Goal: Information Seeking & Learning: Learn about a topic

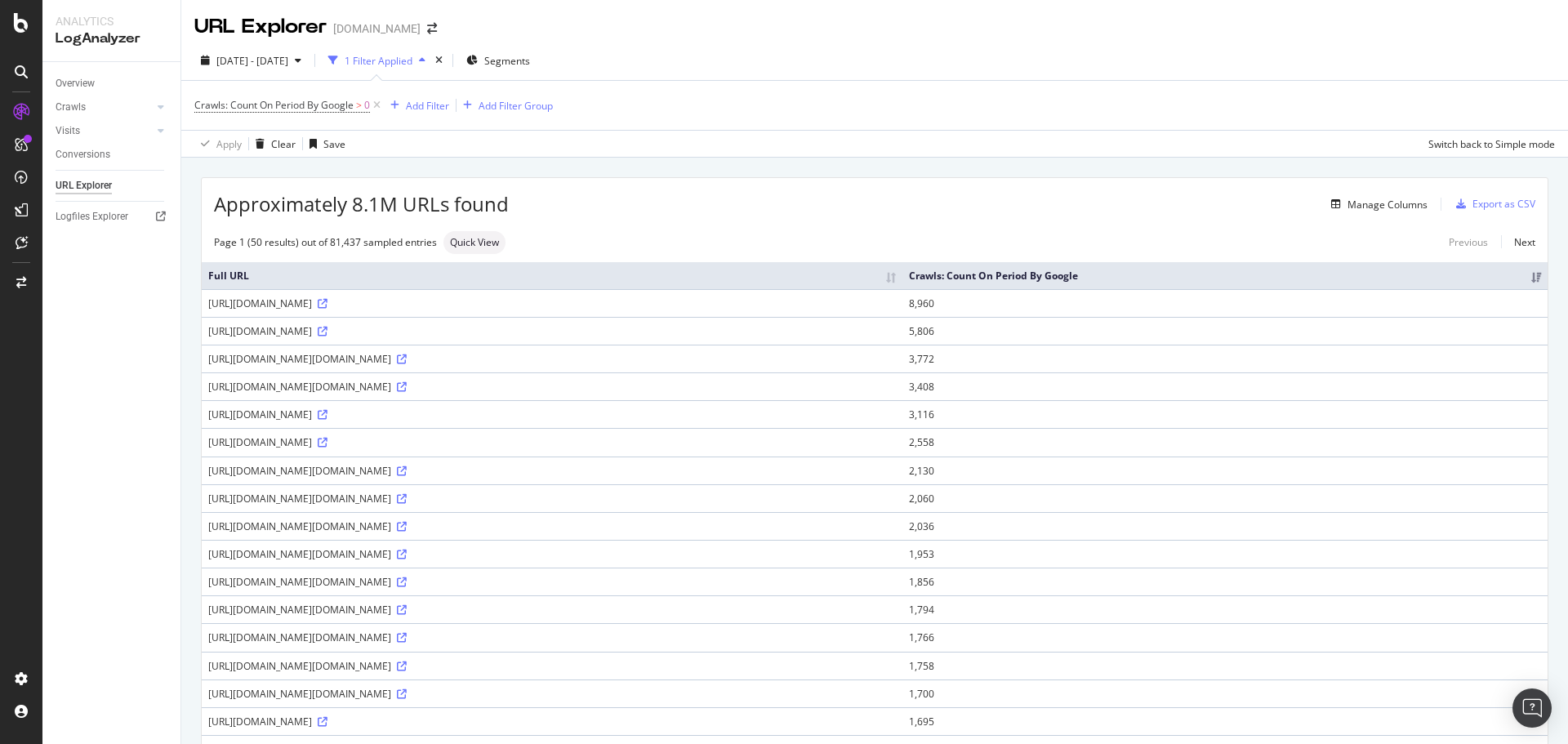
click at [412, 58] on div "1 Filter Applied" at bounding box center [378, 60] width 68 height 14
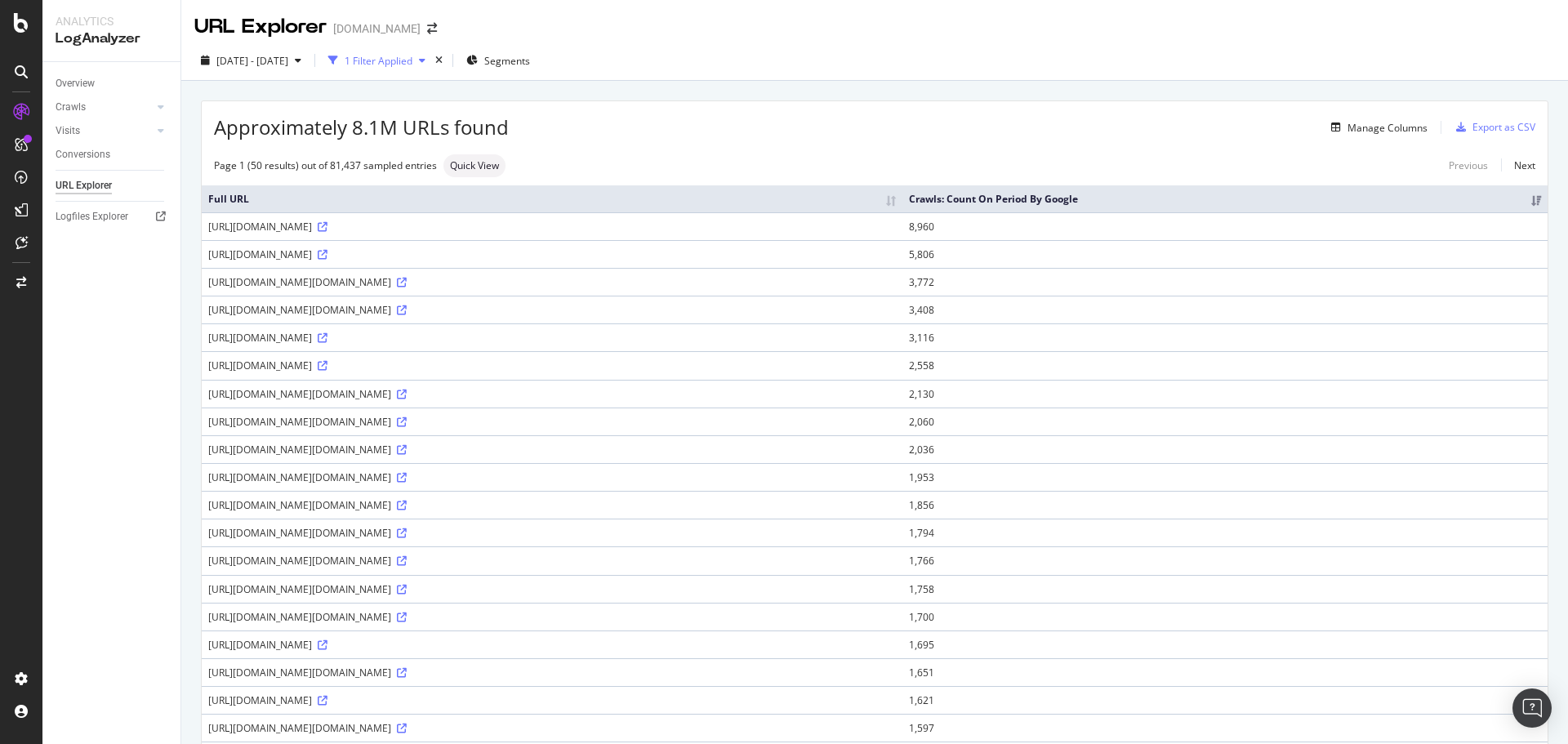
click at [412, 61] on div "1 Filter Applied" at bounding box center [378, 60] width 68 height 14
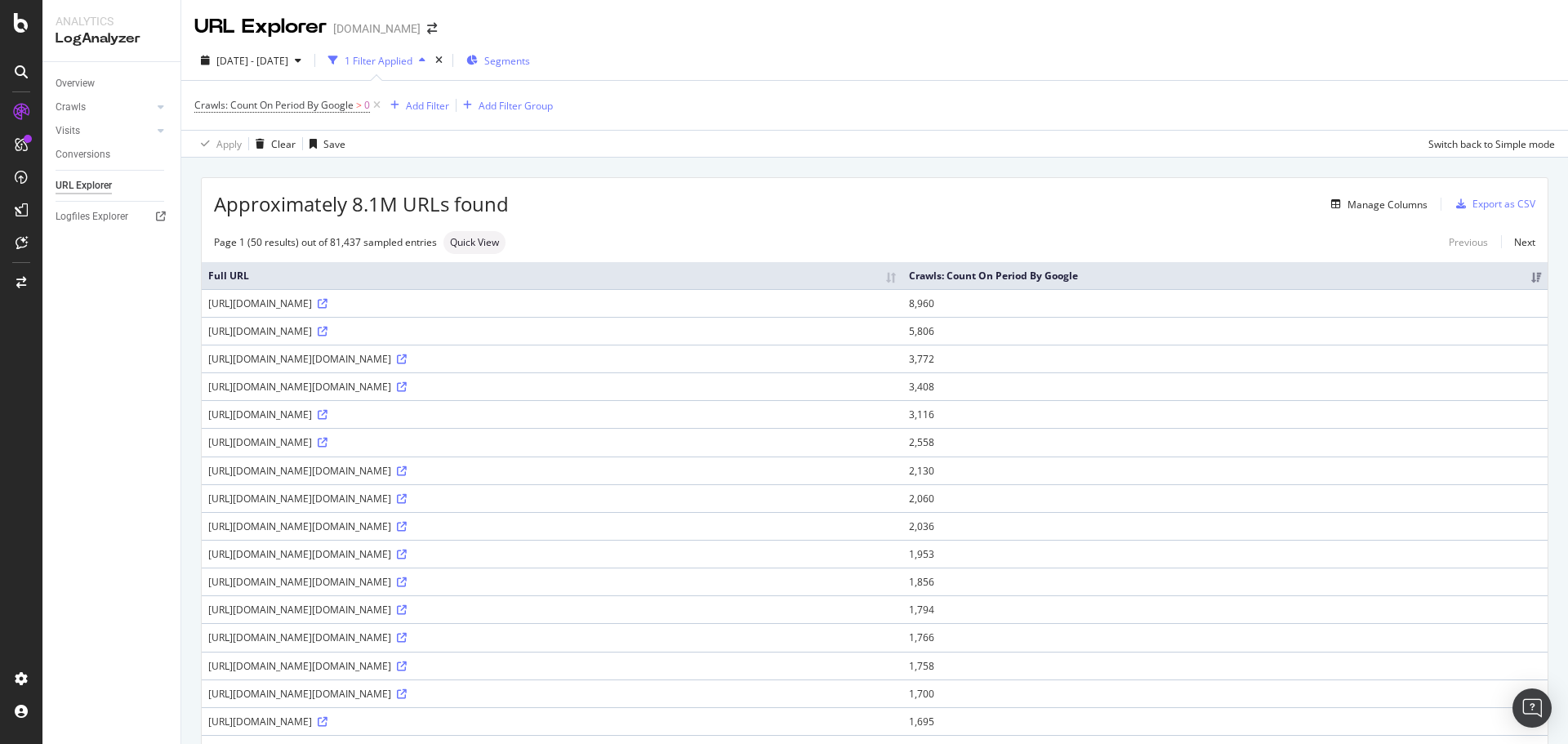
click at [529, 57] on div "Segments" at bounding box center [498, 60] width 64 height 14
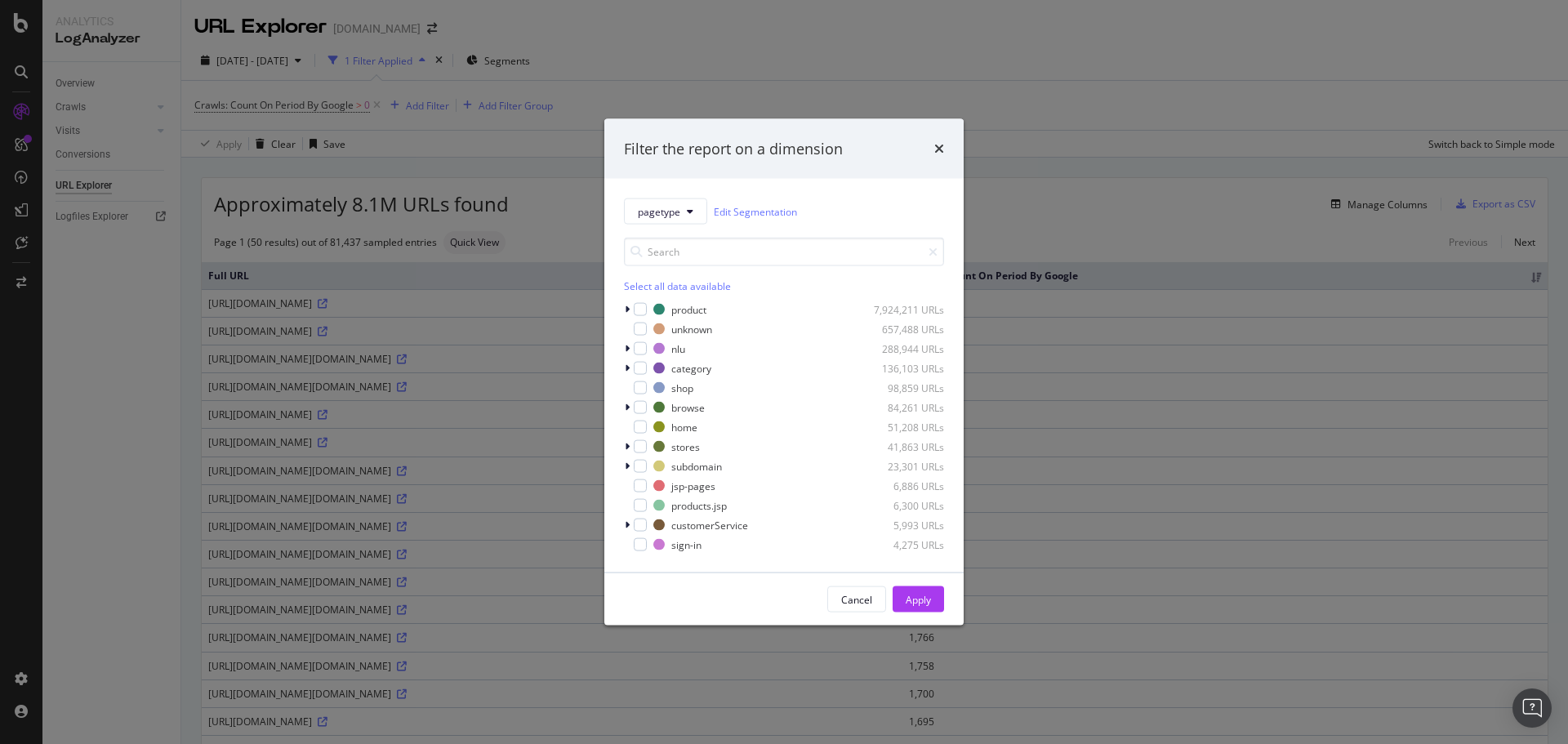
click at [1044, 121] on div "Filter the report on a dimension pagetype Edit Segmentation Select all data ava…" at bounding box center [784, 372] width 1568 height 744
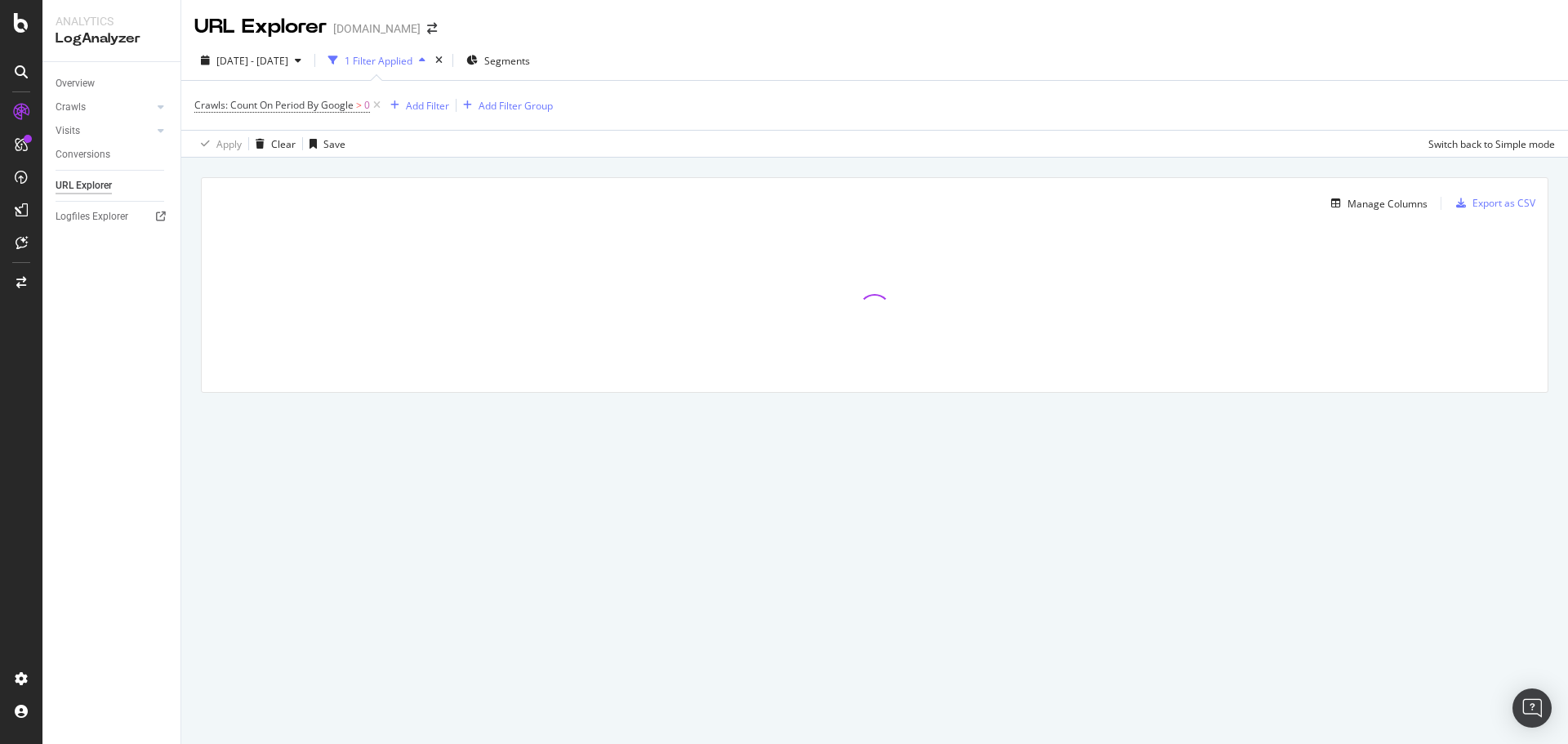
click at [412, 57] on div "1 Filter Applied" at bounding box center [378, 60] width 68 height 14
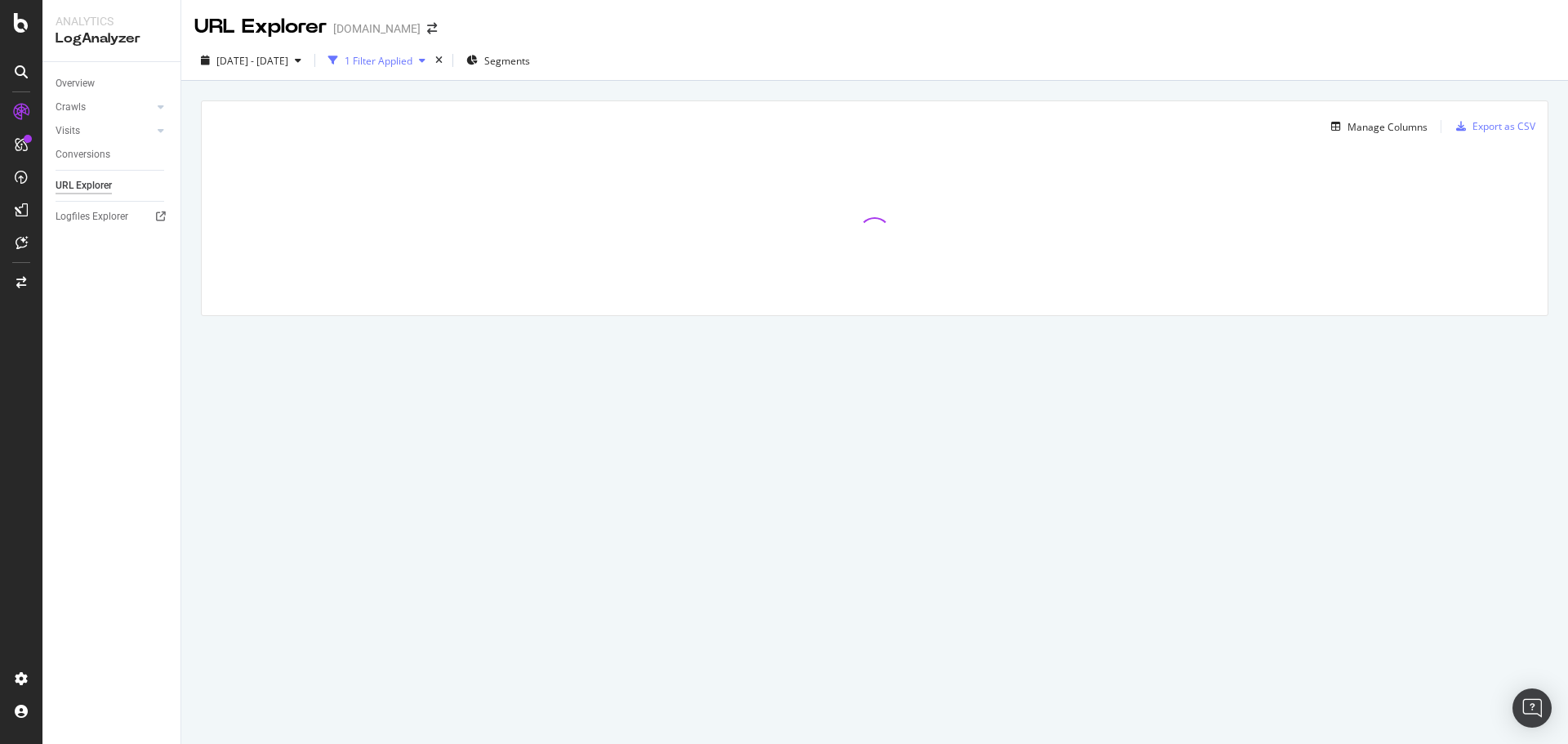
click at [412, 60] on div "1 Filter Applied" at bounding box center [378, 60] width 68 height 14
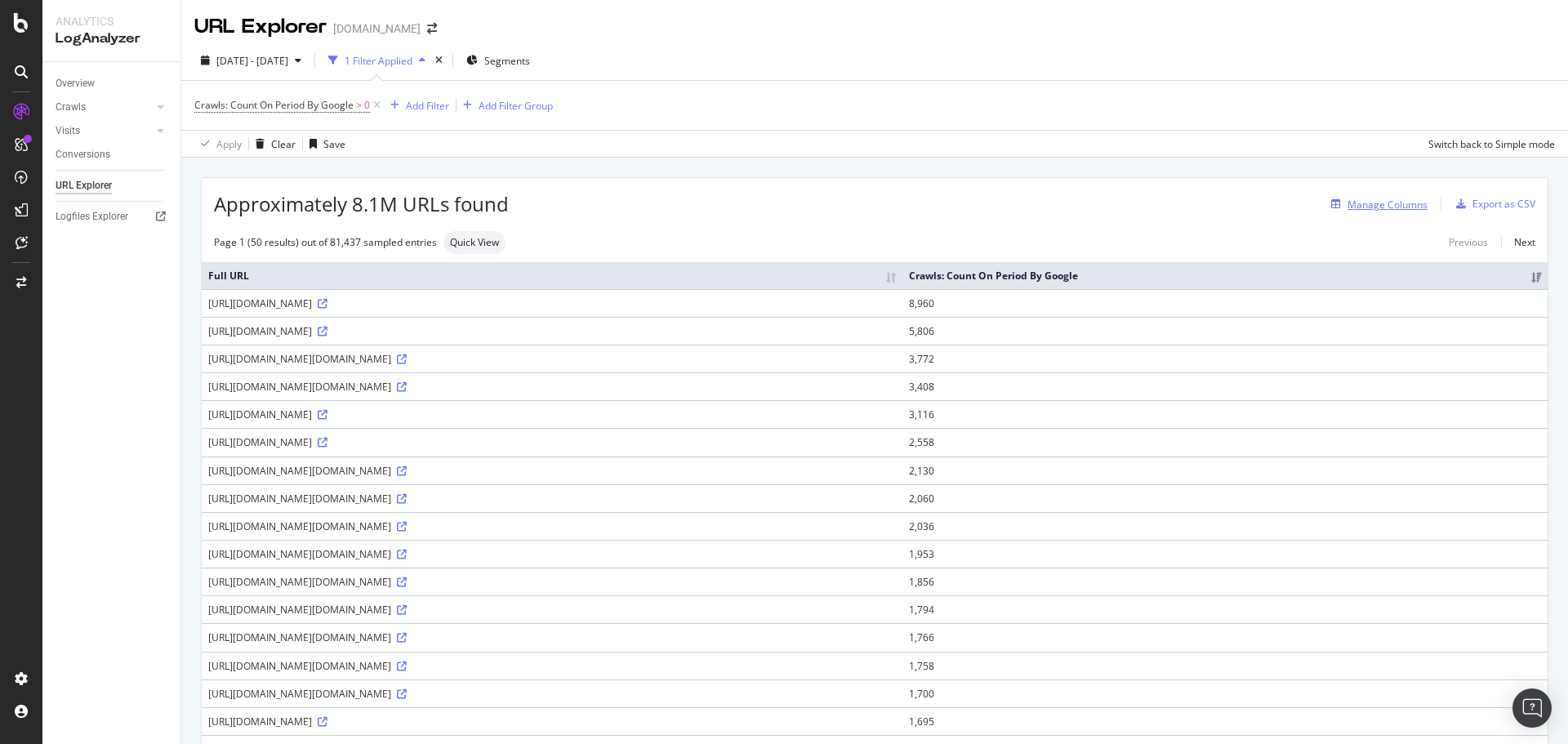
click at [1386, 203] on div "Manage Columns" at bounding box center [1388, 204] width 80 height 14
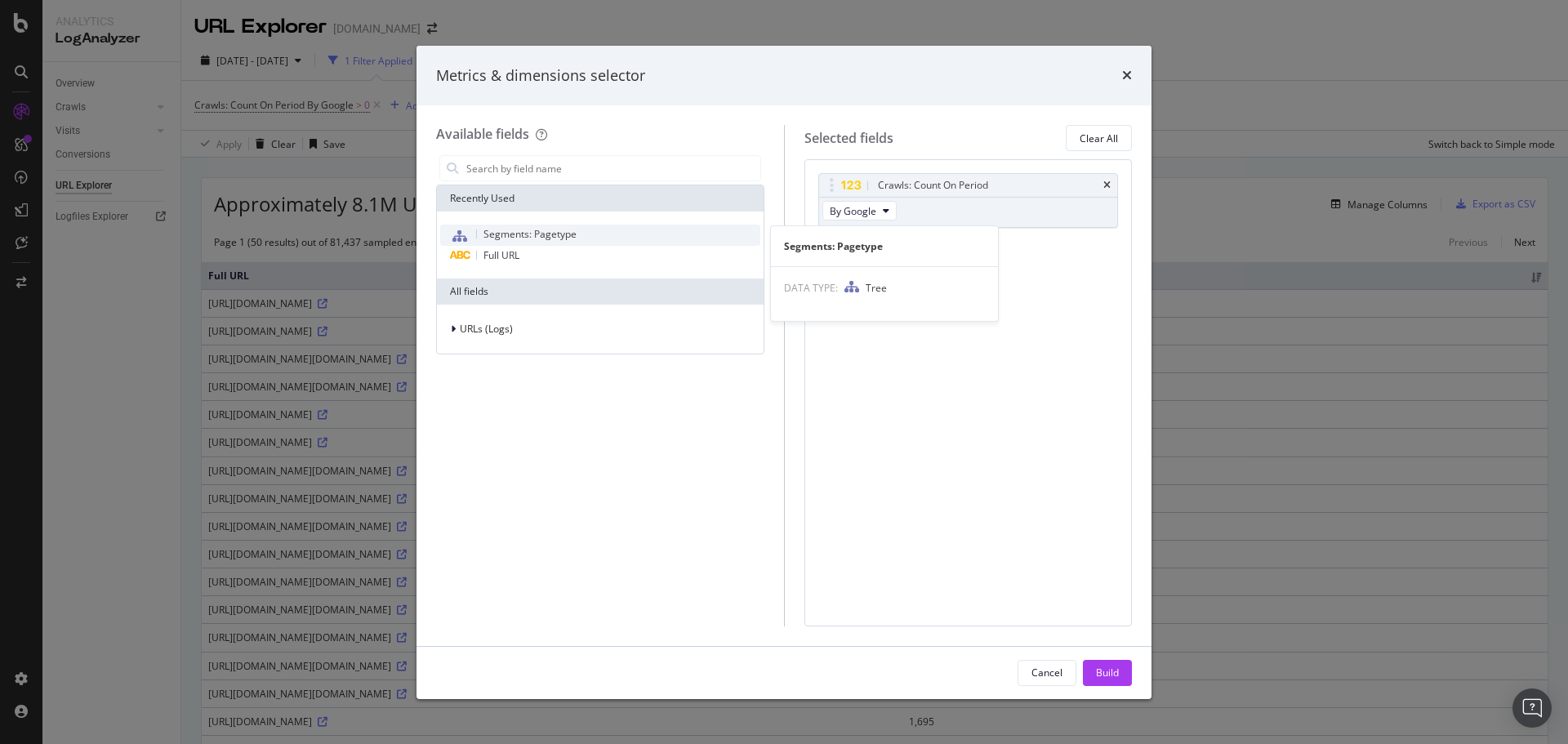
drag, startPoint x: 520, startPoint y: 227, endPoint x: 530, endPoint y: 226, distance: 10.0
click at [523, 227] on span "Segments: Pagetype" at bounding box center [530, 234] width 93 height 14
click at [1114, 662] on div "Build" at bounding box center [1107, 672] width 23 height 24
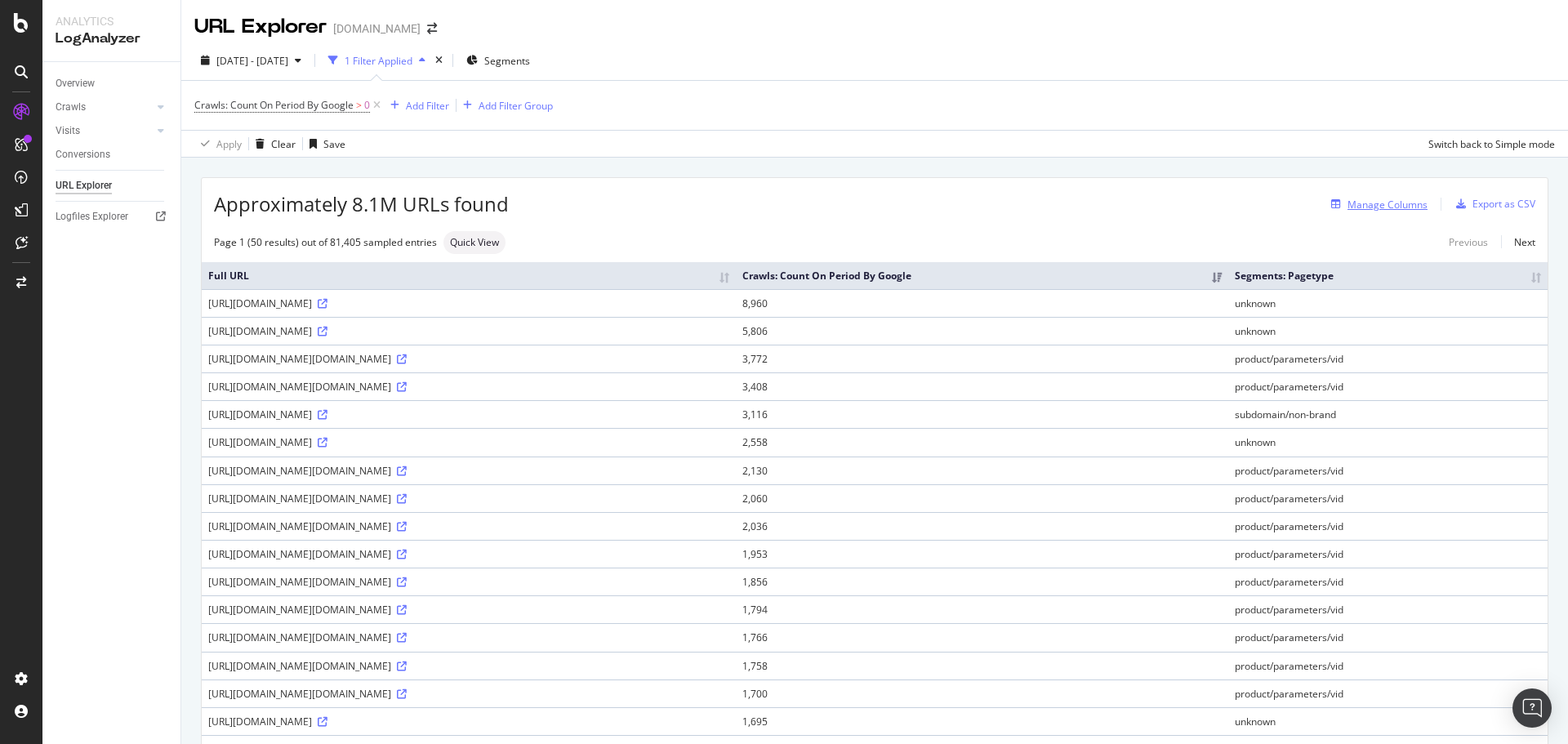
click at [1383, 203] on div "Manage Columns" at bounding box center [1388, 204] width 80 height 14
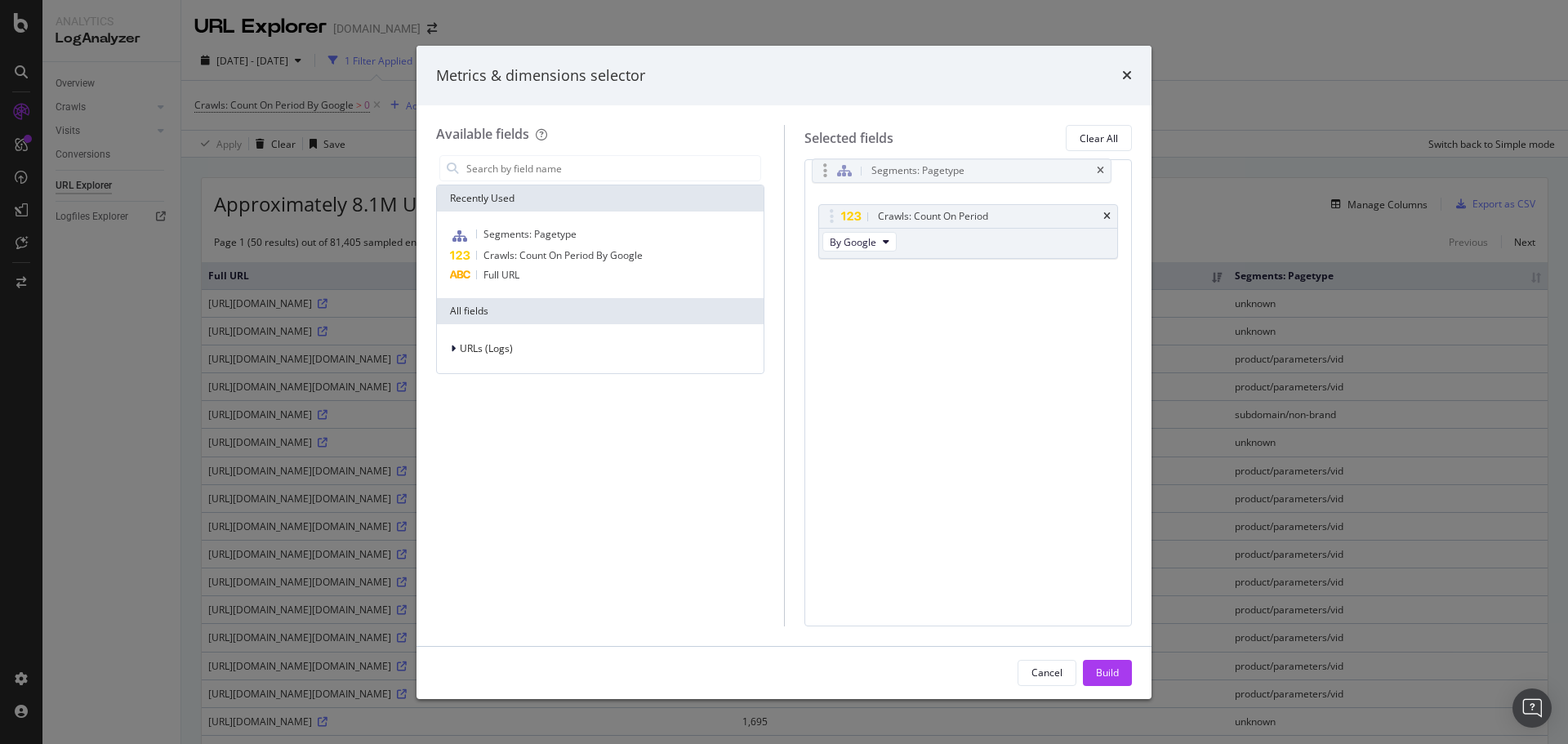
drag, startPoint x: 826, startPoint y: 249, endPoint x: 820, endPoint y: 173, distance: 76.2
click at [820, 173] on body "Analytics LogAnalyzer Overview Crawls Daily Distribution Segments Distribution …" at bounding box center [784, 372] width 1568 height 744
click at [1120, 672] on button "Build" at bounding box center [1107, 672] width 49 height 26
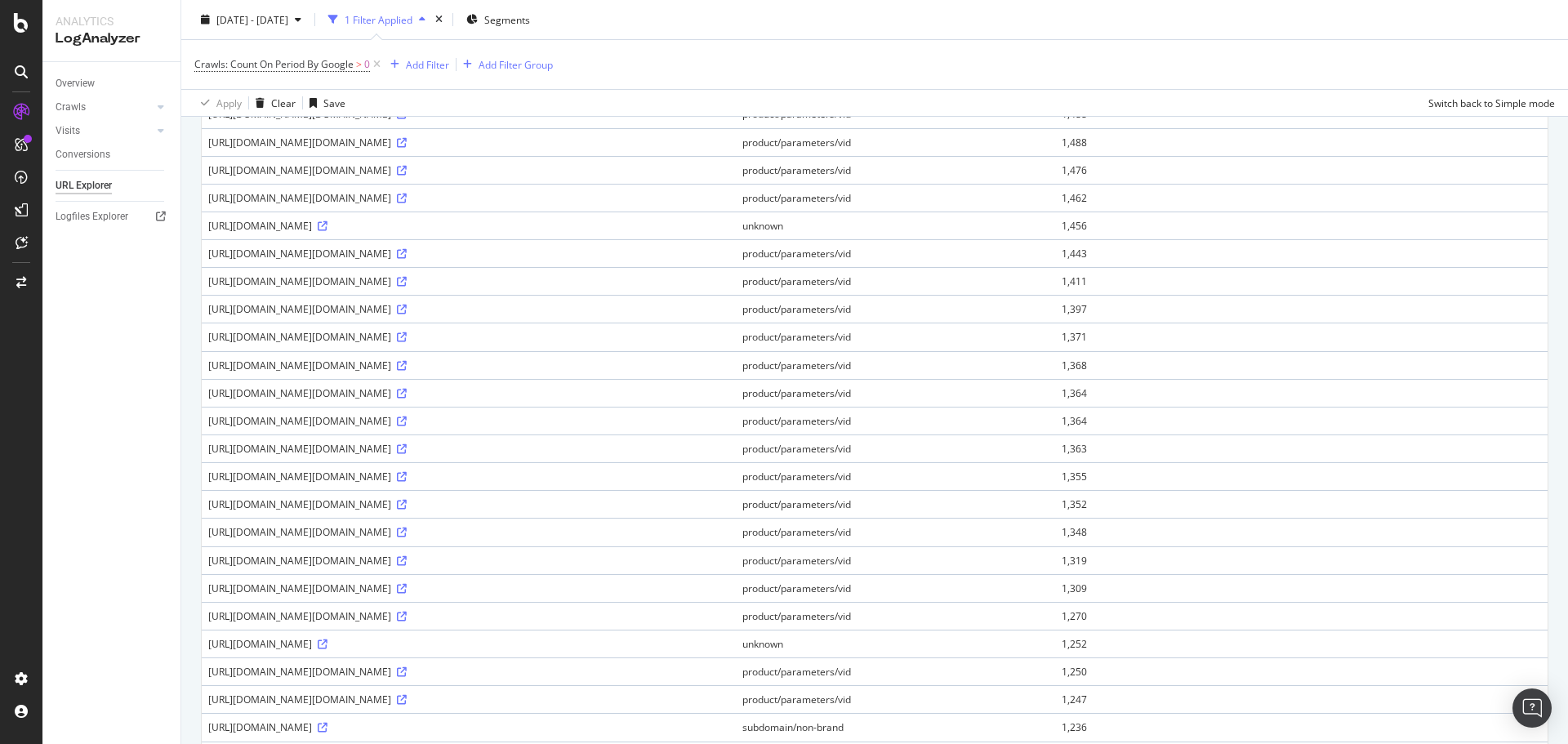
scroll to position [1028, 0]
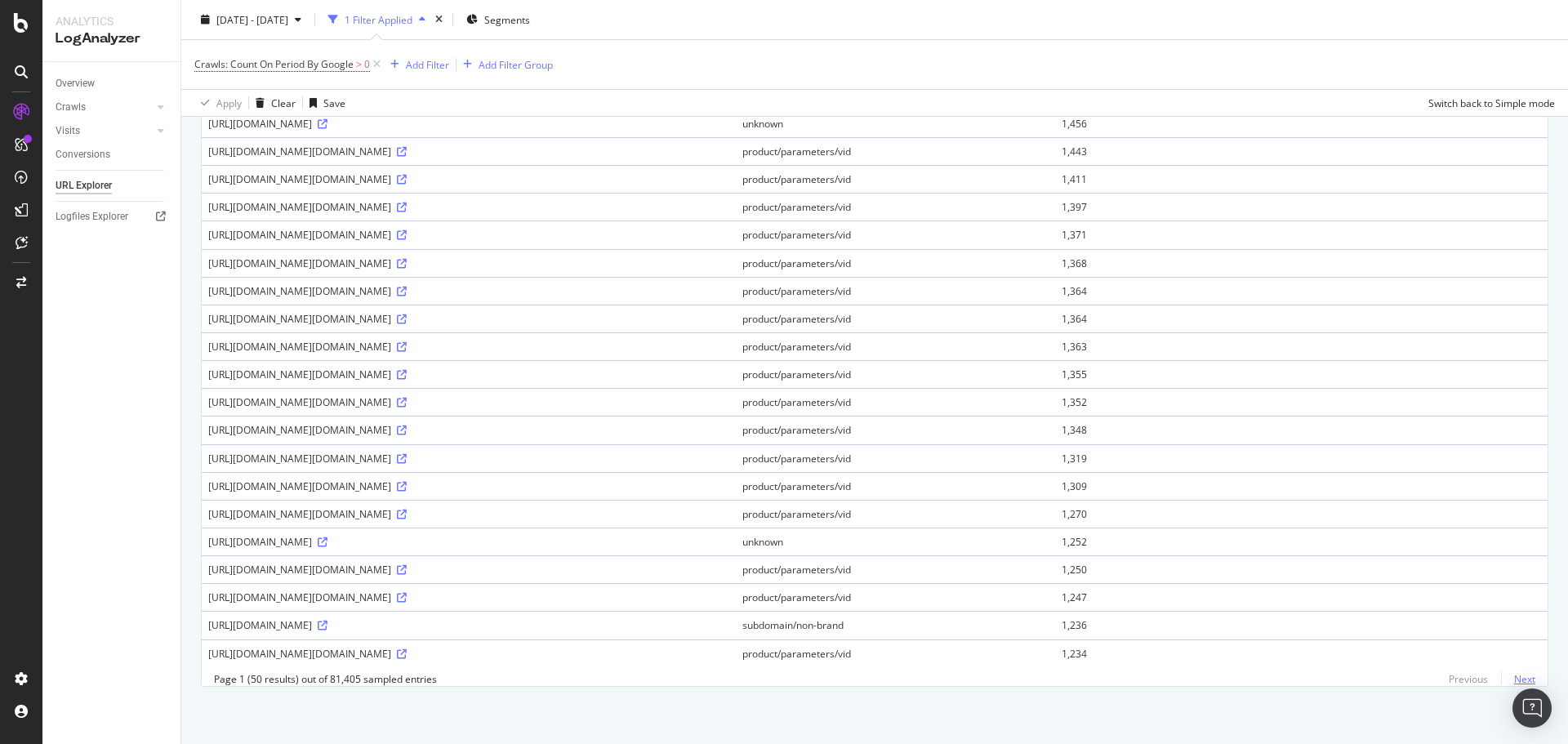
click at [1515, 679] on link "Next" at bounding box center [1518, 679] width 34 height 23
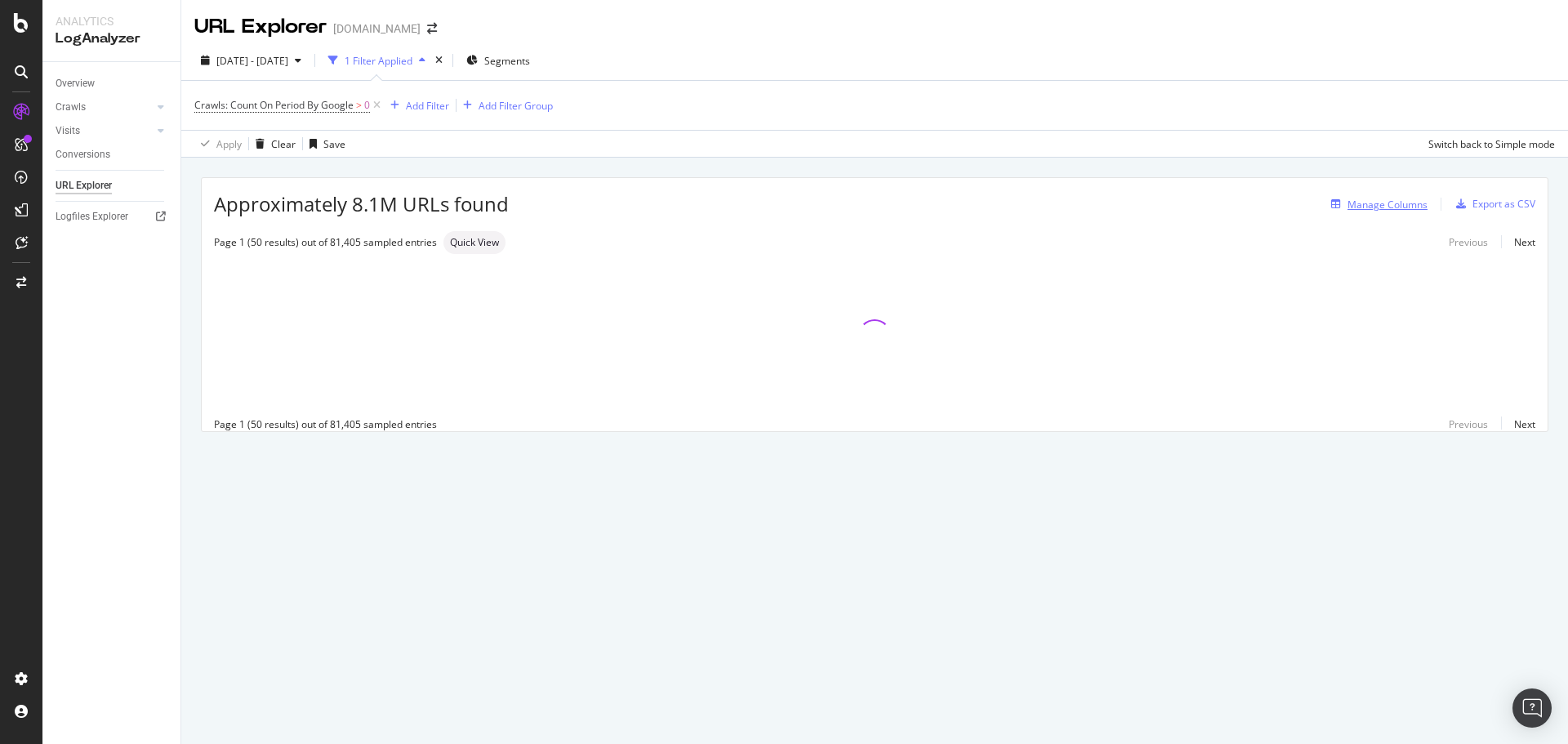
click at [1398, 213] on div "Manage Columns" at bounding box center [1376, 204] width 103 height 18
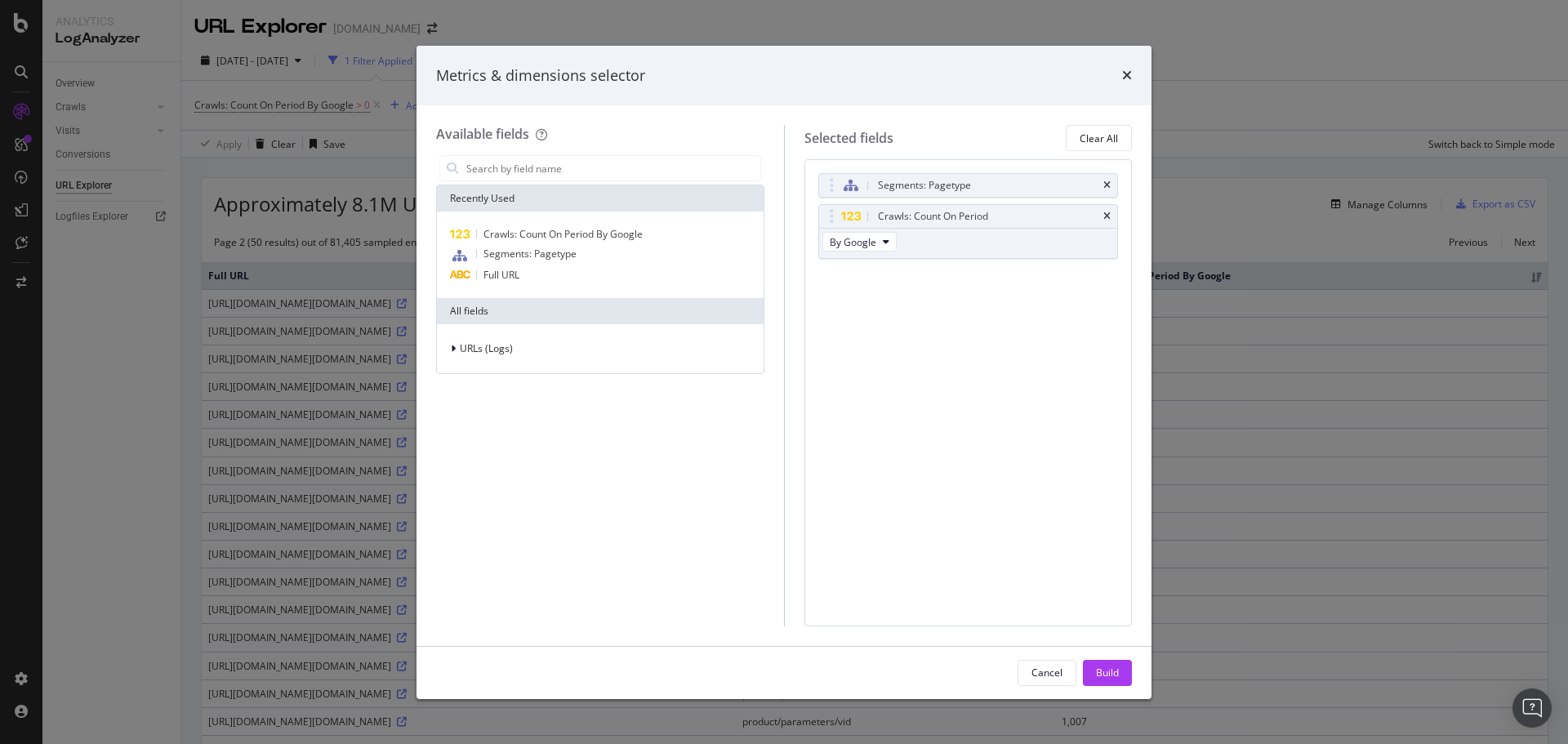
drag, startPoint x: 1126, startPoint y: 72, endPoint x: 1202, endPoint y: 72, distance: 76.0
click at [1127, 72] on icon "times" at bounding box center [1127, 75] width 10 height 13
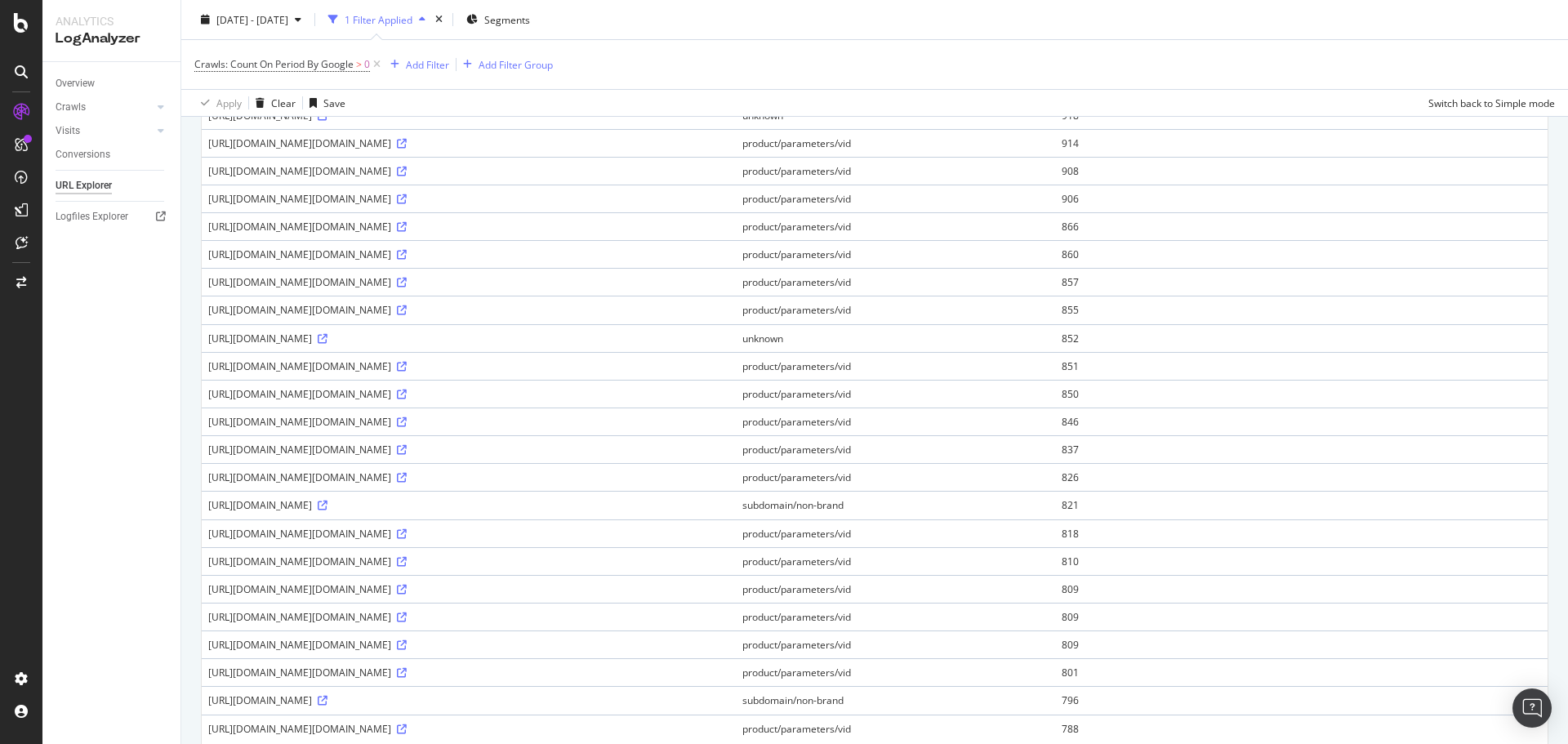
scroll to position [1028, 0]
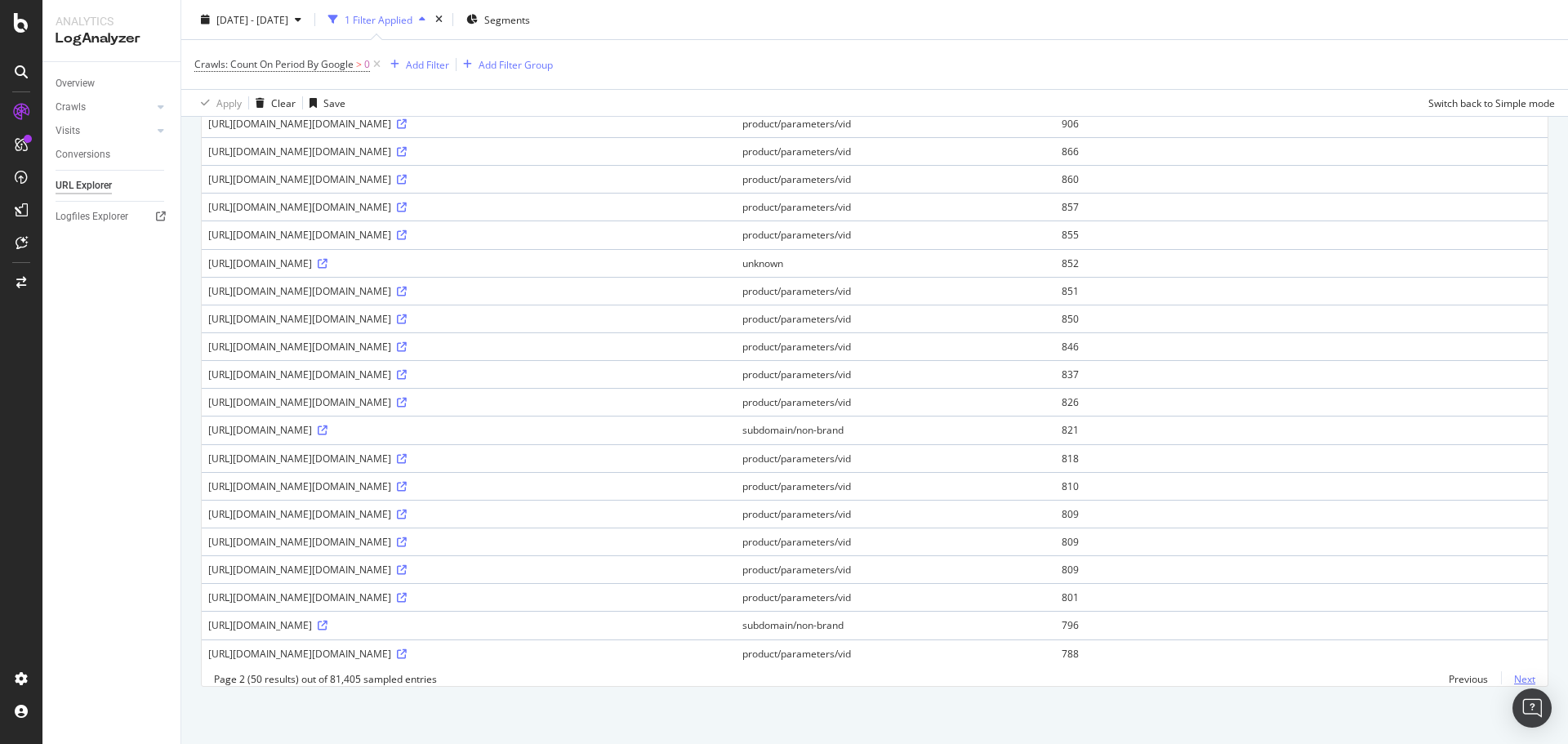
click at [1513, 681] on link "Next" at bounding box center [1518, 679] width 34 height 23
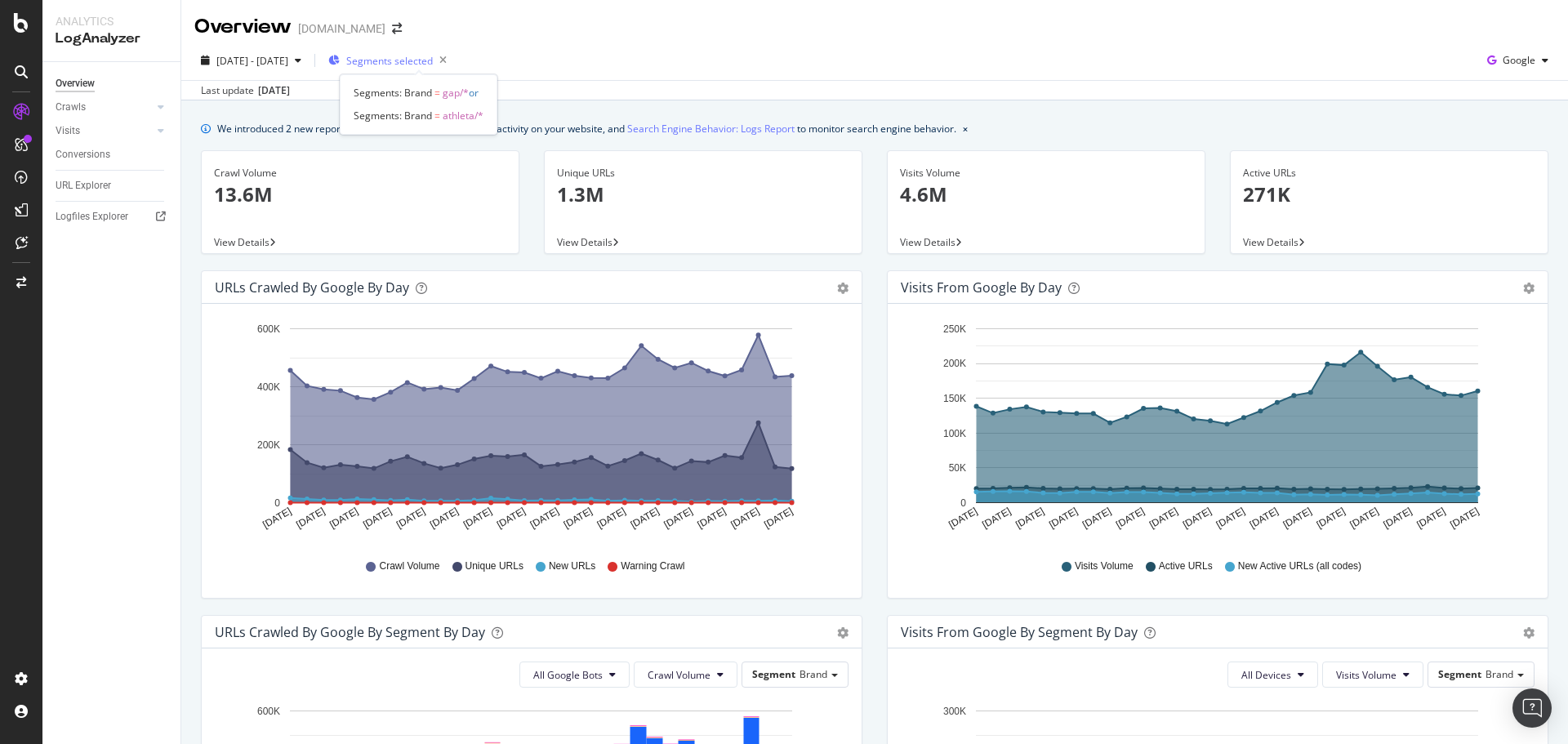
click at [432, 64] on span "Segments selected" at bounding box center [389, 60] width 86 height 14
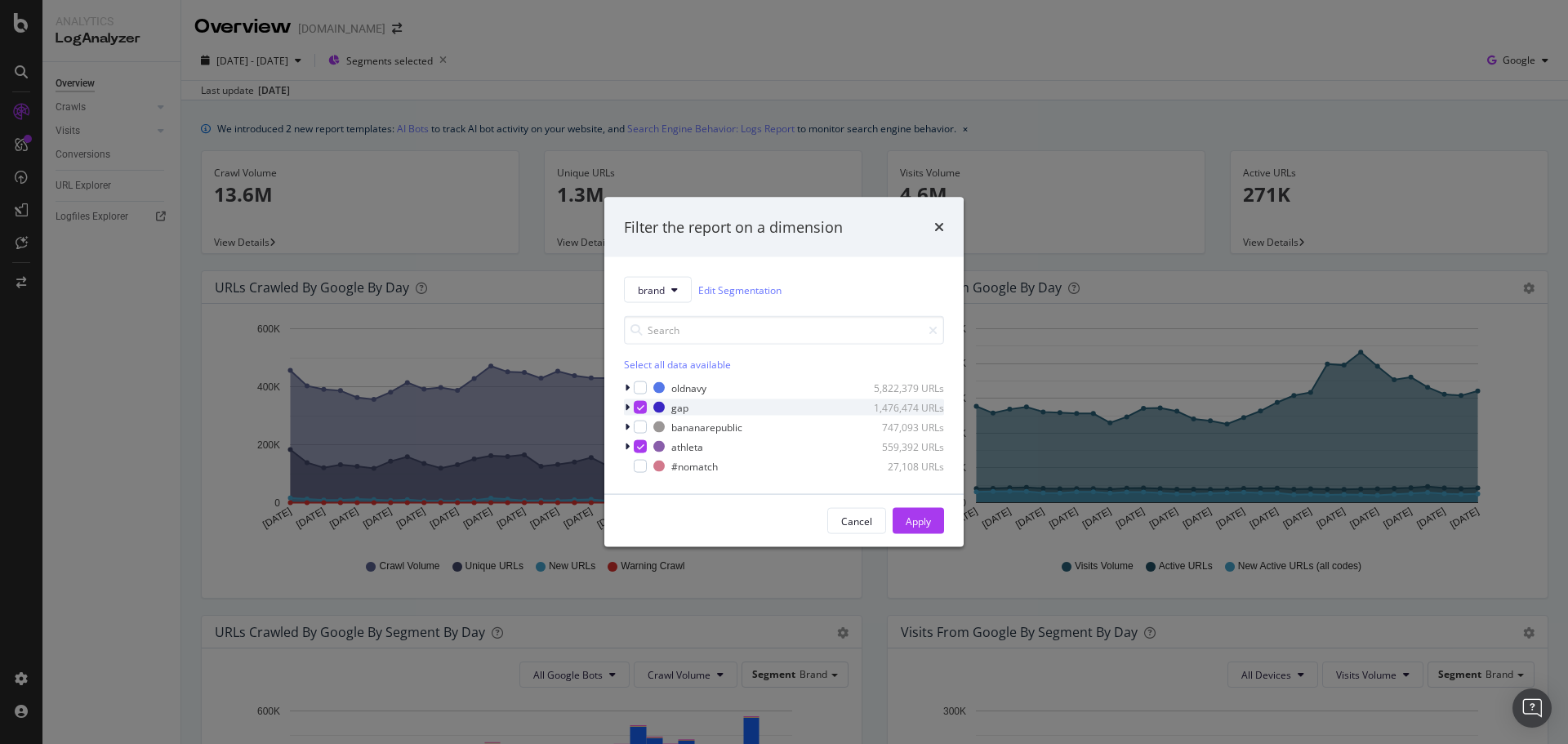
click at [625, 407] on icon "modal" at bounding box center [627, 407] width 5 height 10
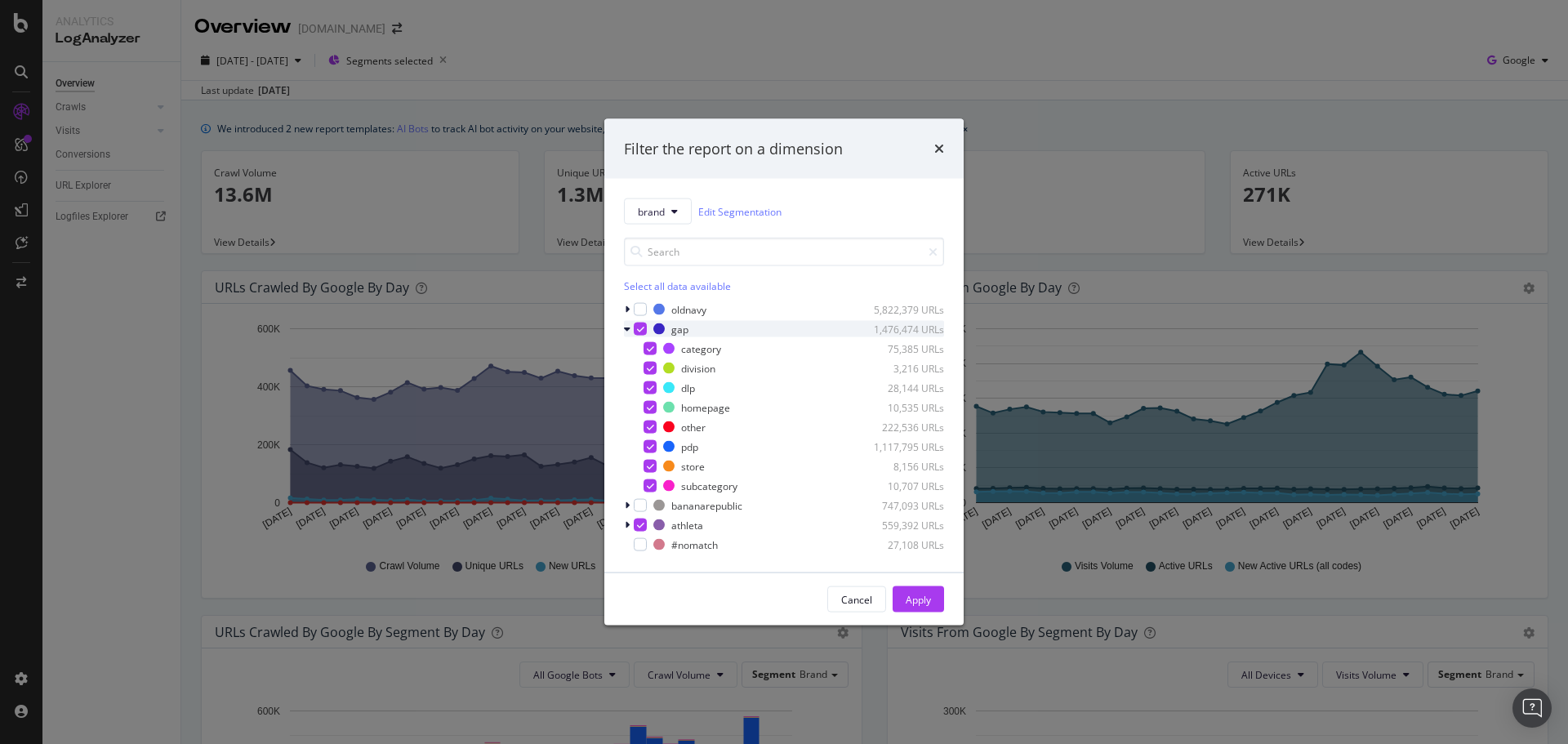
click at [640, 329] on icon "modal" at bounding box center [640, 329] width 8 height 8
click at [644, 345] on div "modal" at bounding box center [650, 349] width 13 height 13
click at [651, 409] on div "modal" at bounding box center [650, 407] width 13 height 13
click at [650, 443] on div "modal" at bounding box center [650, 447] width 13 height 13
click at [652, 486] on div "modal" at bounding box center [650, 486] width 13 height 13
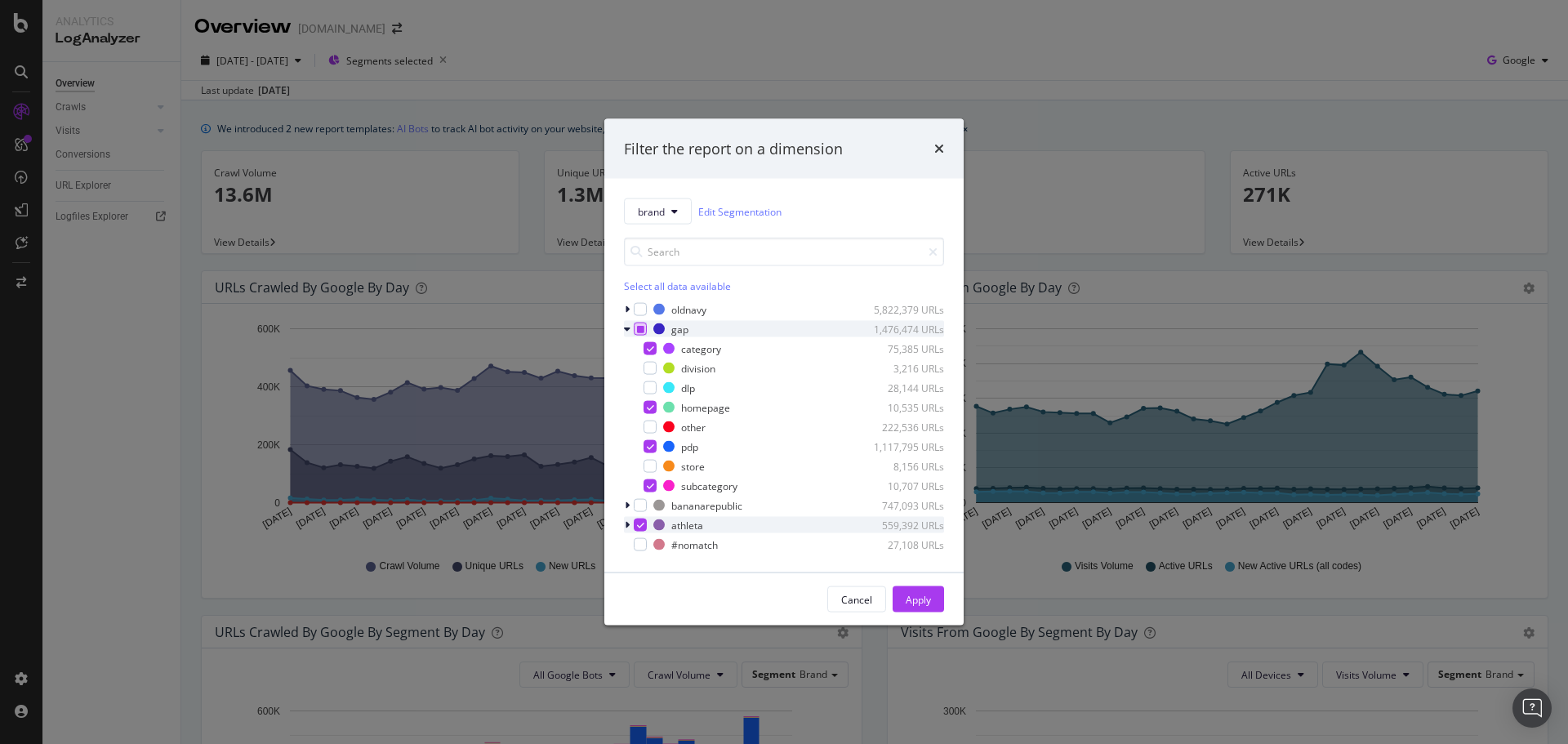
click at [625, 529] on icon "modal" at bounding box center [627, 525] width 5 height 10
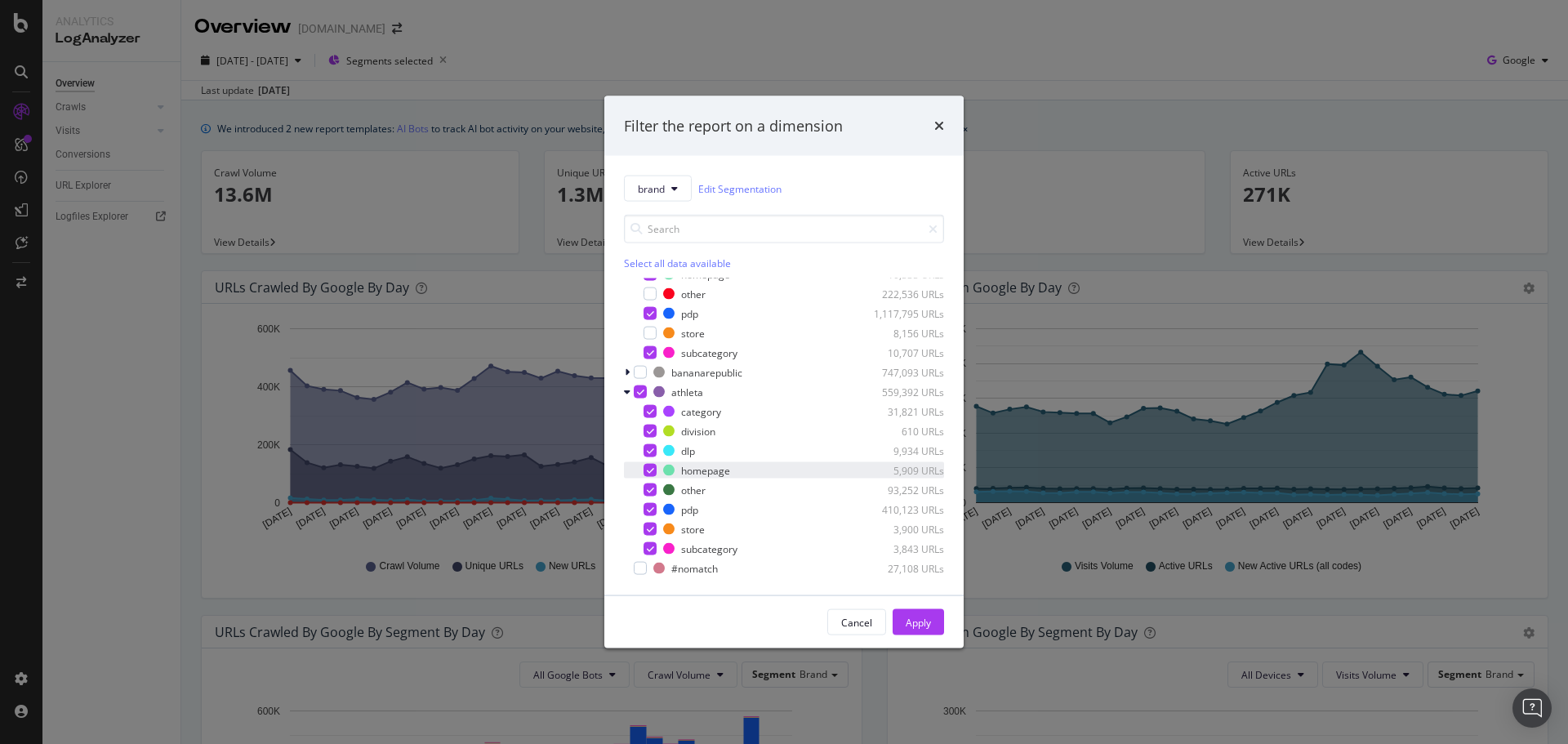
scroll to position [111, 0]
click at [636, 389] on div "modal" at bounding box center [640, 391] width 13 height 13
click at [646, 411] on div "modal" at bounding box center [650, 411] width 13 height 13
click at [652, 465] on div "modal" at bounding box center [650, 470] width 13 height 13
click at [651, 552] on div "modal" at bounding box center [650, 548] width 13 height 13
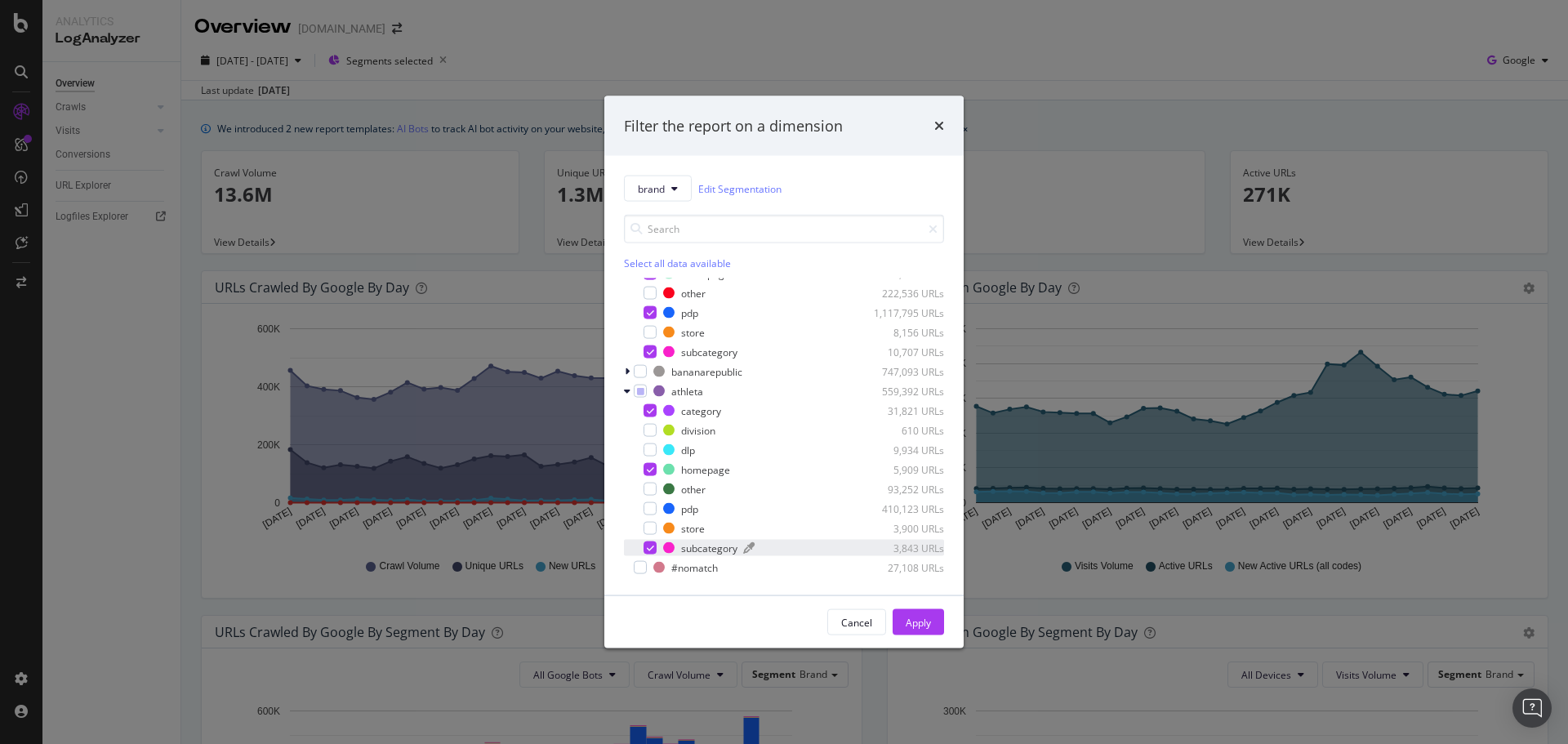
drag, startPoint x: 649, startPoint y: 507, endPoint x: 846, endPoint y: 553, distance: 202.3
click at [651, 506] on div "modal" at bounding box center [650, 509] width 13 height 13
click at [918, 616] on div "Apply" at bounding box center [919, 622] width 25 height 14
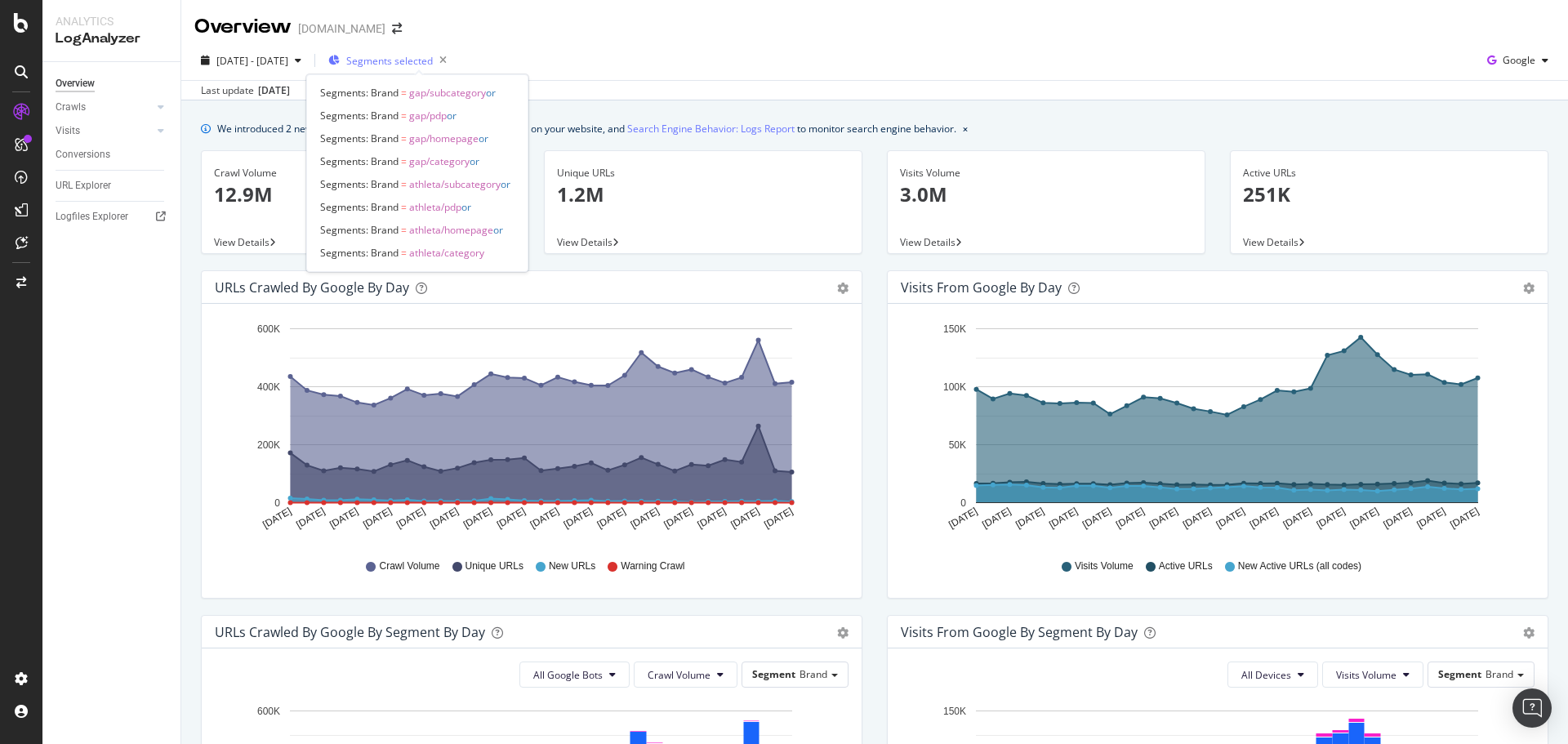
click at [432, 61] on span "Segments selected" at bounding box center [389, 60] width 86 height 14
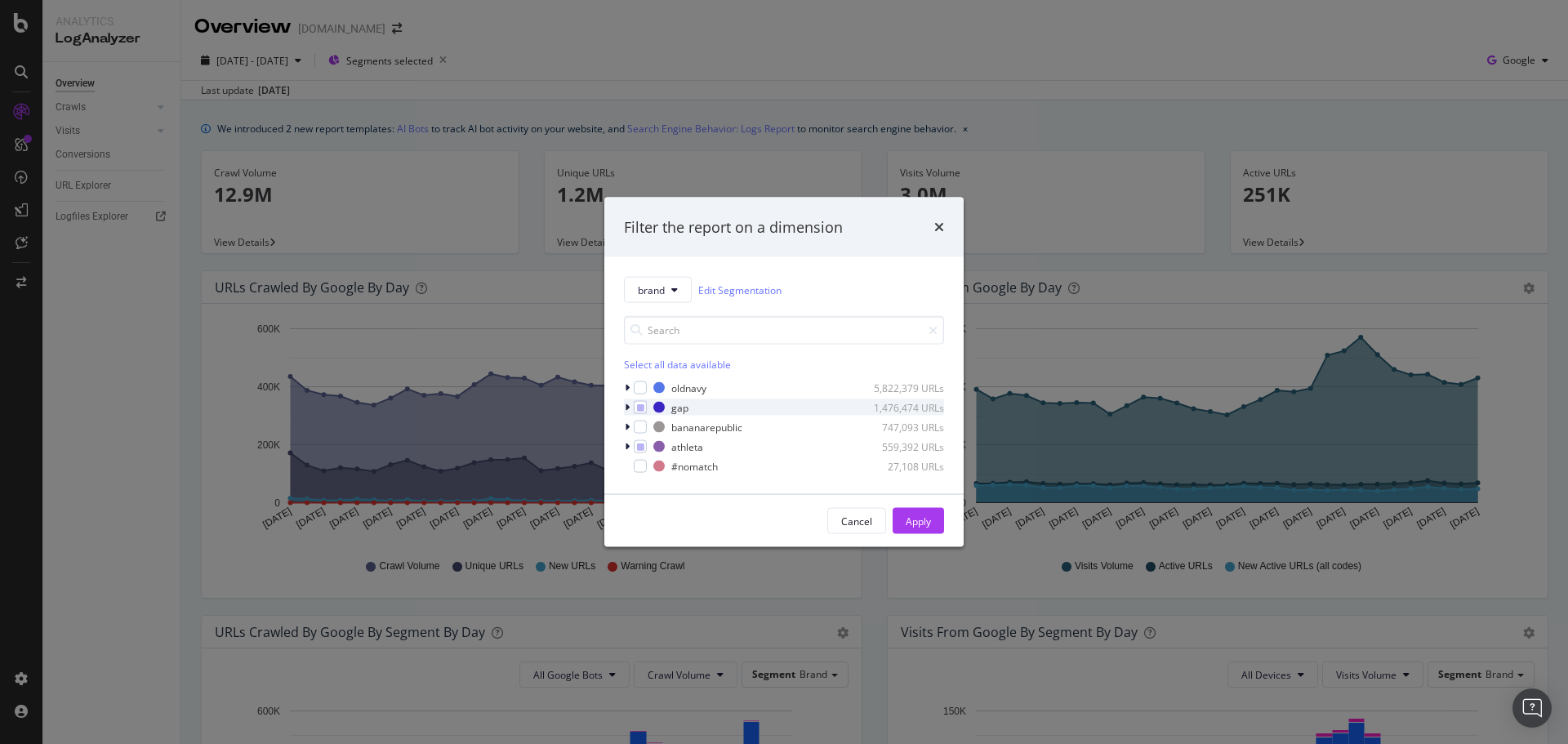
click at [624, 409] on icon "modal" at bounding box center [627, 407] width 5 height 10
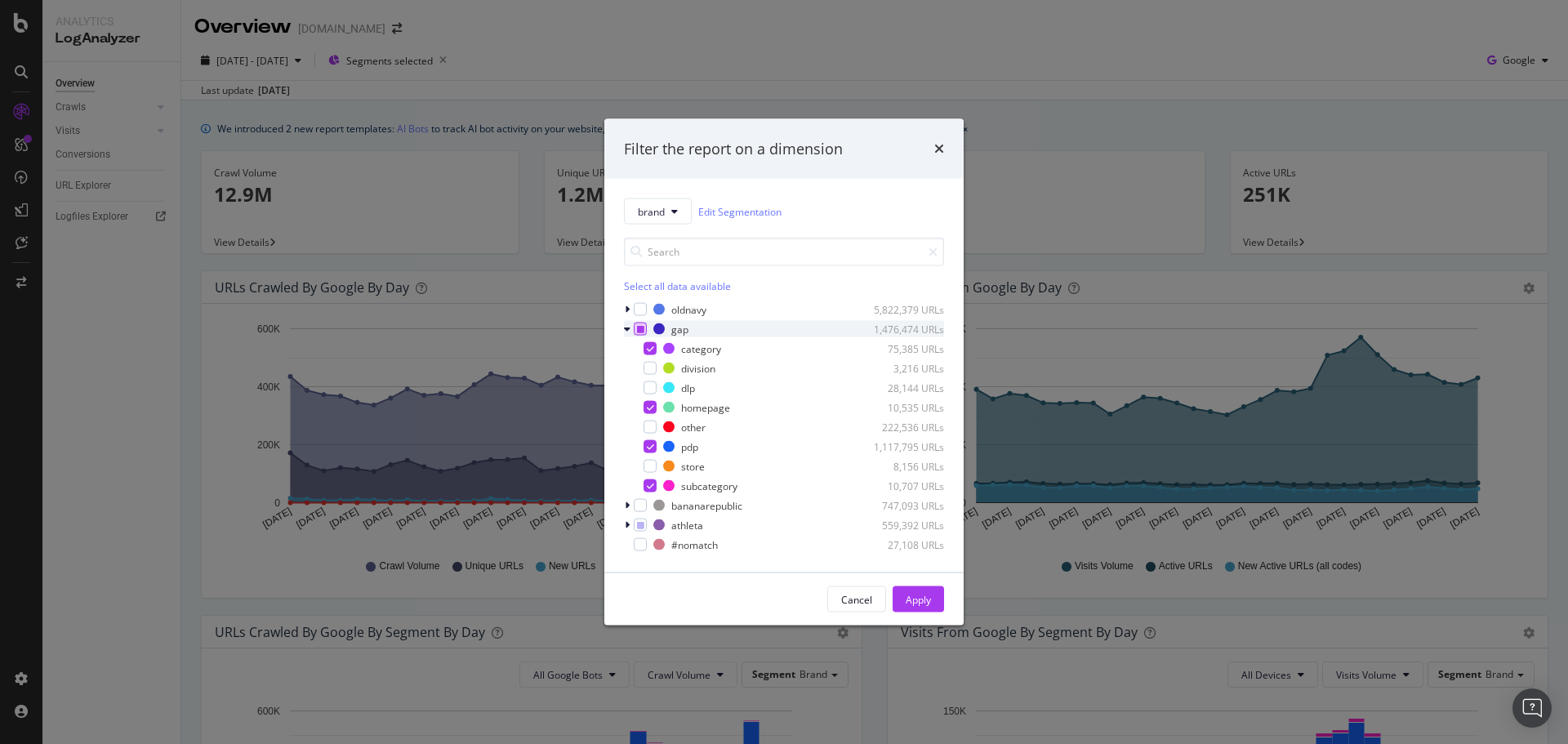
click at [634, 330] on div "modal" at bounding box center [640, 329] width 13 height 13
click at [643, 529] on icon "modal" at bounding box center [640, 525] width 8 height 8
click at [912, 593] on div "Apply" at bounding box center [919, 599] width 25 height 14
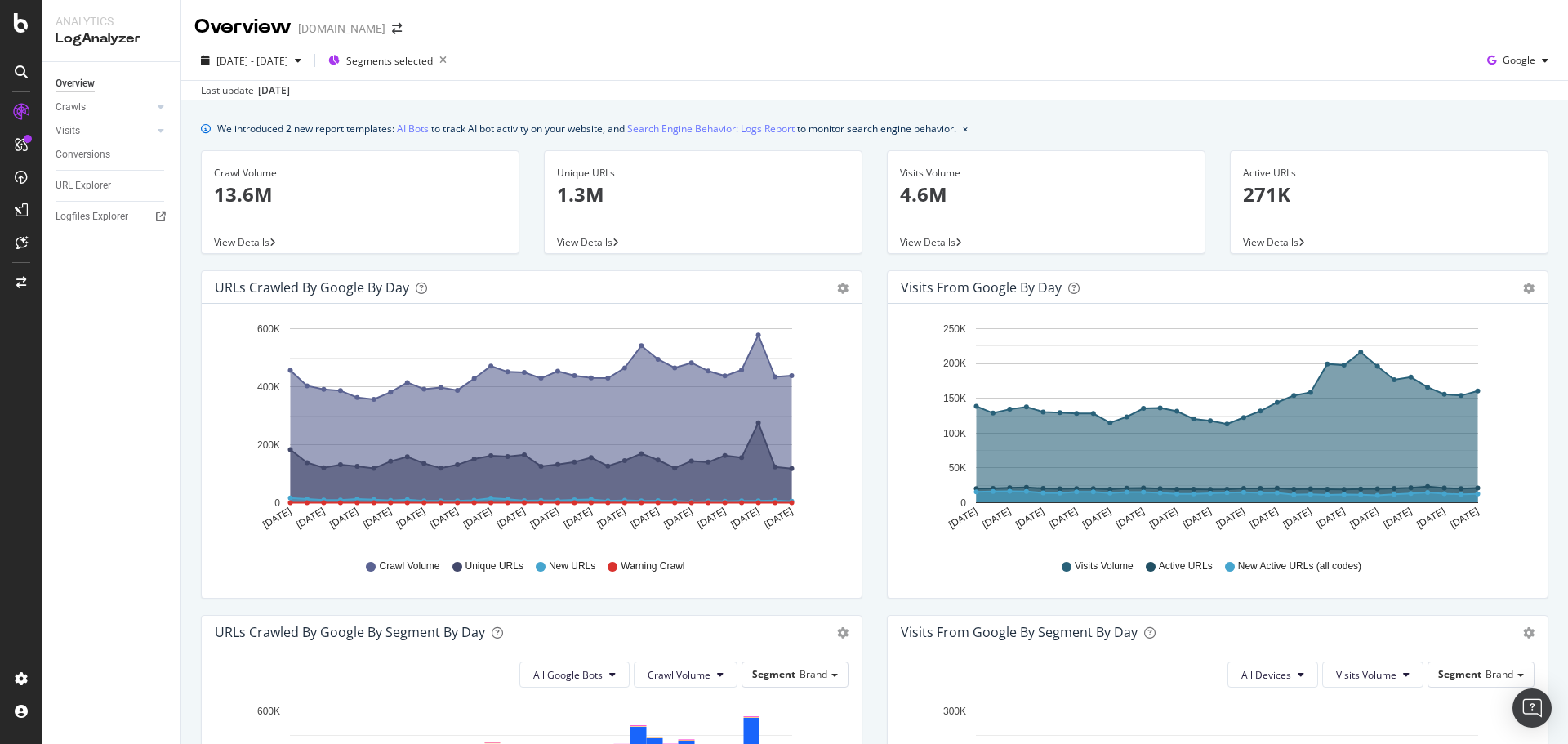
click at [605, 246] on span "View Details" at bounding box center [585, 242] width 55 height 14
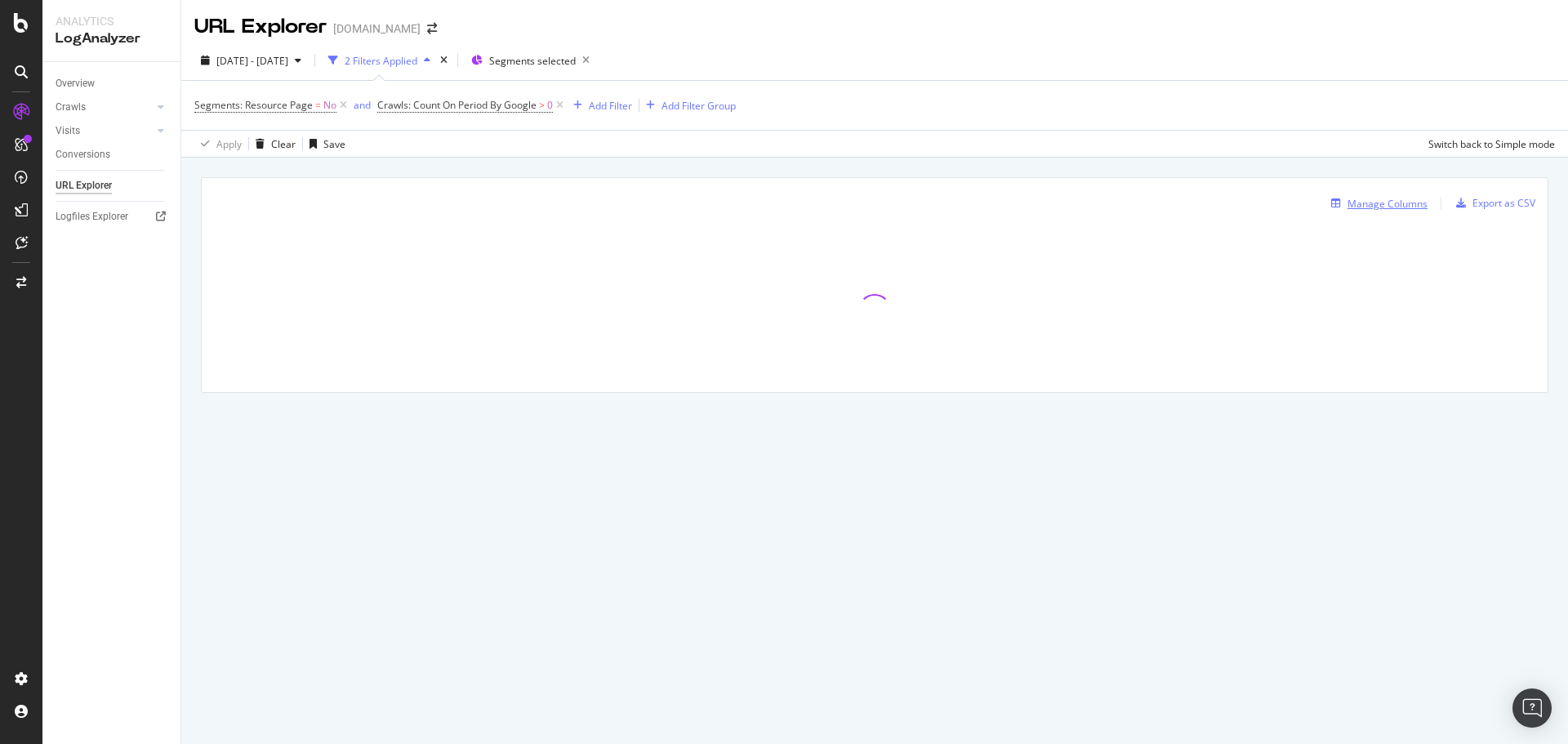
click at [1396, 201] on div "Manage Columns" at bounding box center [1388, 204] width 80 height 14
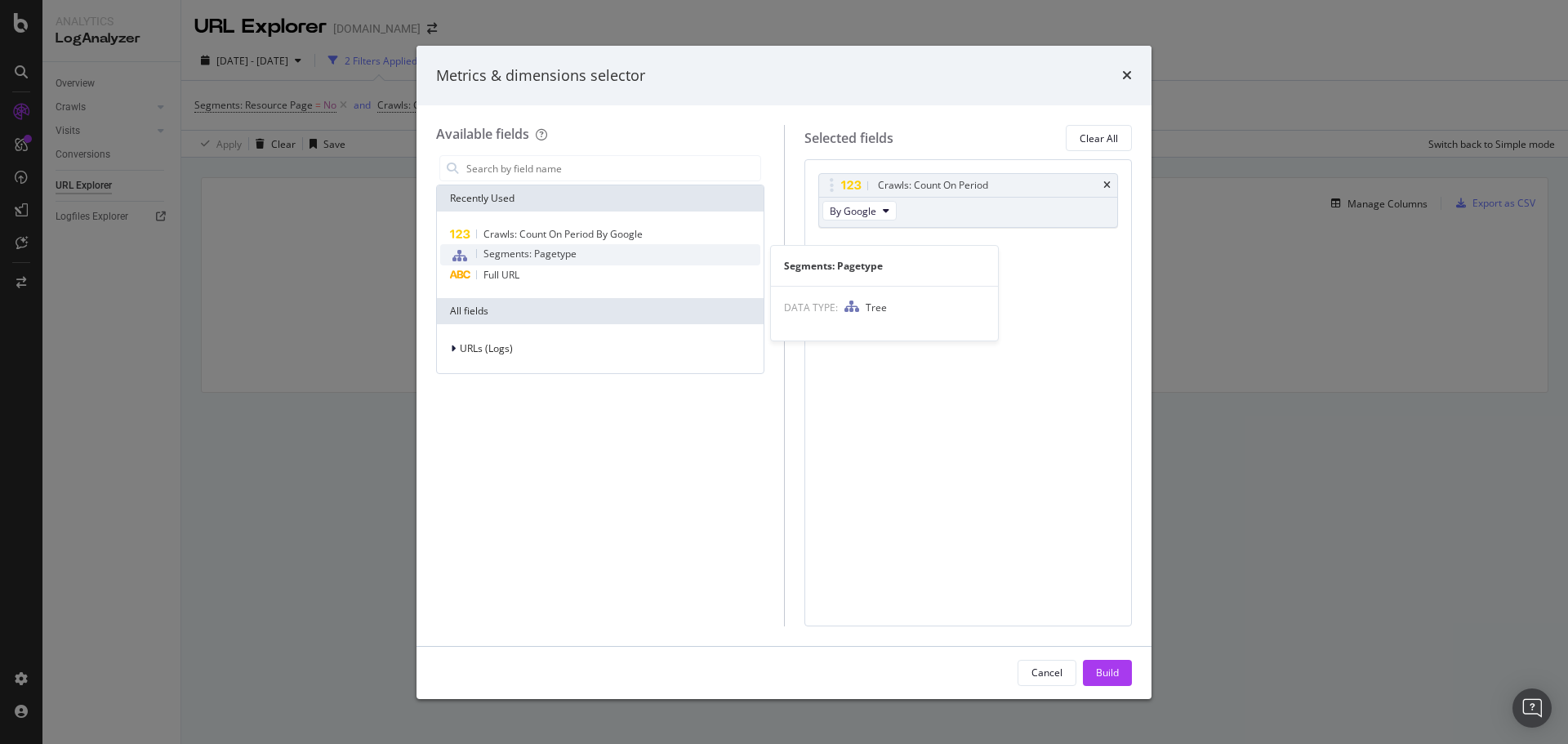
click at [540, 251] on span "Segments: Pagetype" at bounding box center [530, 253] width 93 height 14
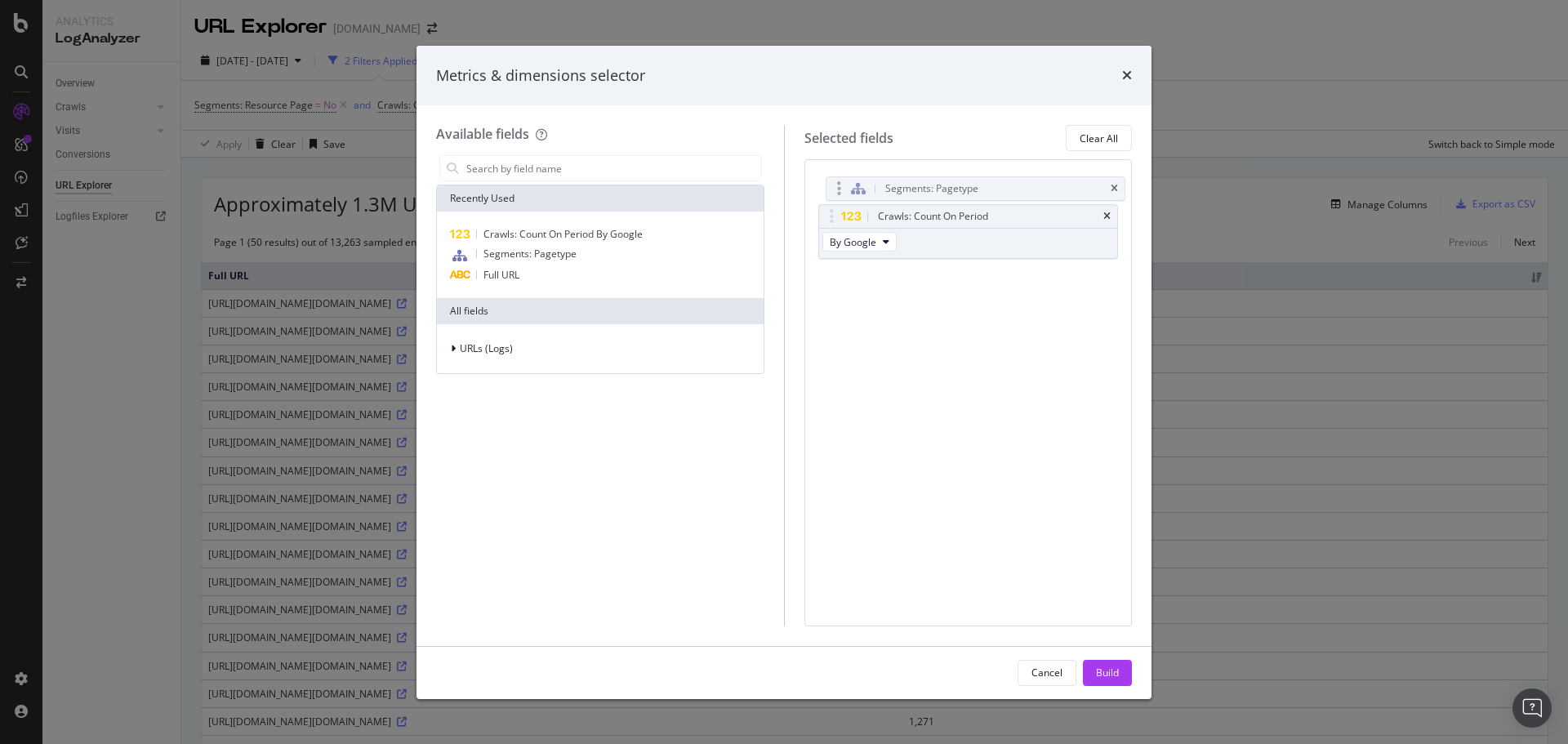
drag, startPoint x: 827, startPoint y: 245, endPoint x: 835, endPoint y: 188, distance: 57.6
click at [835, 188] on body "Analytics LogAnalyzer Overview Crawls Daily Distribution Segments Distribution …" at bounding box center [784, 372] width 1568 height 744
click at [450, 351] on div "modal" at bounding box center [455, 348] width 10 height 16
click at [452, 351] on icon "modal" at bounding box center [453, 349] width 7 height 10
click at [1105, 674] on div "Build" at bounding box center [1107, 672] width 23 height 14
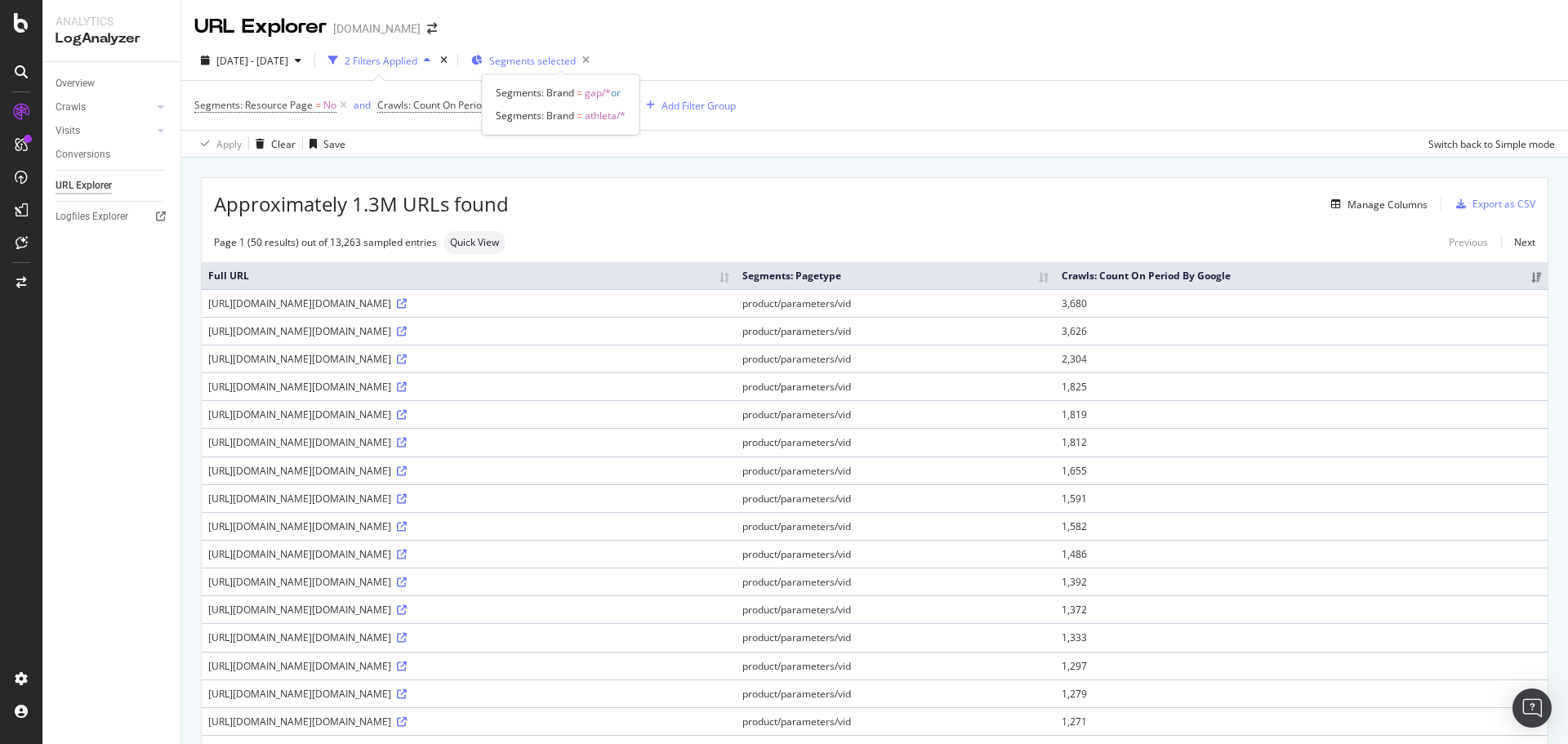
click at [549, 65] on span "Segments selected" at bounding box center [532, 60] width 86 height 14
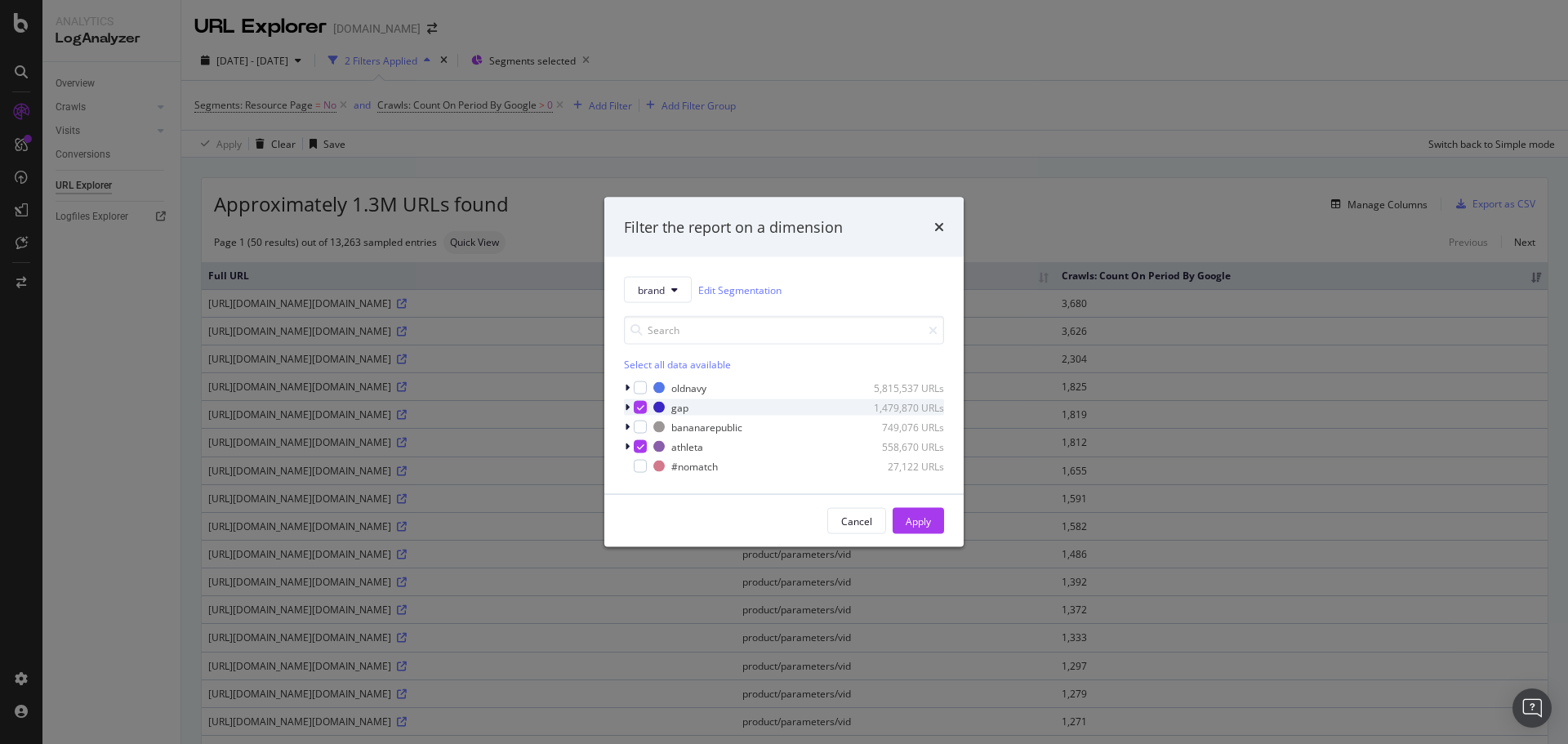
click at [629, 406] on div "modal" at bounding box center [629, 407] width 10 height 16
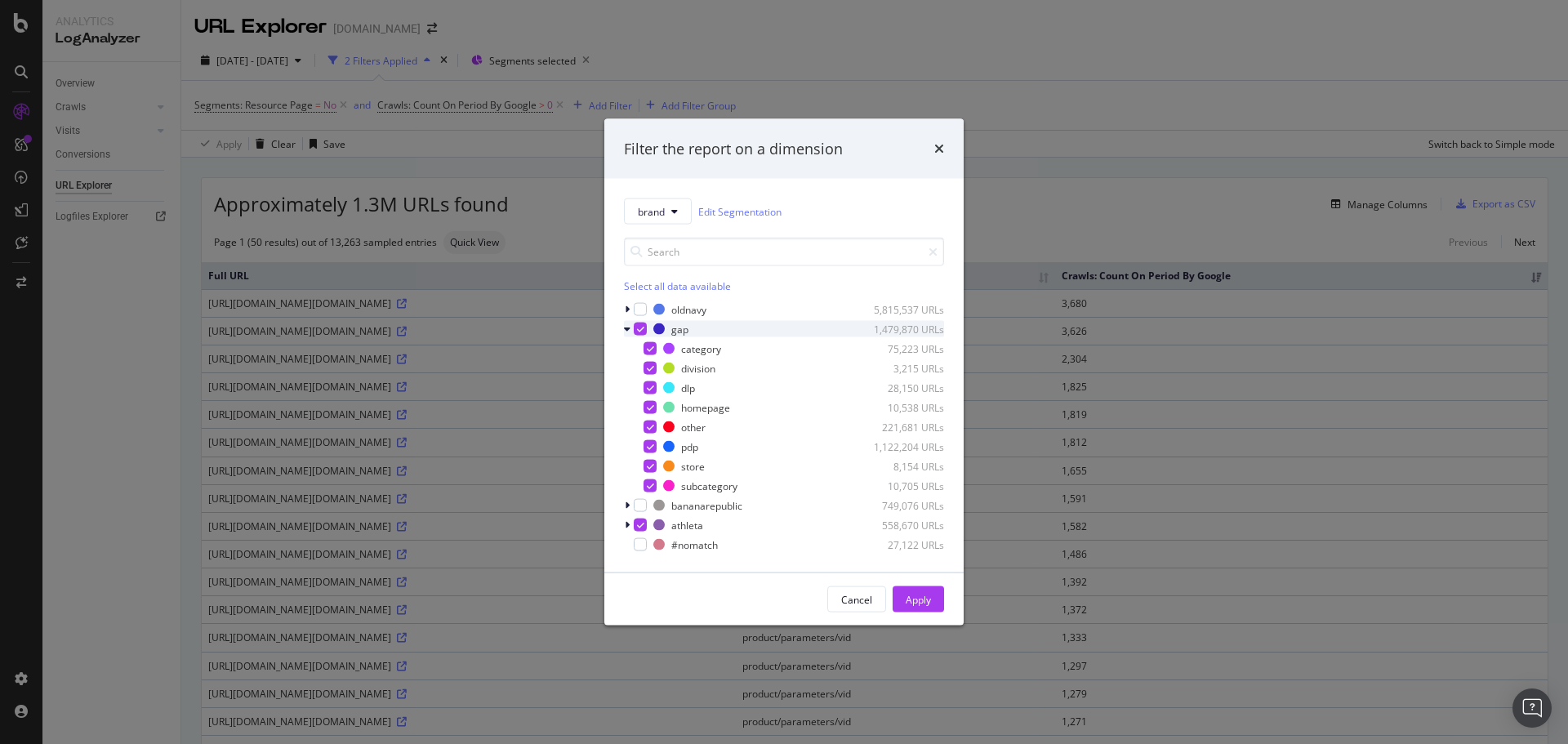
click at [637, 325] on icon "modal" at bounding box center [640, 329] width 8 height 8
click at [637, 527] on icon "modal" at bounding box center [640, 525] width 8 height 8
click at [650, 349] on div "modal" at bounding box center [650, 349] width 13 height 13
click at [650, 411] on div "modal" at bounding box center [650, 407] width 13 height 13
click at [650, 446] on div "modal" at bounding box center [650, 447] width 13 height 13
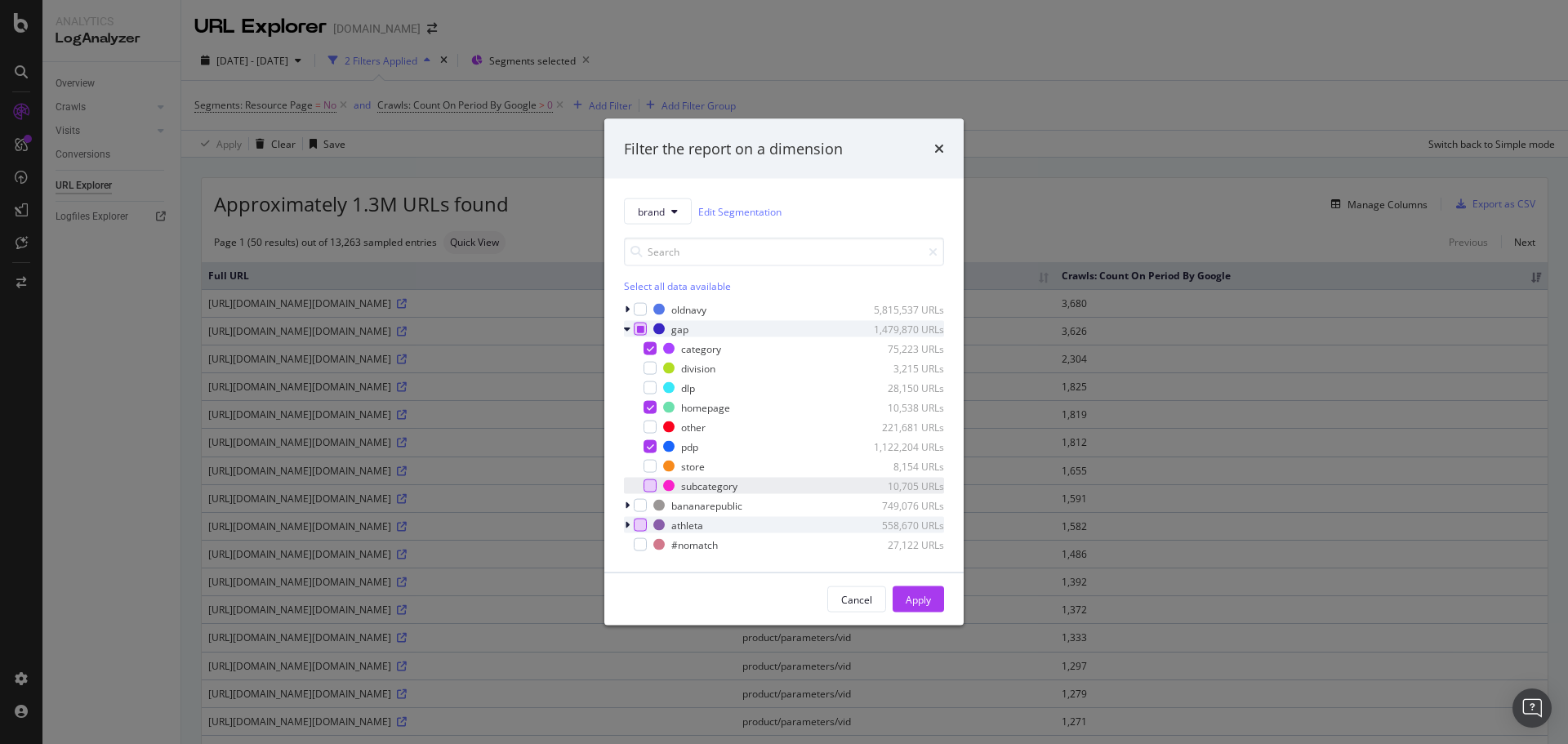
click at [656, 487] on div "modal" at bounding box center [650, 486] width 13 height 13
click at [650, 366] on div "modal" at bounding box center [650, 369] width 13 height 13
click at [625, 524] on icon "modal" at bounding box center [627, 525] width 5 height 10
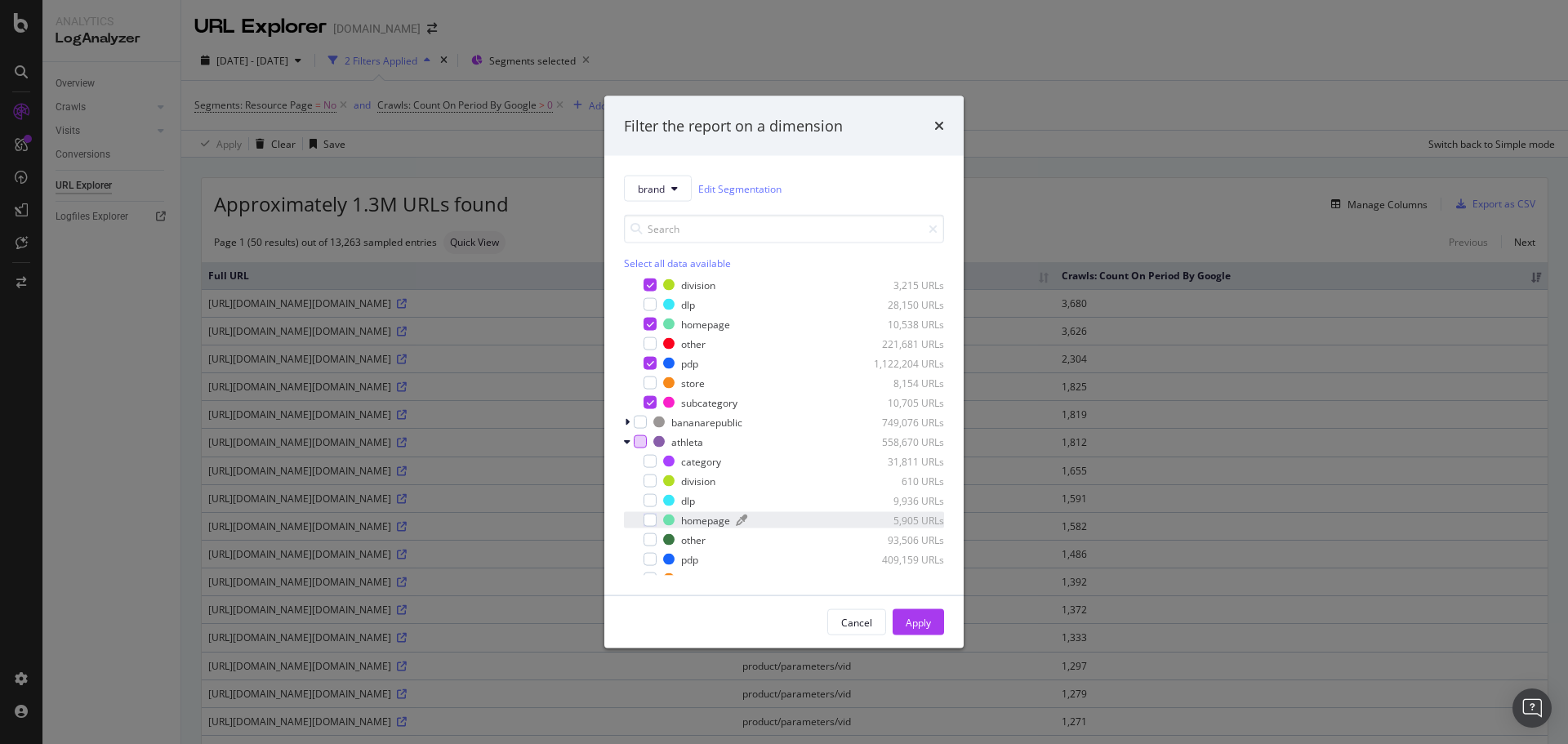
scroll to position [111, 0]
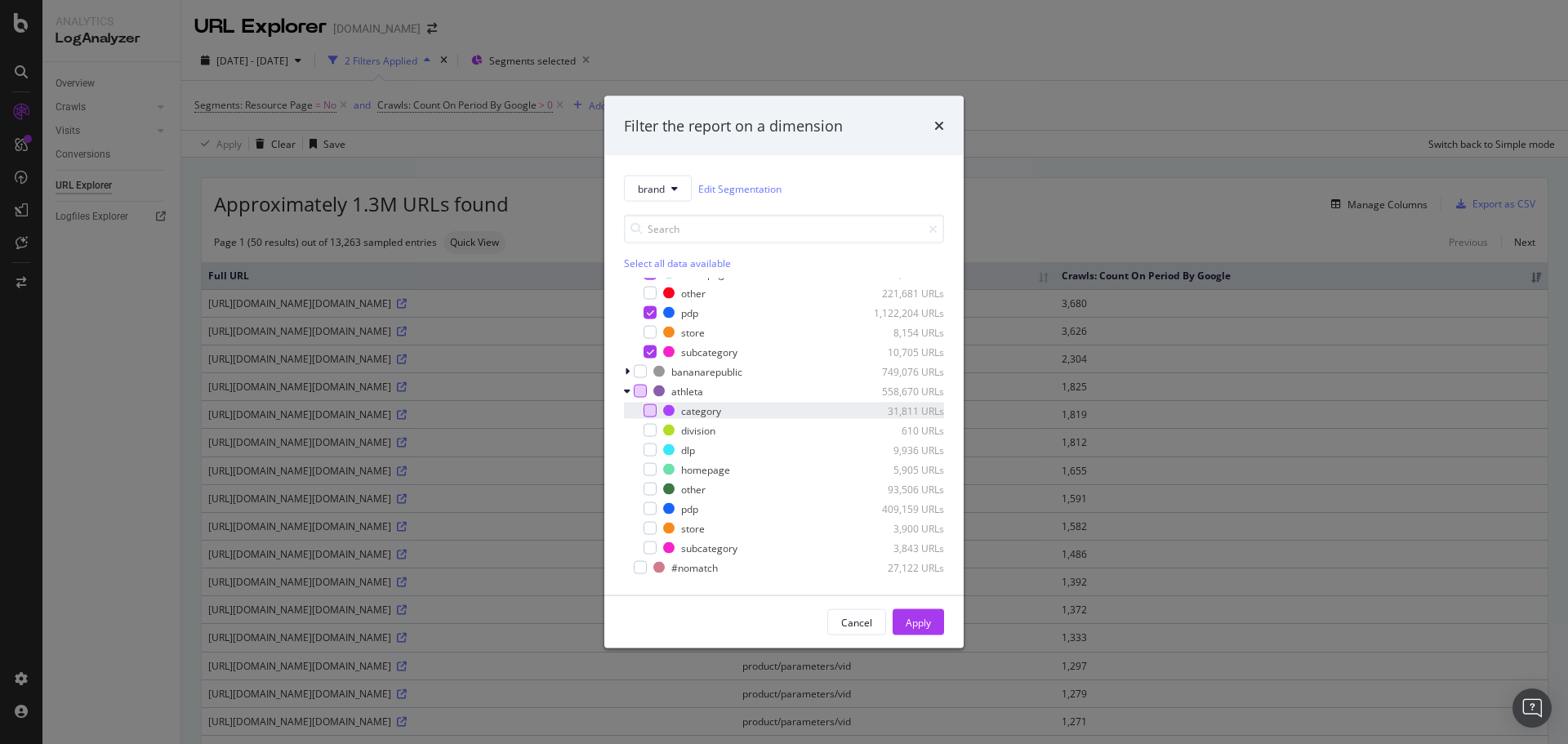
click at [649, 413] on div "modal" at bounding box center [650, 411] width 13 height 13
click at [649, 428] on div "modal" at bounding box center [650, 431] width 13 height 13
click at [648, 468] on div "modal" at bounding box center [650, 470] width 13 height 13
click at [654, 511] on div "modal" at bounding box center [650, 509] width 13 height 13
drag, startPoint x: 649, startPoint y: 549, endPoint x: 903, endPoint y: 587, distance: 256.8
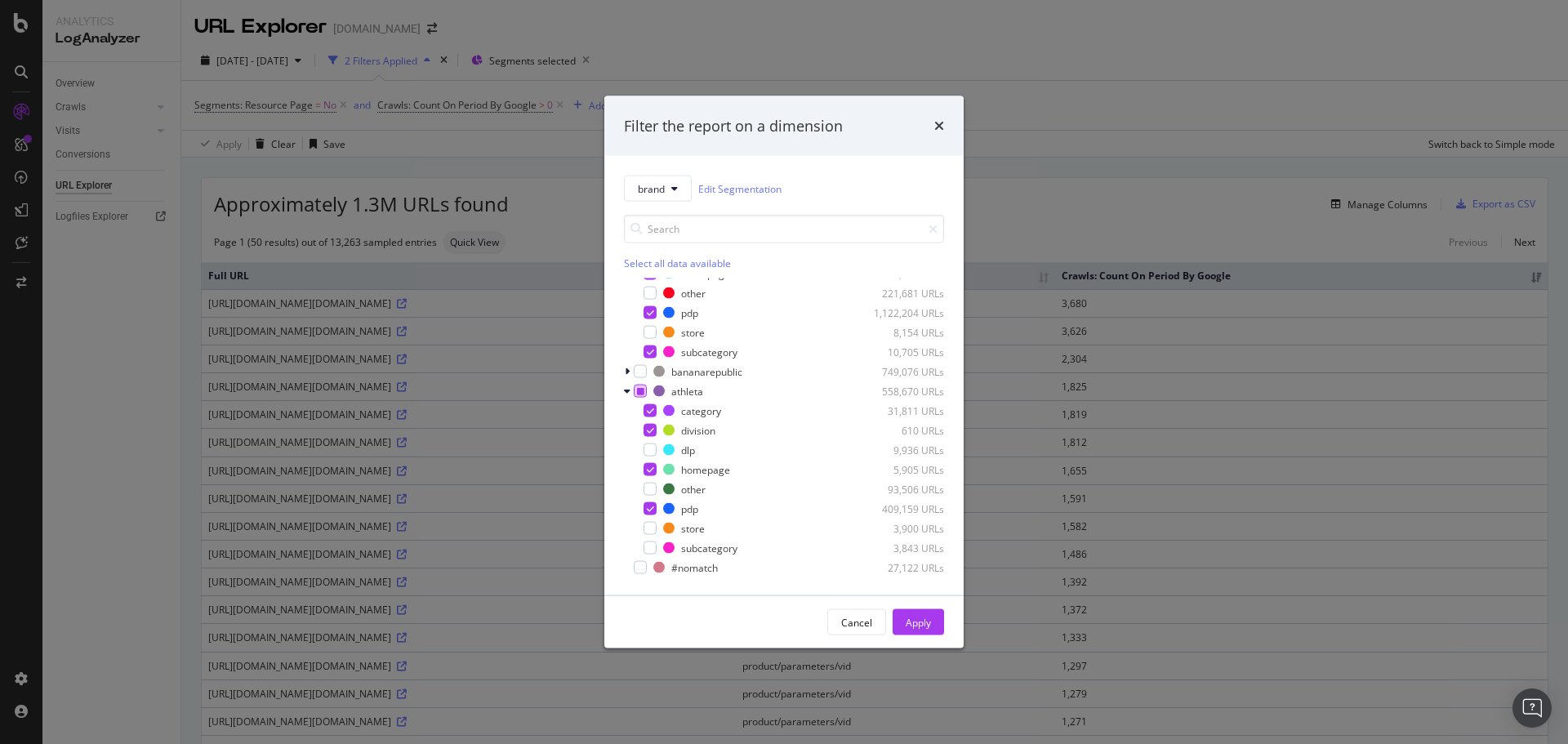
click at [652, 549] on div "modal" at bounding box center [650, 548] width 13 height 13
click at [928, 618] on div "Apply" at bounding box center [919, 622] width 25 height 14
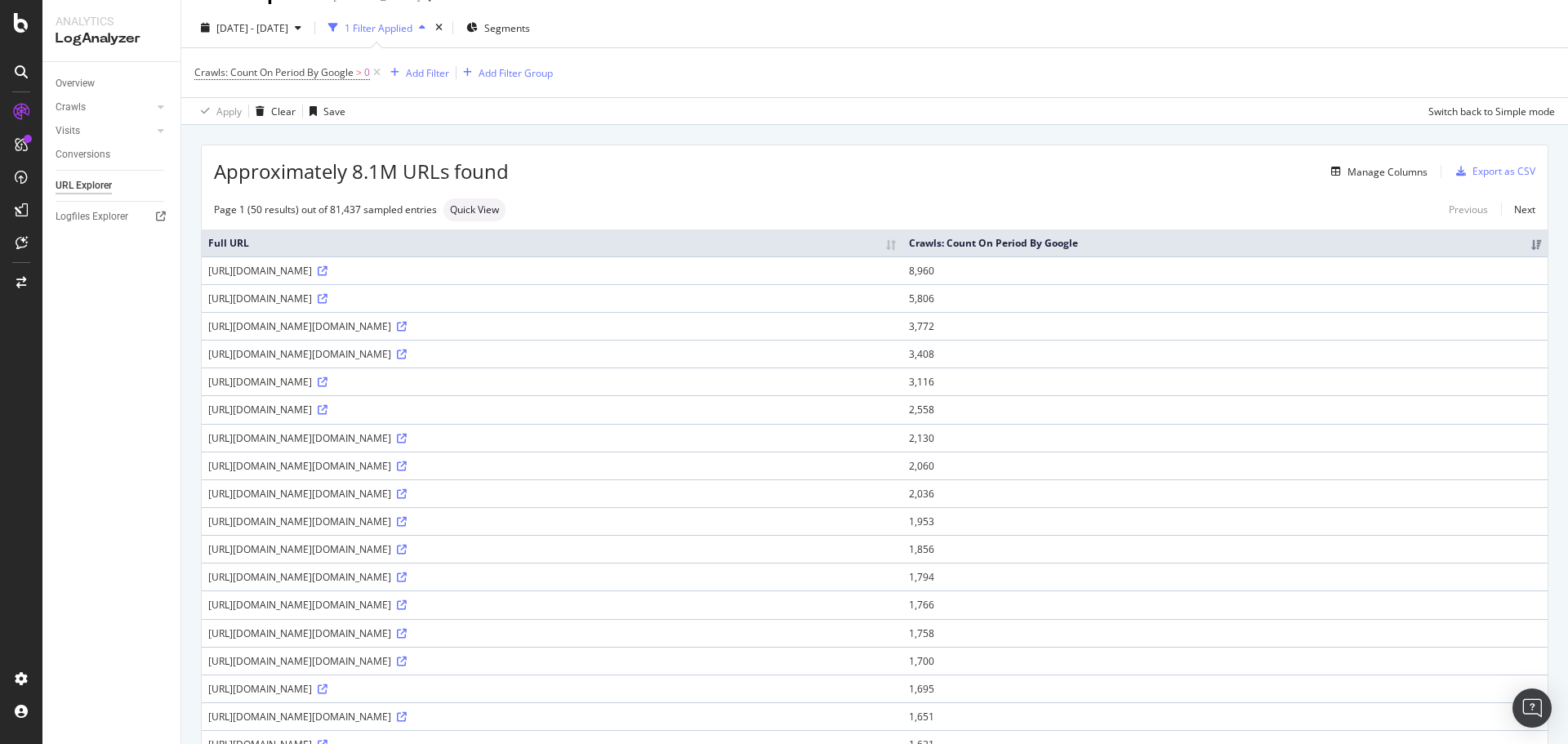
scroll to position [81, 0]
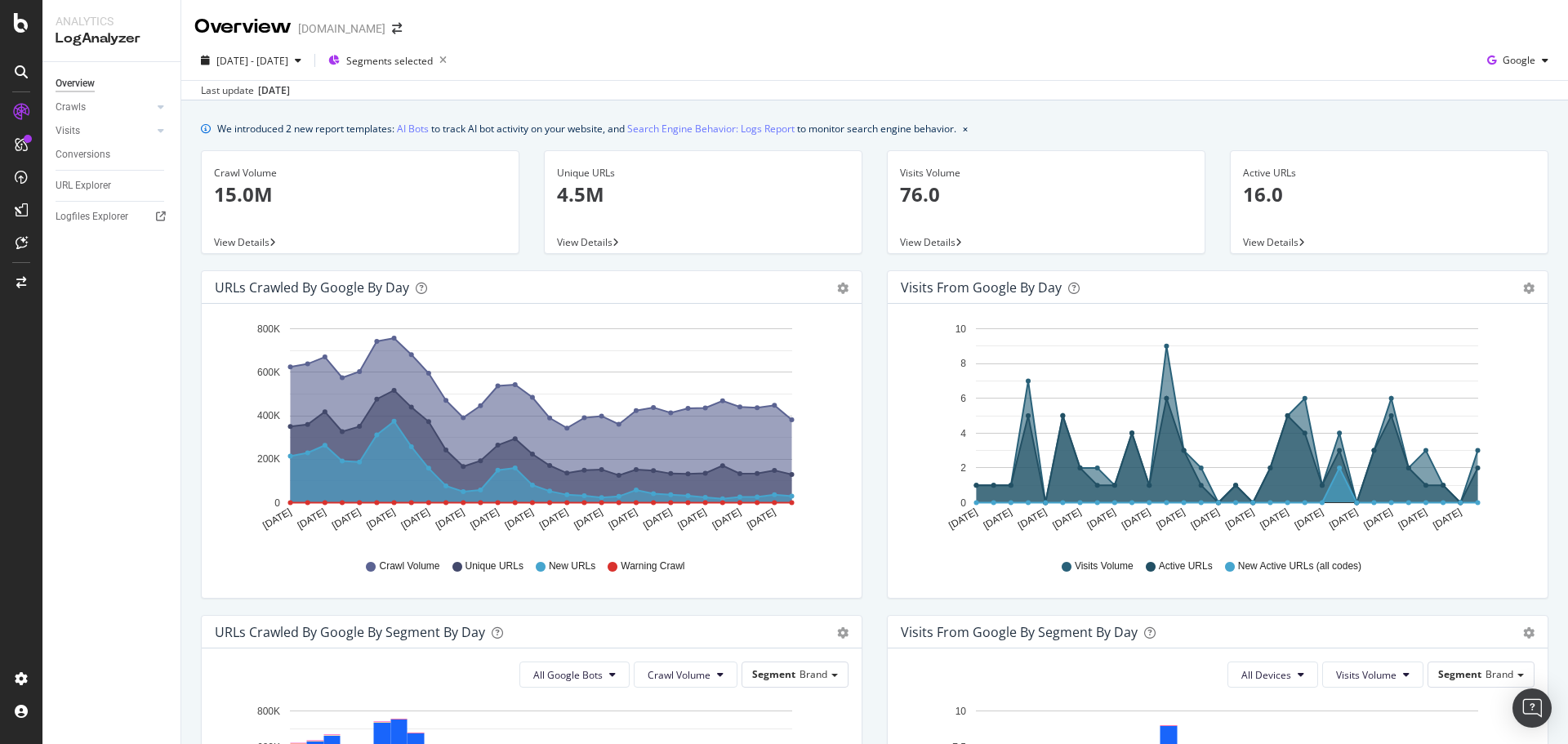
click at [610, 245] on span "View Details" at bounding box center [585, 242] width 55 height 14
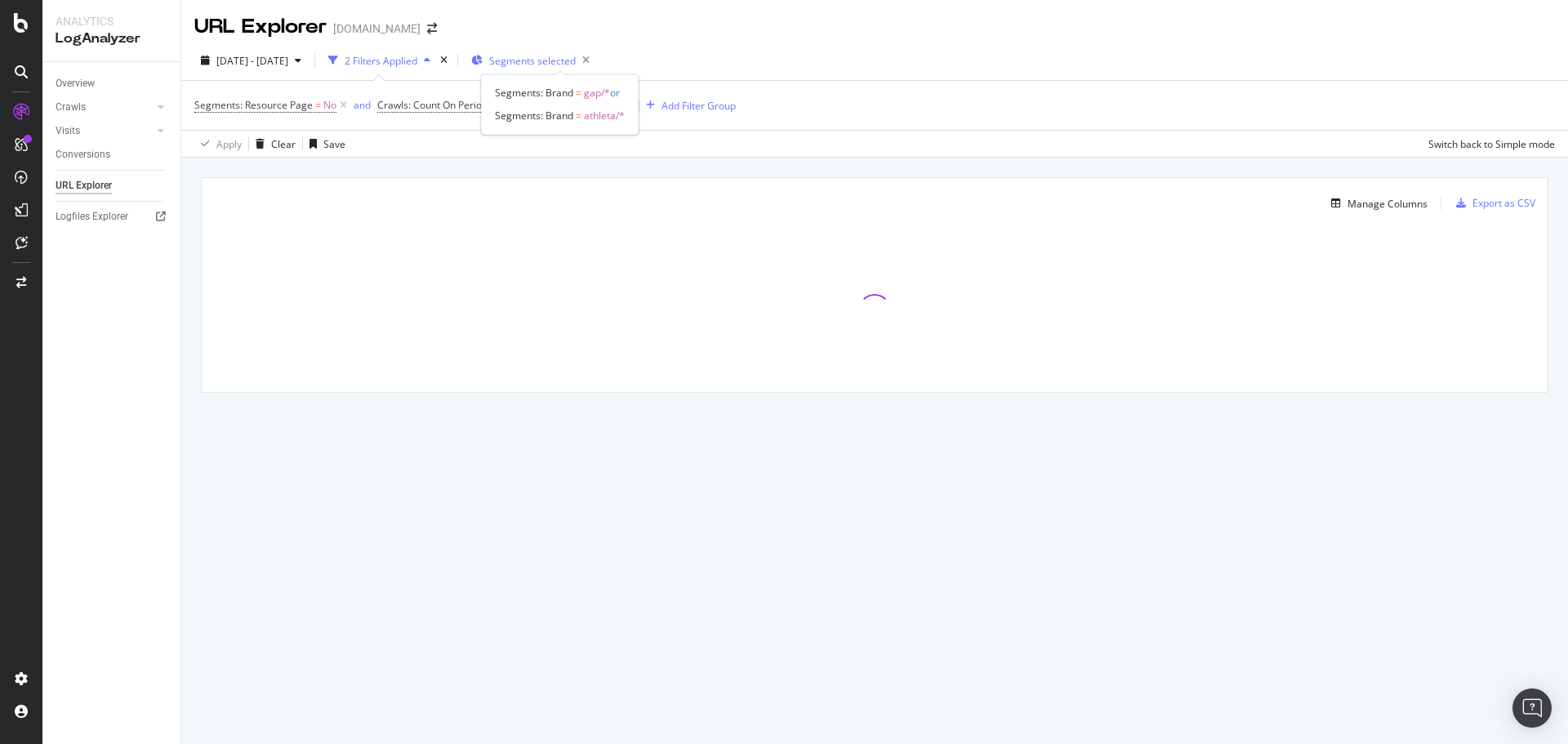
click at [552, 65] on span "Segments selected" at bounding box center [532, 60] width 86 height 14
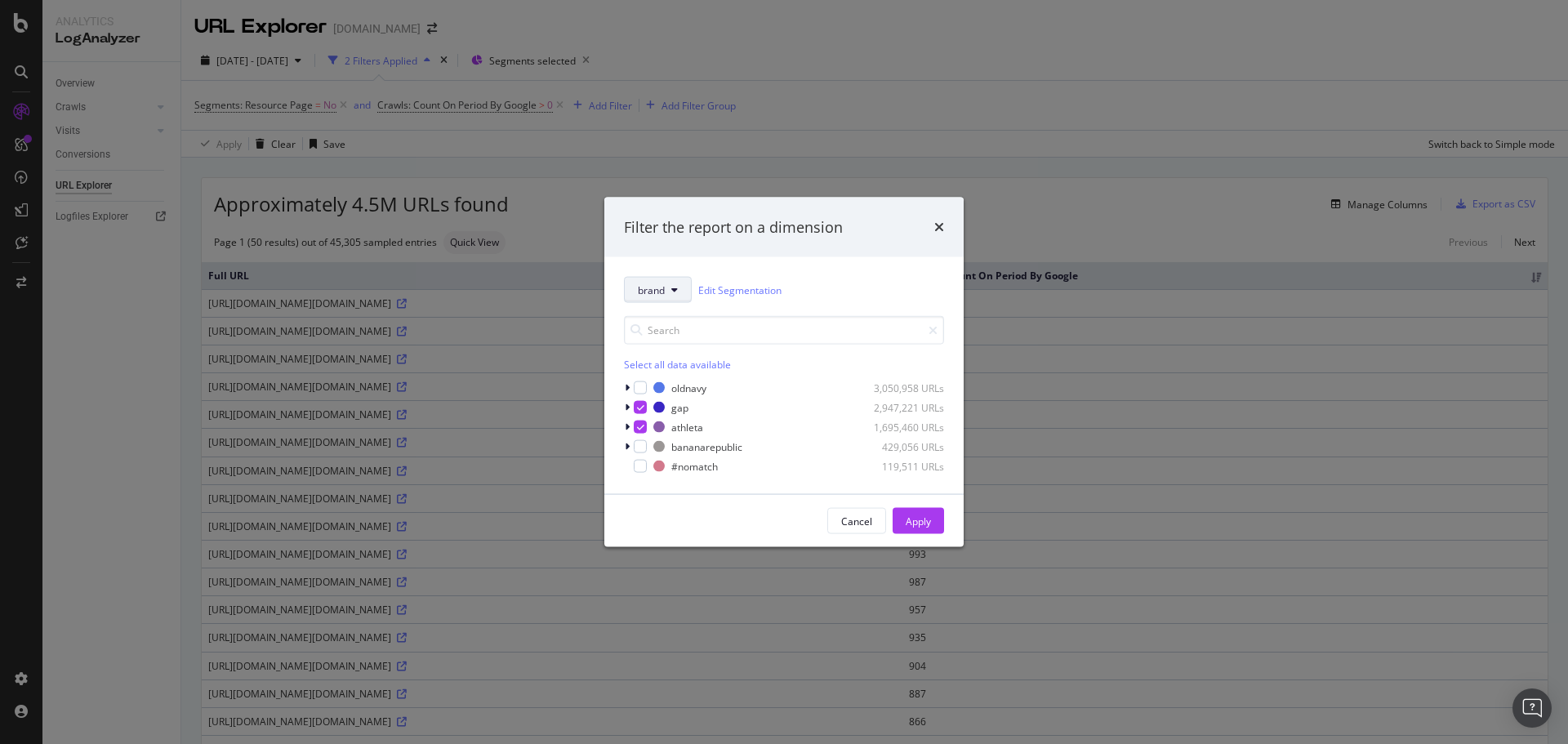
click at [678, 292] on icon "modal" at bounding box center [675, 290] width 7 height 10
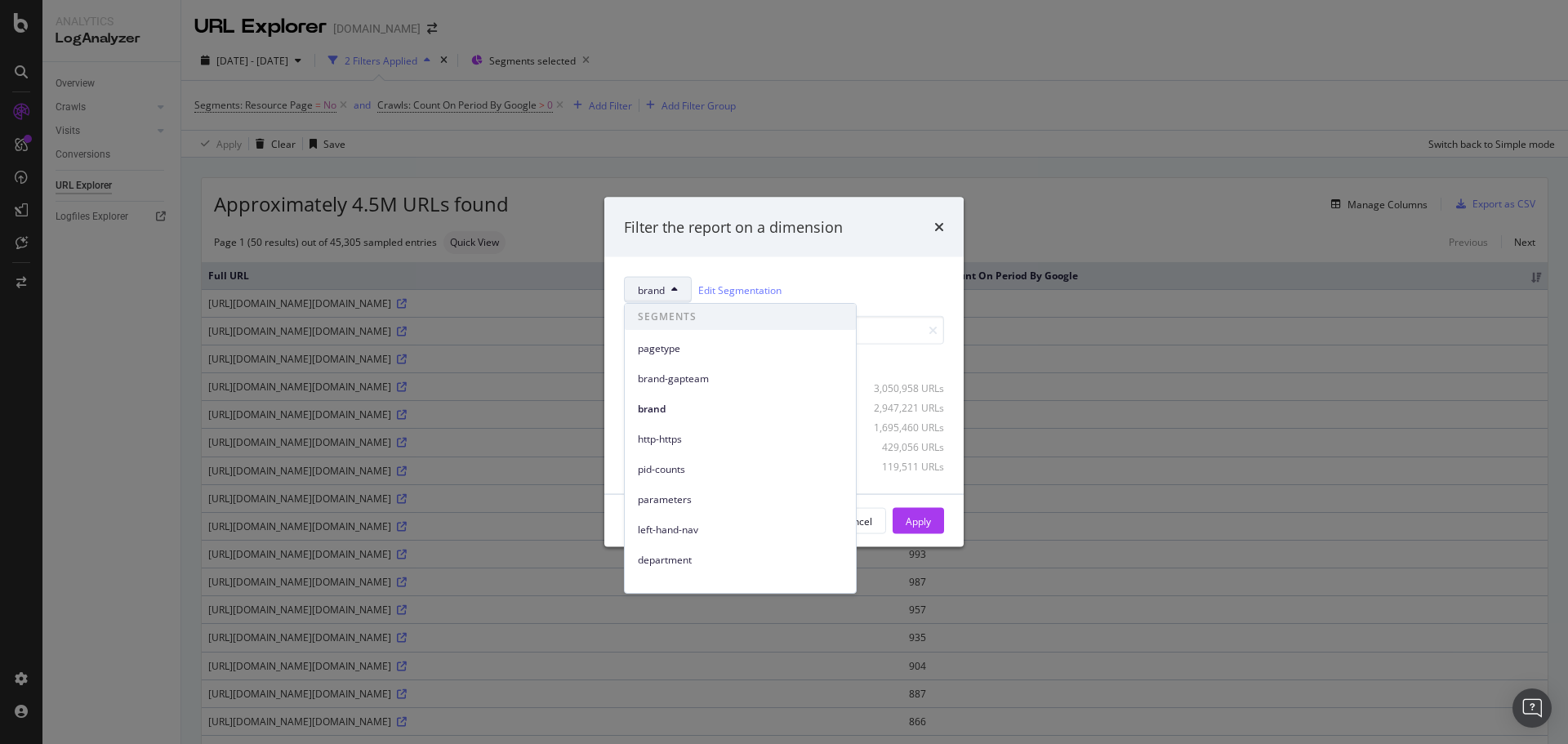
click at [657, 292] on span "brand" at bounding box center [651, 289] width 27 height 14
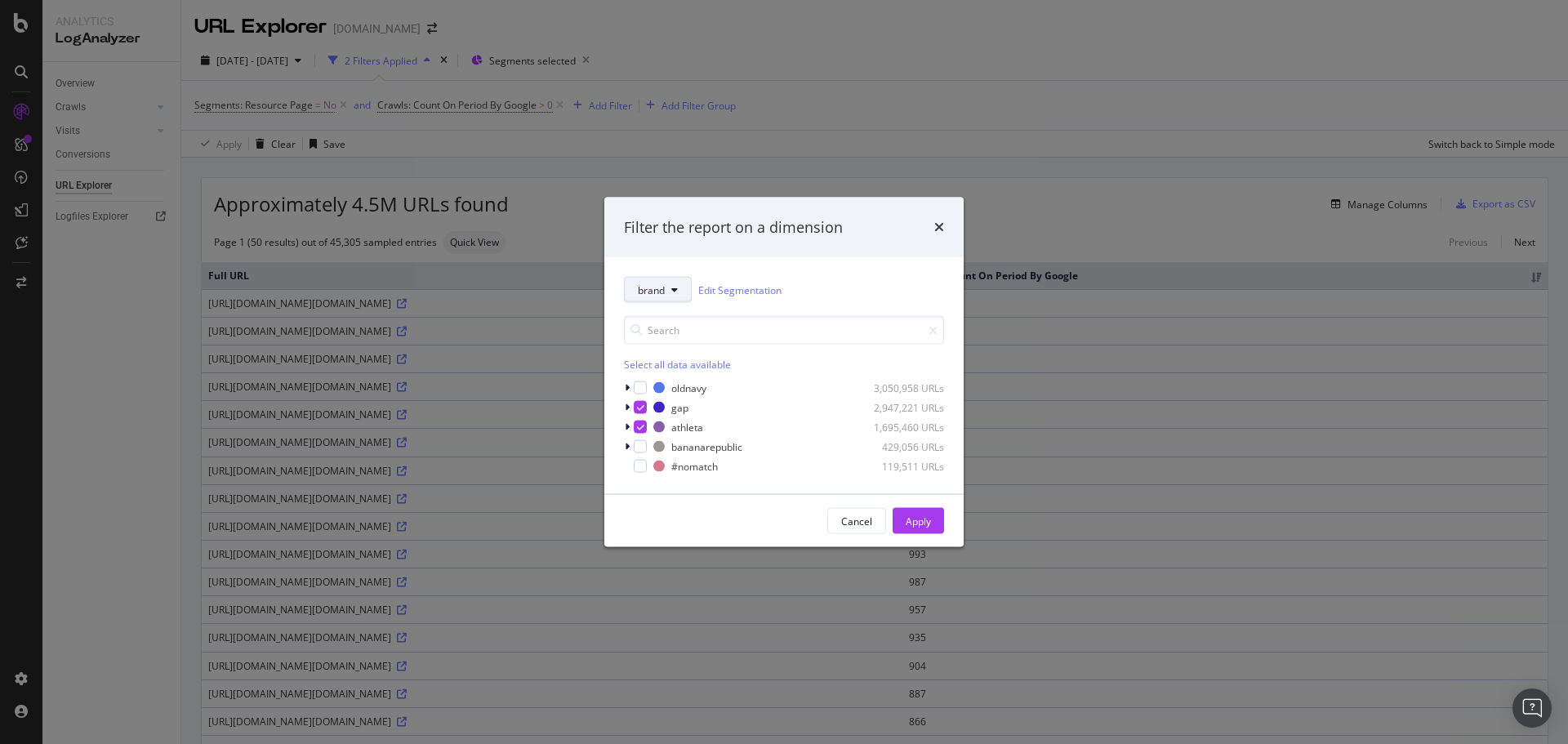
click at [657, 292] on span "brand" at bounding box center [651, 289] width 27 height 14
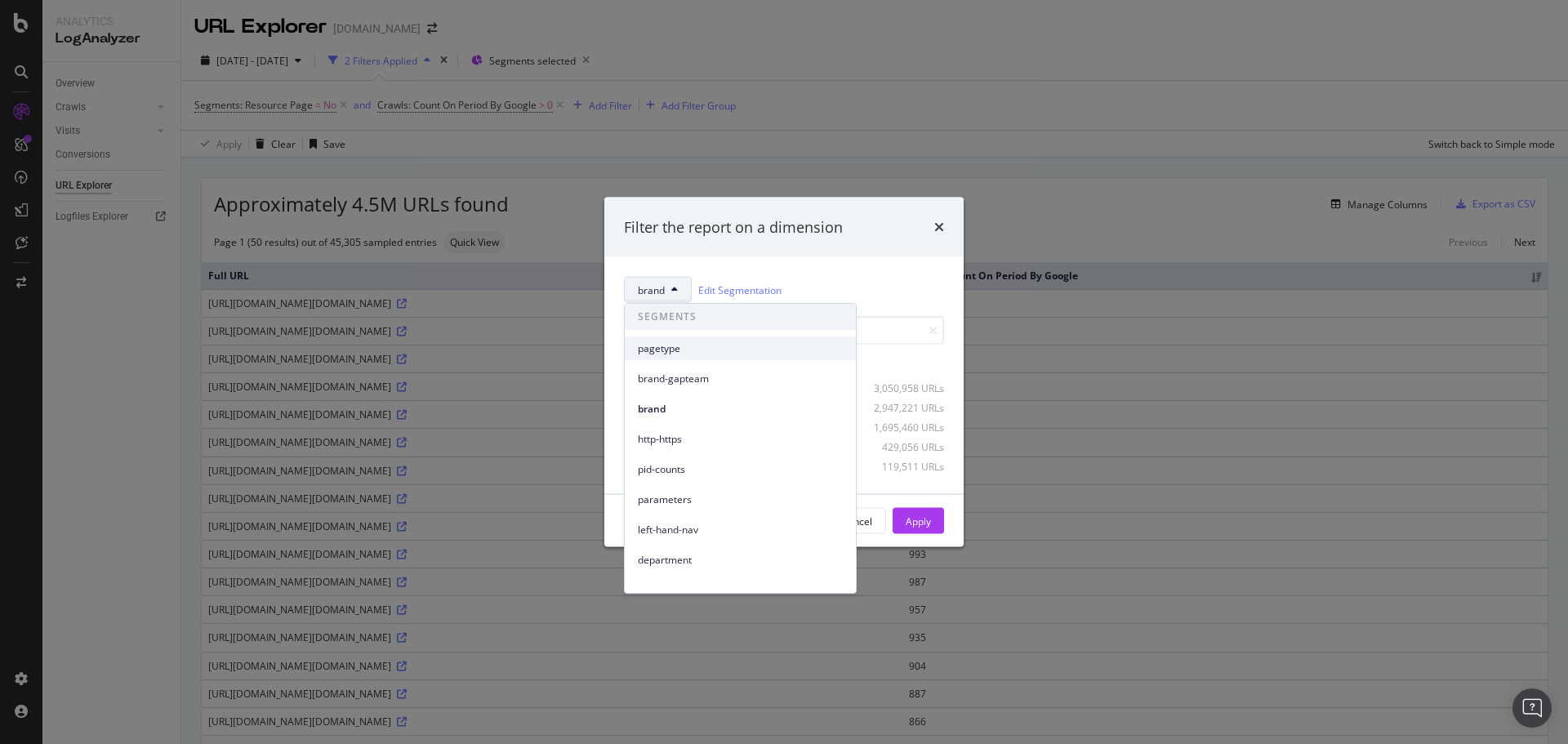
click at [667, 351] on span "pagetype" at bounding box center [740, 349] width 205 height 15
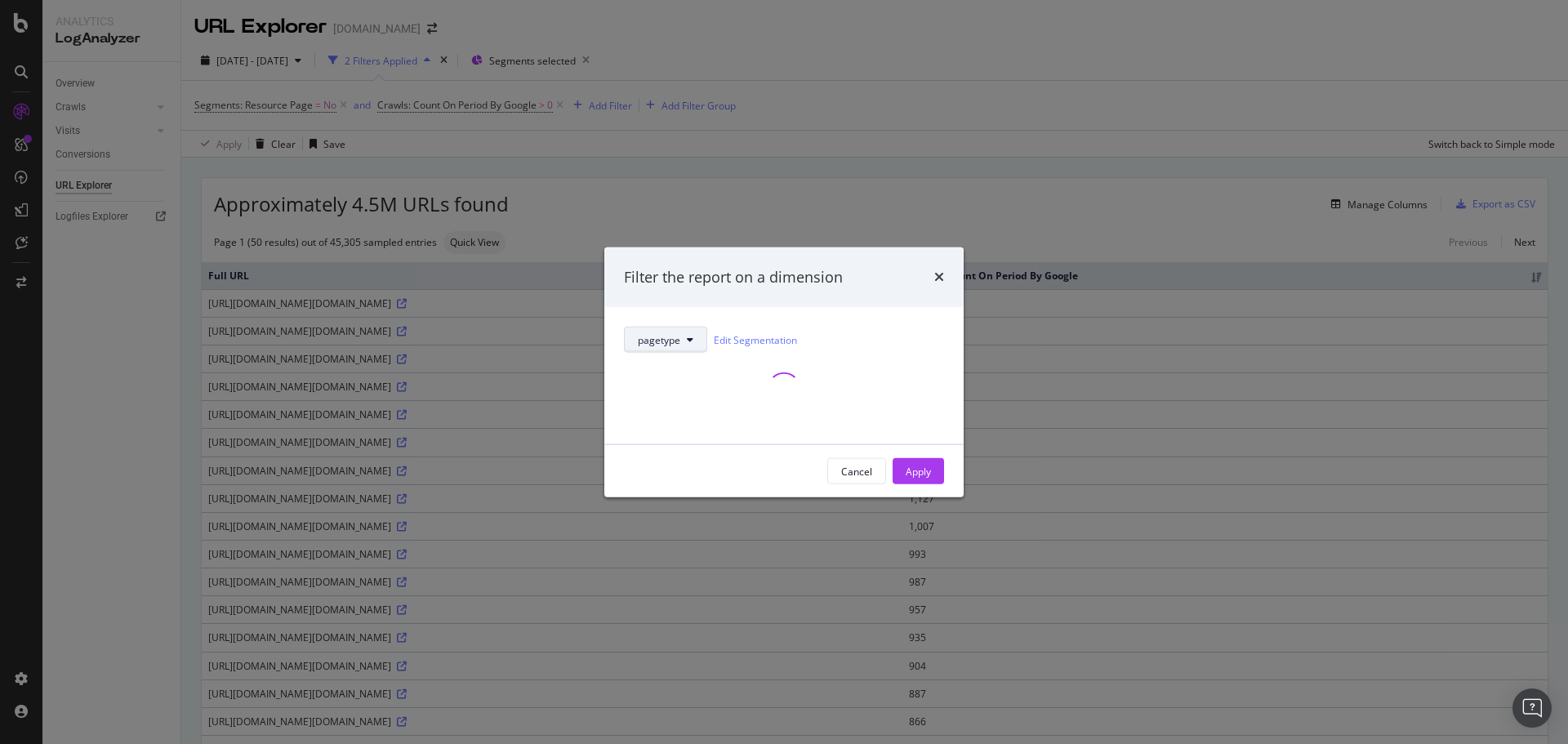
click at [678, 338] on span "pagetype" at bounding box center [659, 339] width 43 height 14
click at [872, 332] on div "pagetype Edit Segmentation" at bounding box center [784, 339] width 320 height 26
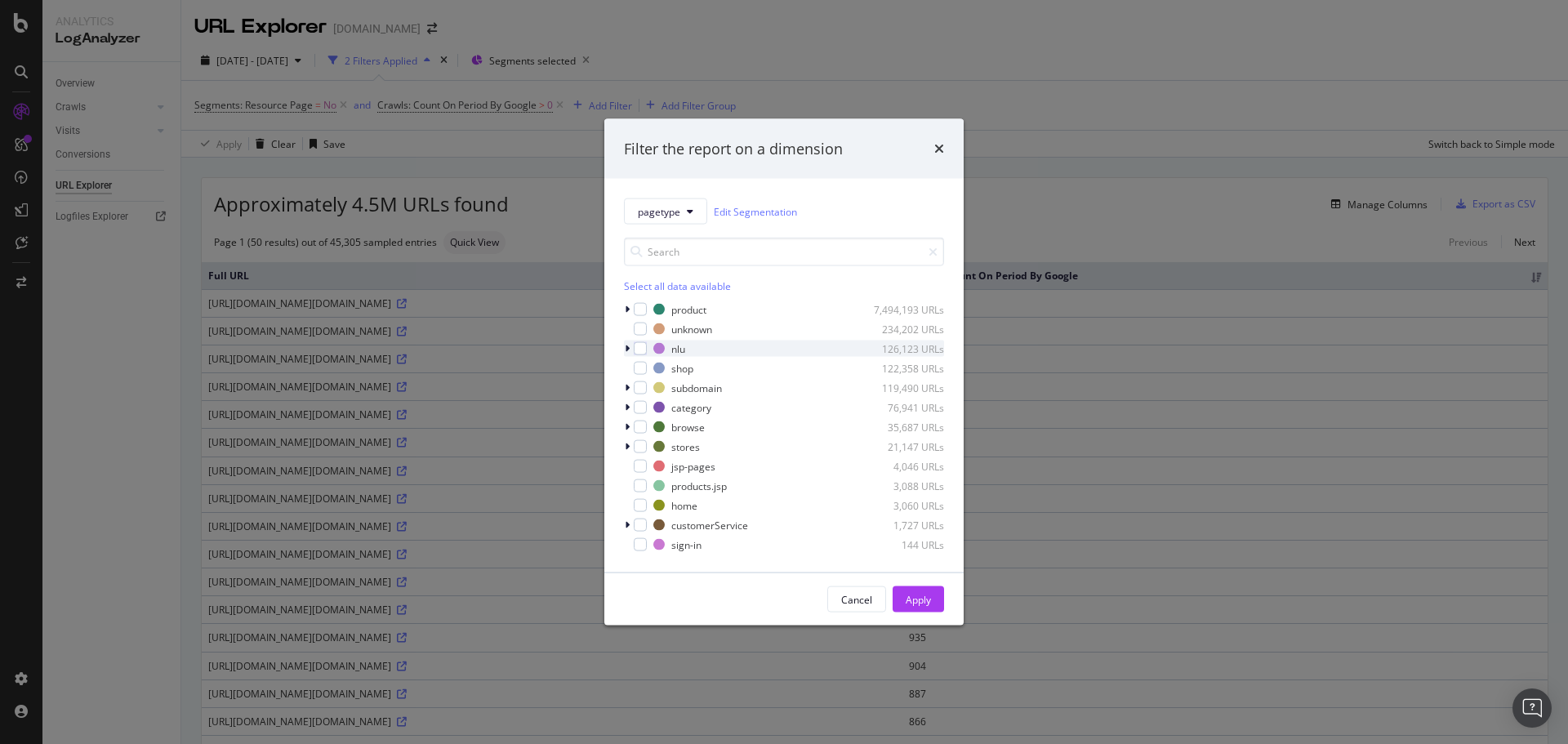
click at [632, 349] on div "modal" at bounding box center [629, 348] width 10 height 16
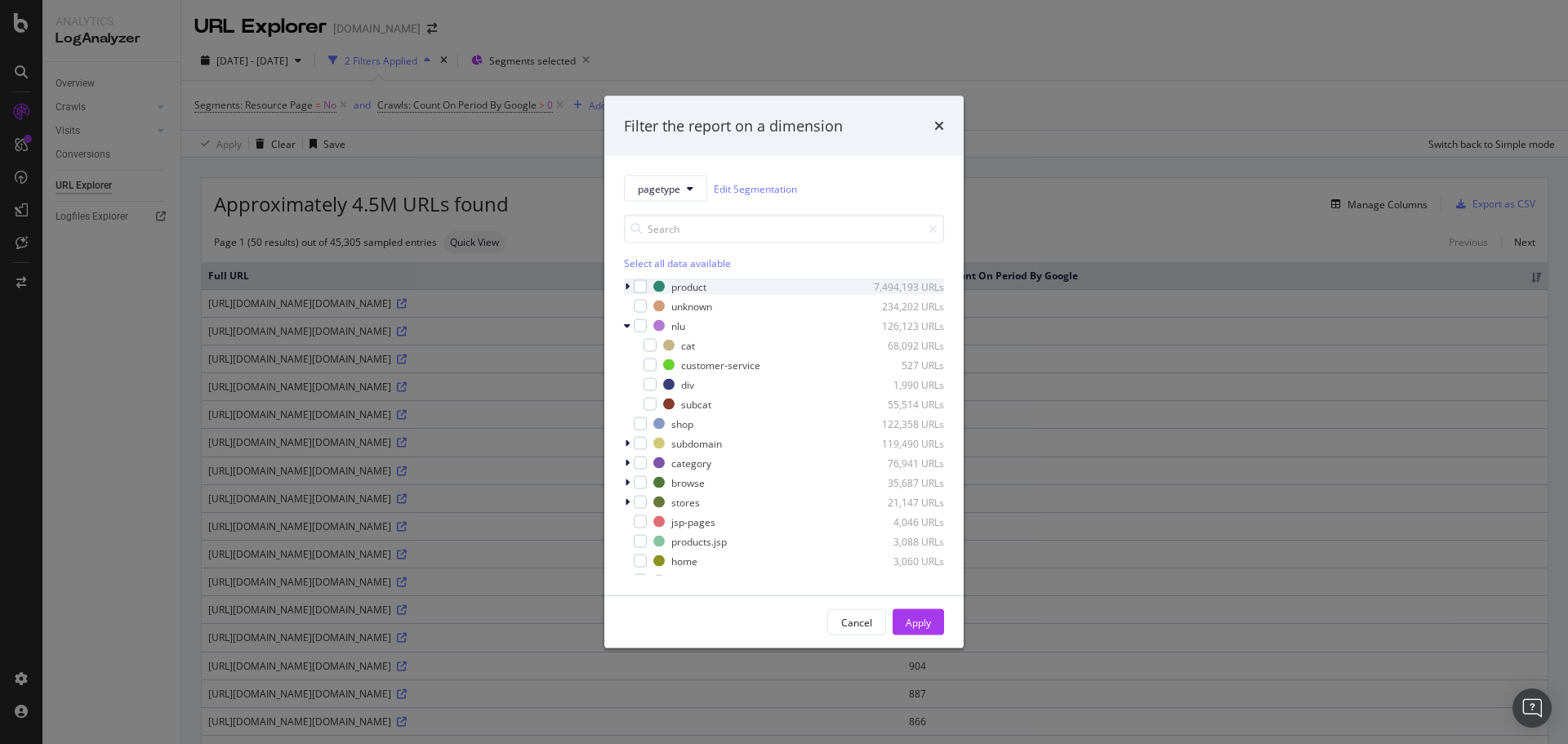
click at [629, 286] on icon "modal" at bounding box center [627, 287] width 5 height 10
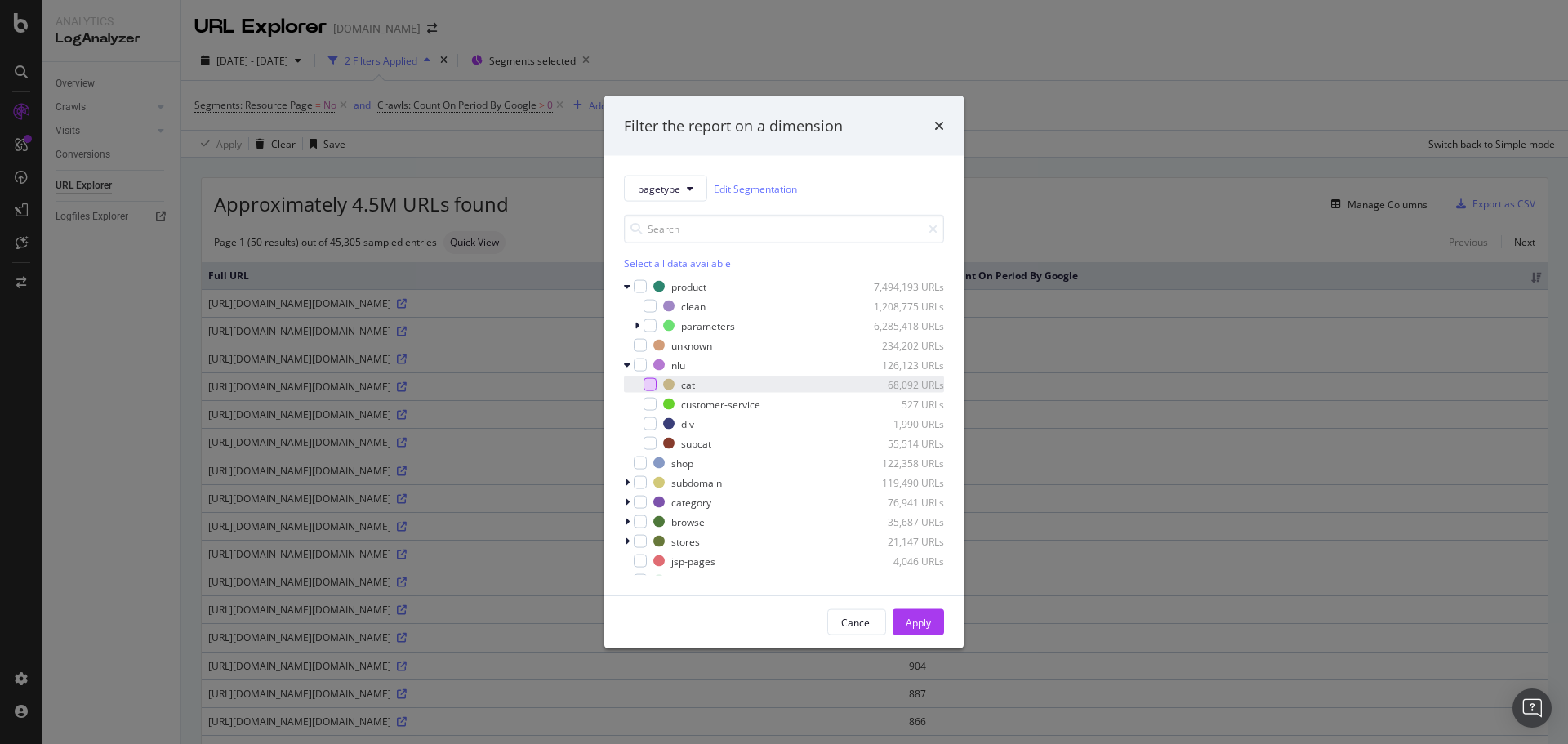
click at [655, 387] on div "modal" at bounding box center [650, 385] width 13 height 13
click at [648, 307] on div "modal" at bounding box center [650, 307] width 13 height 13
click at [639, 388] on div "modal" at bounding box center [640, 391] width 13 height 13
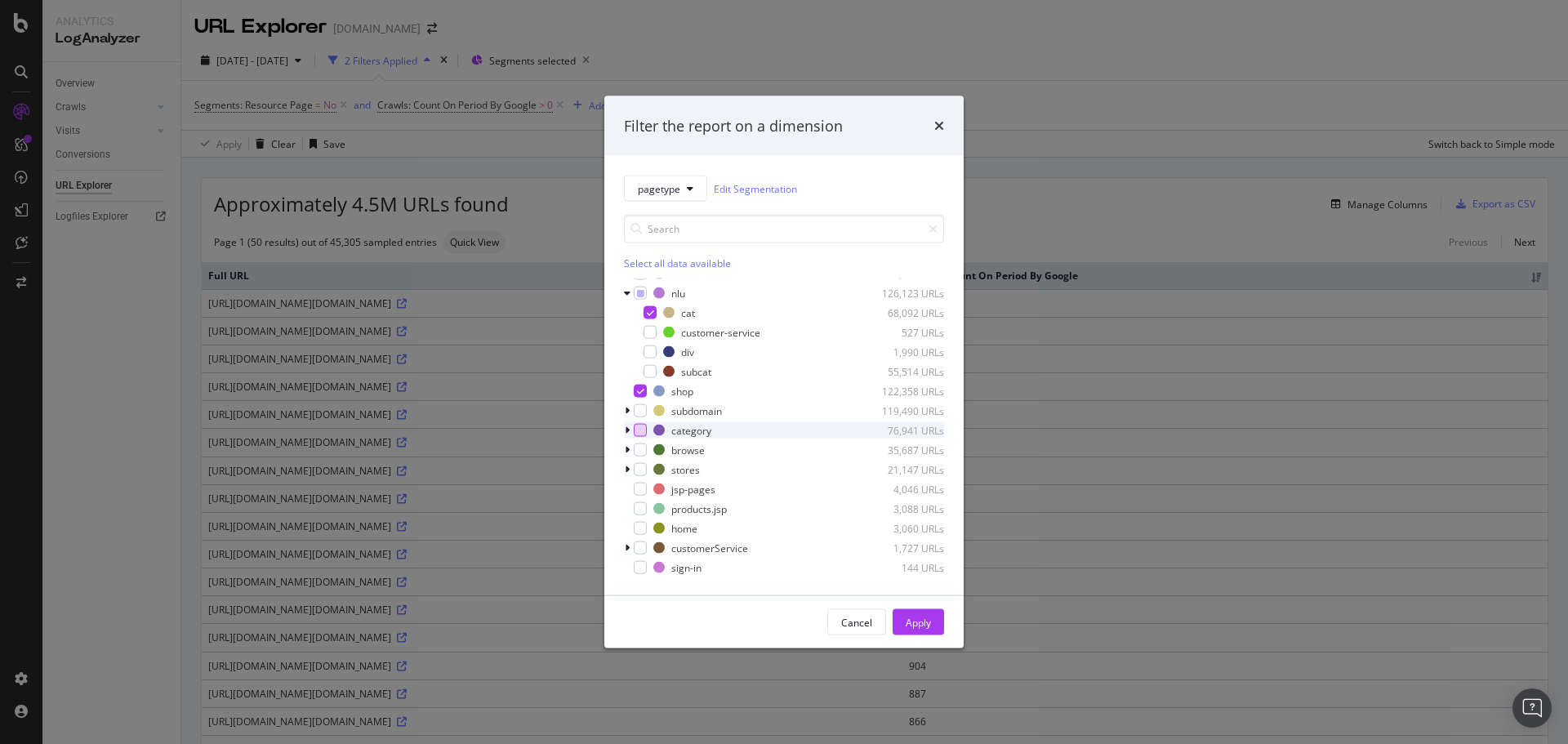
click at [635, 432] on div "modal" at bounding box center [640, 431] width 13 height 13
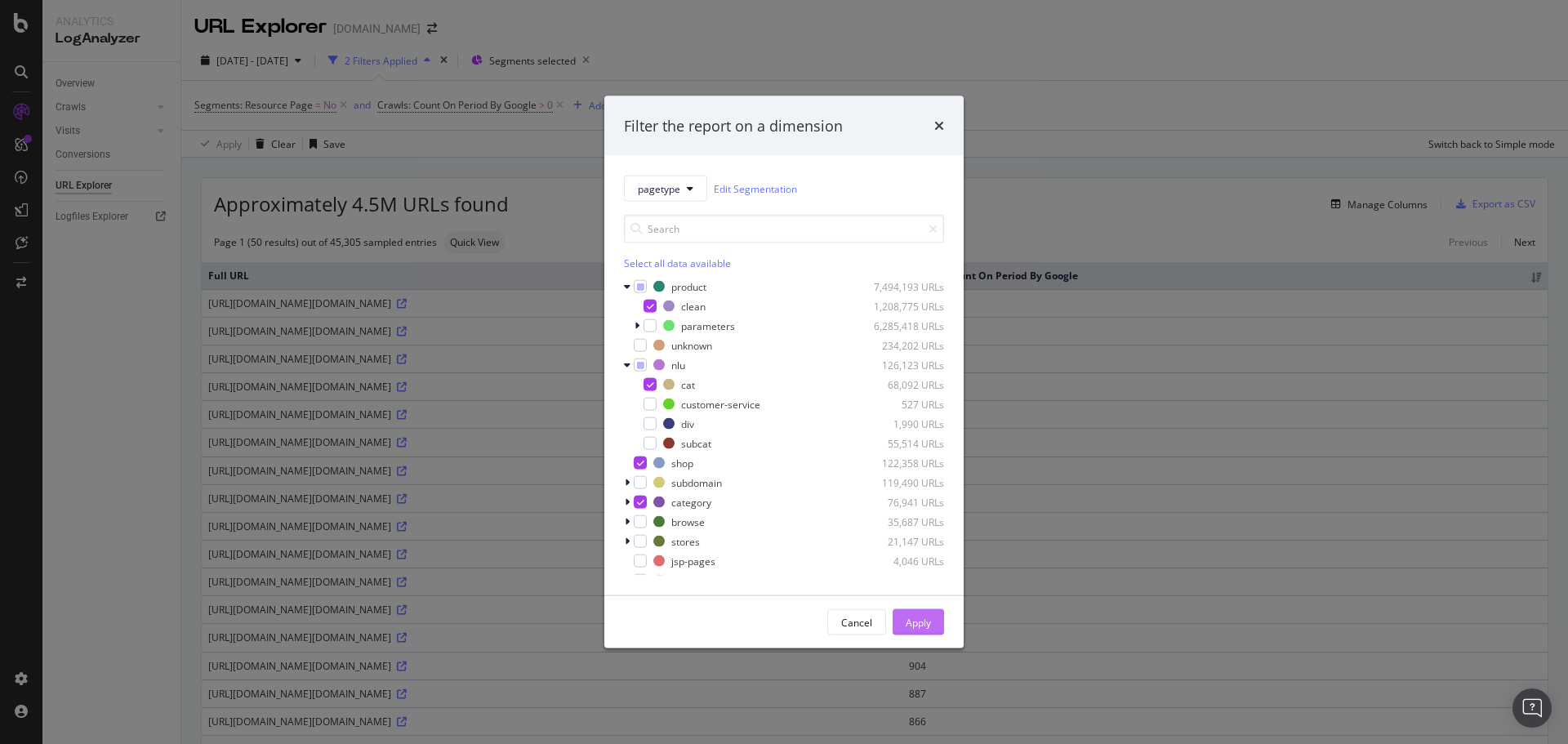
click at [924, 611] on div "Apply" at bounding box center [919, 622] width 25 height 24
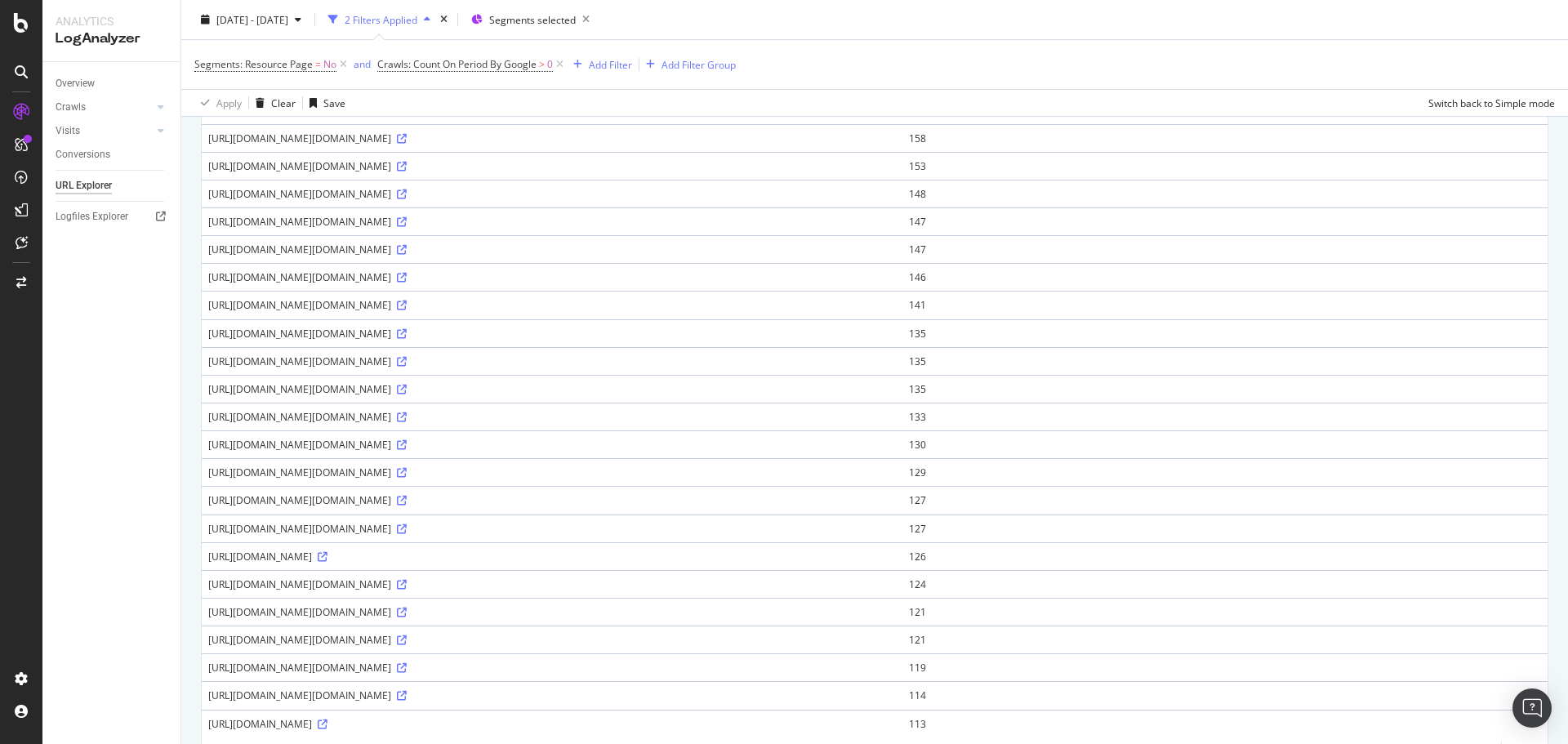
scroll to position [979, 0]
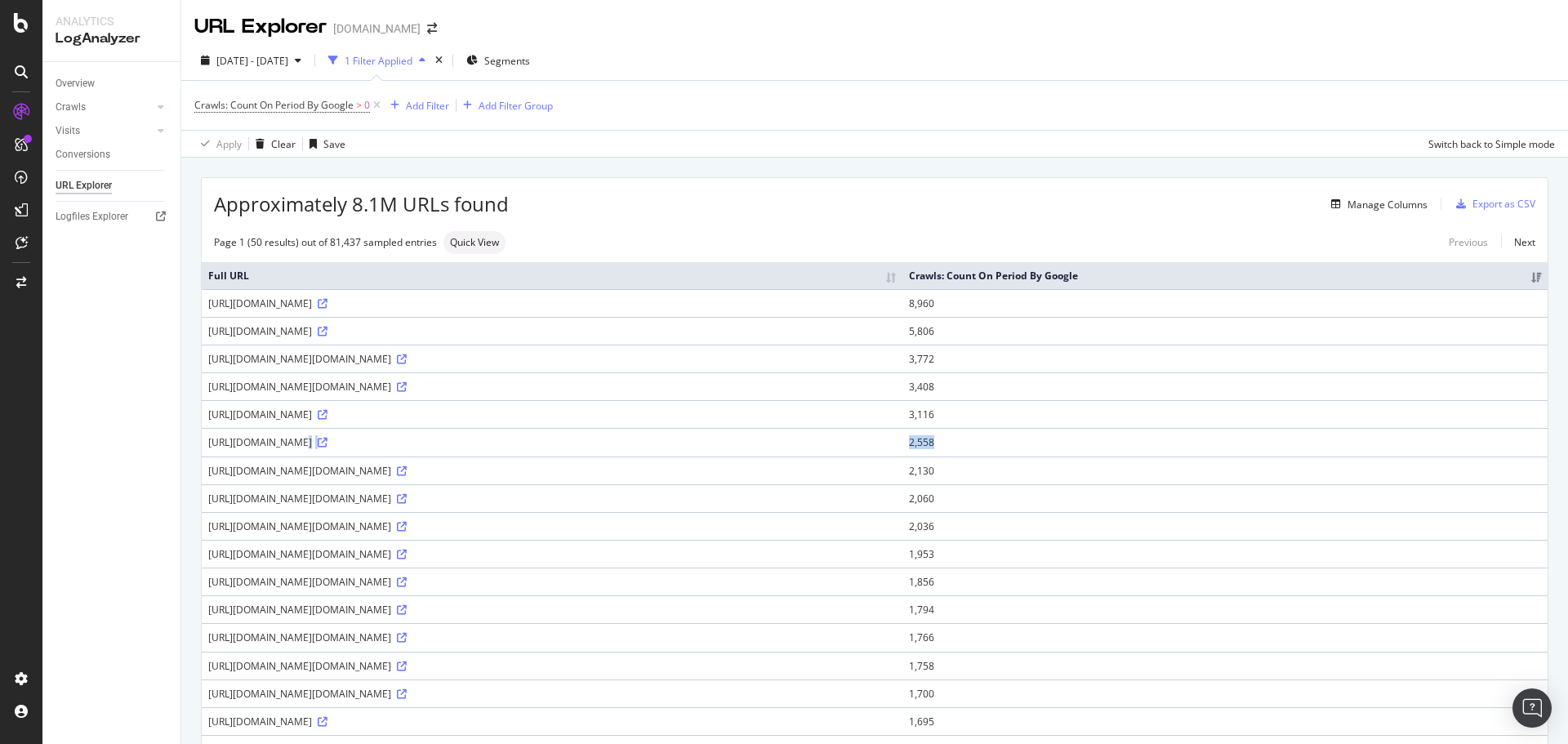
drag, startPoint x: 267, startPoint y: 443, endPoint x: 1296, endPoint y: 440, distance: 1029.0
click at [1296, 440] on tr "[URL][DOMAIN_NAME] 2,558" at bounding box center [875, 442] width 1346 height 28
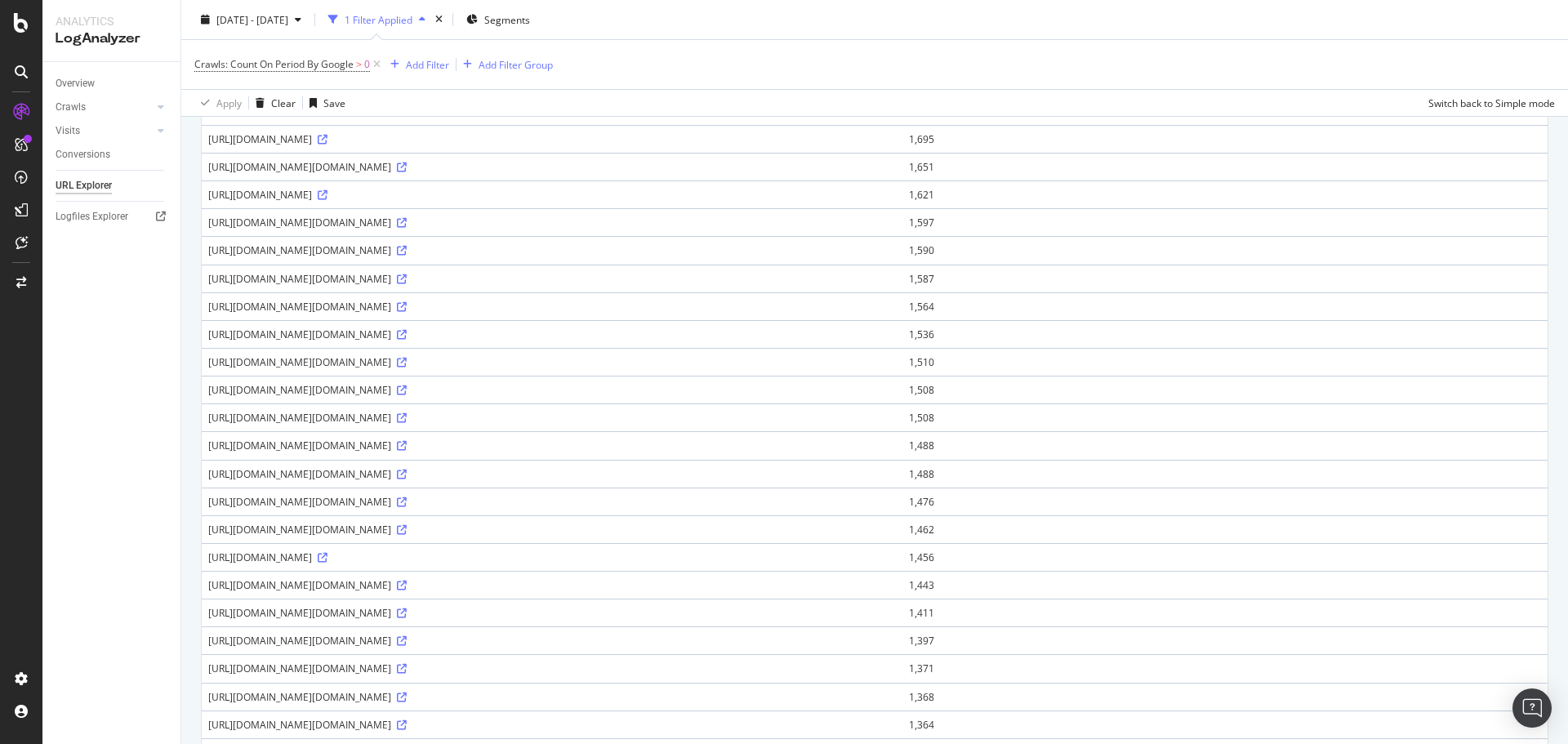
scroll to position [457, 0]
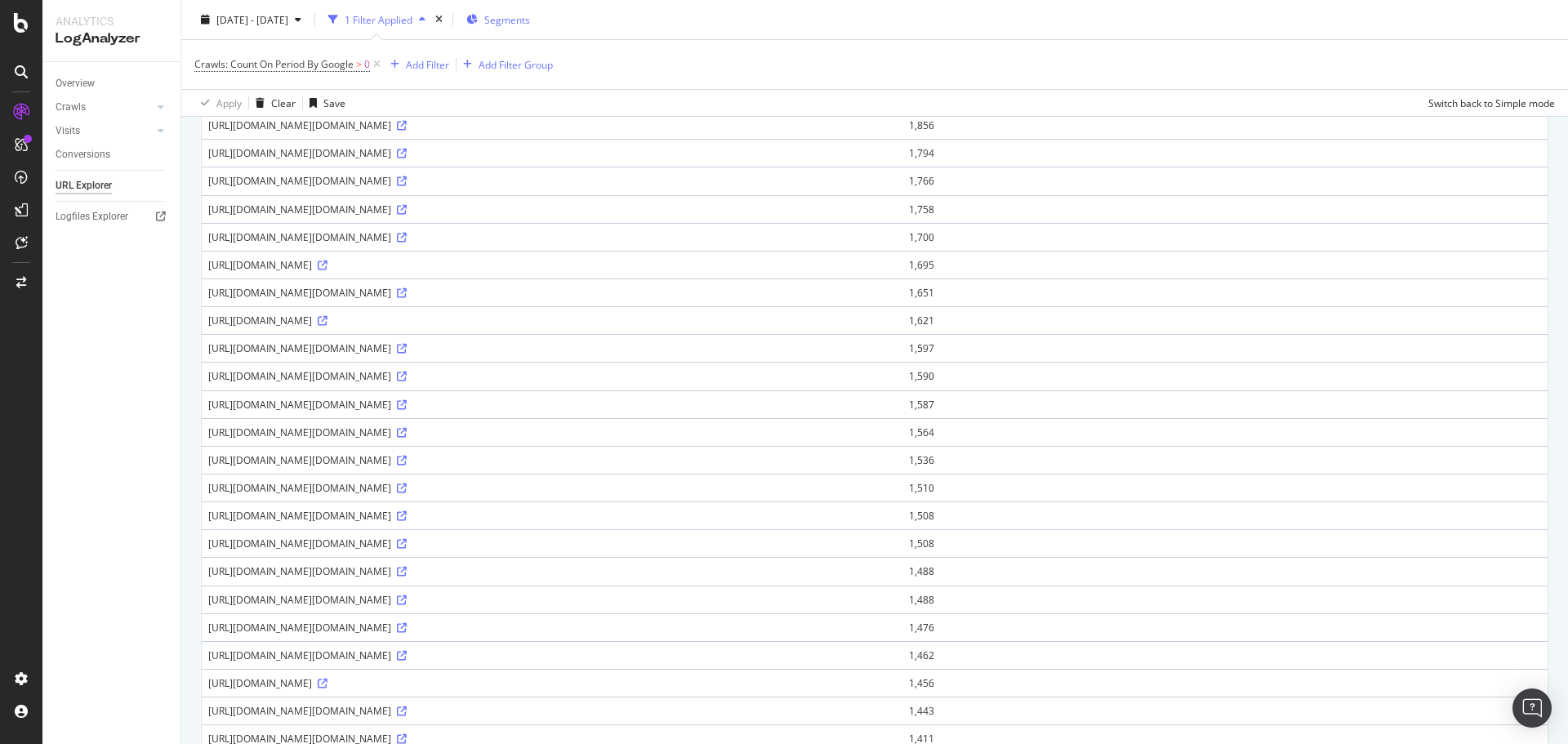
click at [530, 18] on span "Segments" at bounding box center [507, 19] width 46 height 14
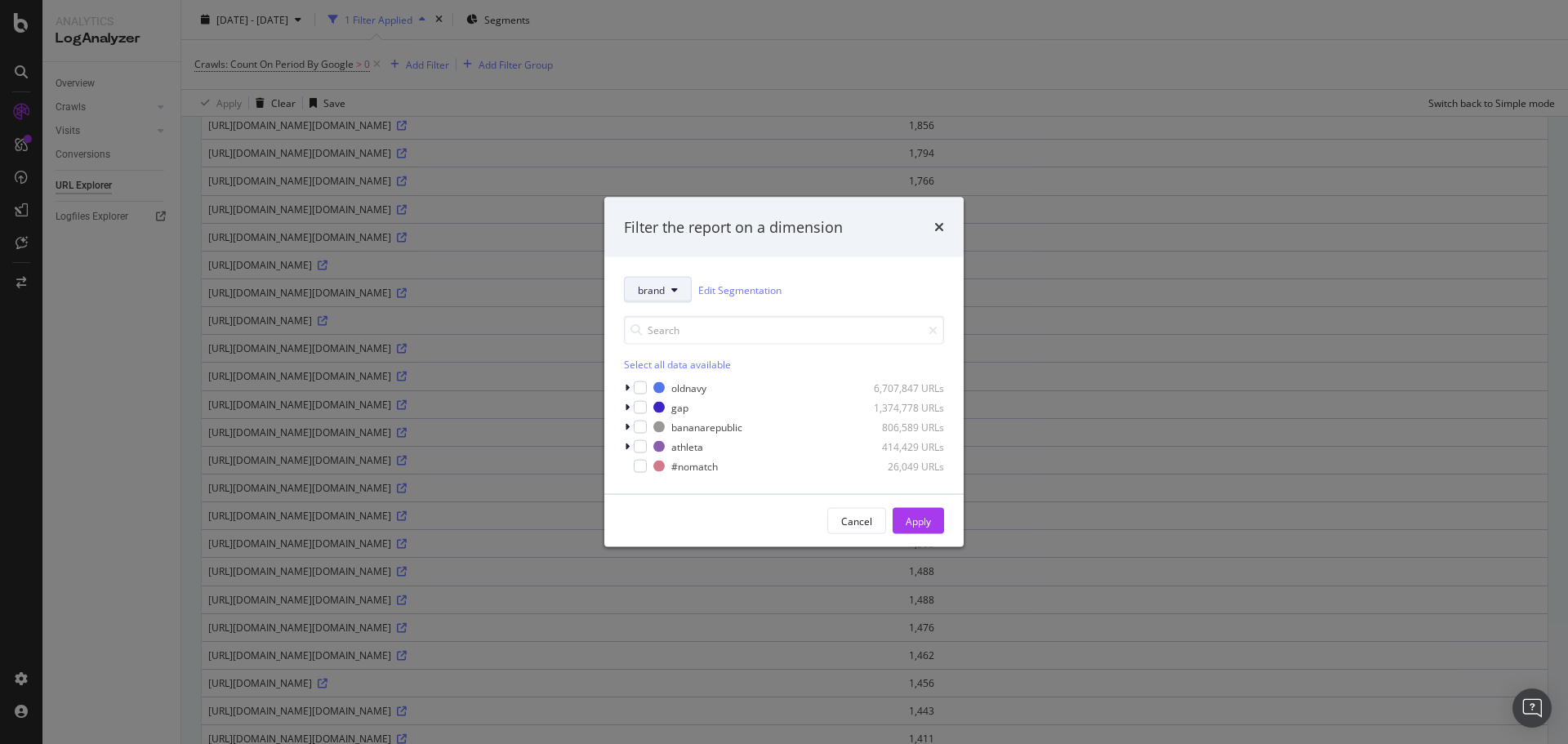
click at [656, 288] on span "brand" at bounding box center [651, 289] width 27 height 14
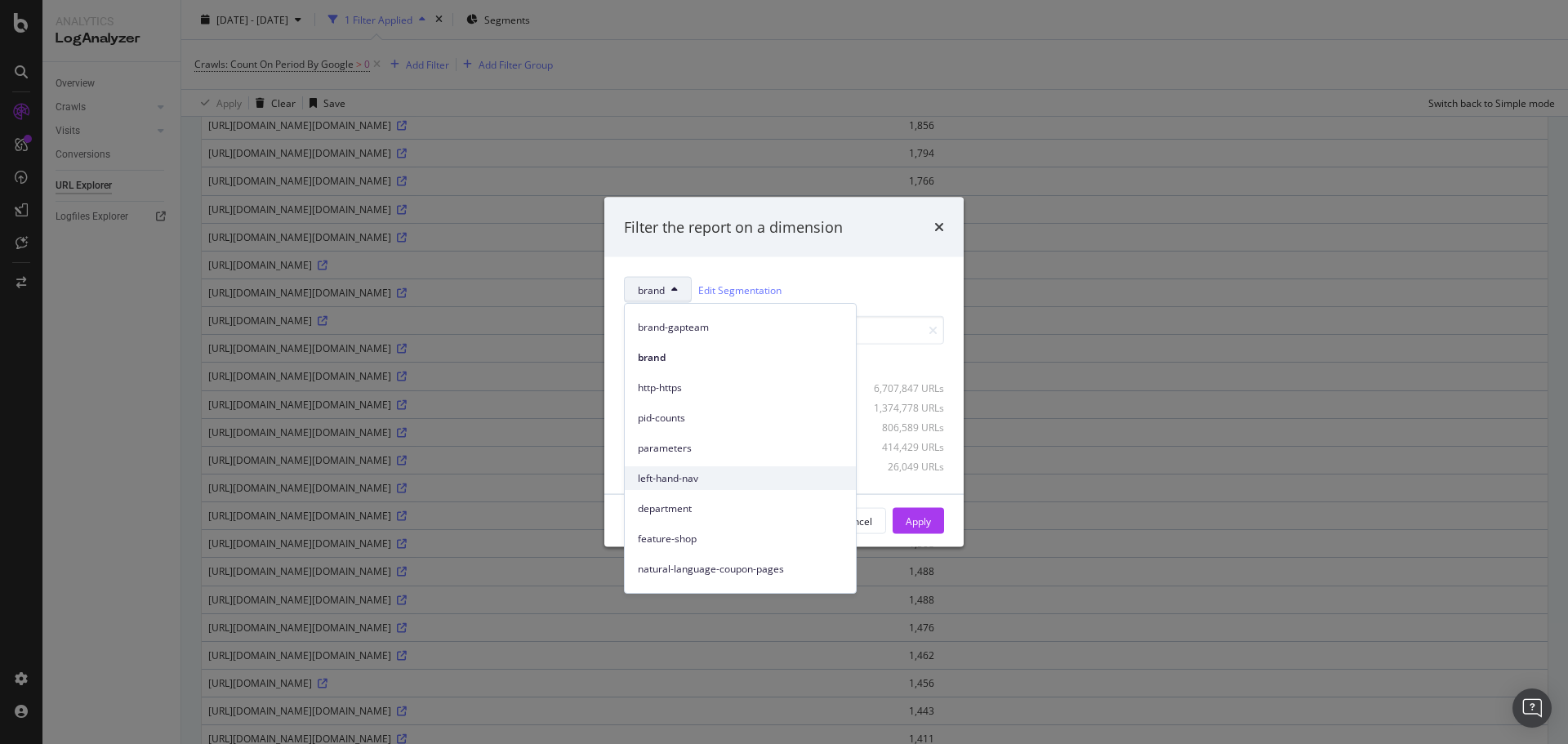
scroll to position [81, 0]
click at [663, 414] on span "parameters" at bounding box center [740, 418] width 205 height 15
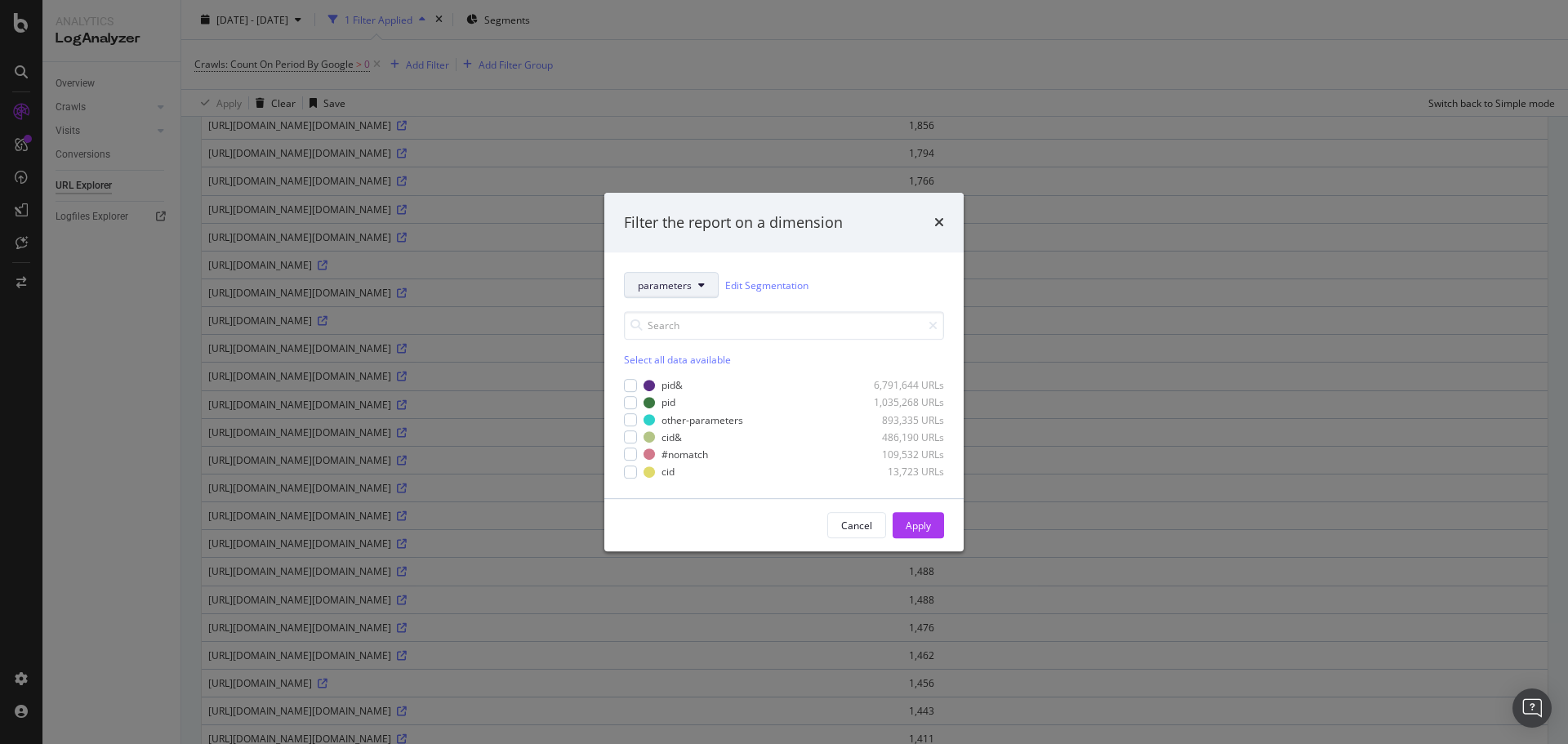
click at [657, 282] on span "parameters" at bounding box center [665, 285] width 54 height 14
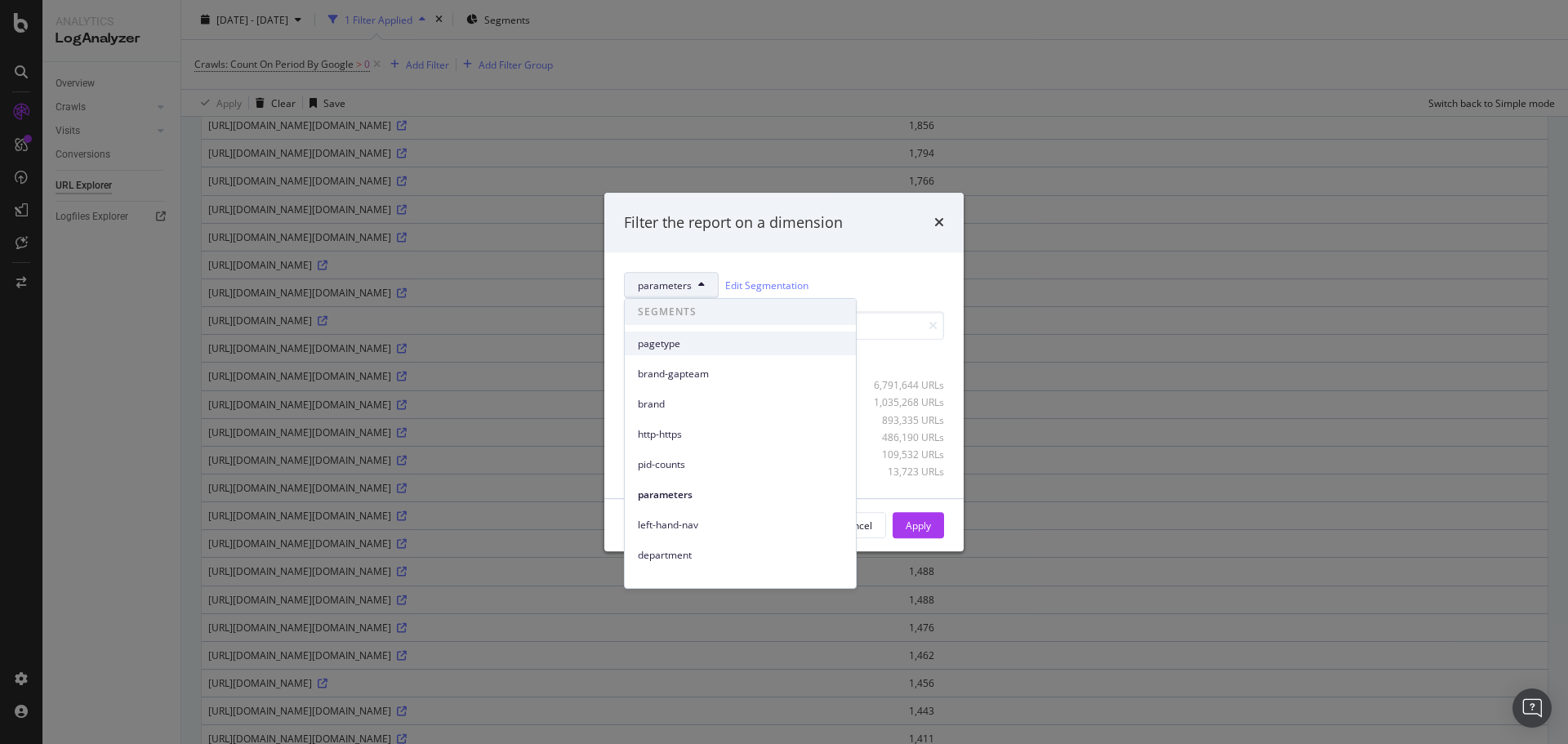
click at [665, 349] on span "pagetype" at bounding box center [740, 344] width 205 height 15
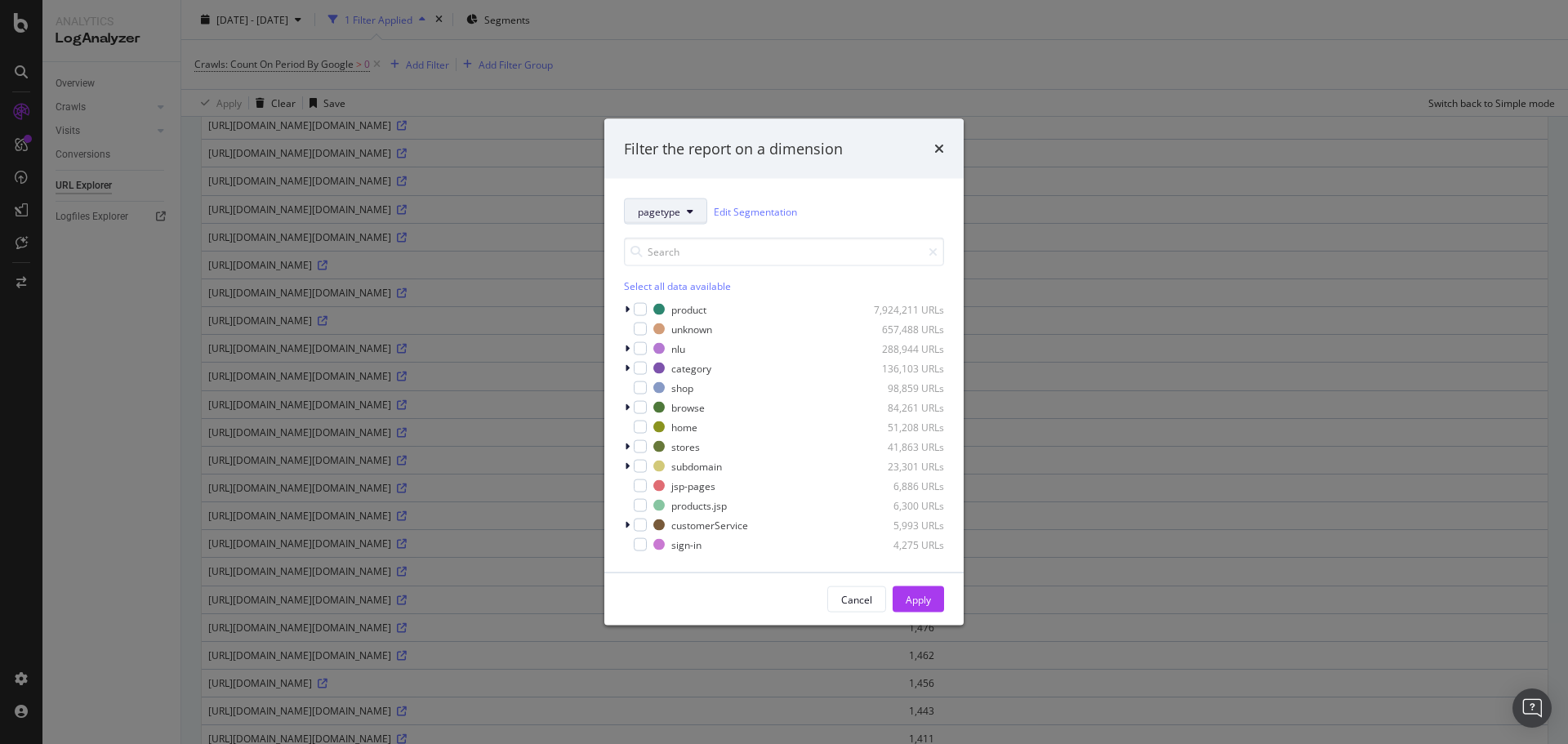
click at [698, 210] on button "pagetype" at bounding box center [665, 211] width 83 height 26
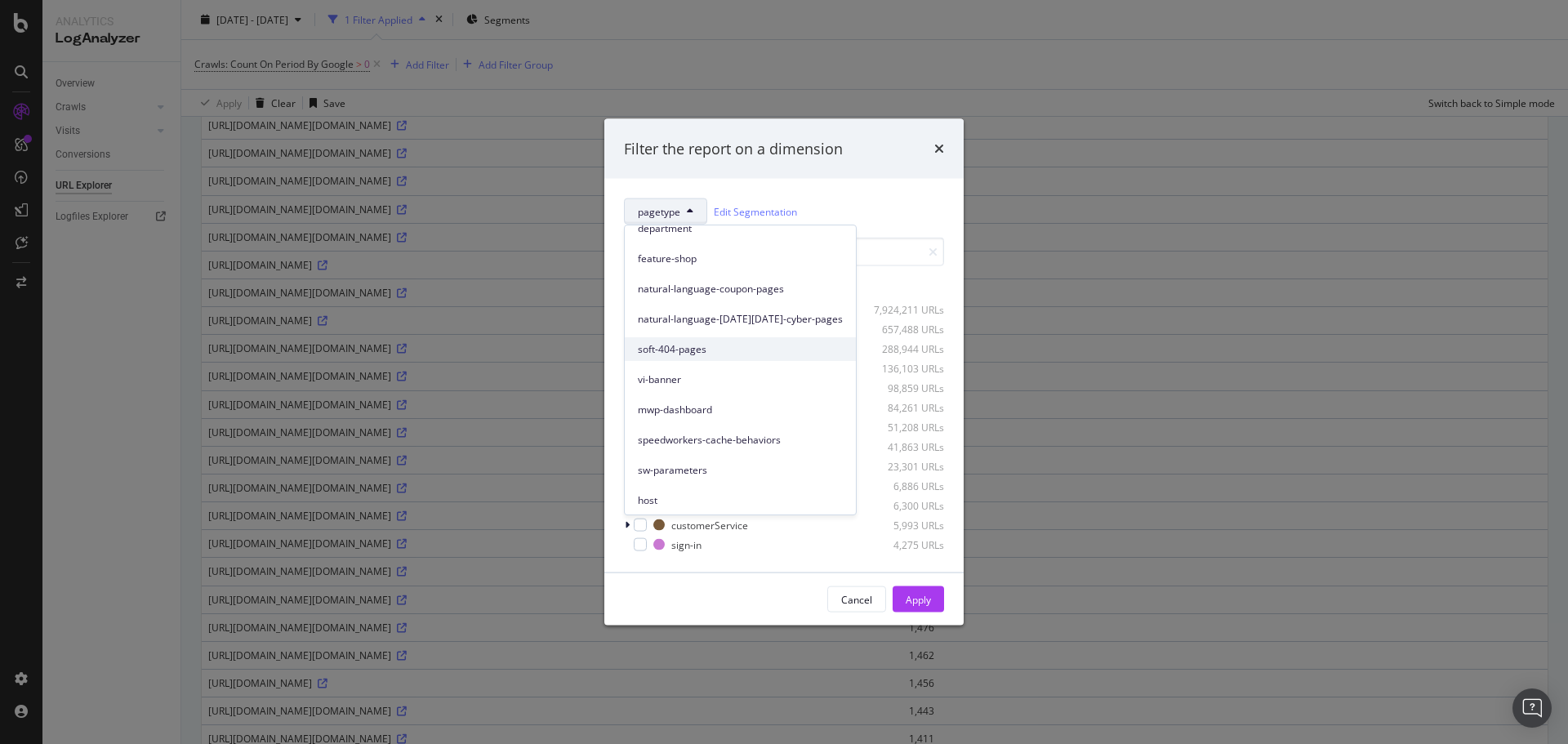
scroll to position [257, 0]
click at [686, 466] on span "sw-parameters" at bounding box center [740, 467] width 205 height 15
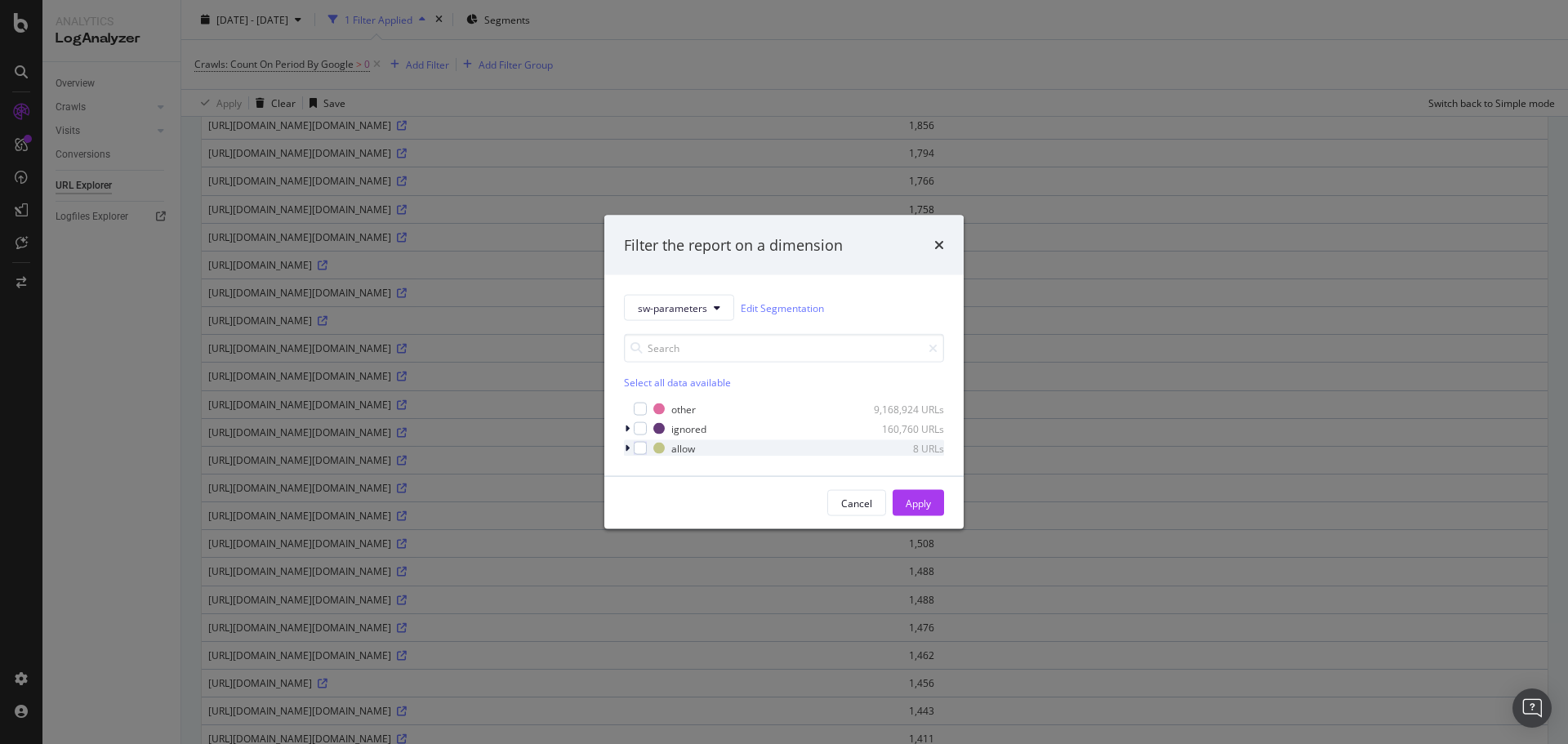
click at [632, 445] on div "modal" at bounding box center [629, 447] width 10 height 16
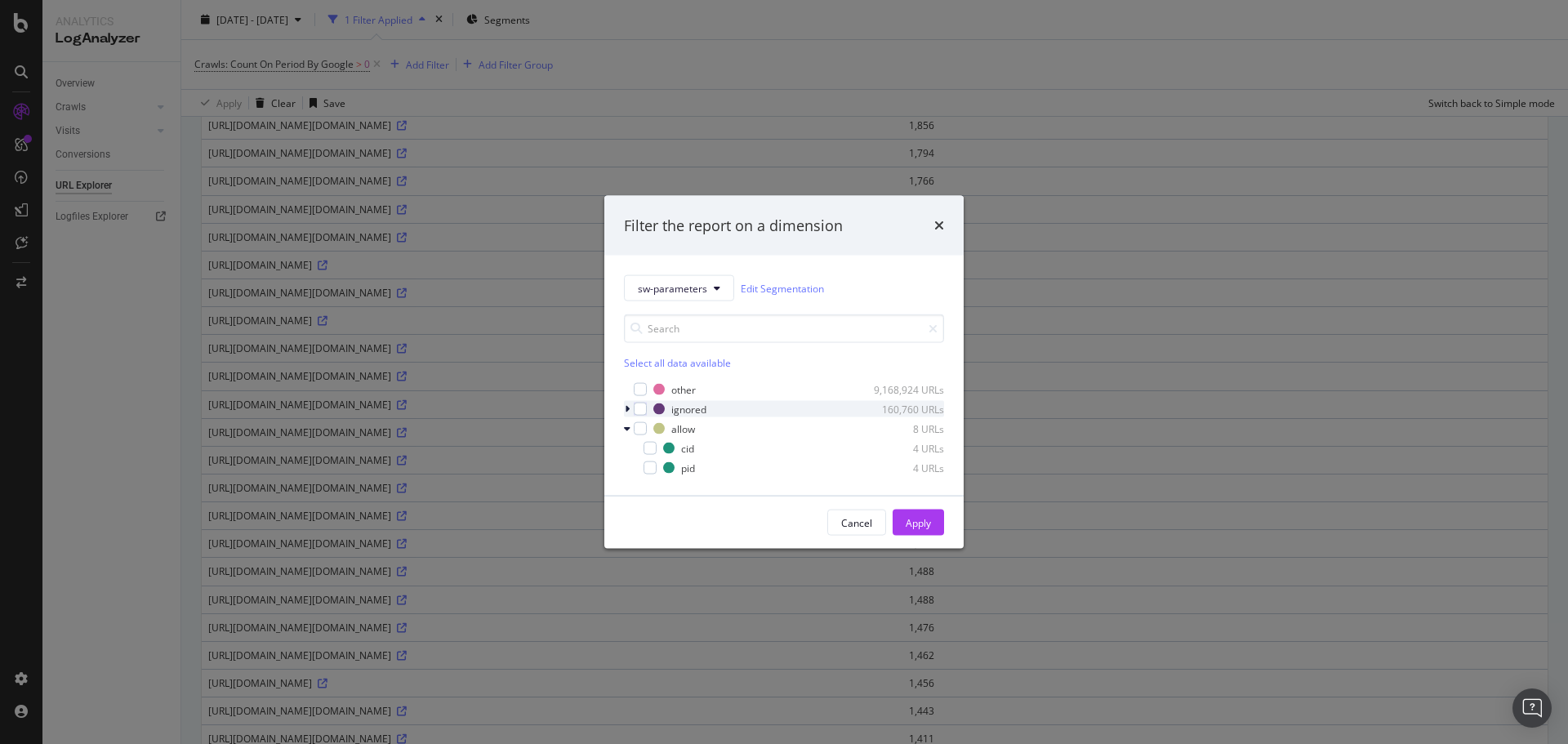
click at [629, 407] on div "modal" at bounding box center [629, 408] width 10 height 16
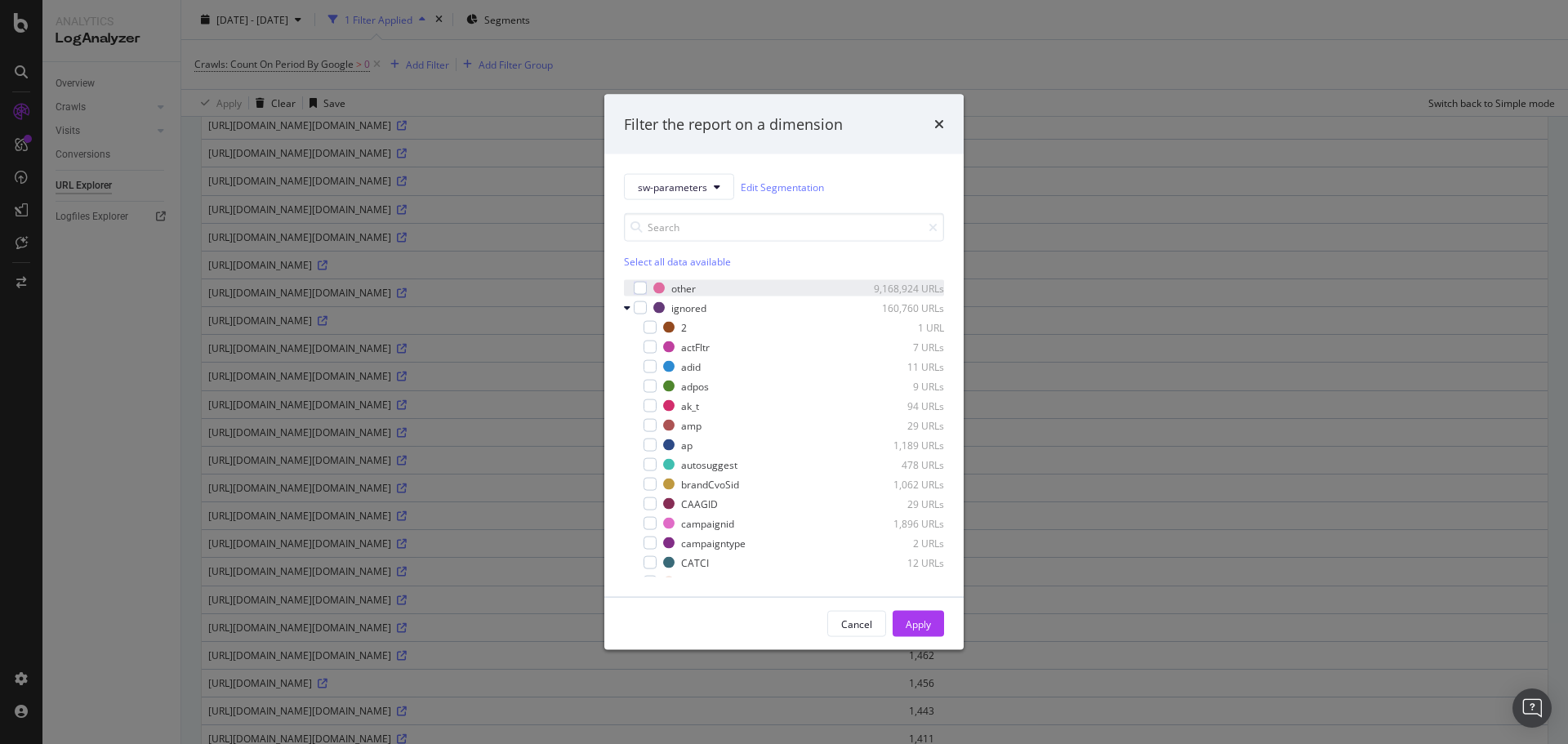
click at [629, 287] on div "modal" at bounding box center [629, 287] width 10 height 16
click at [631, 292] on div "modal" at bounding box center [629, 287] width 10 height 16
click at [625, 309] on icon "modal" at bounding box center [628, 308] width 7 height 10
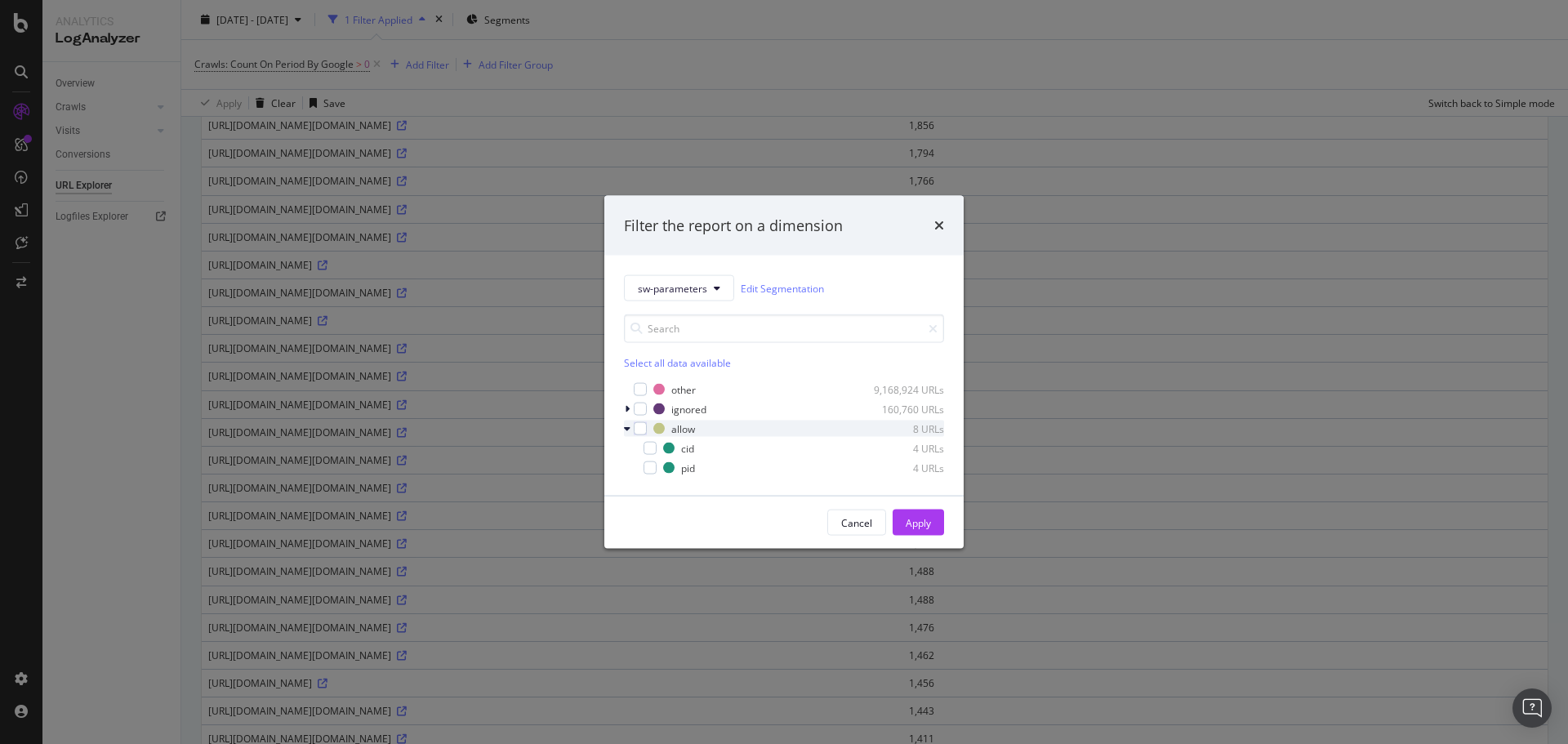
click at [628, 429] on icon "modal" at bounding box center [628, 429] width 7 height 10
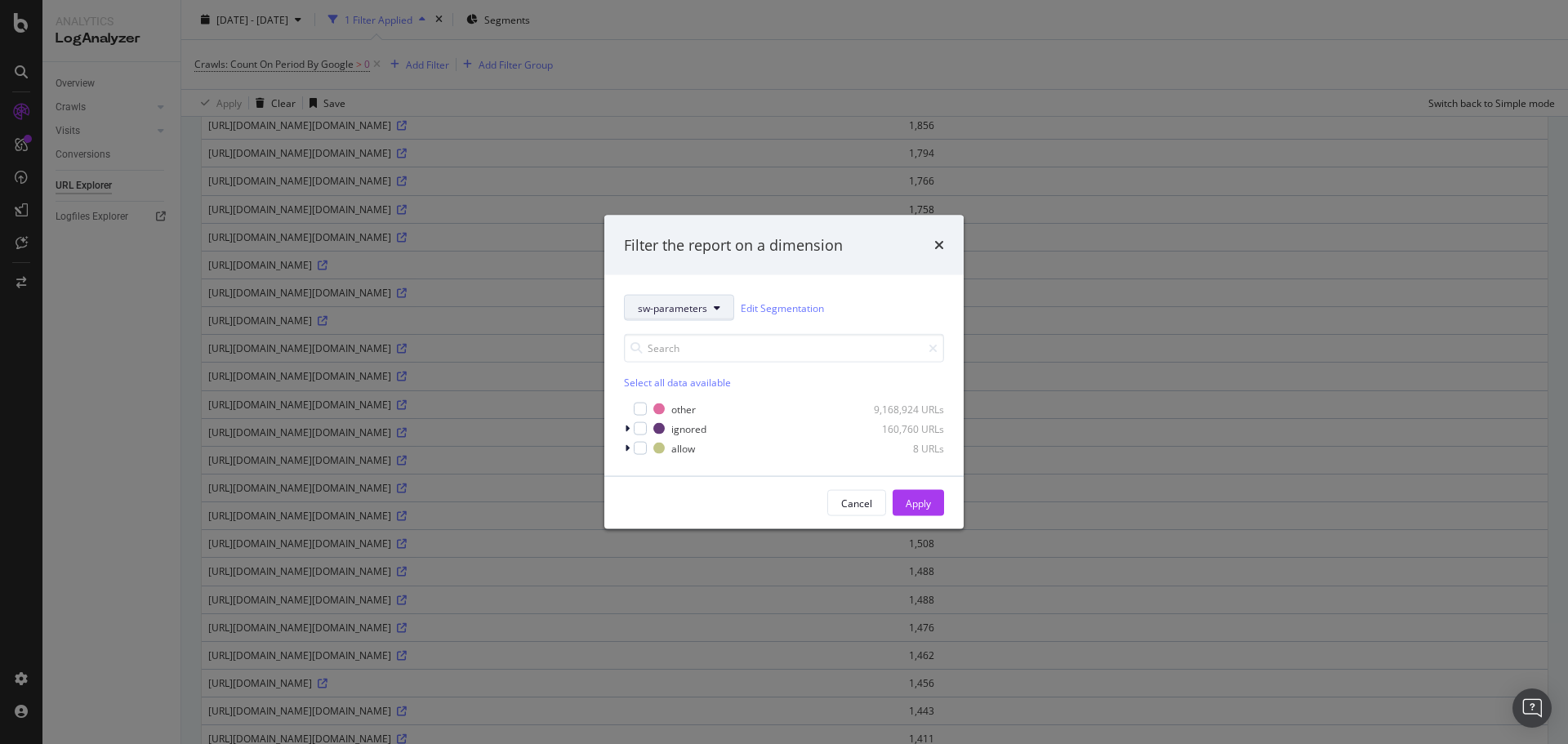
click at [697, 312] on span "sw-parameters" at bounding box center [672, 307] width 70 height 14
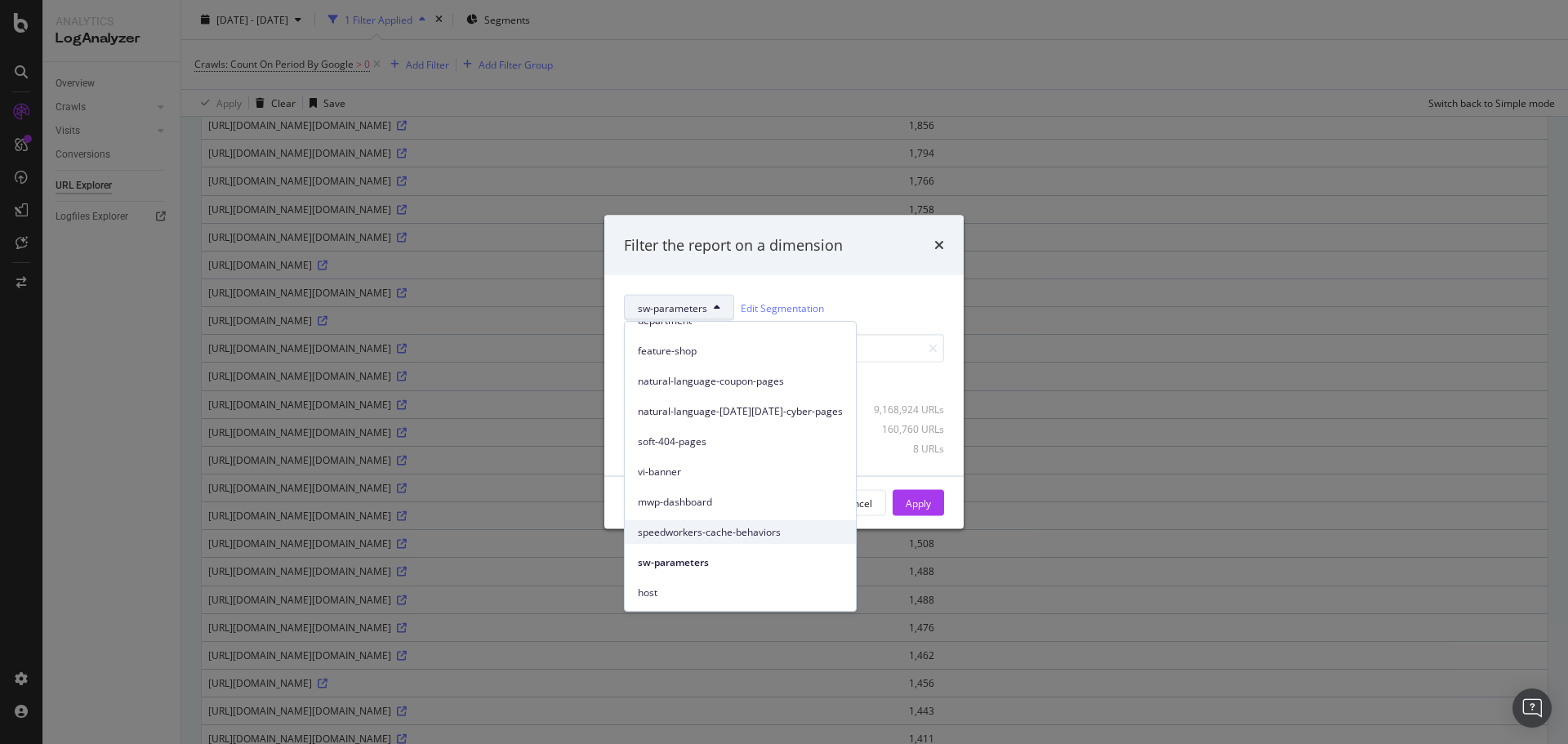
click at [764, 533] on span "speedworkers-cache-behaviors" at bounding box center [740, 533] width 205 height 15
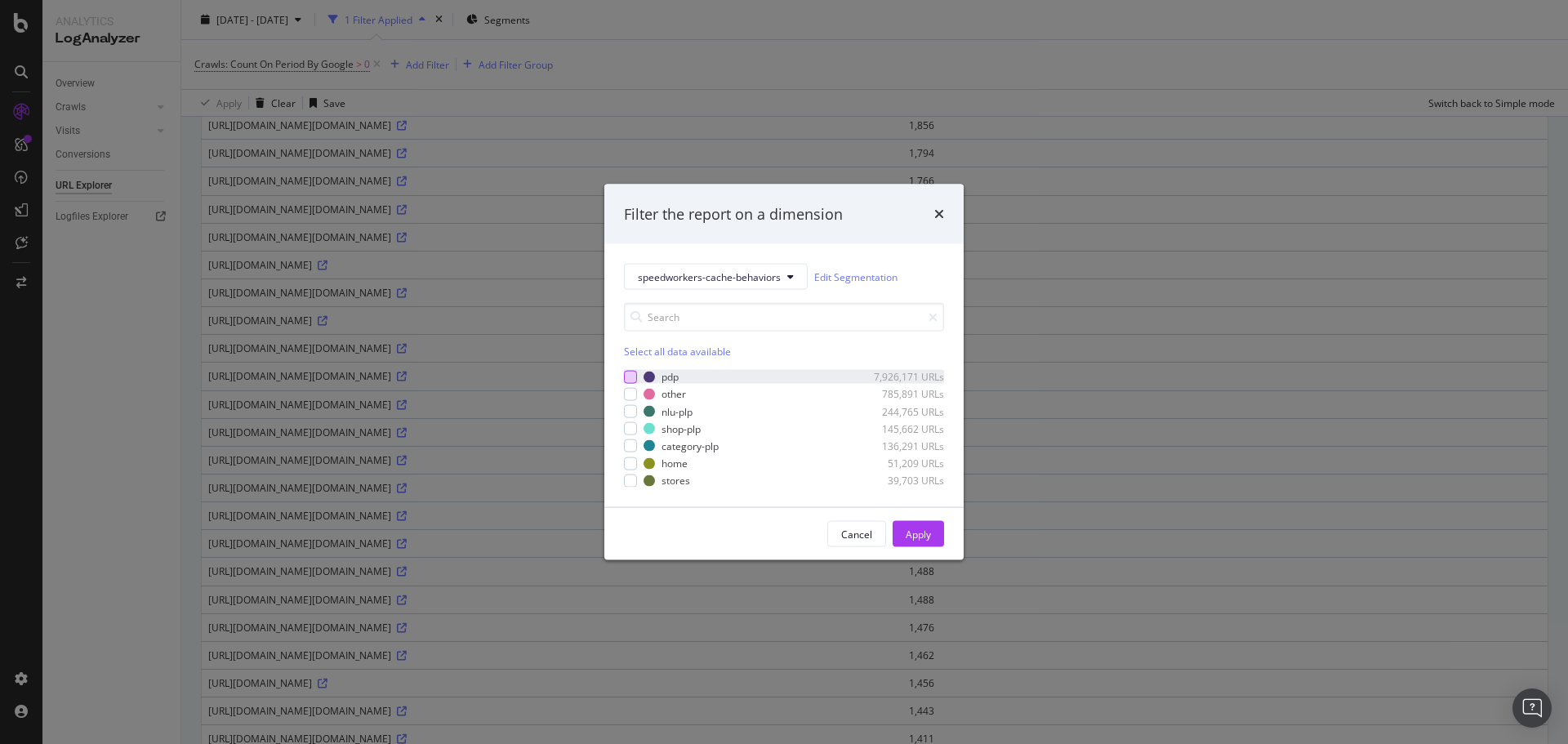
click at [624, 380] on div "modal" at bounding box center [631, 376] width 13 height 13
click at [629, 425] on div "modal" at bounding box center [631, 429] width 13 height 13
click at [627, 445] on div "modal" at bounding box center [631, 446] width 13 height 13
click at [632, 411] on div "modal" at bounding box center [631, 411] width 13 height 13
click at [919, 527] on div "Apply" at bounding box center [919, 534] width 25 height 14
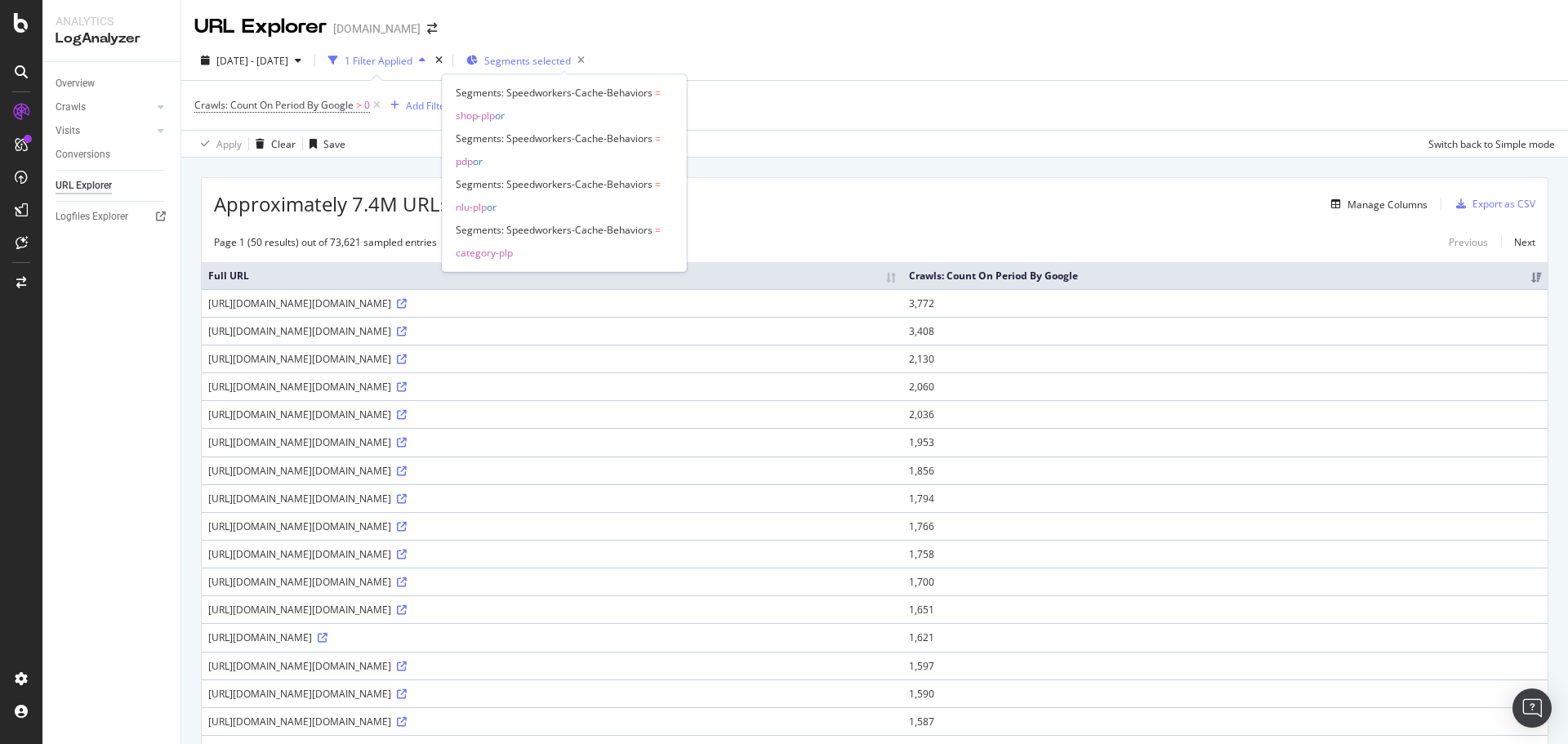
click at [571, 57] on span "Segments selected" at bounding box center [527, 60] width 86 height 14
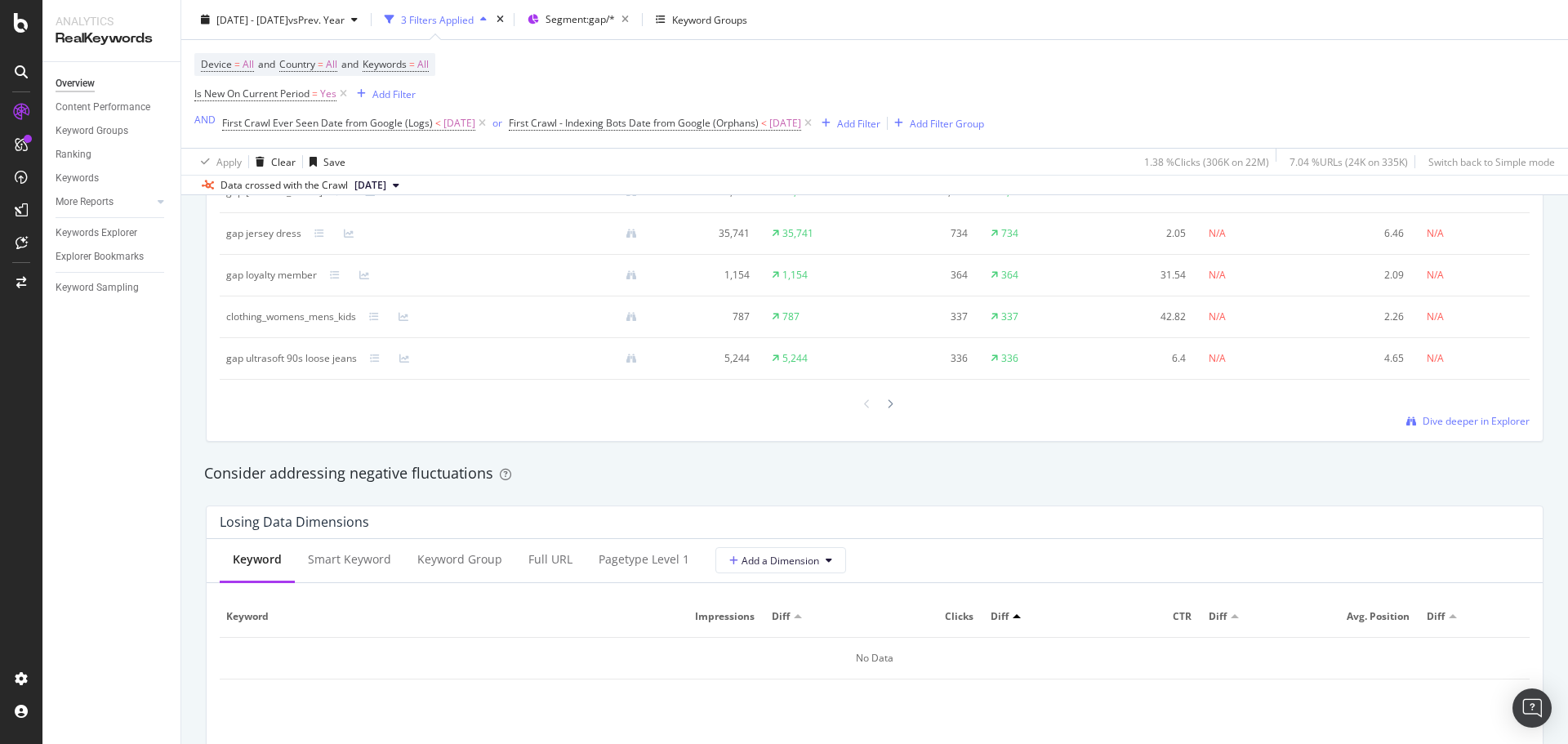
scroll to position [1633, 0]
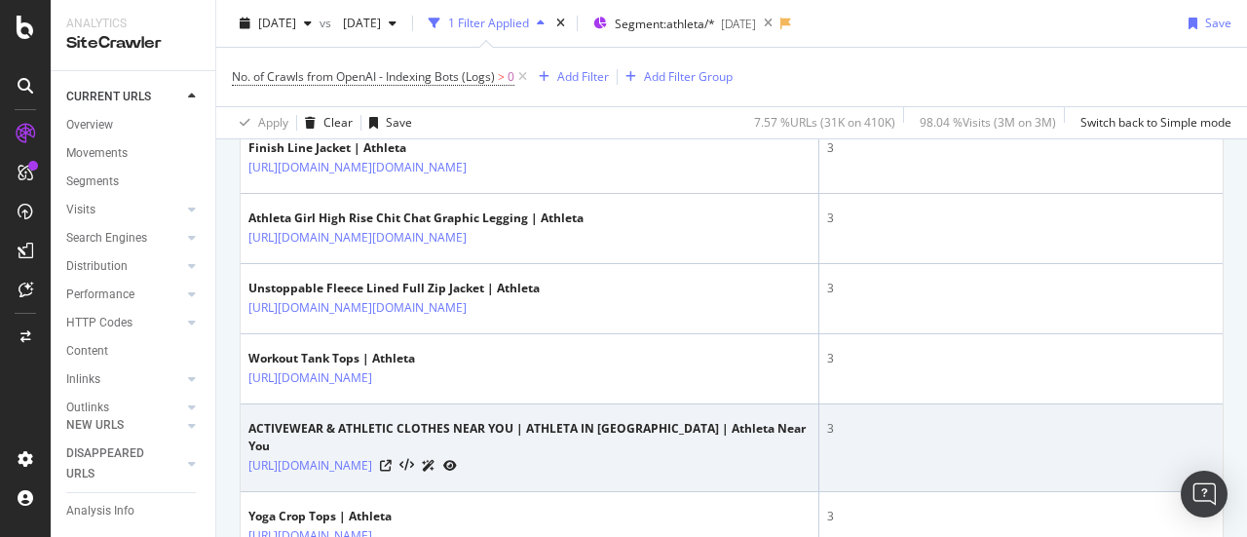
scroll to position [3688, 0]
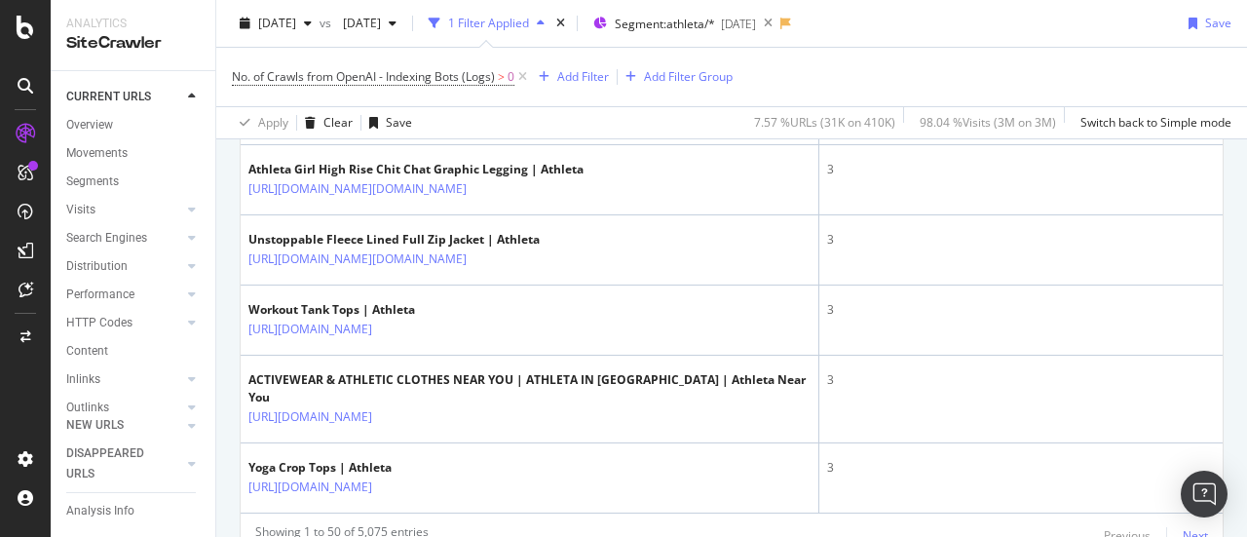
click at [1183, 527] on div "Next" at bounding box center [1195, 535] width 25 height 17
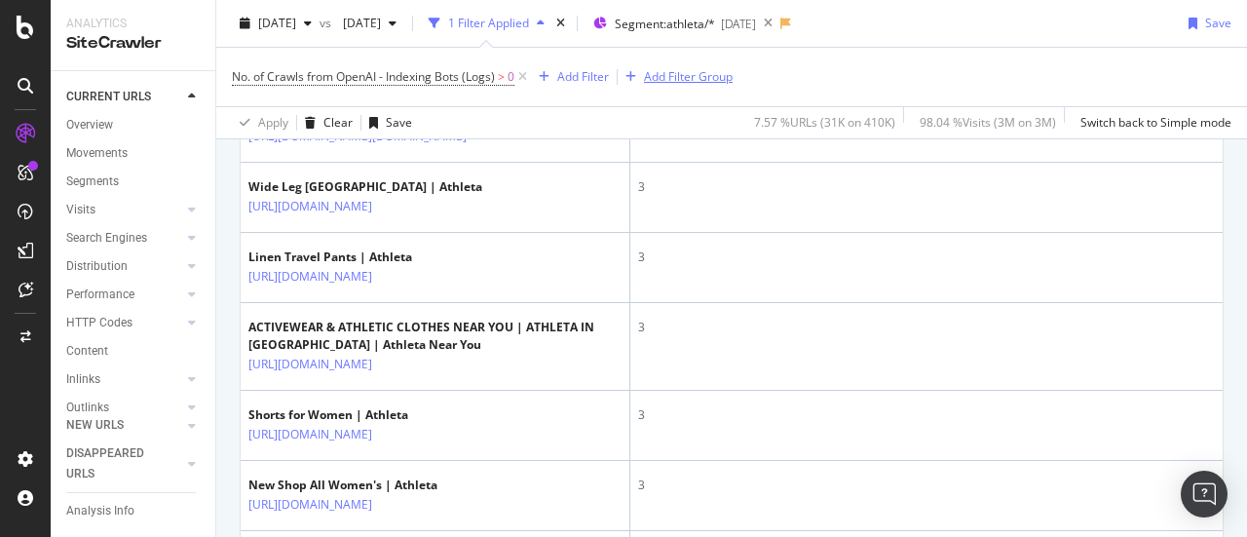
scroll to position [667, 0]
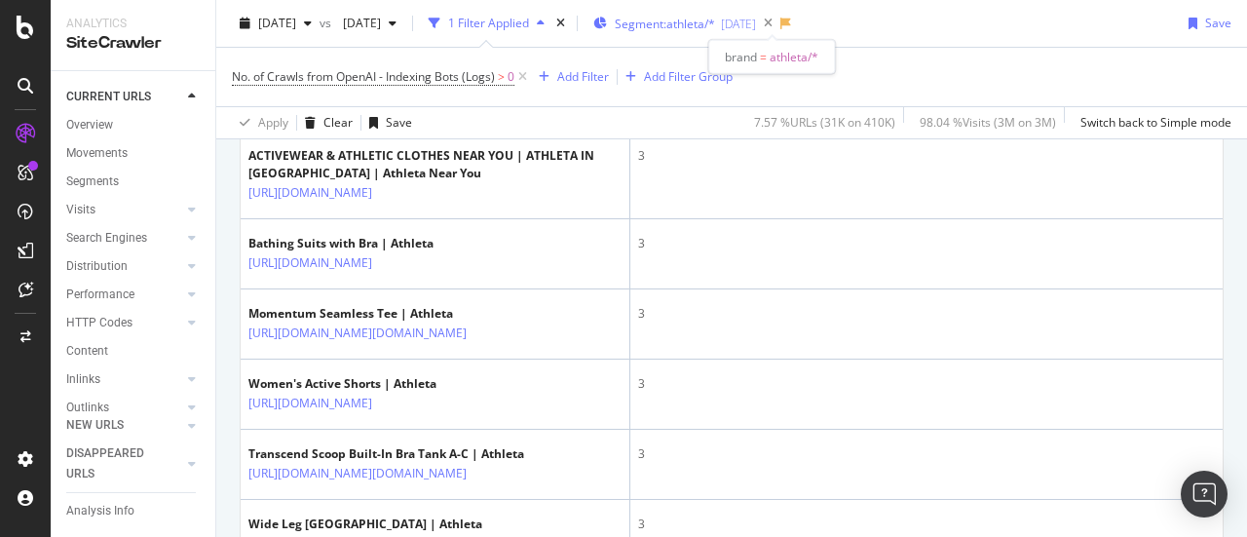
click at [715, 29] on span "Segment: athleta/*" at bounding box center [665, 24] width 100 height 17
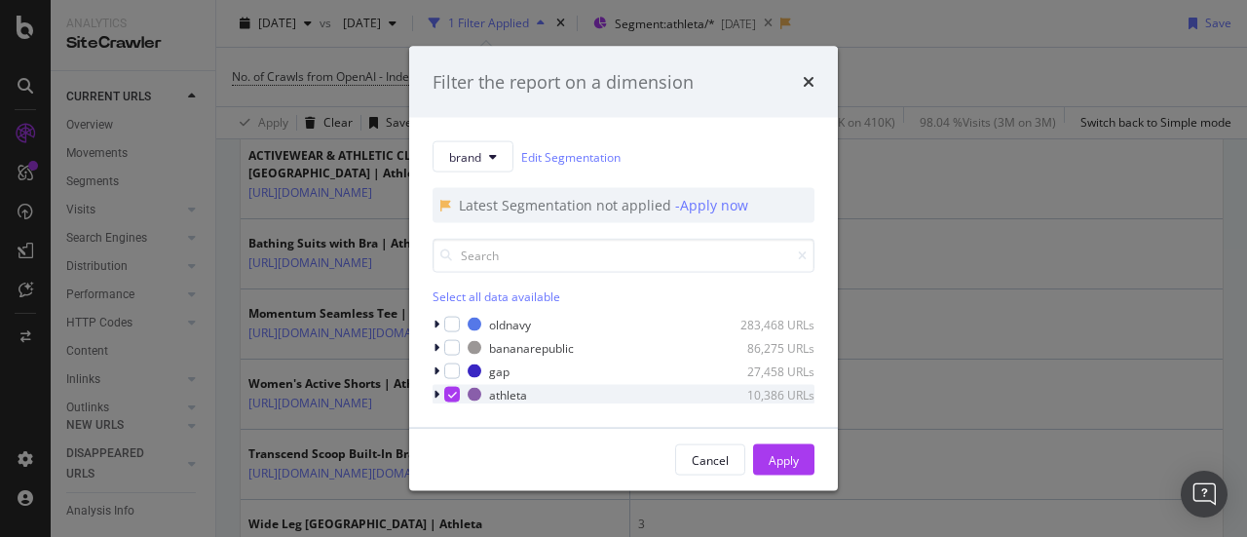
click at [456, 394] on icon "modal" at bounding box center [452, 395] width 9 height 10
click at [460, 352] on div "bananarepublic 86,275 URLs" at bounding box center [624, 347] width 382 height 19
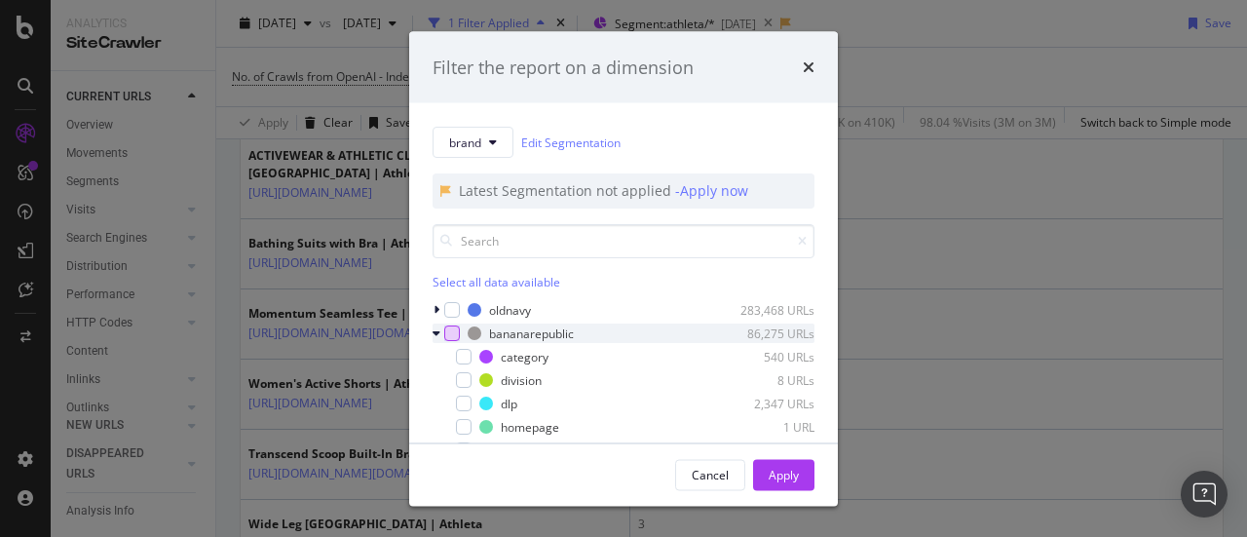
click at [452, 330] on div "modal" at bounding box center [452, 333] width 16 height 16
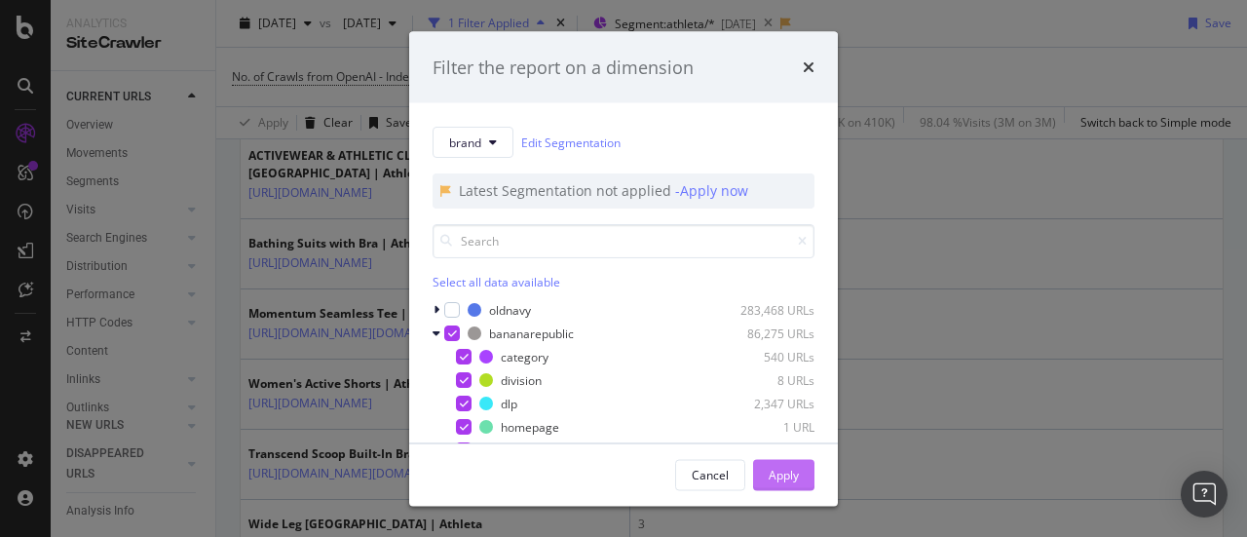
click at [779, 466] on div "Apply" at bounding box center [784, 474] width 30 height 17
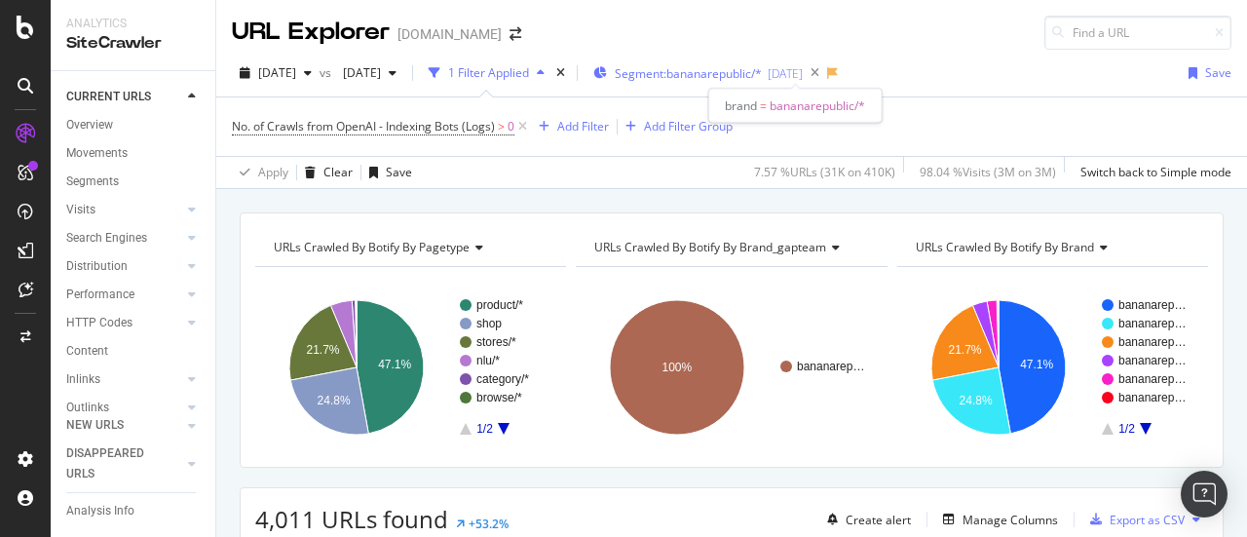
click at [752, 71] on span "Segment: bananarepublic/*" at bounding box center [688, 73] width 147 height 17
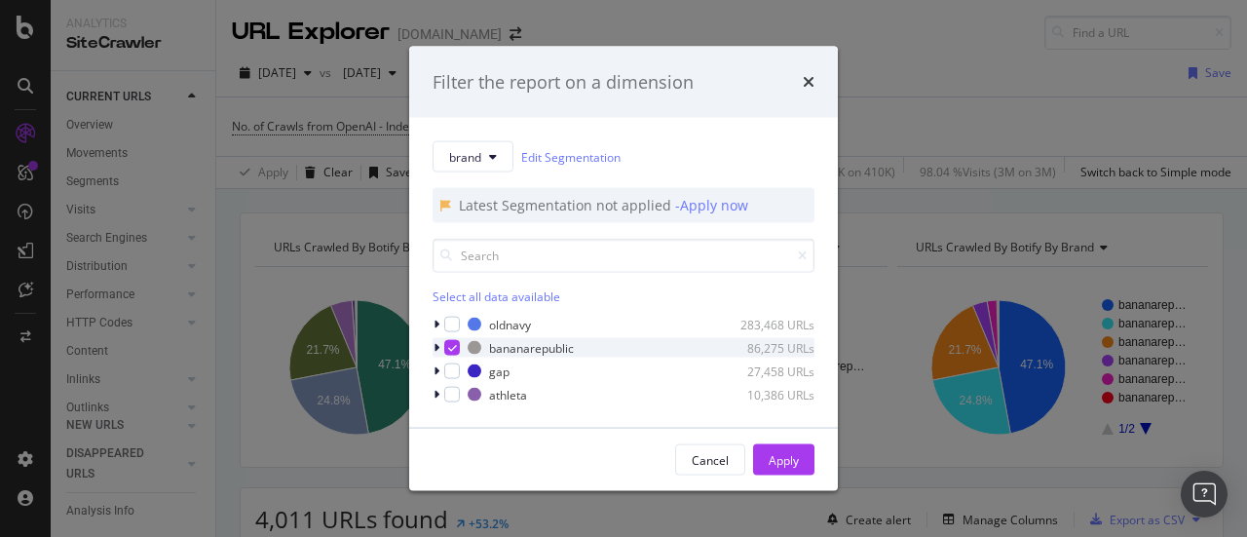
click at [451, 350] on icon "modal" at bounding box center [452, 348] width 9 height 10
click at [458, 322] on div "modal" at bounding box center [452, 325] width 16 height 16
click at [769, 459] on div "Apply" at bounding box center [784, 459] width 30 height 17
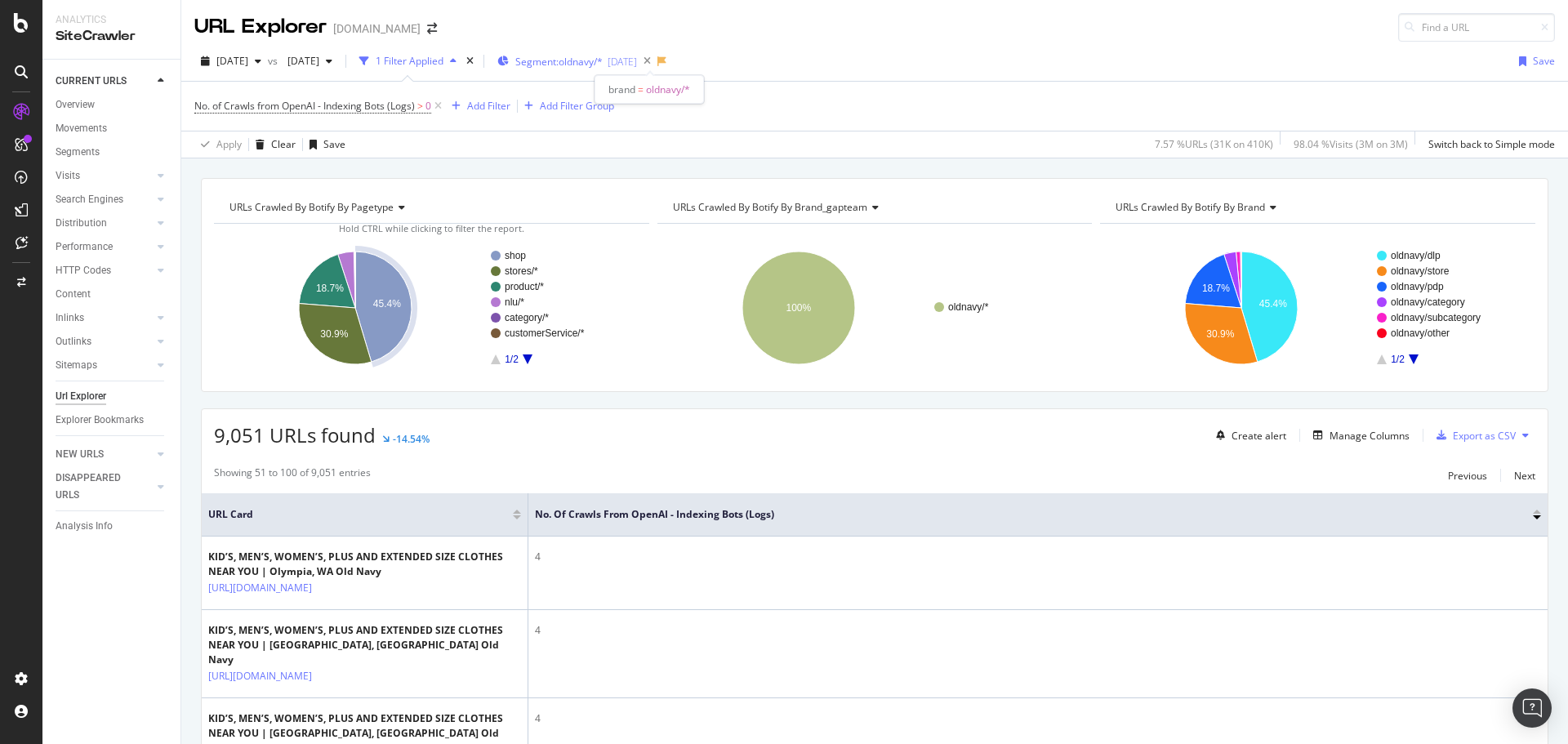
click at [603, 61] on span "Segment: oldnavy/*" at bounding box center [559, 61] width 87 height 14
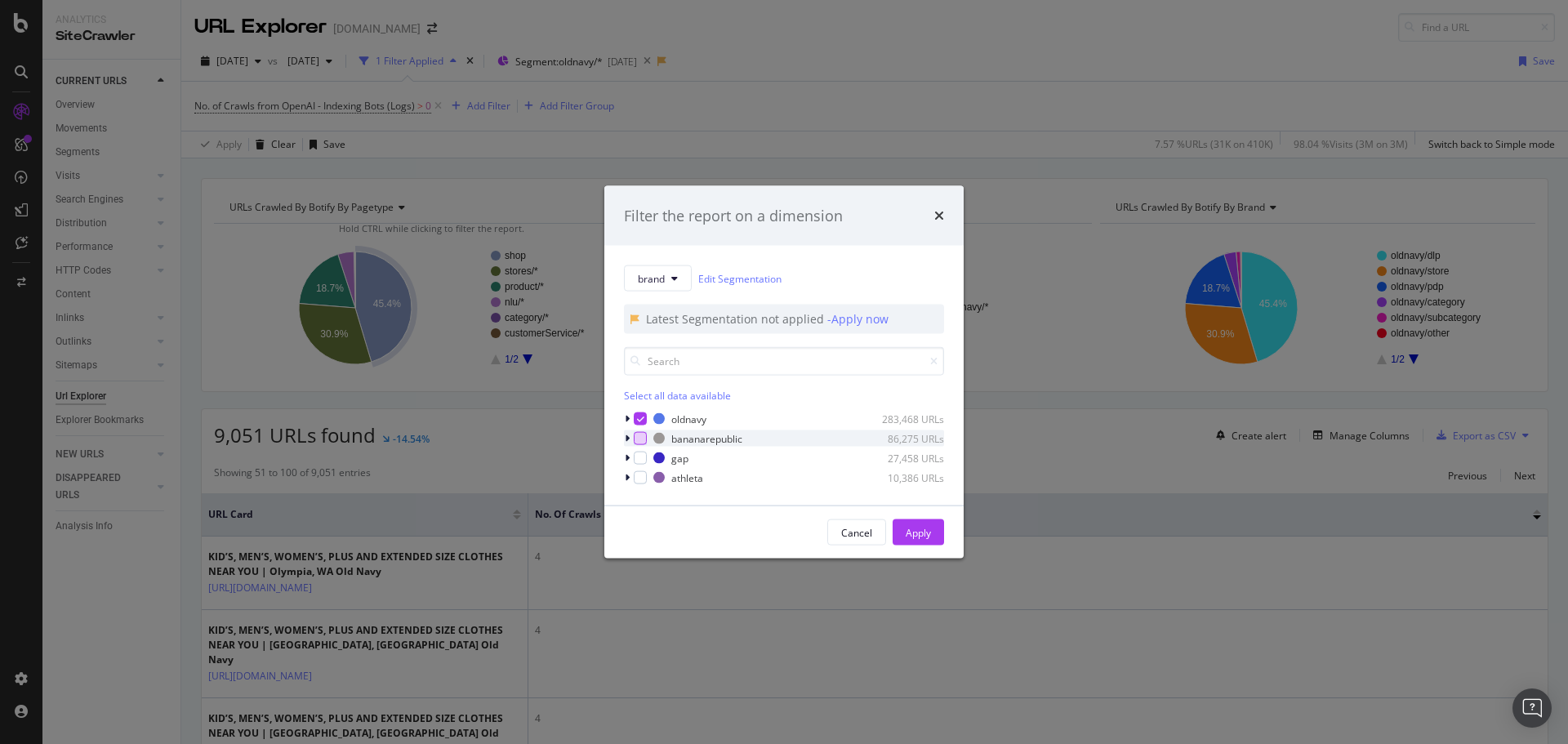
click at [641, 442] on div "modal" at bounding box center [640, 439] width 13 height 13
click at [637, 416] on icon "modal" at bounding box center [640, 419] width 8 height 8
click at [906, 449] on div "Apply" at bounding box center [919, 532] width 25 height 14
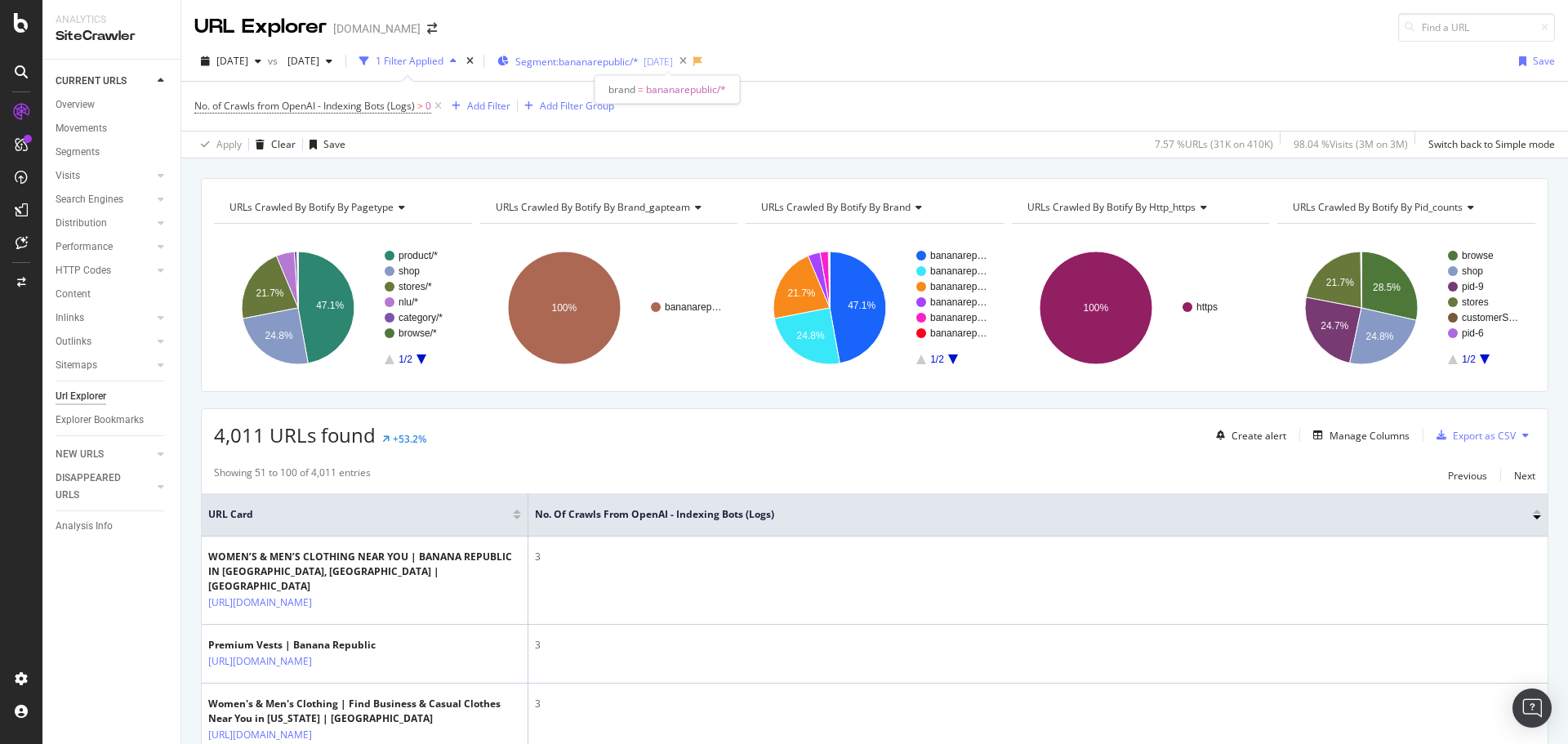
click at [639, 58] on span "Segment: bananarepublic/*" at bounding box center [577, 61] width 123 height 14
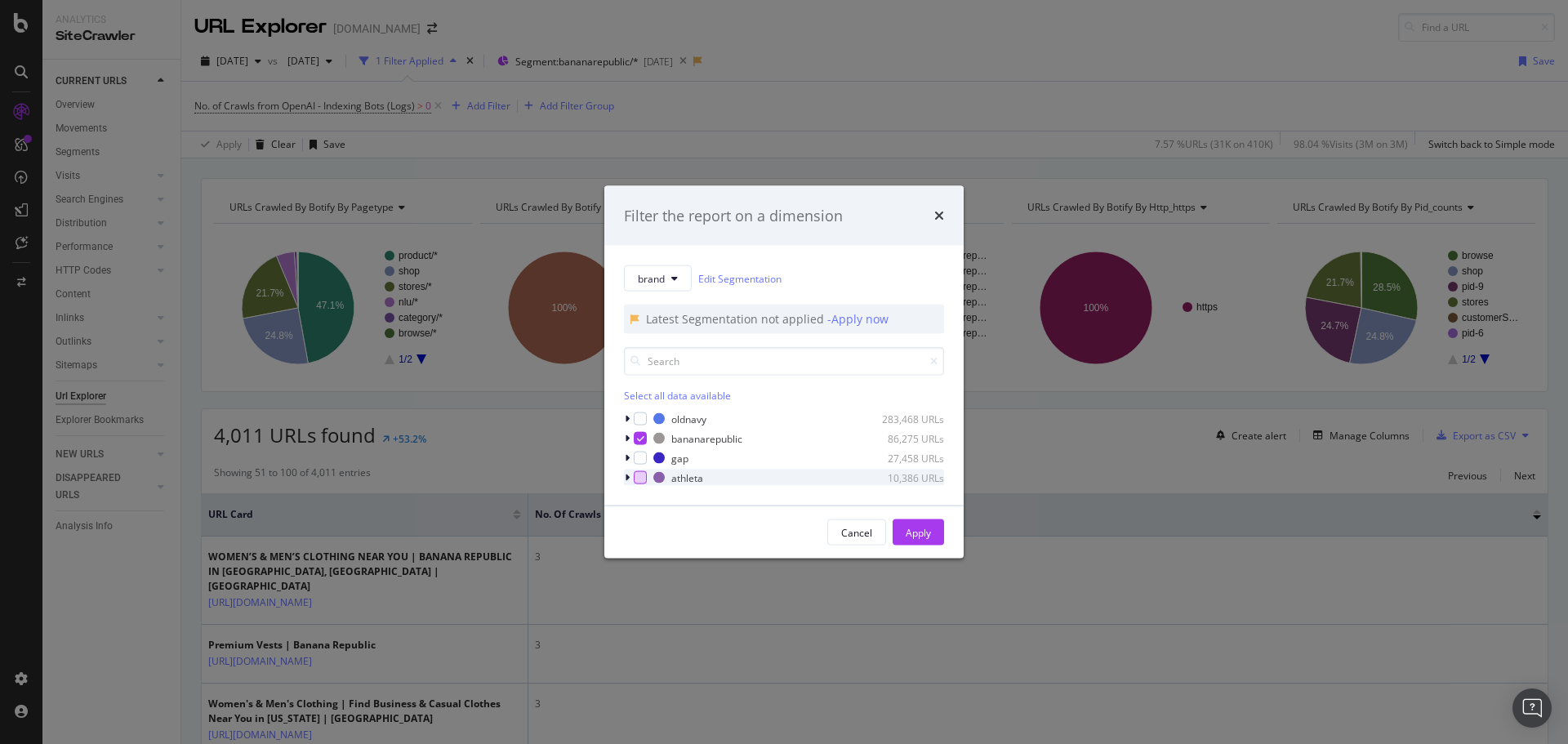
click at [640, 449] on div "modal" at bounding box center [640, 478] width 13 height 13
click at [640, 441] on icon "modal" at bounding box center [640, 438] width 8 height 8
click at [636, 449] on div "gap 27,458 URLs" at bounding box center [784, 457] width 320 height 16
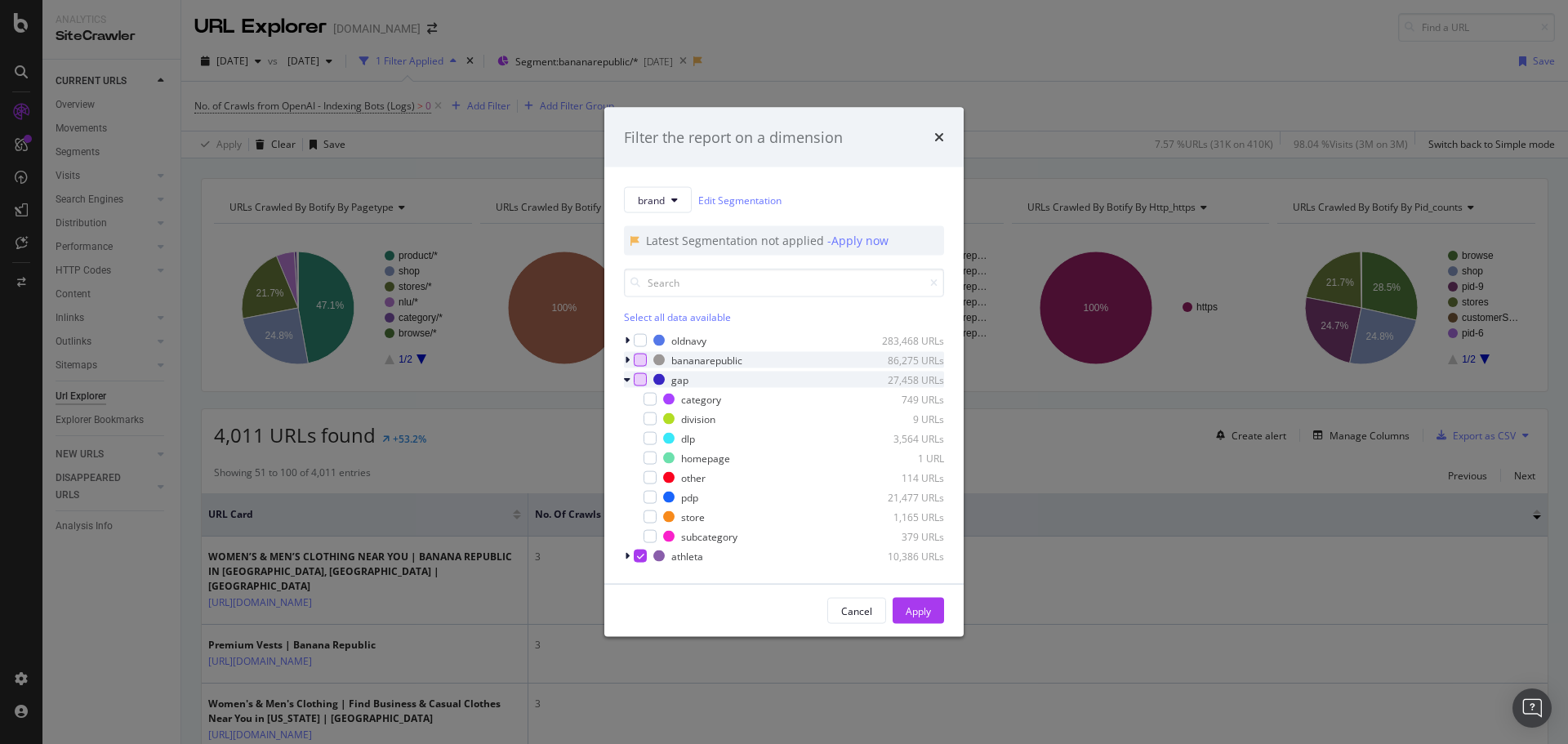
click at [634, 378] on div "modal" at bounding box center [640, 380] width 13 height 13
click at [641, 449] on icon "modal" at bounding box center [640, 556] width 8 height 8
click at [939, 449] on button "Apply" at bounding box center [918, 610] width 51 height 26
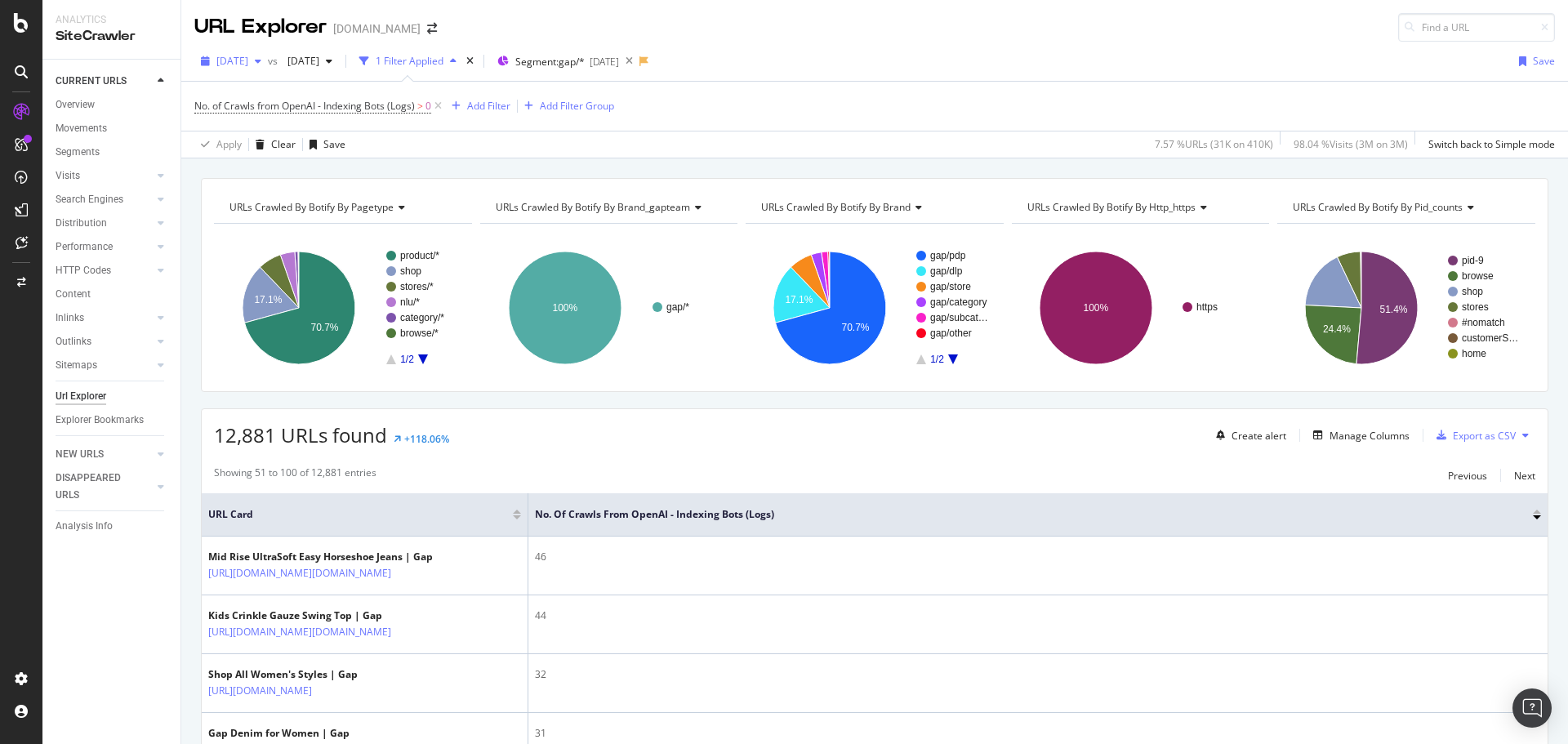
click at [245, 56] on span "2025 Aug. 27th" at bounding box center [232, 60] width 32 height 14
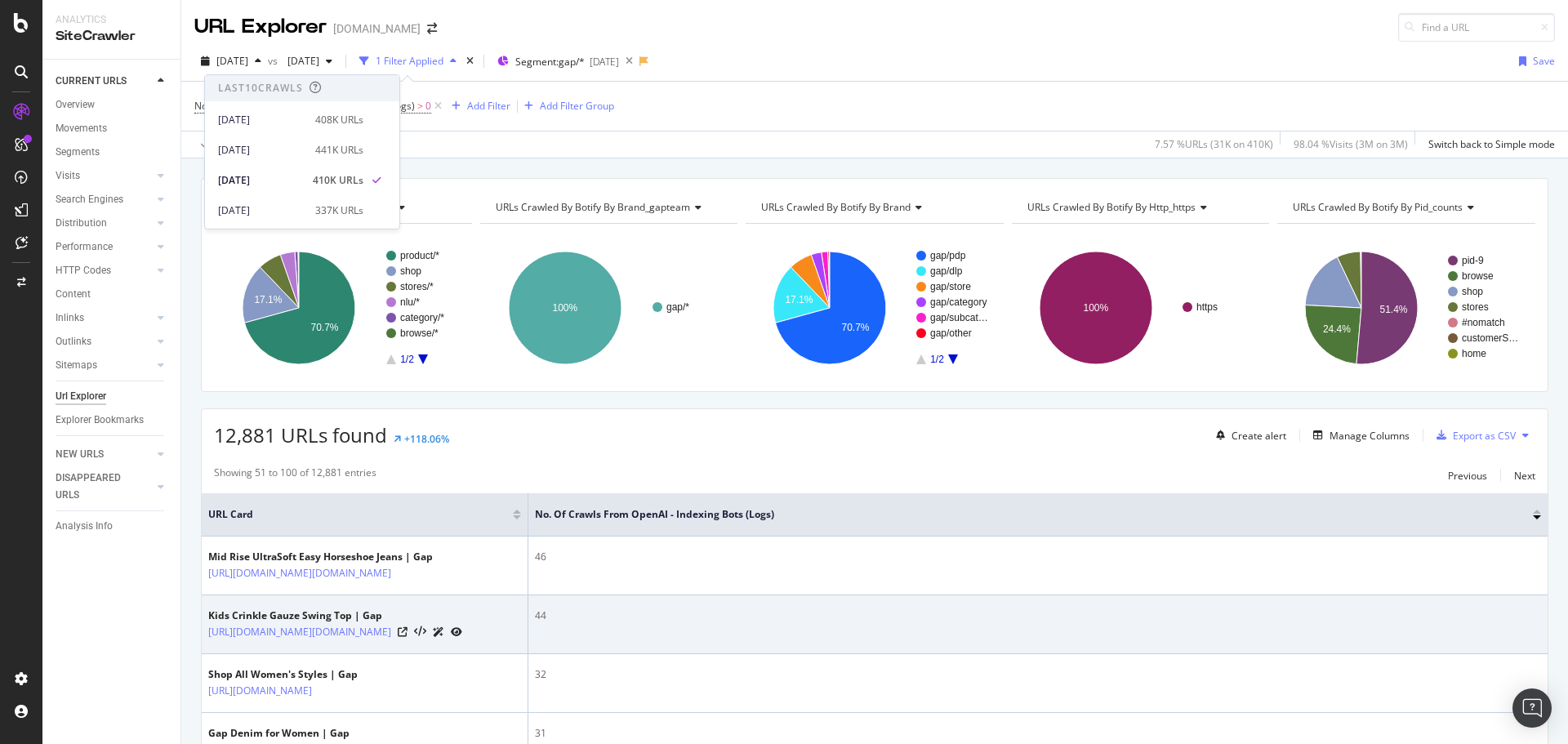
drag, startPoint x: 450, startPoint y: 632, endPoint x: 488, endPoint y: 633, distance: 38.0
click at [451, 449] on div "Kids Crinkle Gauze Swing Top | Gap" at bounding box center [334, 616] width 254 height 15
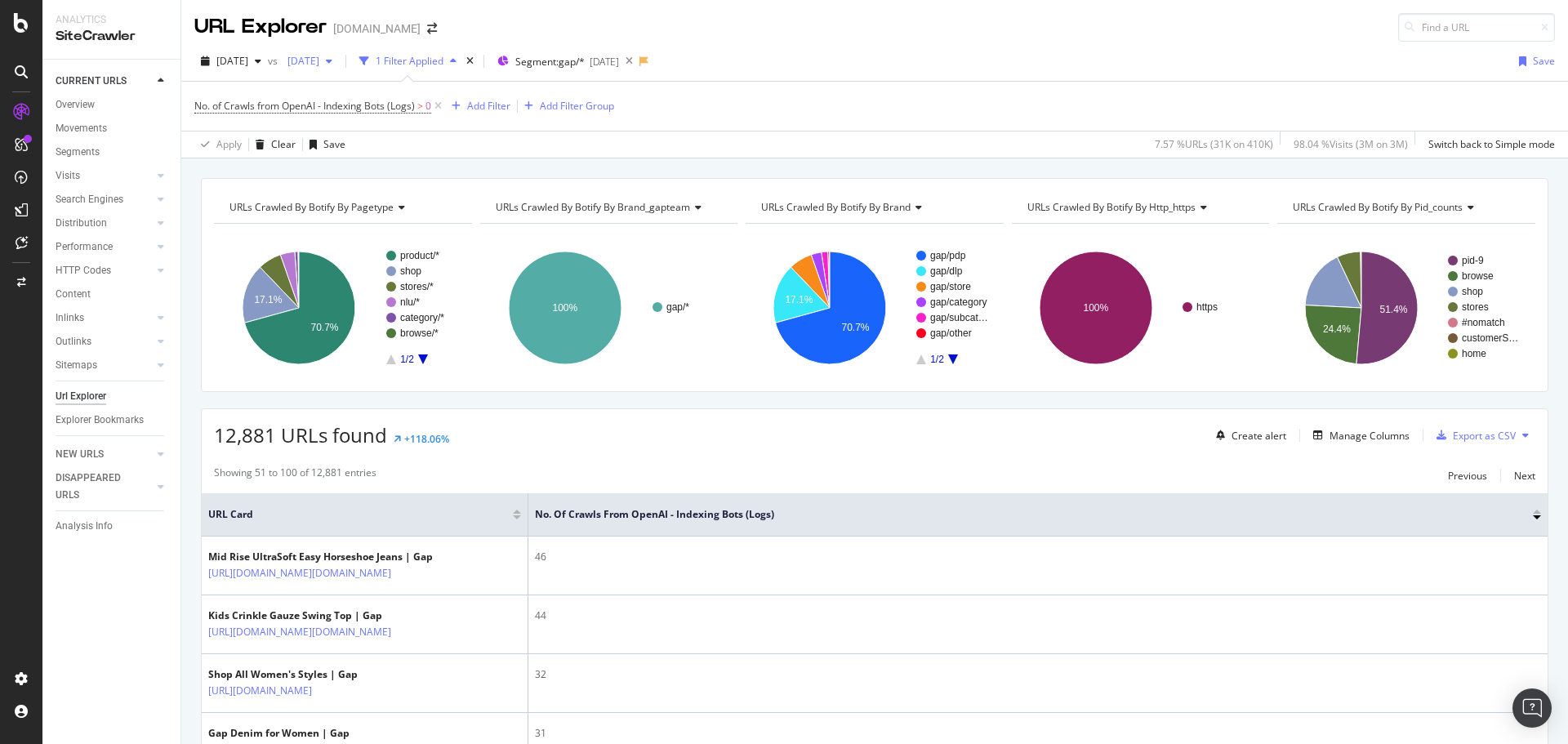
click at [319, 65] on span "2025 Apr. 16th" at bounding box center [300, 60] width 39 height 14
click at [248, 67] on span "2025 Aug. 27th" at bounding box center [232, 60] width 32 height 14
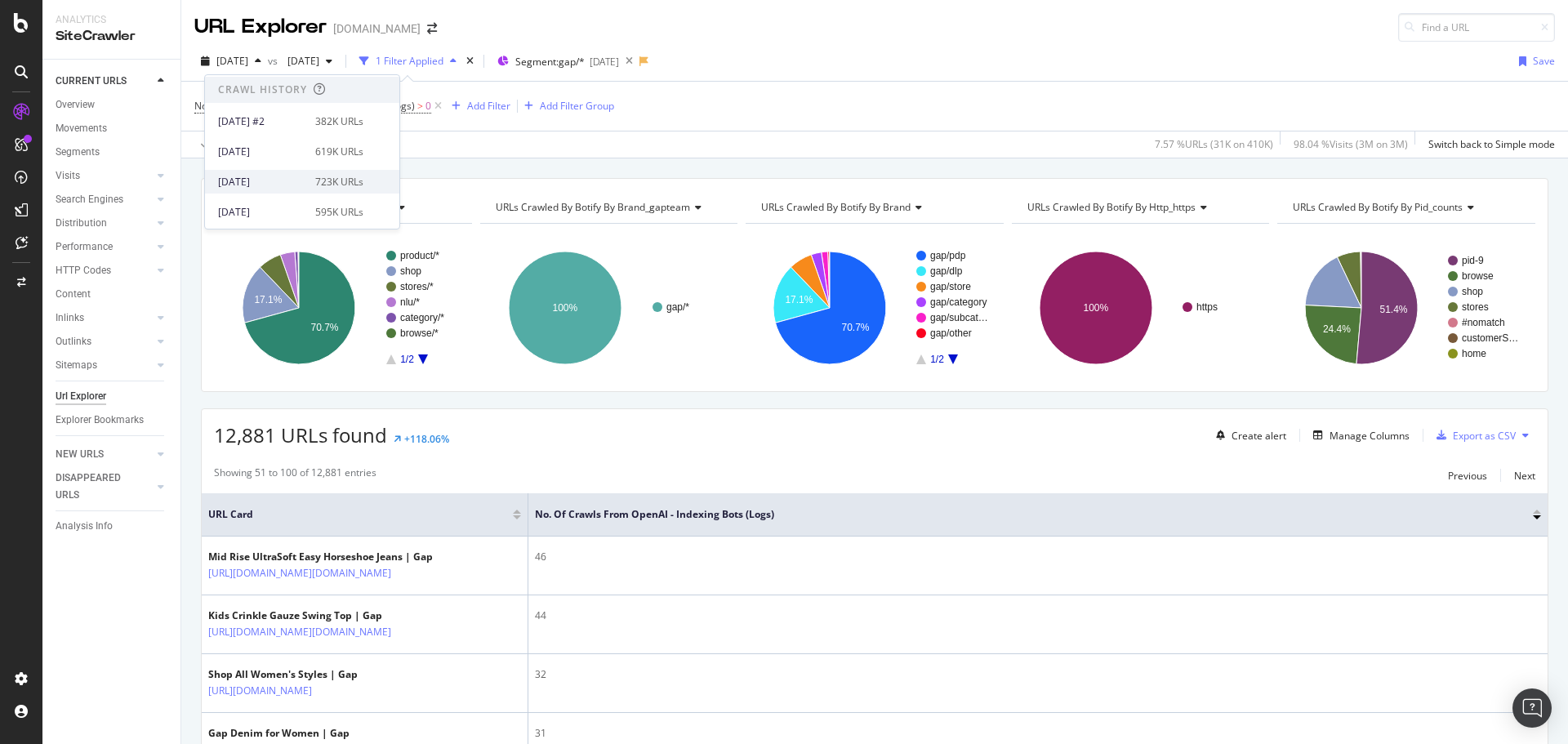
click at [274, 175] on div "2025 Apr. 16th" at bounding box center [261, 183] width 87 height 15
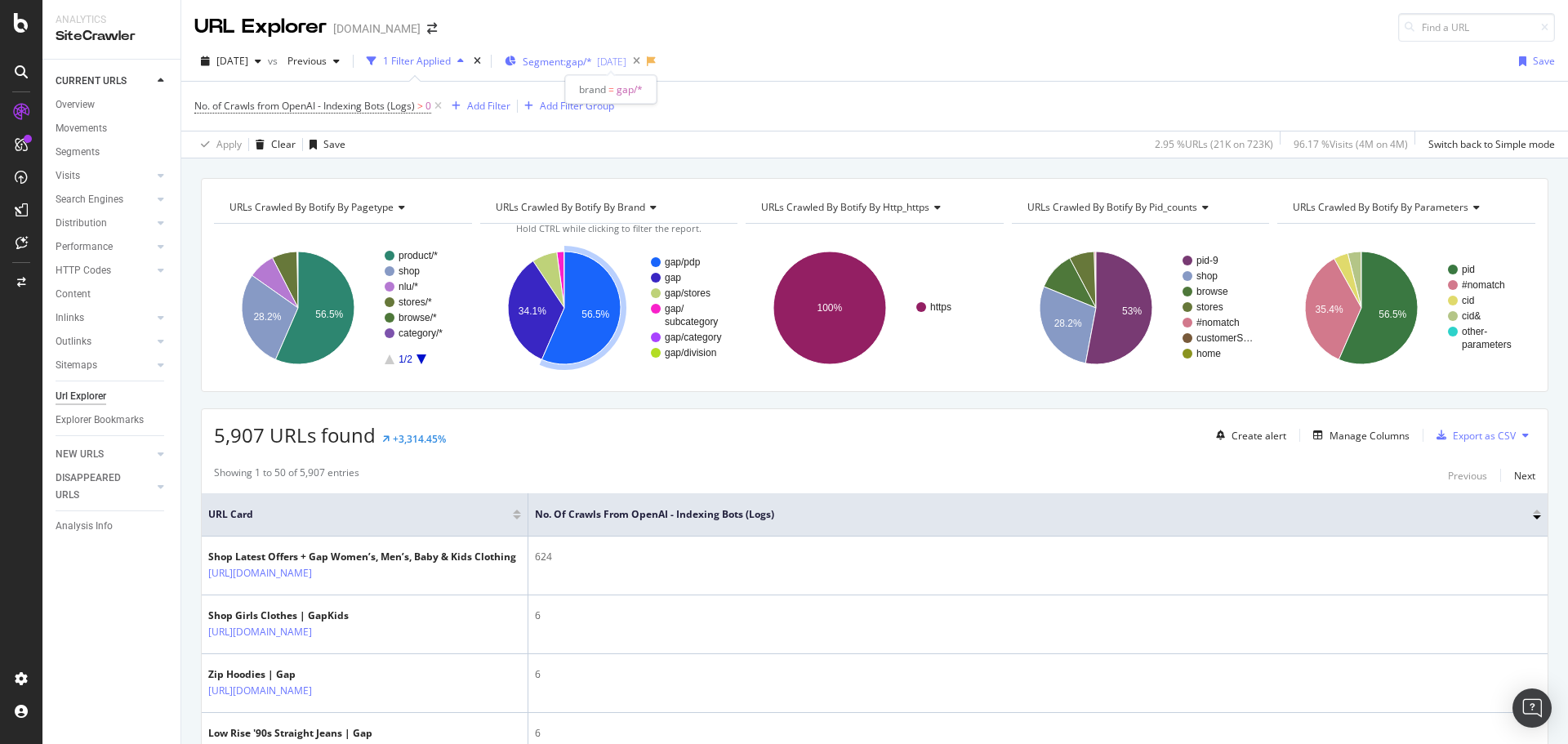
click at [588, 63] on span "Segment: gap/*" at bounding box center [557, 61] width 70 height 14
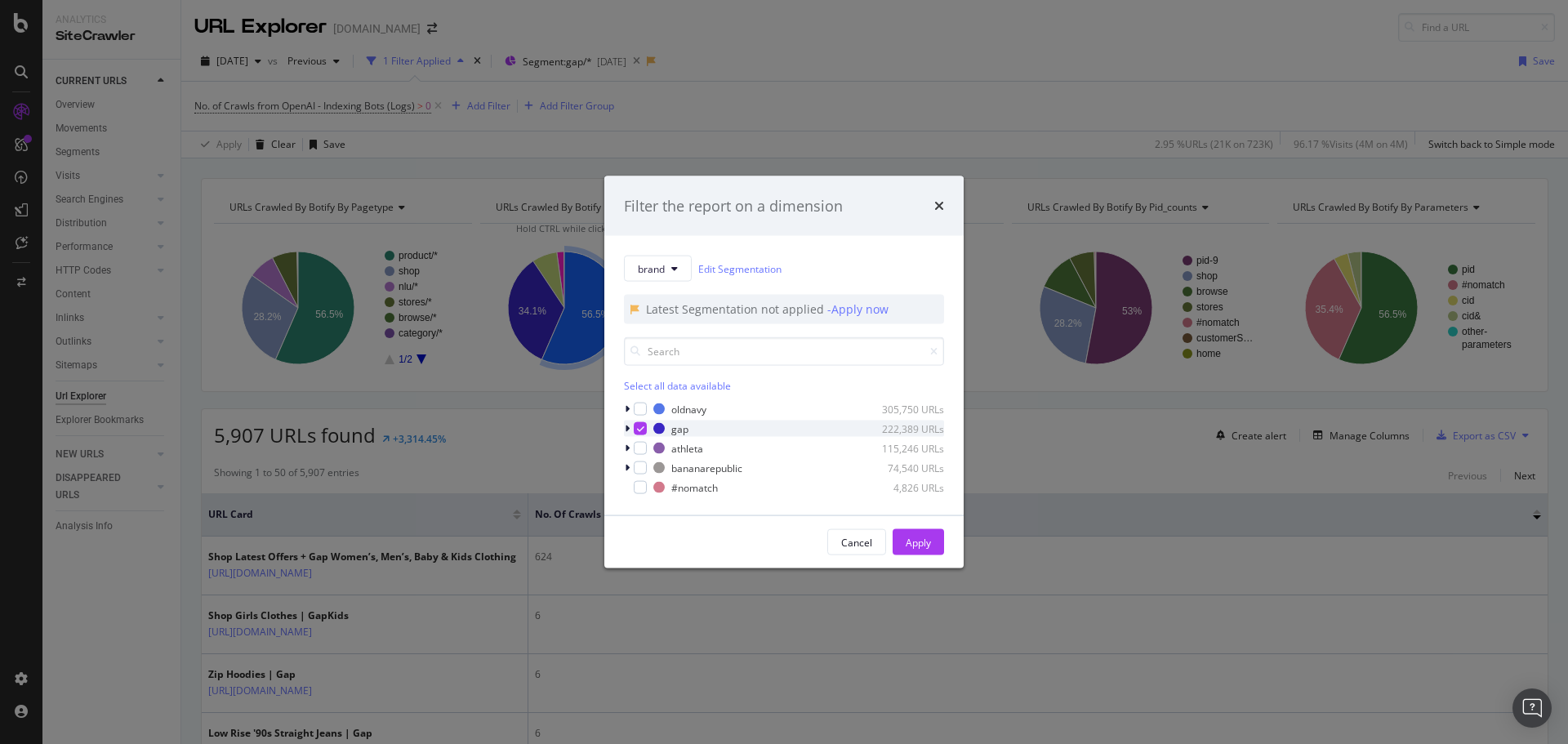
click at [638, 423] on div "modal" at bounding box center [640, 429] width 13 height 13
click at [637, 449] on div "modal" at bounding box center [640, 468] width 13 height 13
click at [910, 449] on div "Apply" at bounding box center [919, 541] width 25 height 14
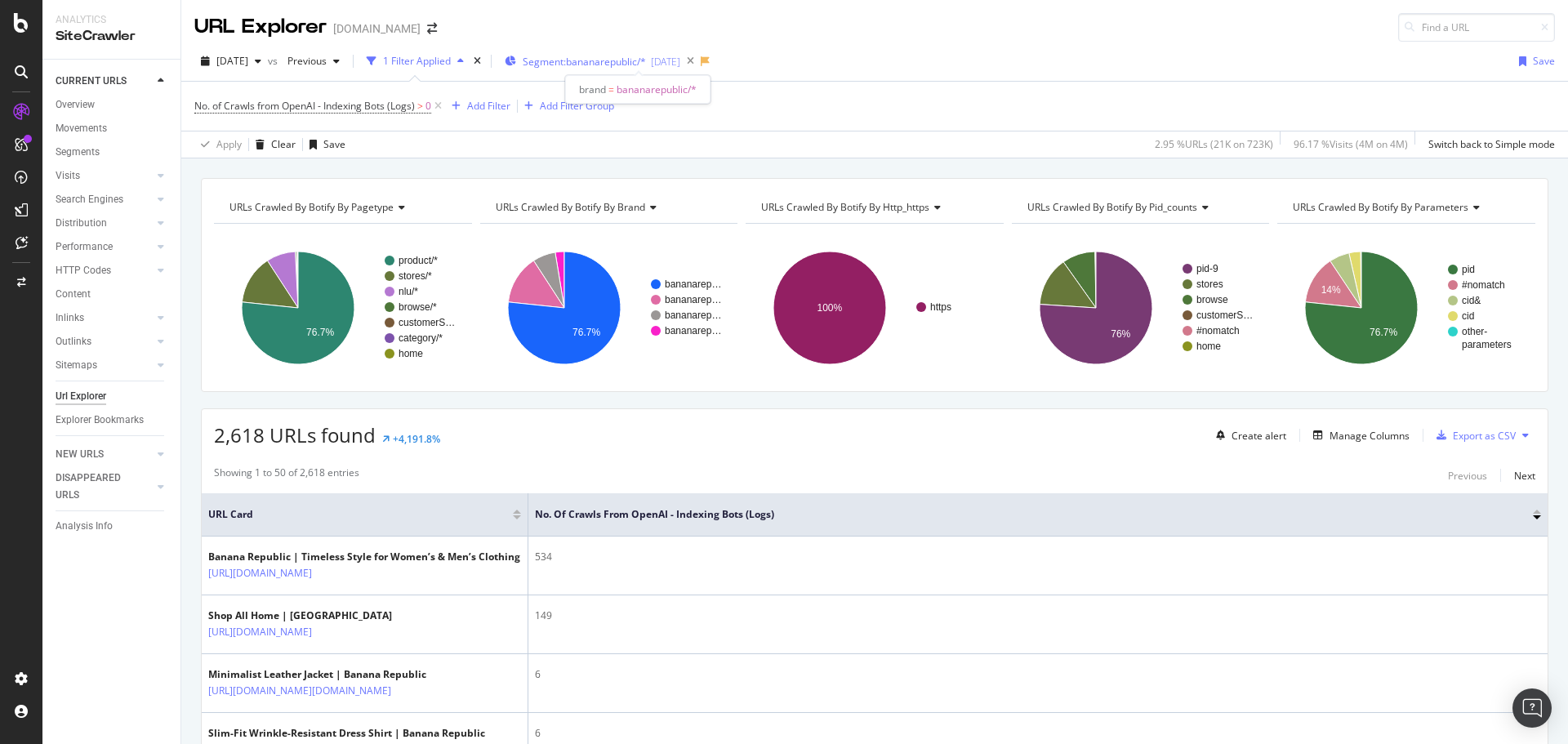
click at [641, 60] on span "Segment: bananarepublic/*" at bounding box center [584, 61] width 123 height 14
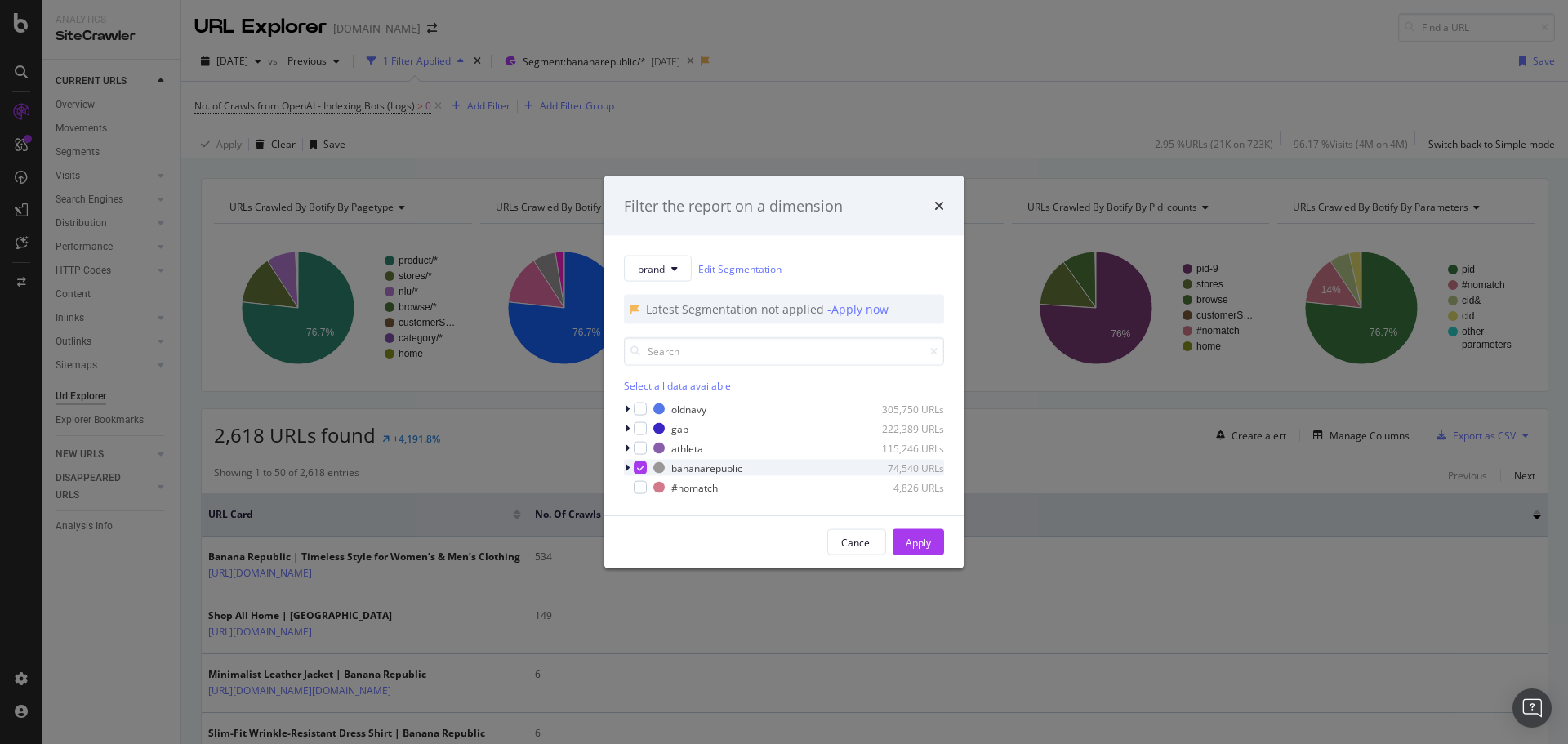
click at [639, 449] on icon "modal" at bounding box center [640, 468] width 8 height 8
click at [639, 411] on div "modal" at bounding box center [640, 409] width 13 height 13
click at [915, 449] on div "Apply" at bounding box center [919, 541] width 25 height 14
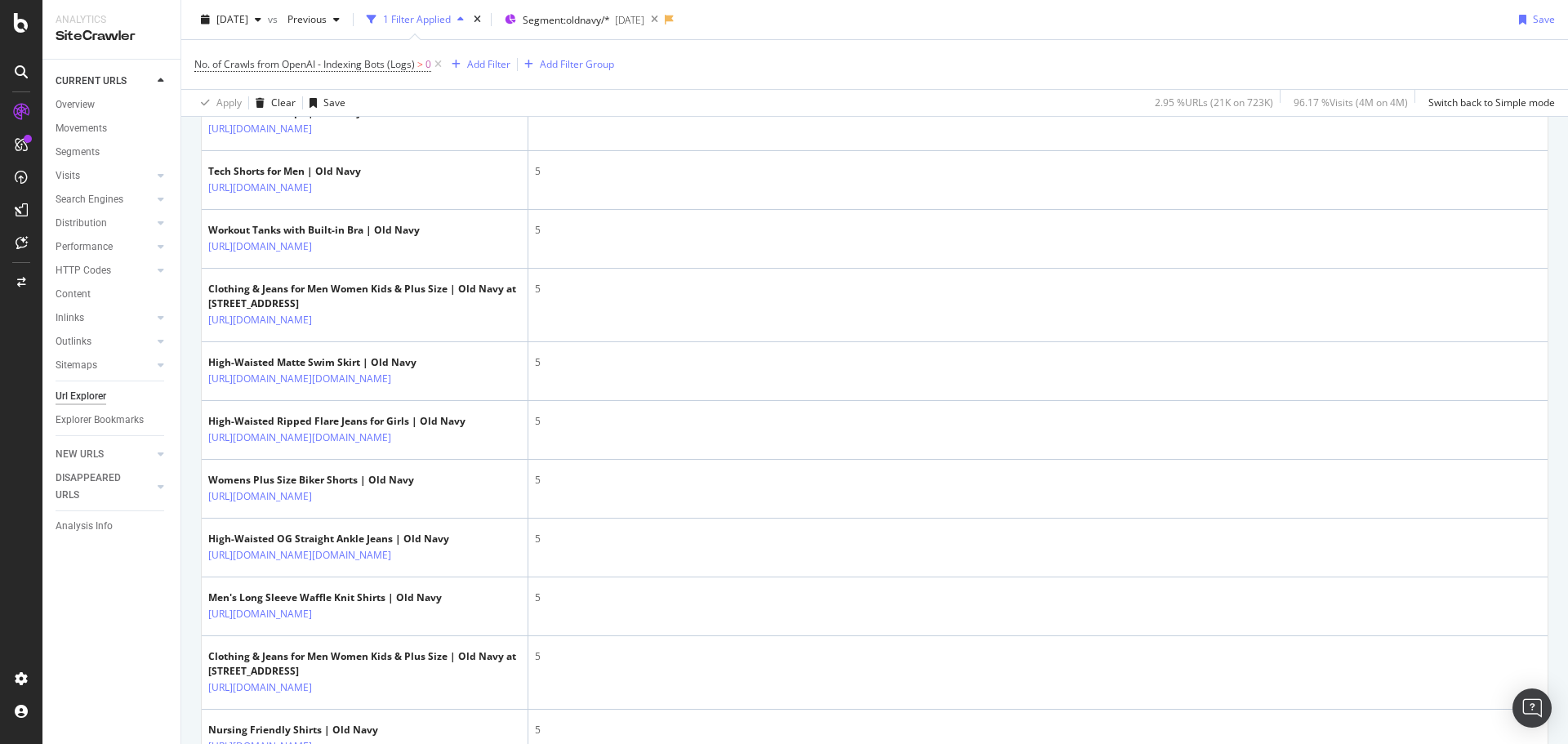
scroll to position [1821, 0]
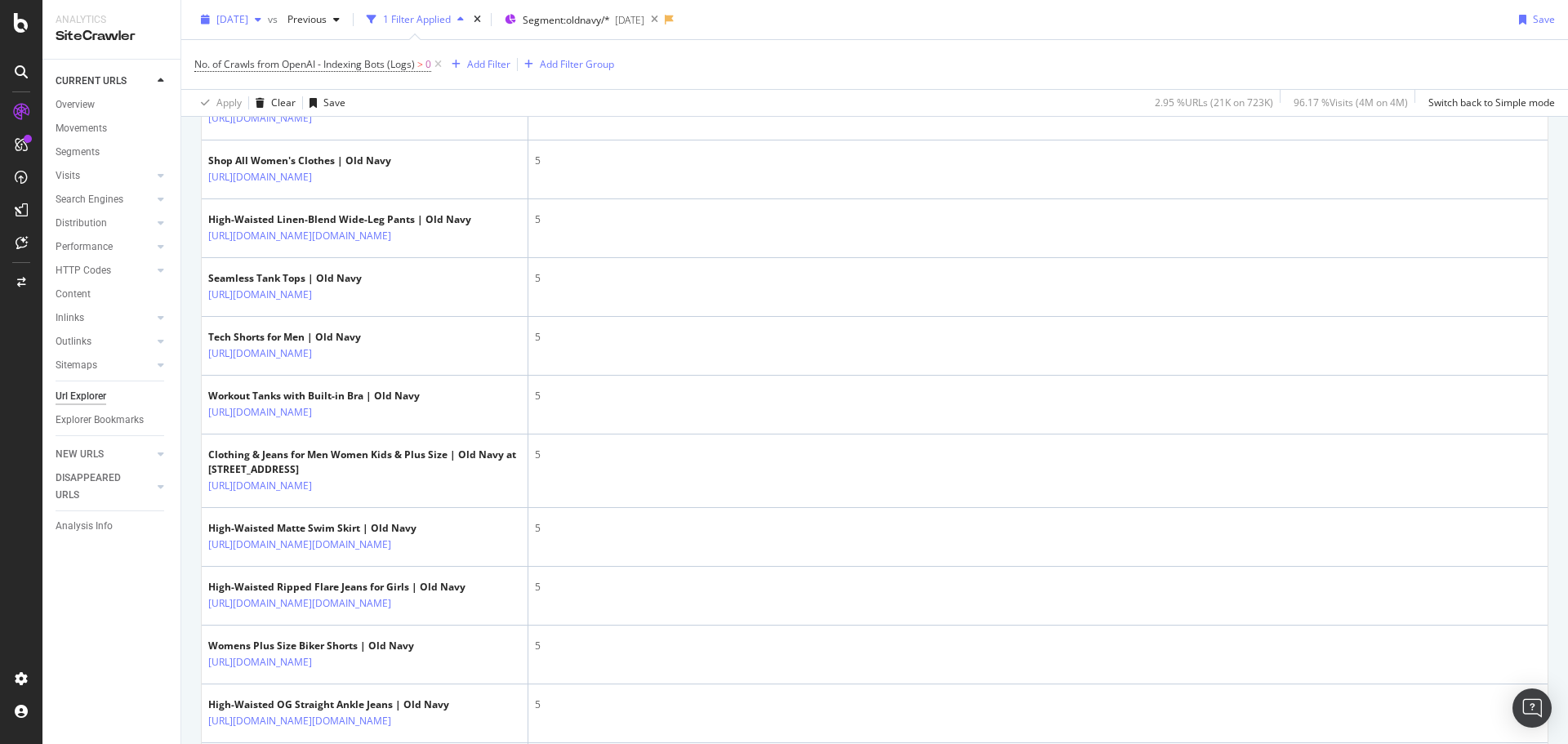
click at [248, 20] on span "2025 Apr. 16th" at bounding box center [232, 19] width 32 height 14
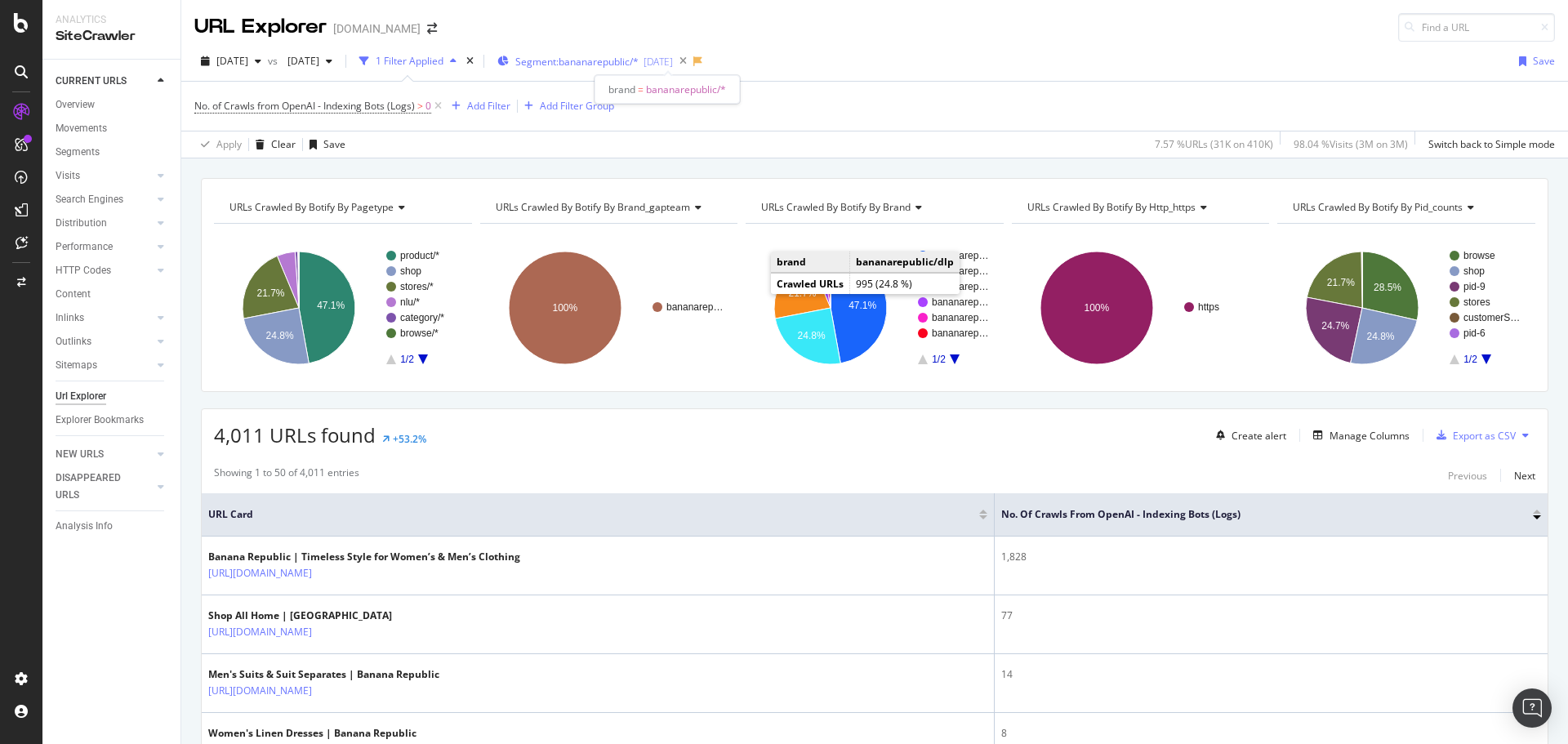
click at [639, 65] on span "Segment: bananarepublic/*" at bounding box center [577, 61] width 123 height 14
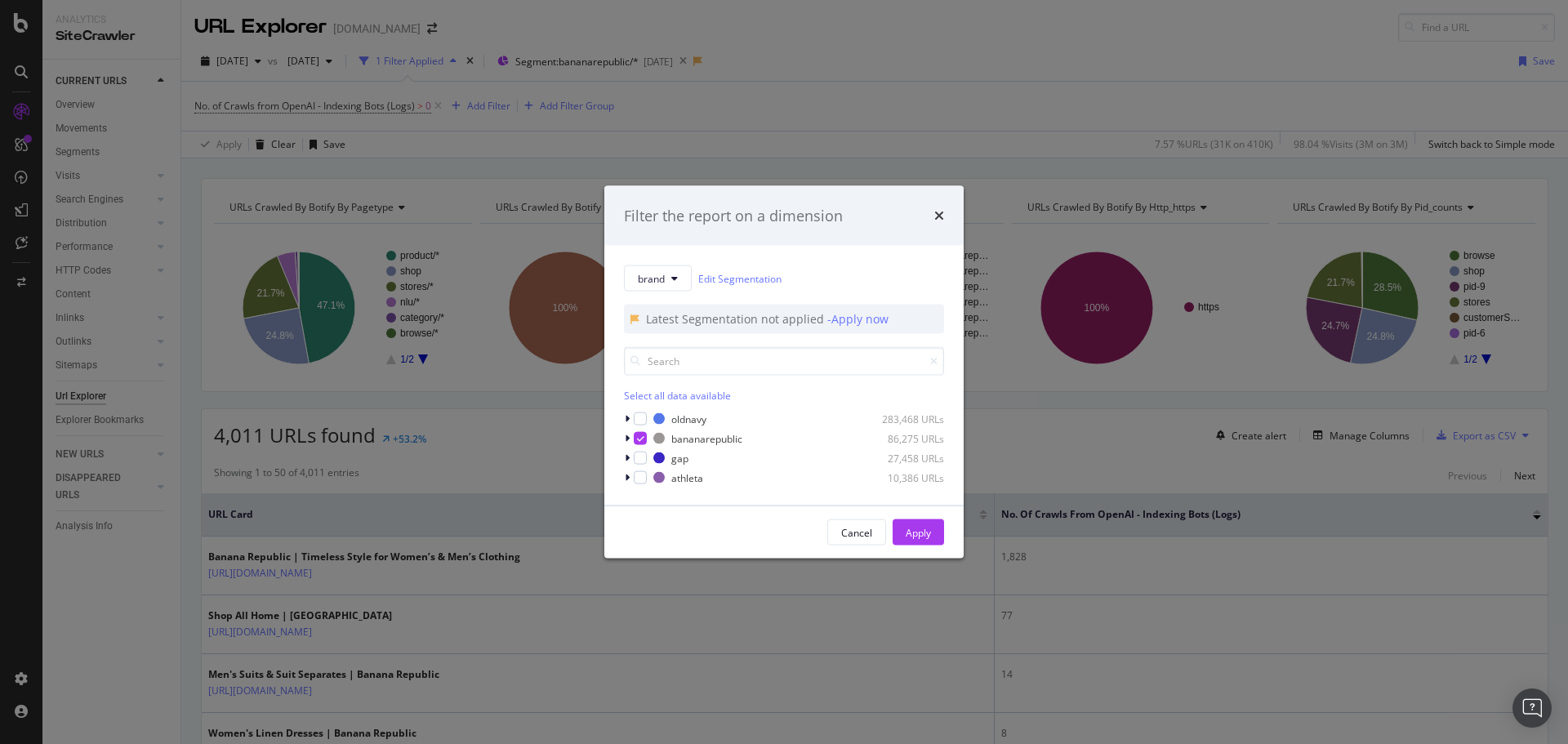
click at [240, 71] on div "Filter the report on a dimension brand Edit Segmentation Latest Segmentation no…" at bounding box center [784, 372] width 1568 height 744
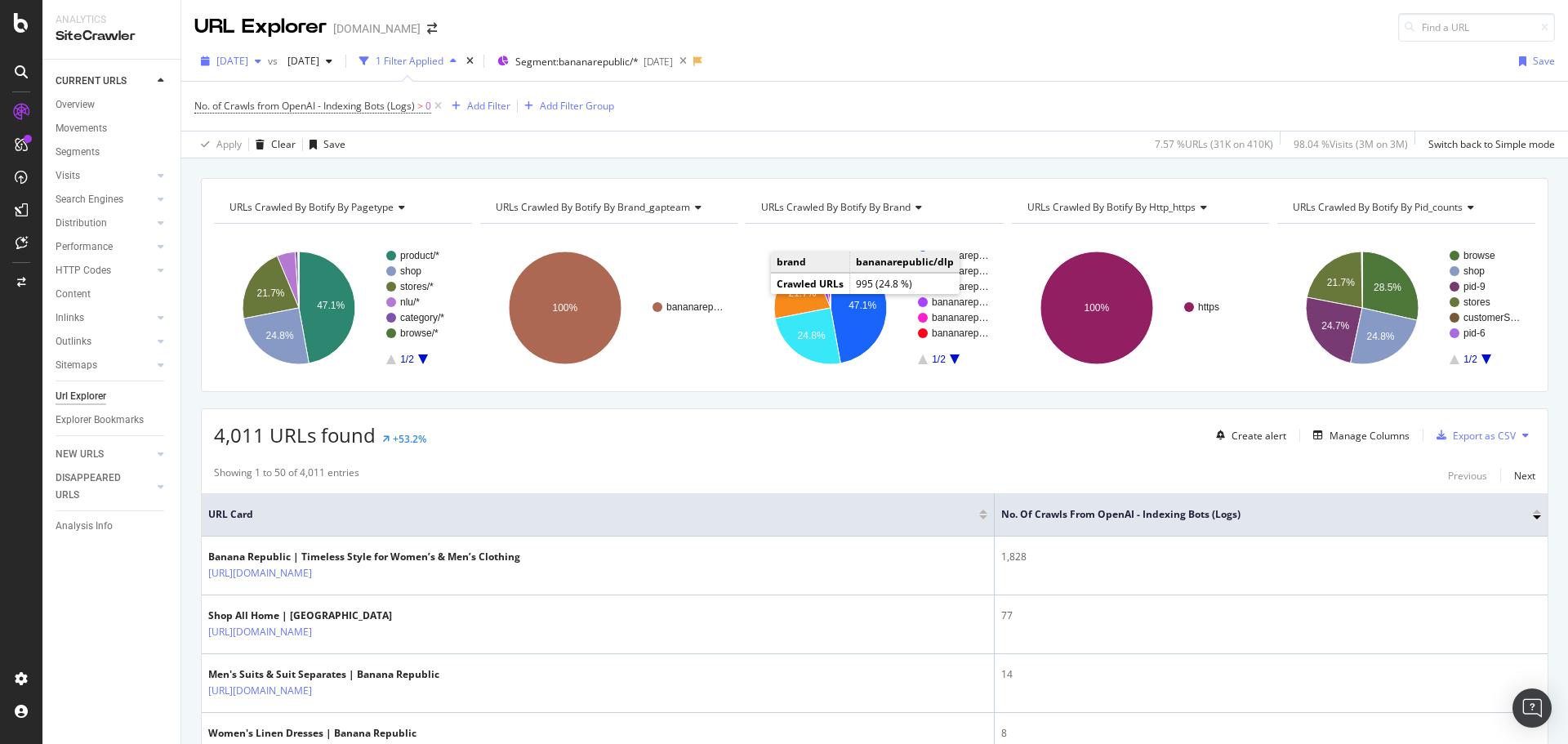
click at [243, 57] on span "[DATE]" at bounding box center [232, 60] width 32 height 14
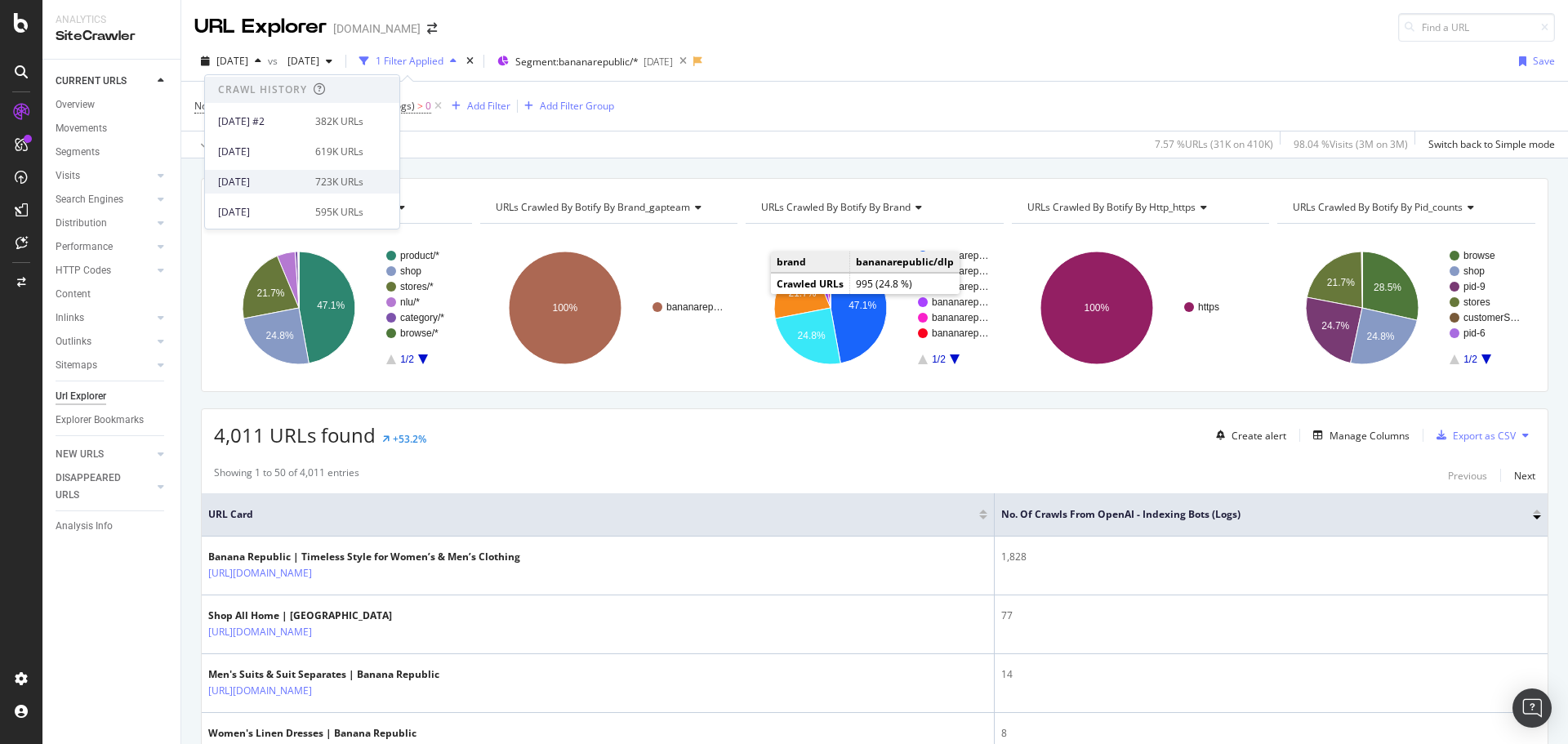
click at [303, 178] on div "[DATE] 723K URLs" at bounding box center [290, 183] width 145 height 15
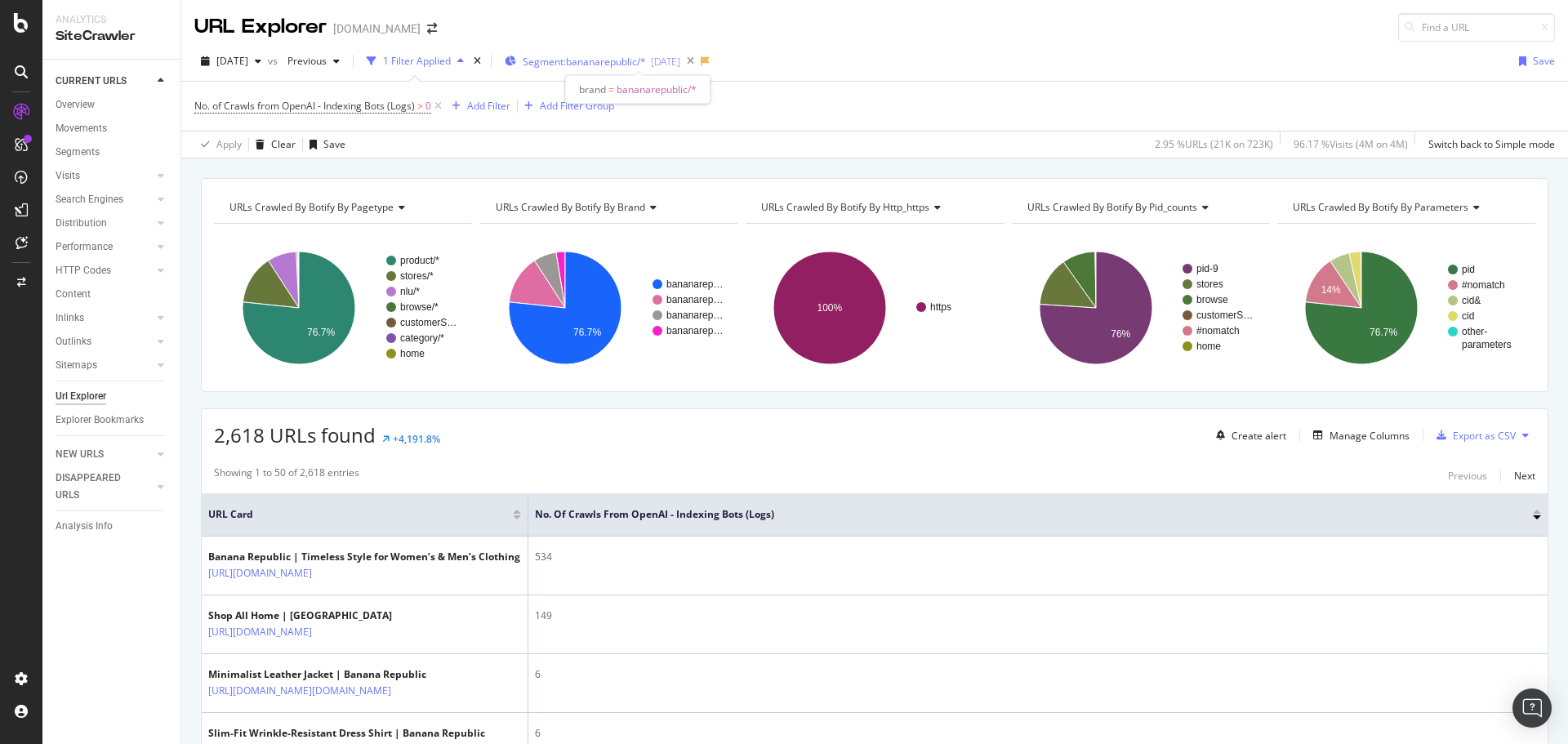
click at [625, 63] on span "Segment: bananarepublic/*" at bounding box center [584, 61] width 123 height 14
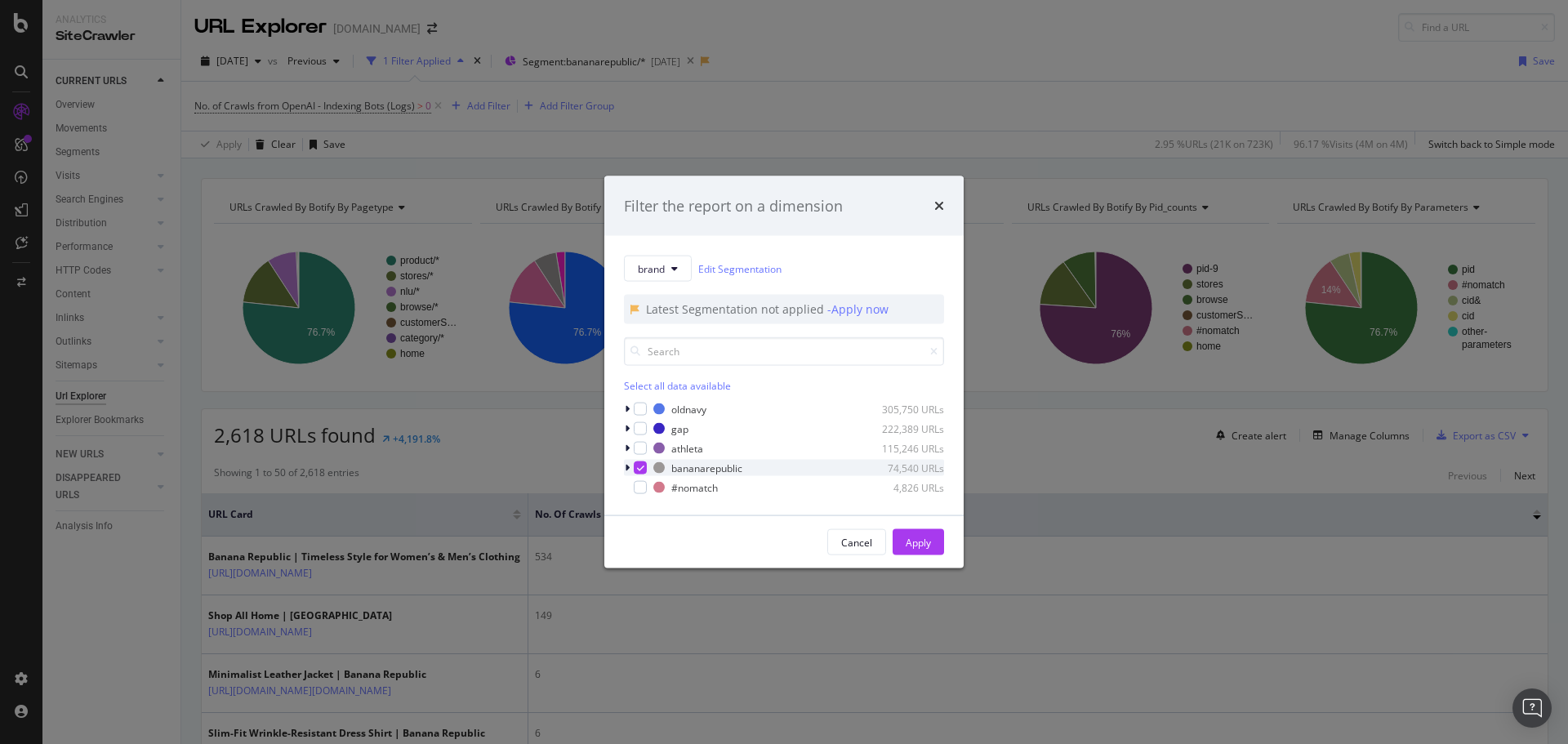
click at [634, 467] on div "modal" at bounding box center [640, 468] width 13 height 13
click at [639, 438] on div "oldnavy 305,750 URLs gap 222,389 URLs athleta 115,246 URLs bananarepublic 74,54…" at bounding box center [784, 447] width 320 height 95
click at [640, 442] on div "modal" at bounding box center [640, 448] width 13 height 13
click at [922, 544] on div "Apply" at bounding box center [919, 541] width 25 height 14
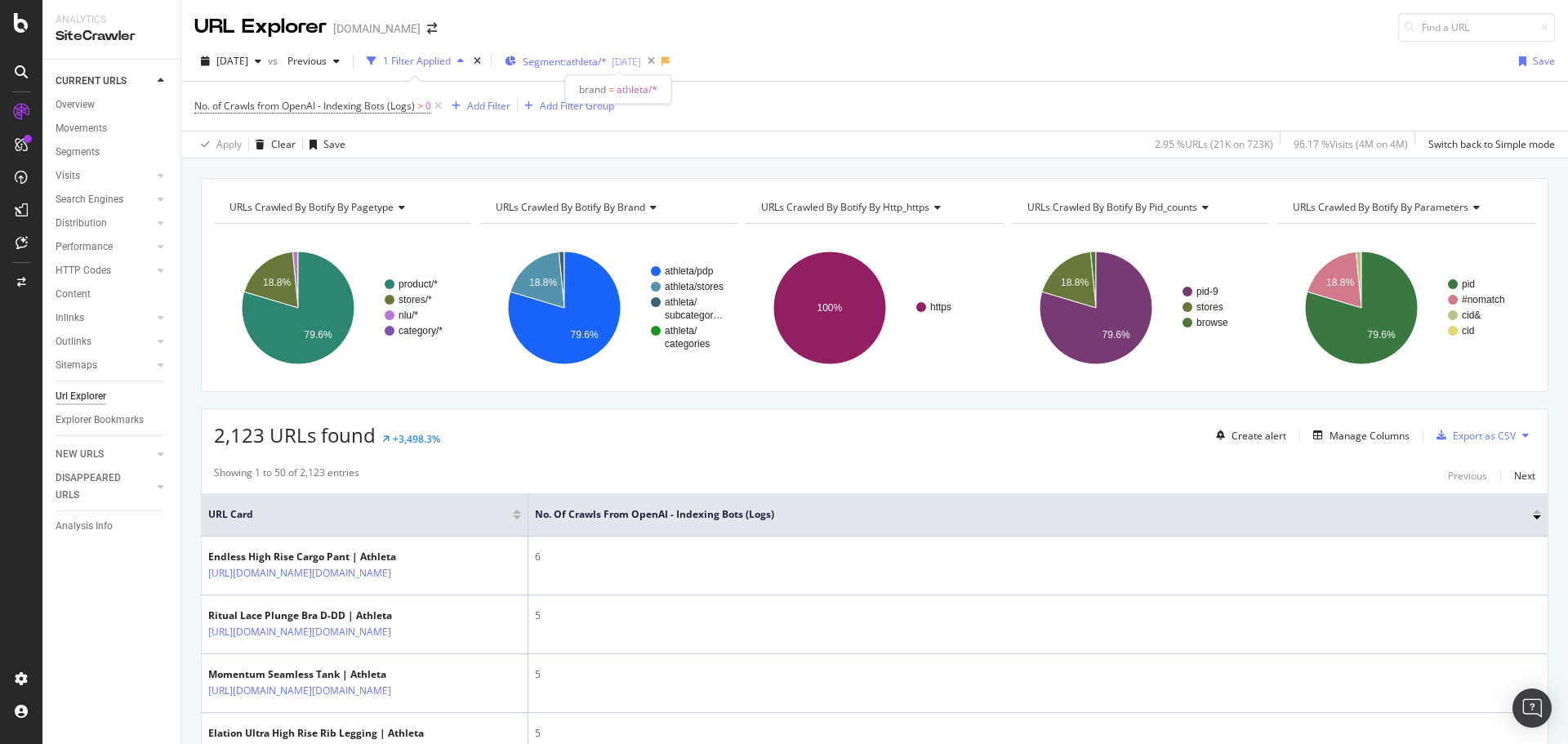
click at [586, 55] on span "Segment: athleta/*" at bounding box center [565, 61] width 84 height 14
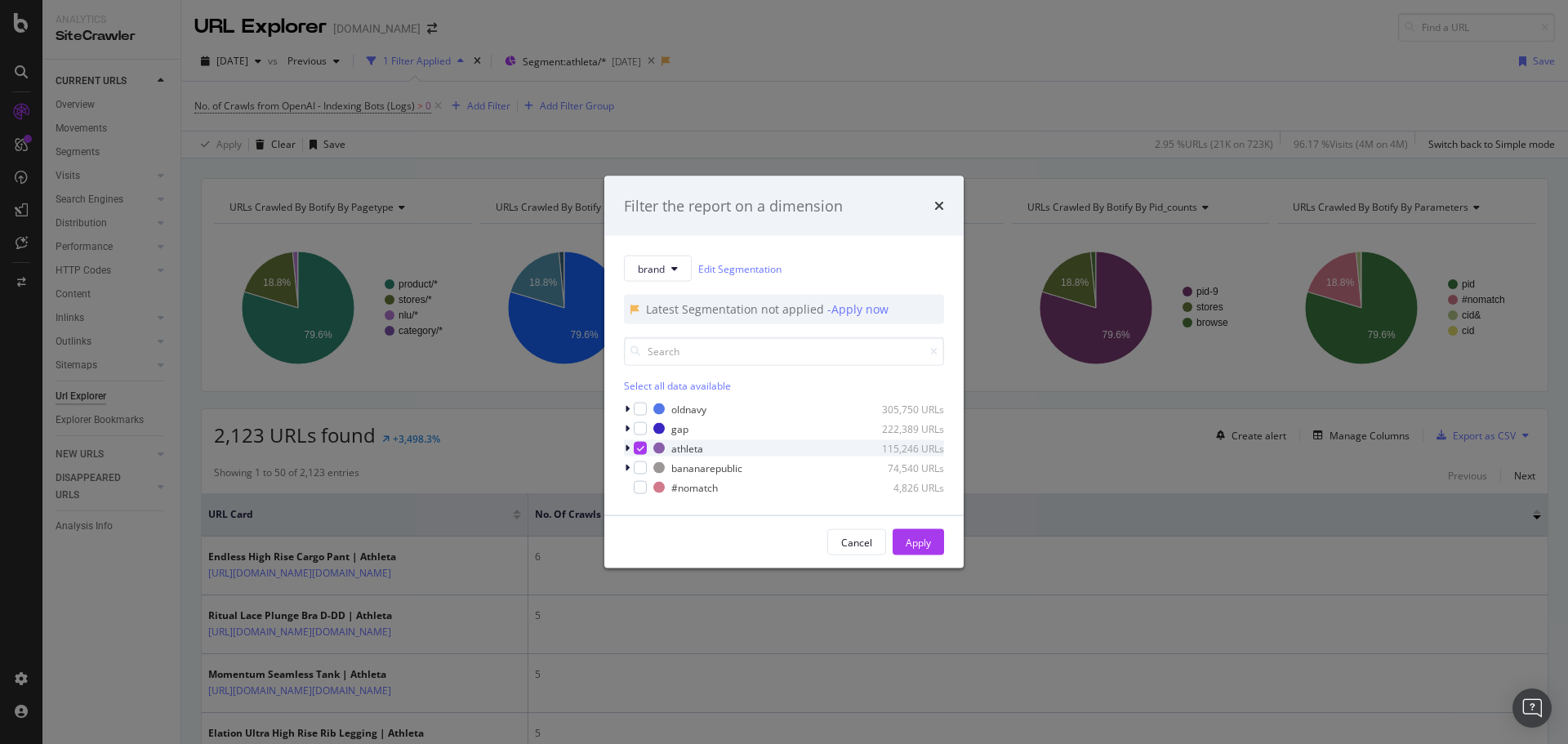
click at [637, 452] on div "modal" at bounding box center [640, 448] width 13 height 13
click at [641, 430] on div "modal" at bounding box center [640, 429] width 13 height 13
click at [902, 537] on button "Apply" at bounding box center [918, 541] width 51 height 26
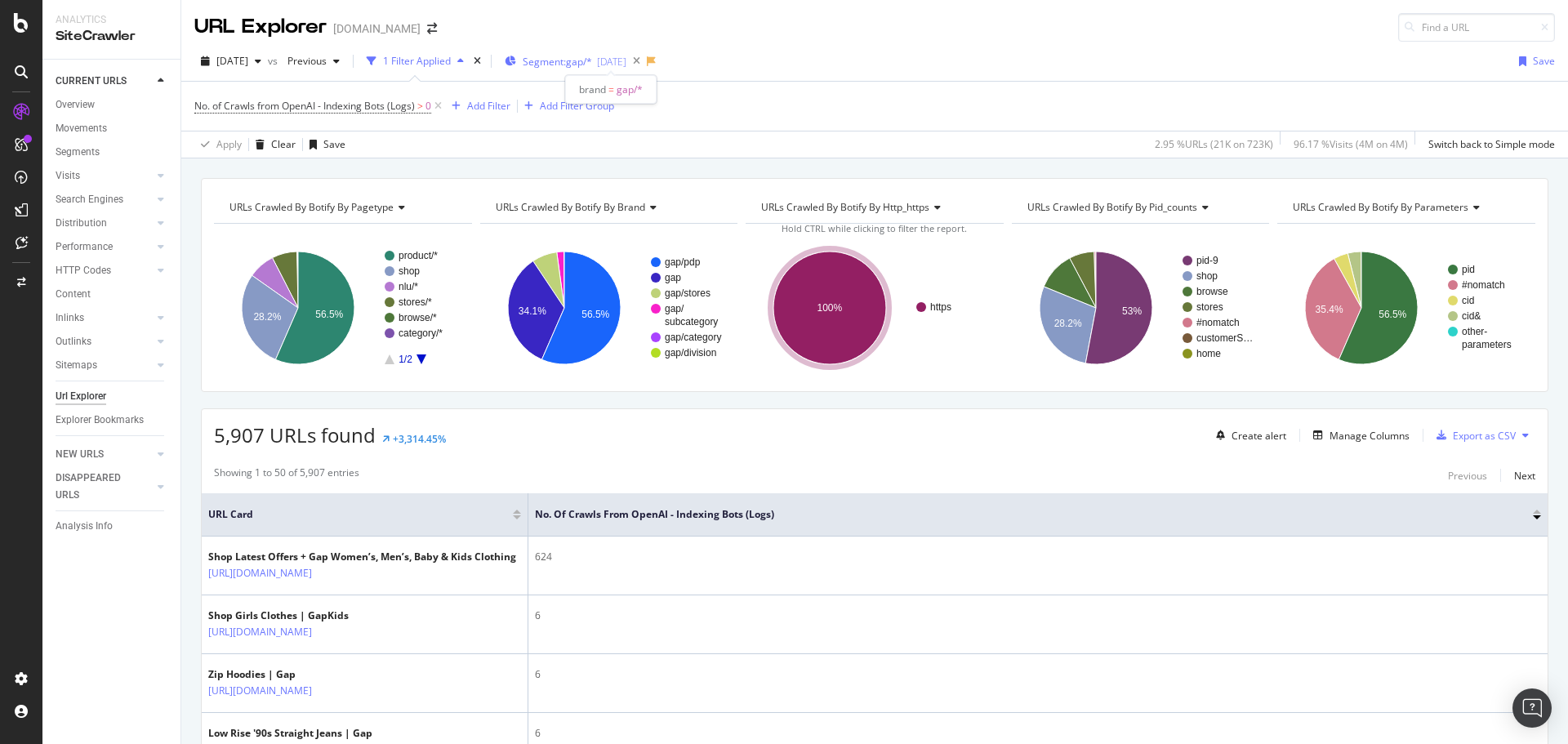
click at [560, 63] on span "Segment: gap/*" at bounding box center [557, 61] width 70 height 14
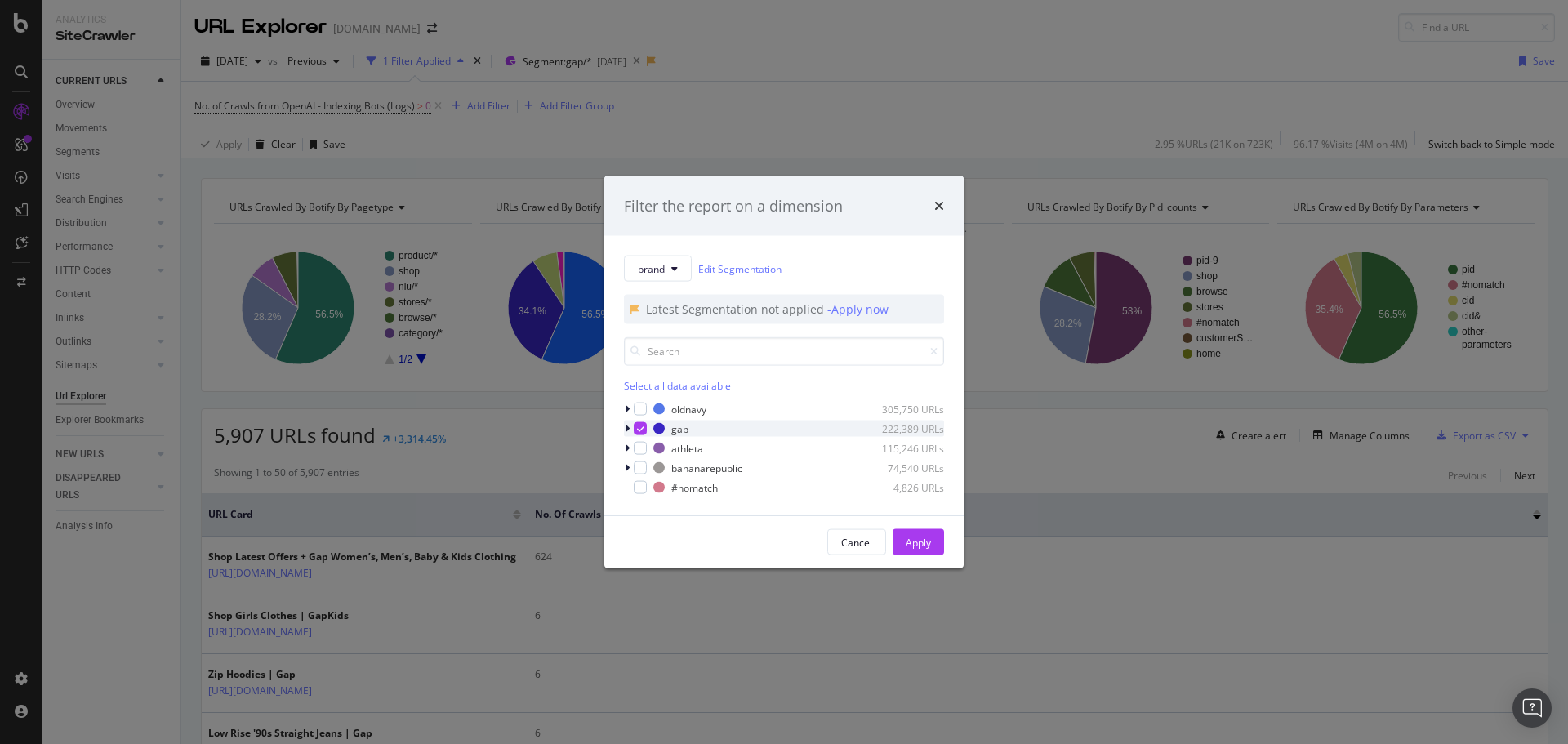
click at [638, 426] on icon "modal" at bounding box center [640, 429] width 8 height 8
click at [637, 410] on div "modal" at bounding box center [640, 409] width 13 height 13
click at [903, 548] on button "Apply" at bounding box center [918, 541] width 51 height 26
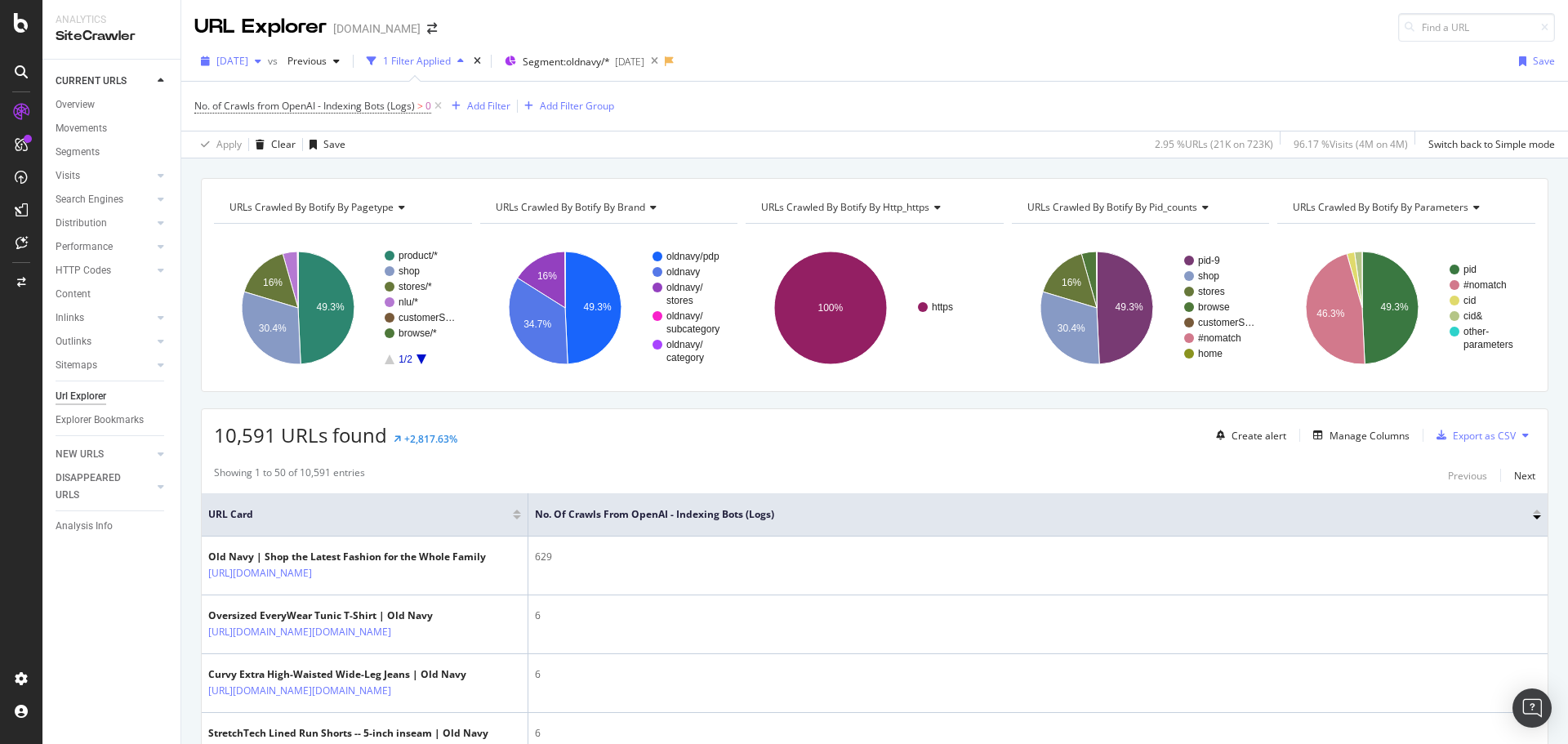
click at [220, 60] on span "2025 Apr. 16th" at bounding box center [232, 60] width 32 height 14
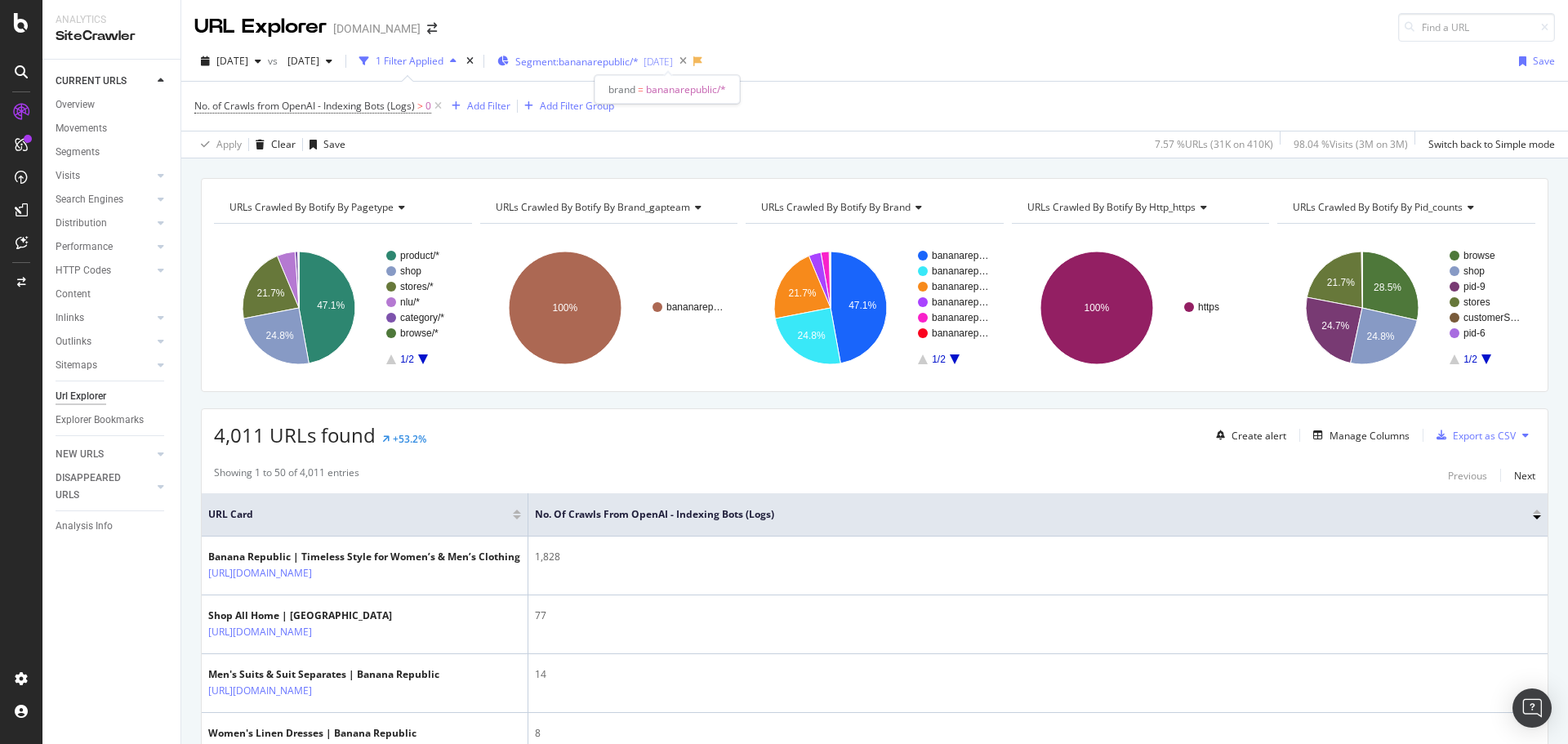
click at [630, 54] on span "Segment: bananarepublic/*" at bounding box center [577, 61] width 123 height 14
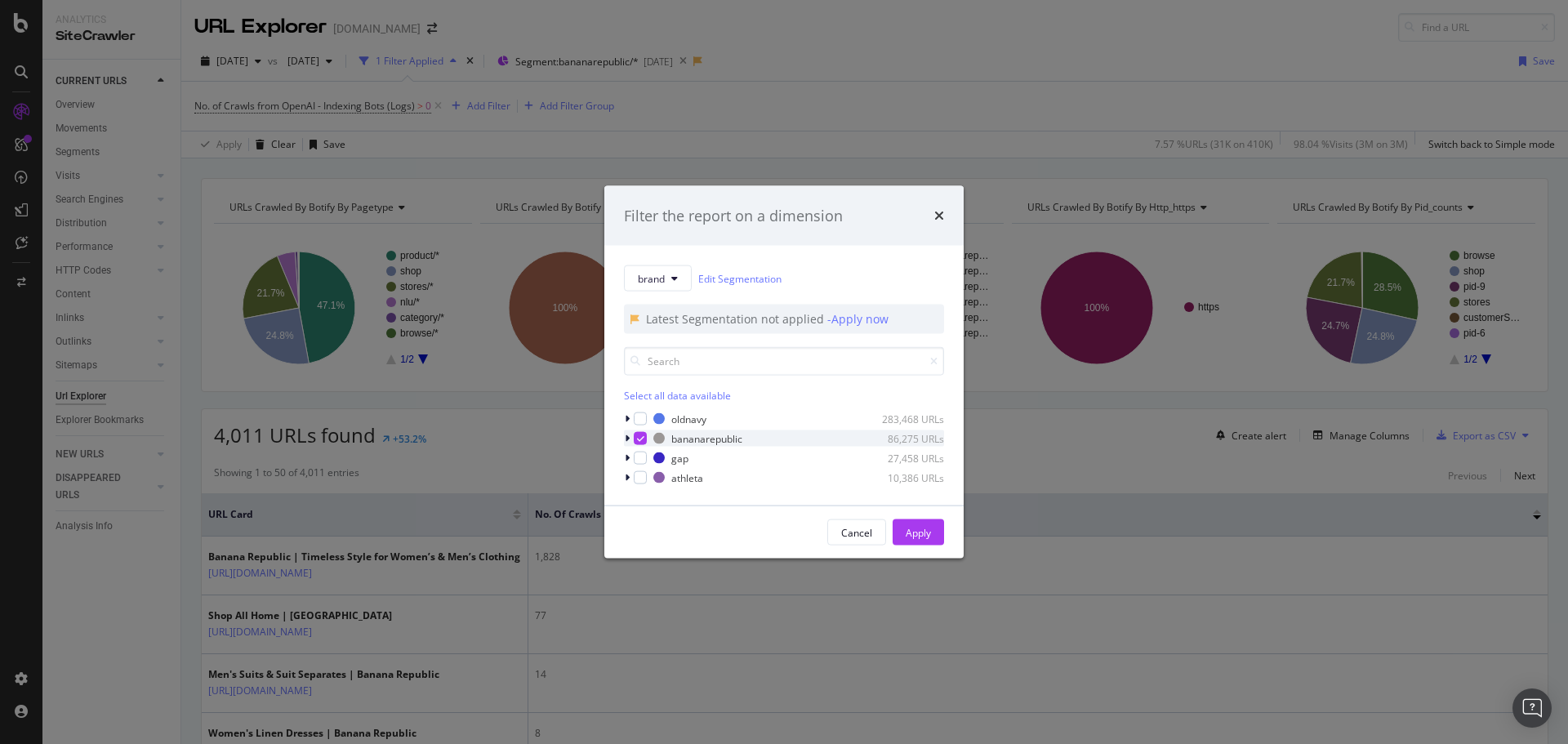
click at [644, 433] on div "modal" at bounding box center [640, 439] width 13 height 13
click at [642, 473] on div "modal" at bounding box center [640, 478] width 13 height 13
click at [903, 529] on button "Apply" at bounding box center [918, 532] width 51 height 26
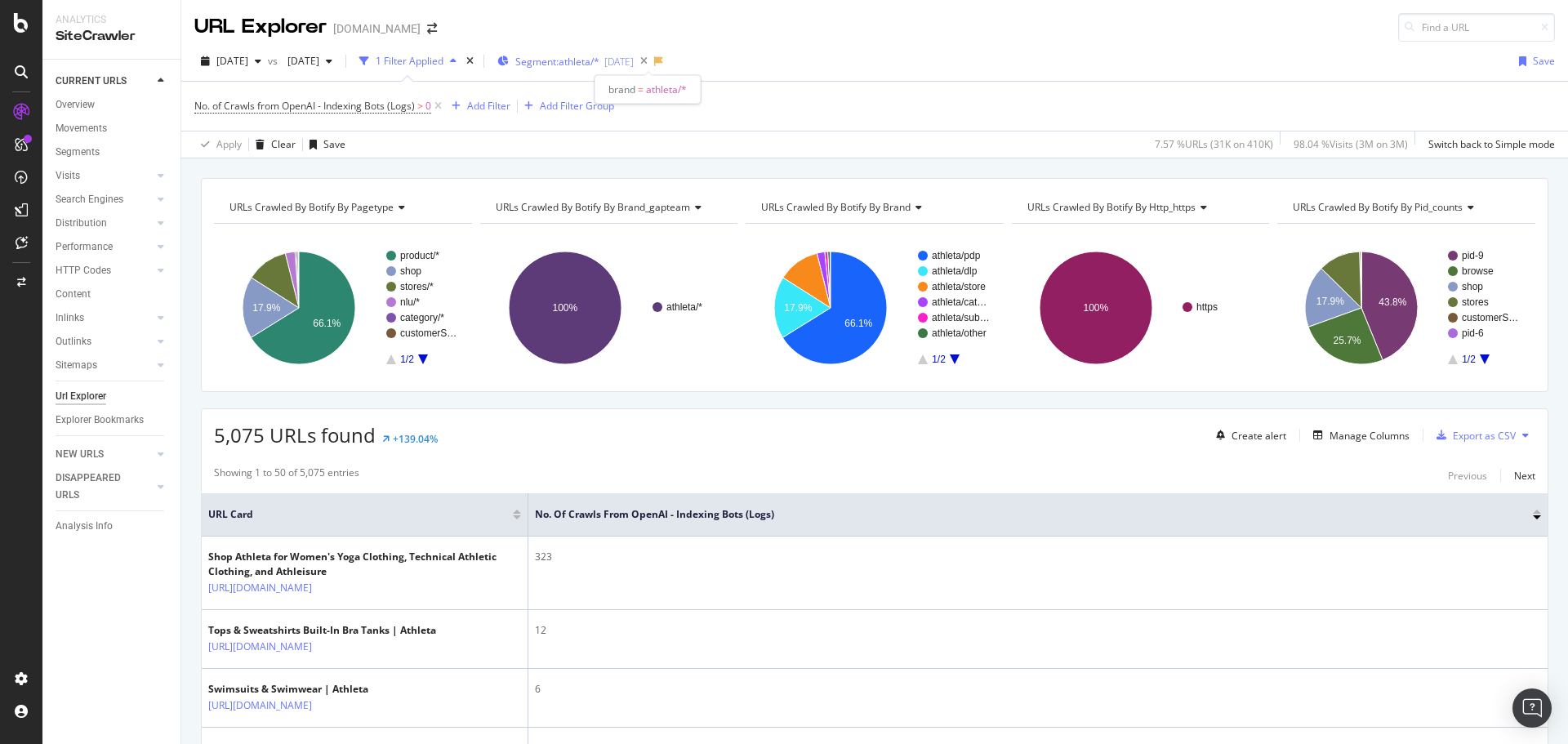
click at [599, 64] on span "Segment: athleta/*" at bounding box center [557, 61] width 84 height 14
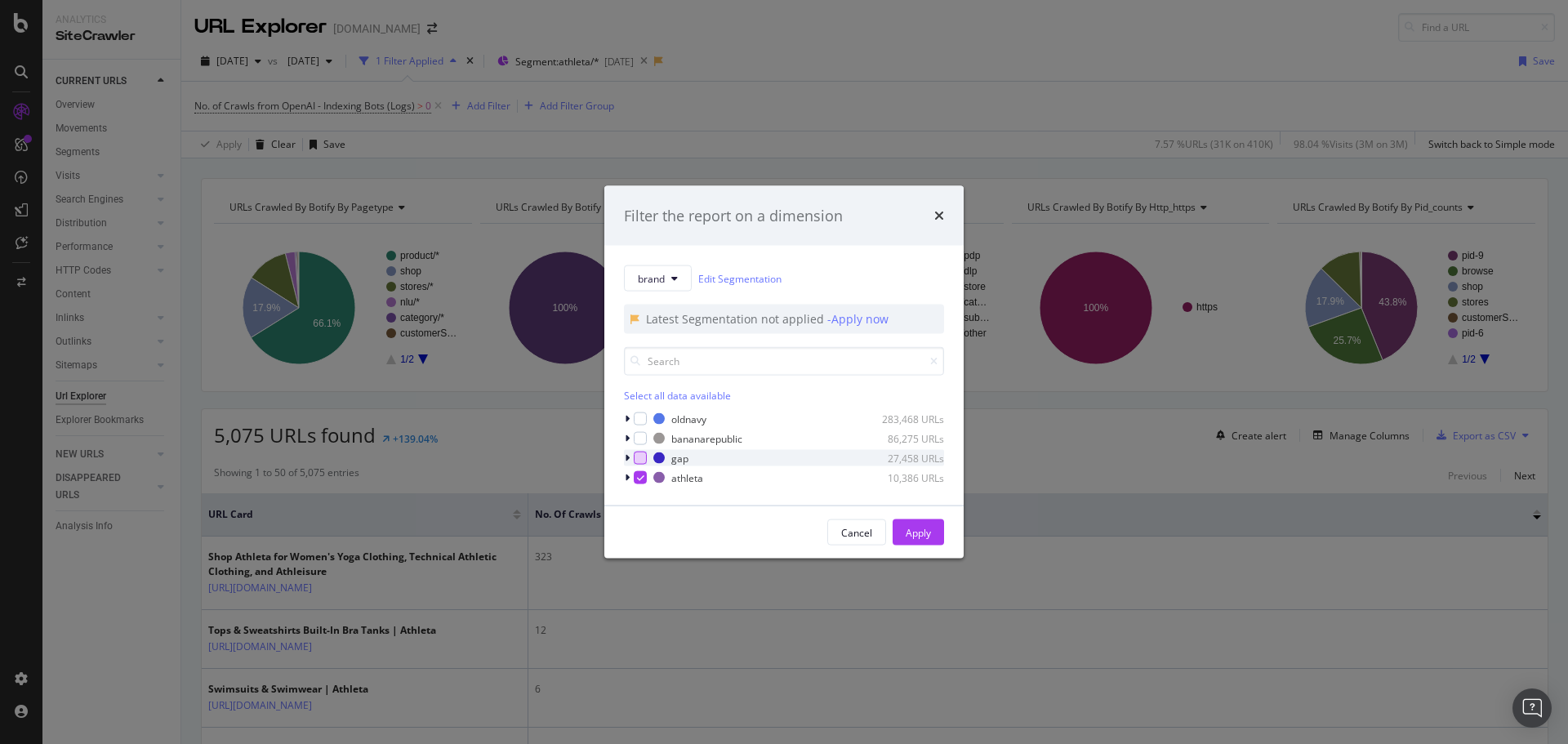
click at [642, 457] on div "modal" at bounding box center [640, 458] width 13 height 13
click at [646, 478] on div "modal" at bounding box center [640, 478] width 13 height 13
click at [919, 522] on div "Apply" at bounding box center [919, 532] width 25 height 24
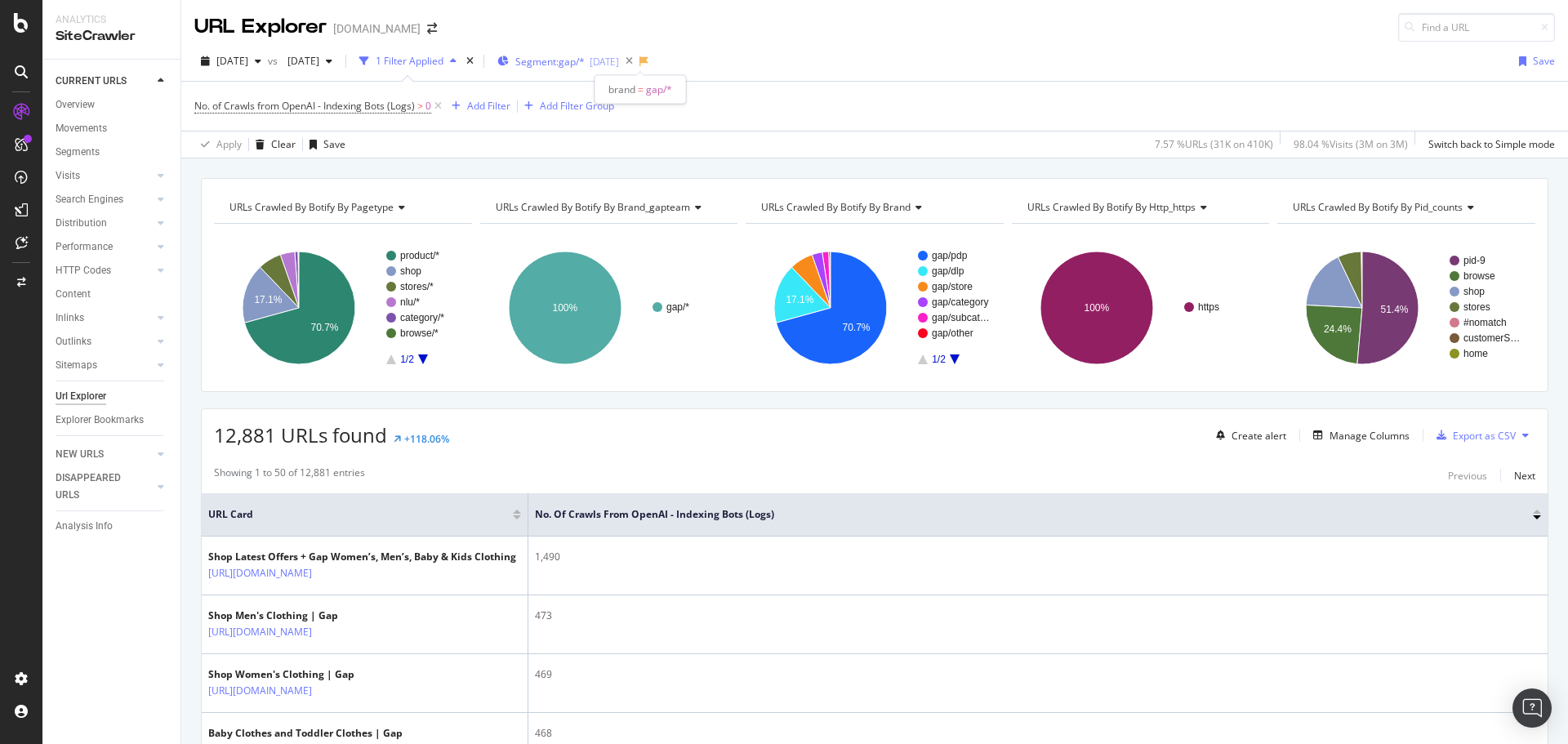
click at [585, 55] on span "Segment: gap/*" at bounding box center [550, 61] width 70 height 14
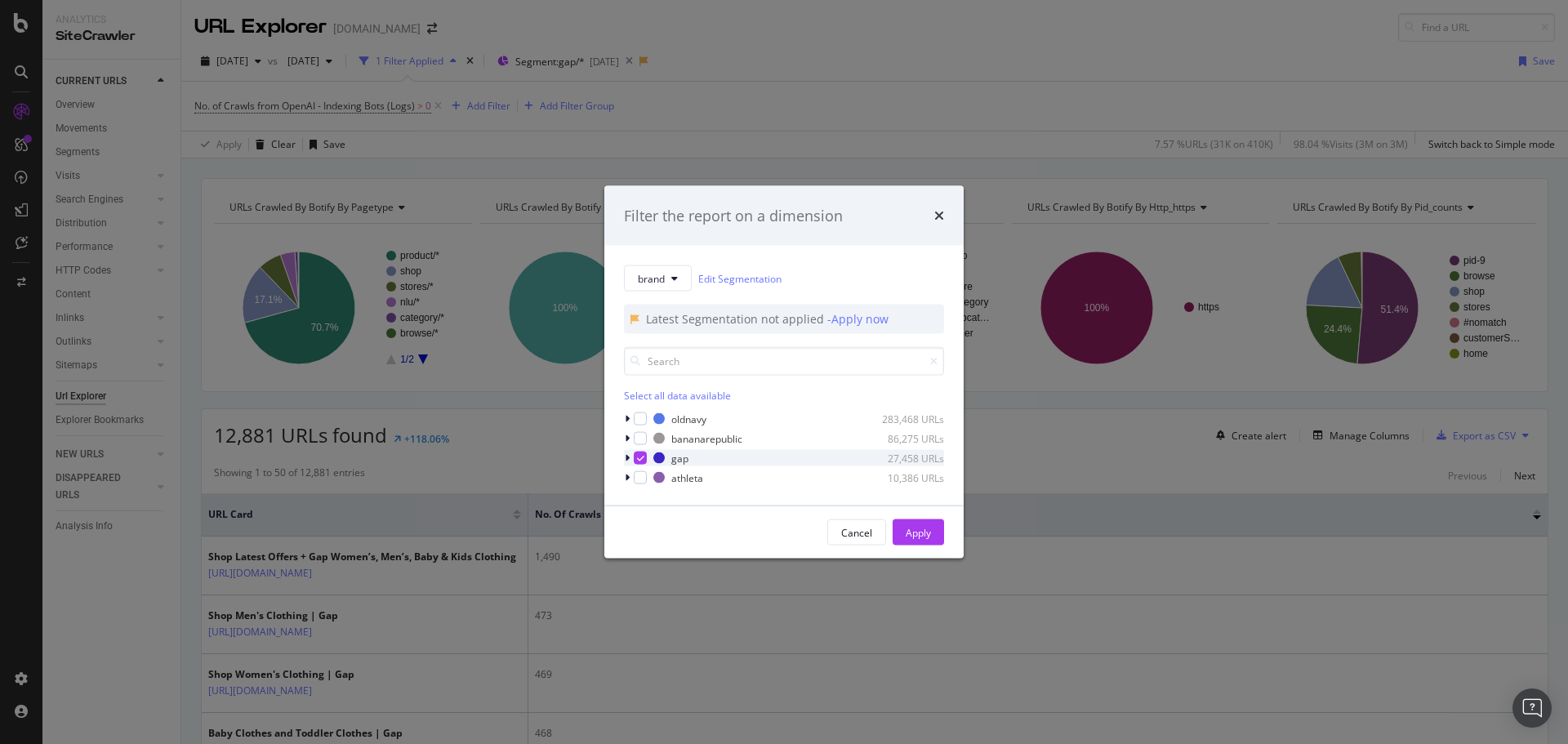
click at [639, 462] on div "modal" at bounding box center [640, 458] width 13 height 13
click at [641, 425] on div "modal" at bounding box center [640, 419] width 13 height 13
click at [920, 530] on div "Apply" at bounding box center [919, 532] width 25 height 14
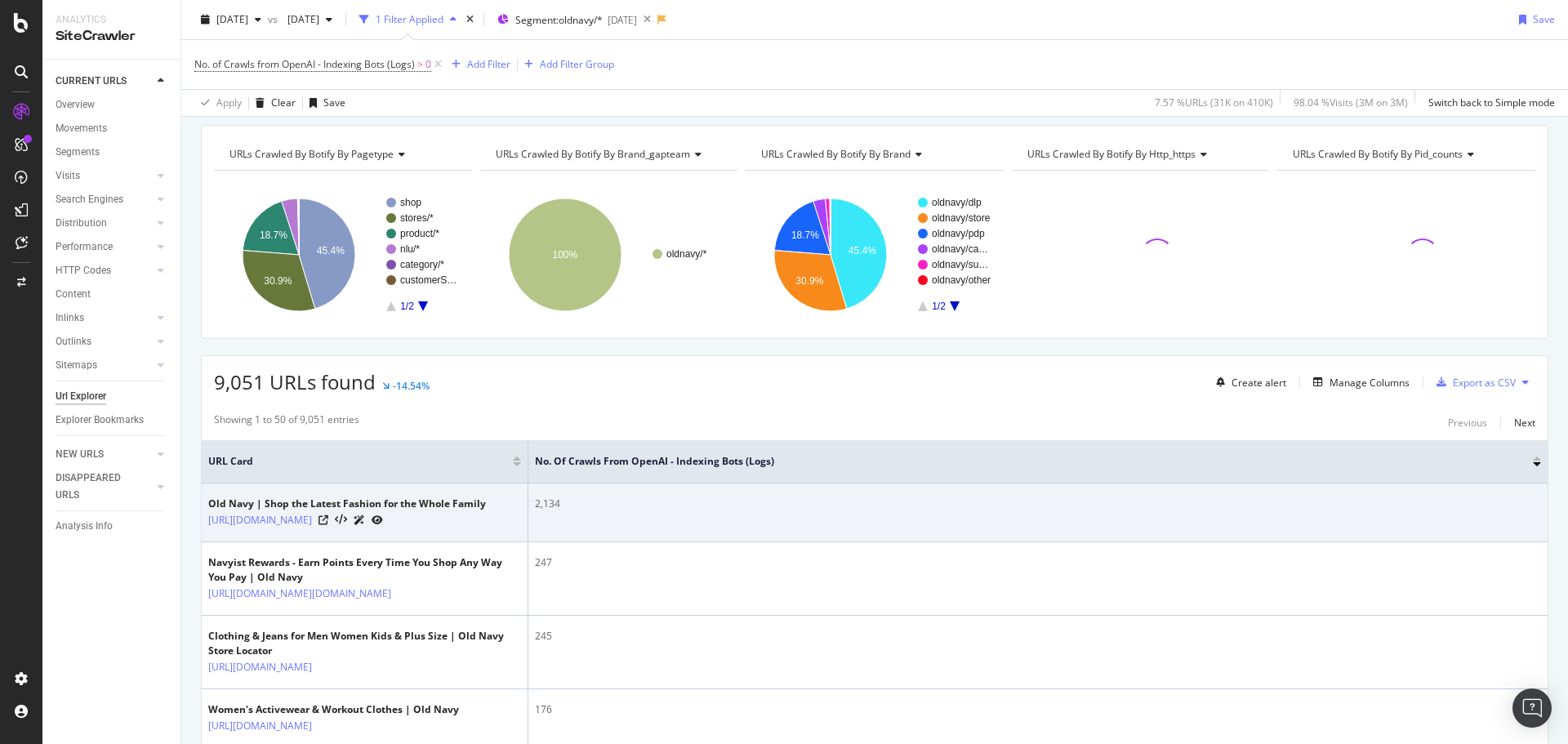
scroll to position [81, 0]
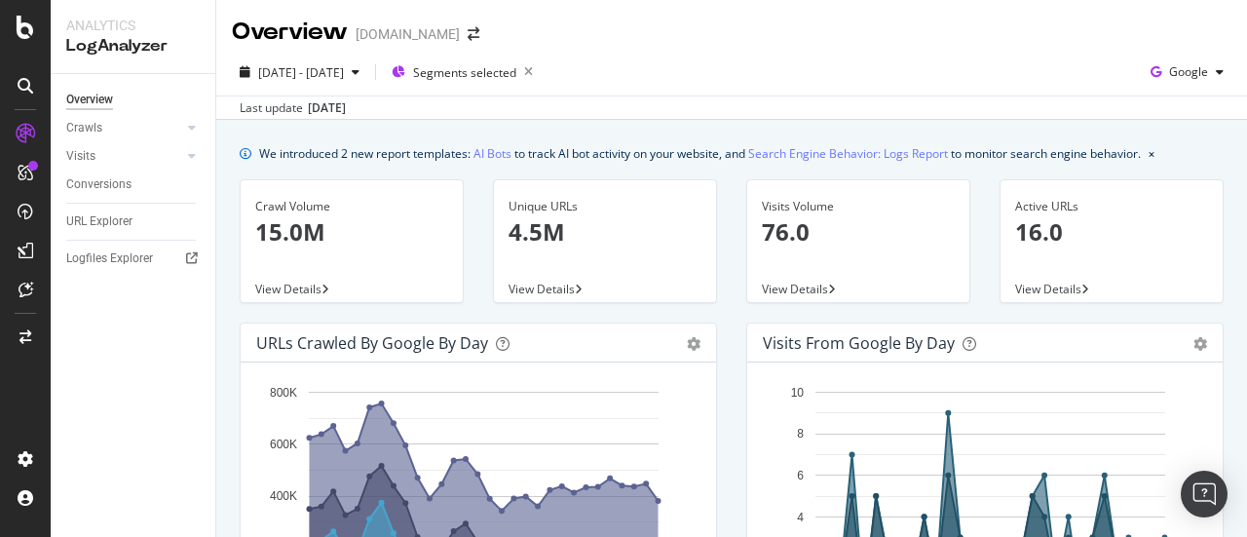
click at [534, 287] on span "View Details" at bounding box center [542, 289] width 66 height 17
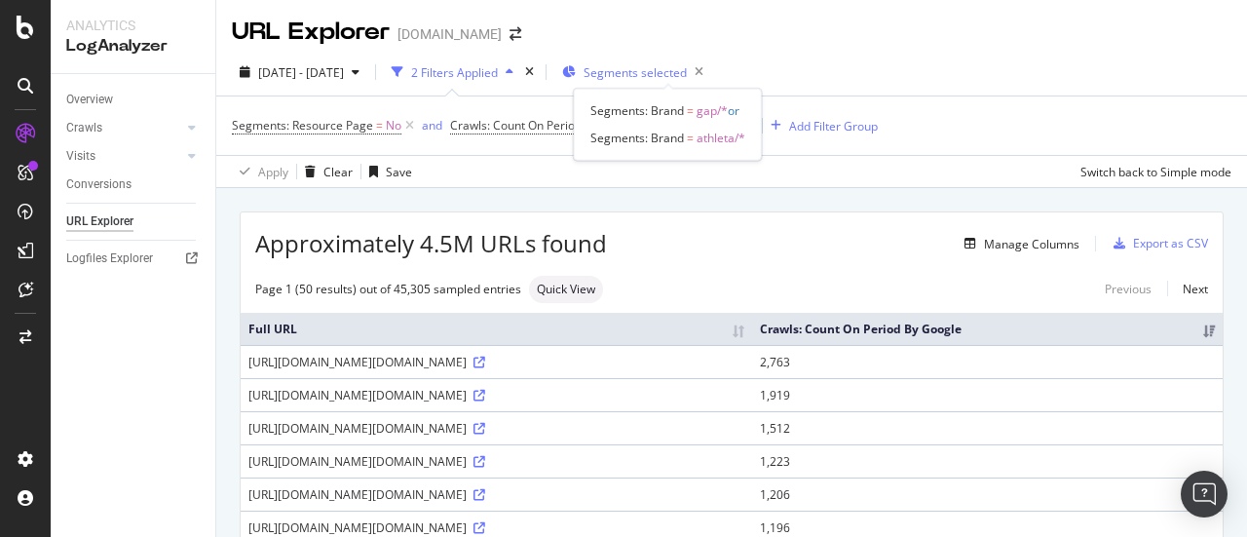
click at [663, 69] on span "Segments selected" at bounding box center [635, 72] width 103 height 17
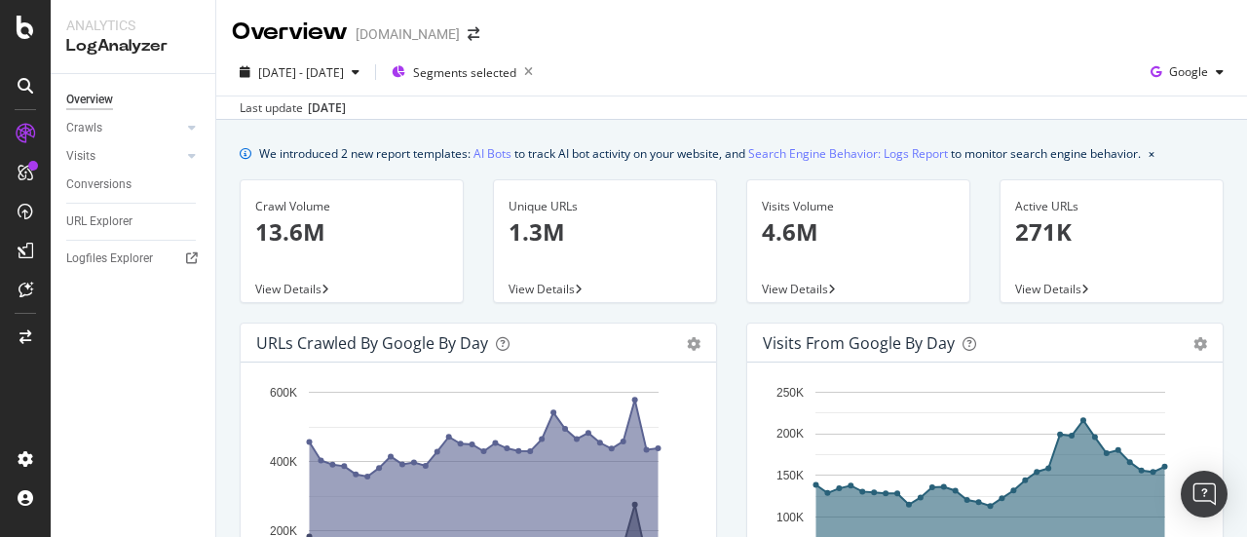
click at [581, 212] on div "Unique URLs" at bounding box center [605, 207] width 193 height 18
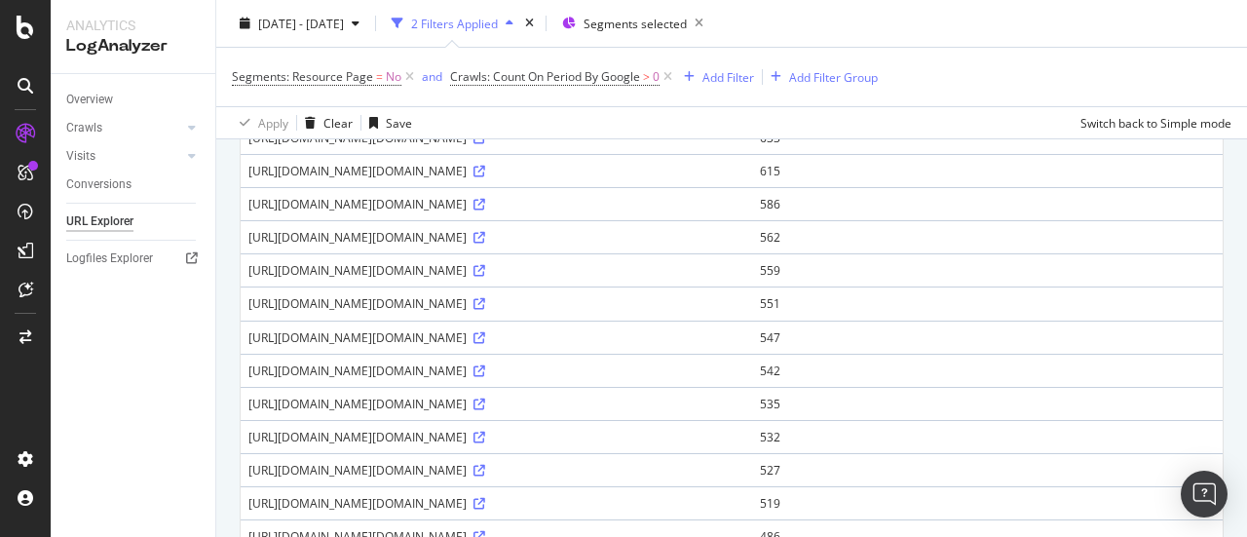
scroll to position [1072, 0]
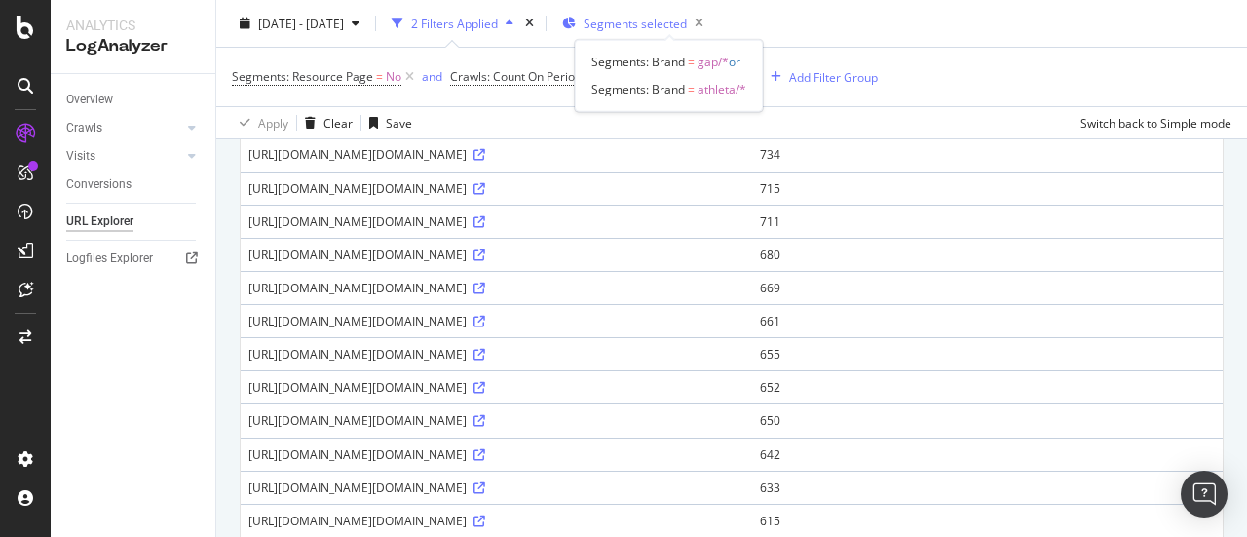
click at [687, 19] on span "Segments selected" at bounding box center [635, 23] width 103 height 17
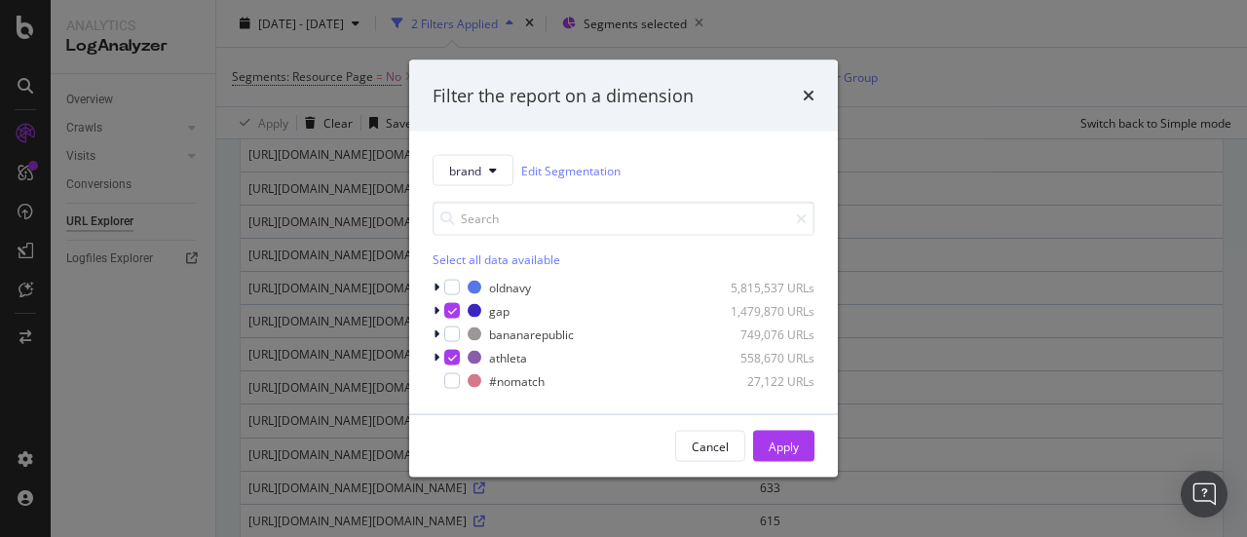
click at [799, 96] on div "Filter the report on a dimension" at bounding box center [624, 95] width 382 height 25
click at [805, 96] on icon "times" at bounding box center [809, 96] width 12 height 16
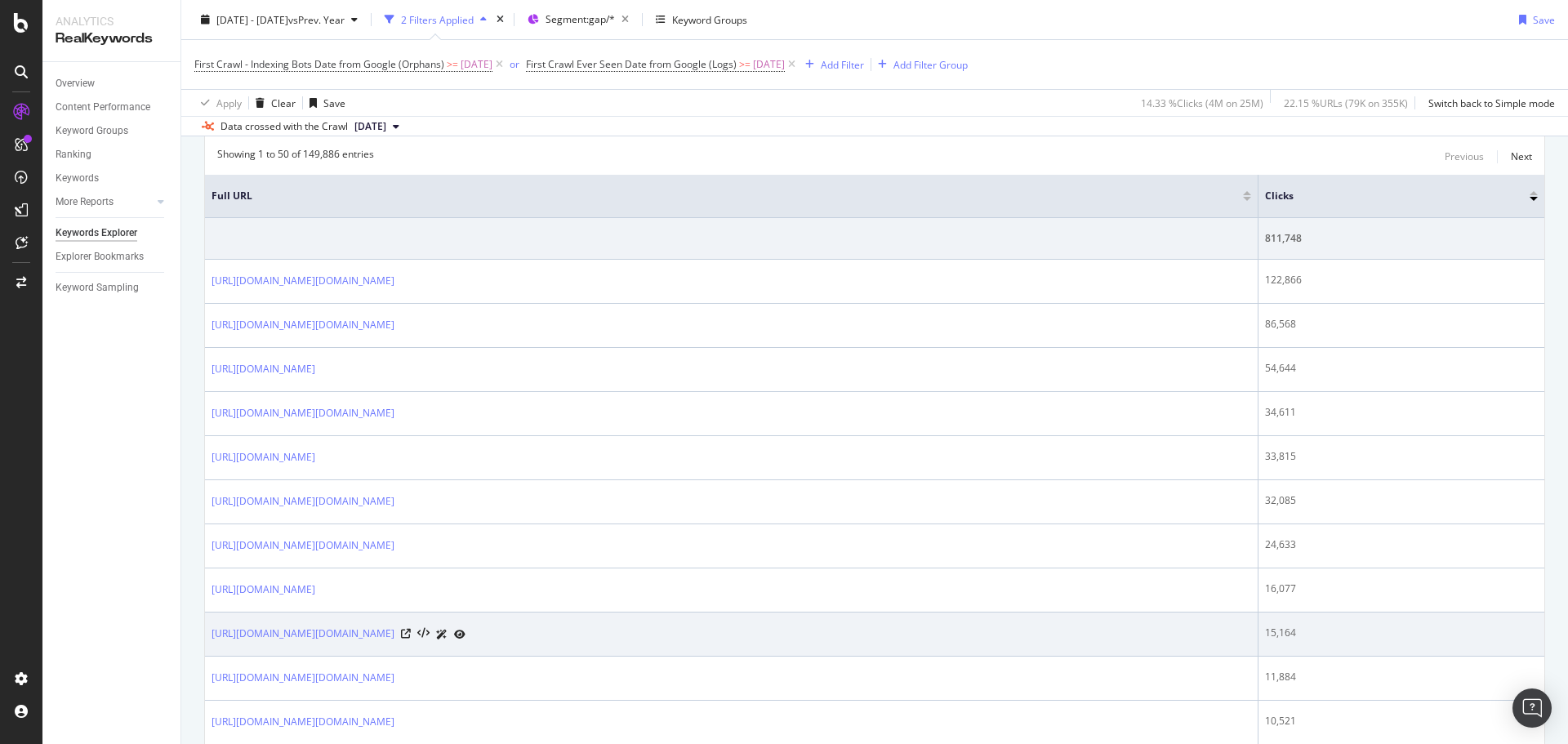
scroll to position [571, 0]
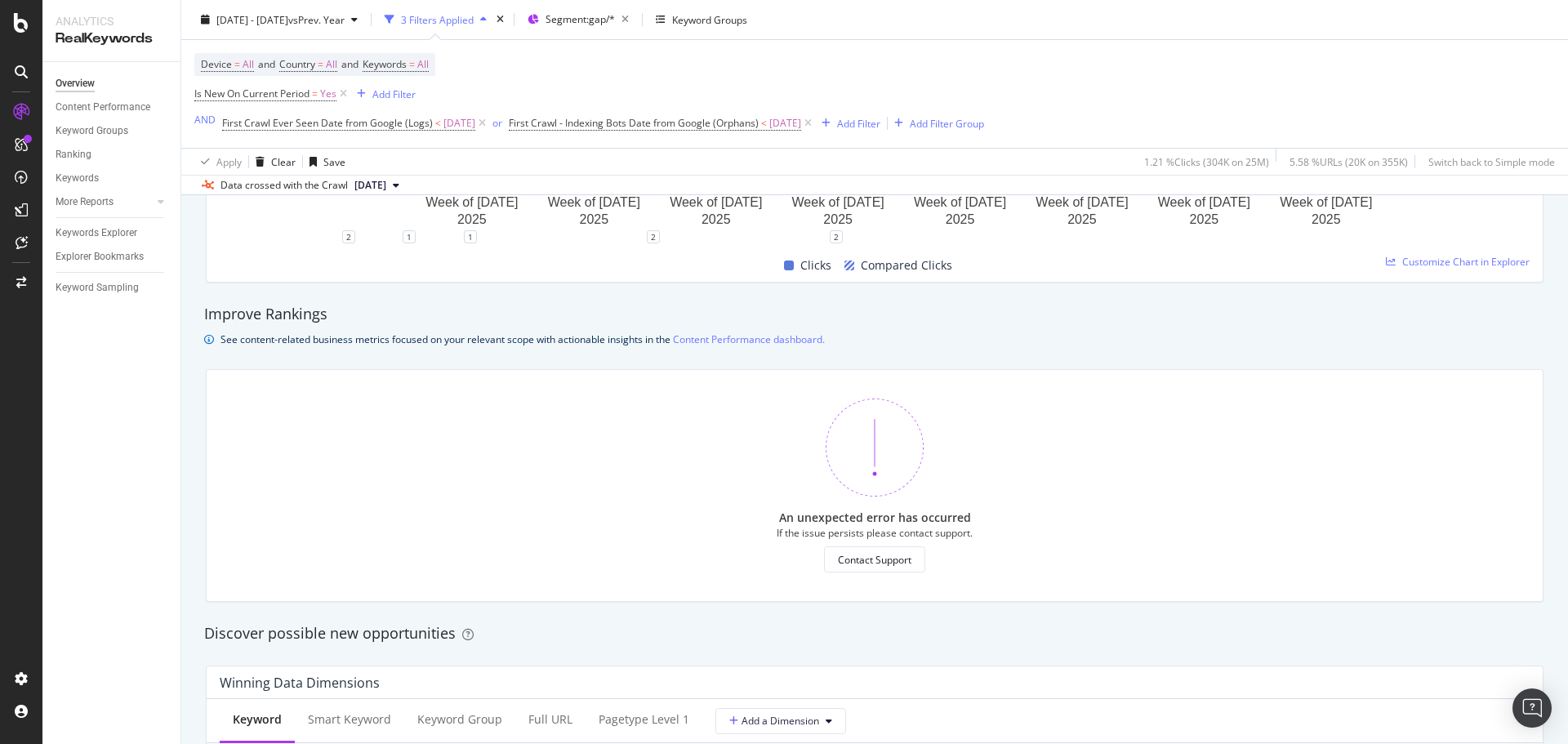
scroll to position [1470, 0]
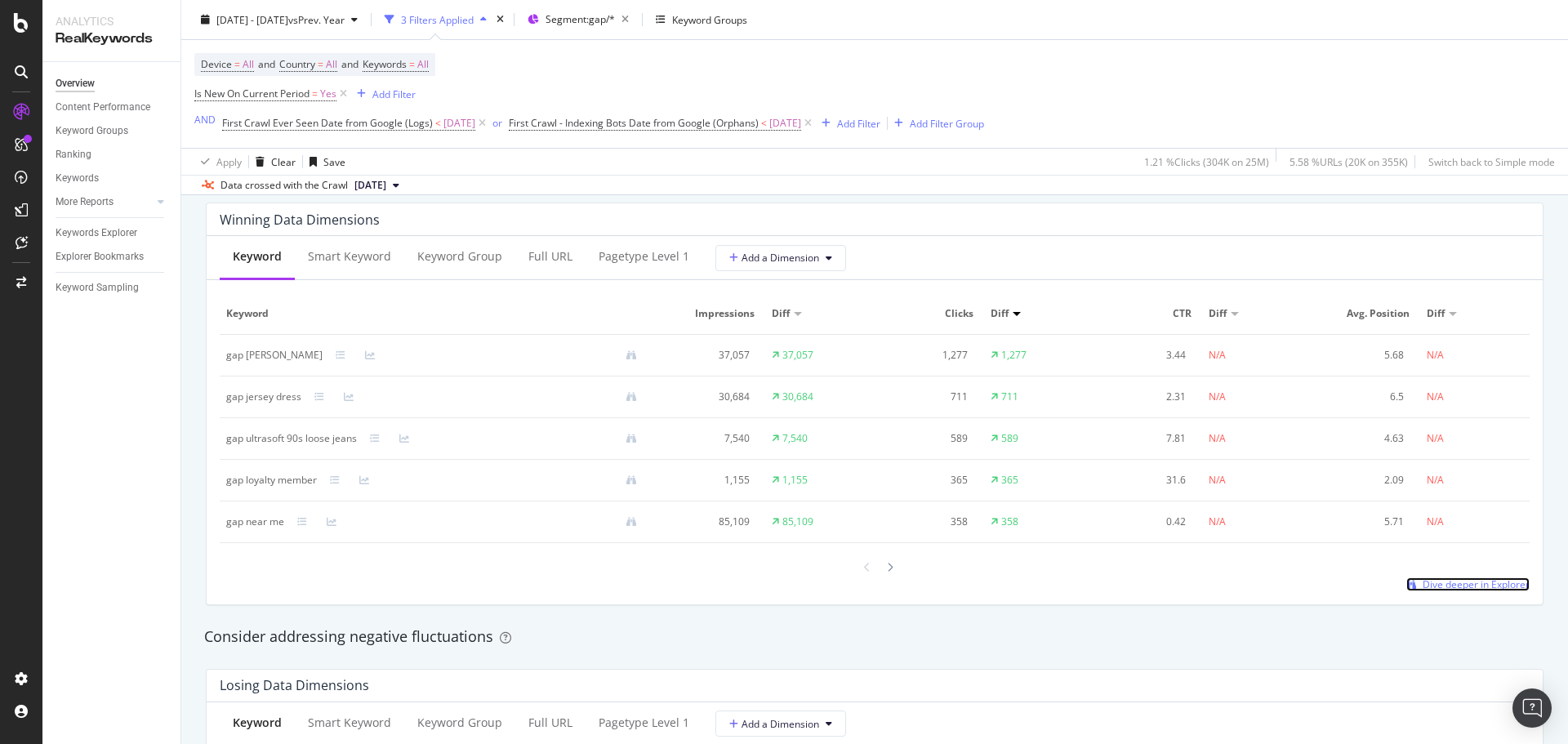
click at [1442, 581] on span "Dive deeper in Explorer" at bounding box center [1477, 584] width 107 height 14
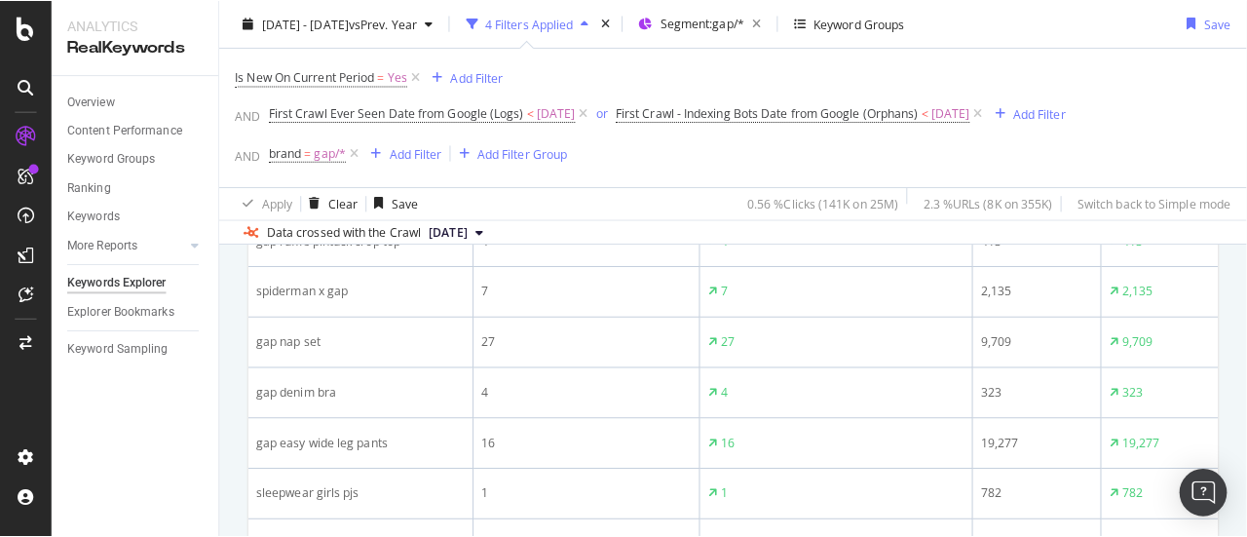
scroll to position [938, 0]
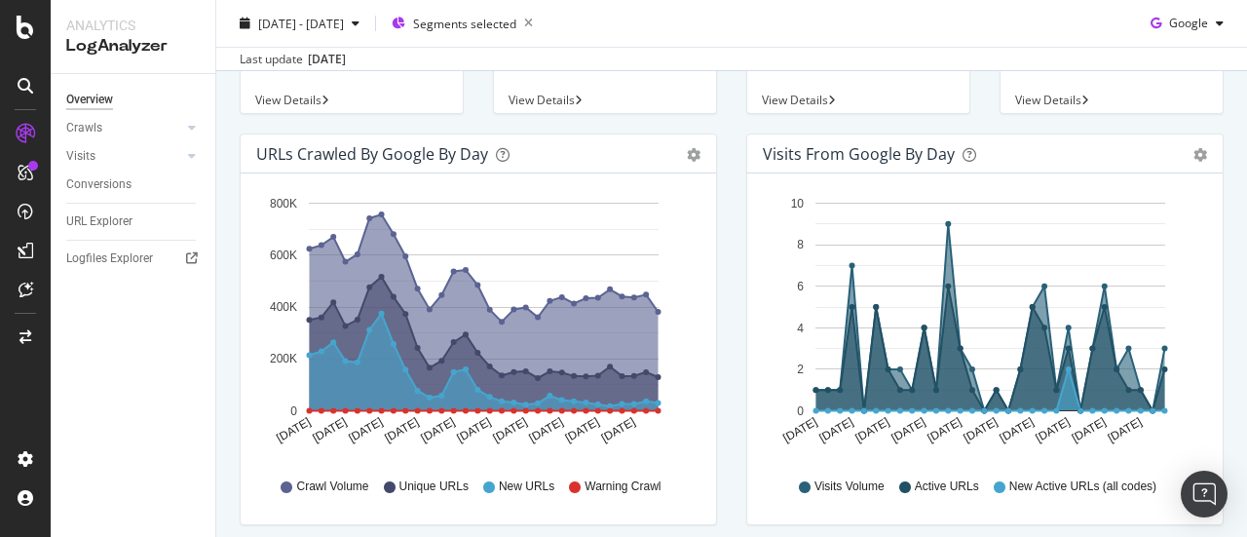
scroll to position [195, 0]
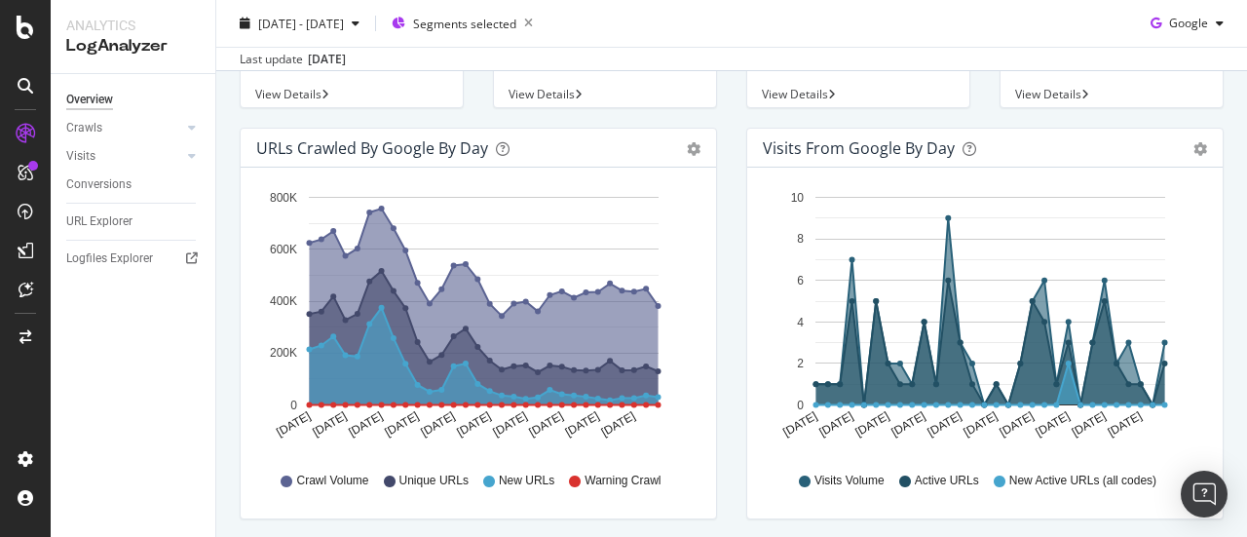
click at [552, 96] on span "View Details" at bounding box center [542, 94] width 66 height 17
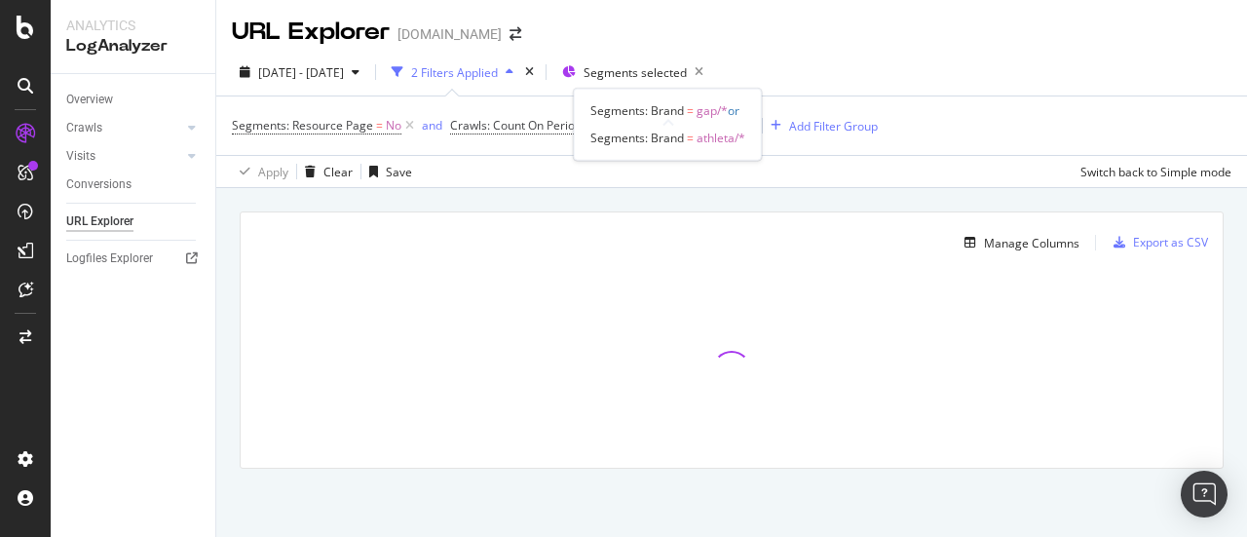
click at [665, 78] on span "Segments selected" at bounding box center [635, 72] width 103 height 17
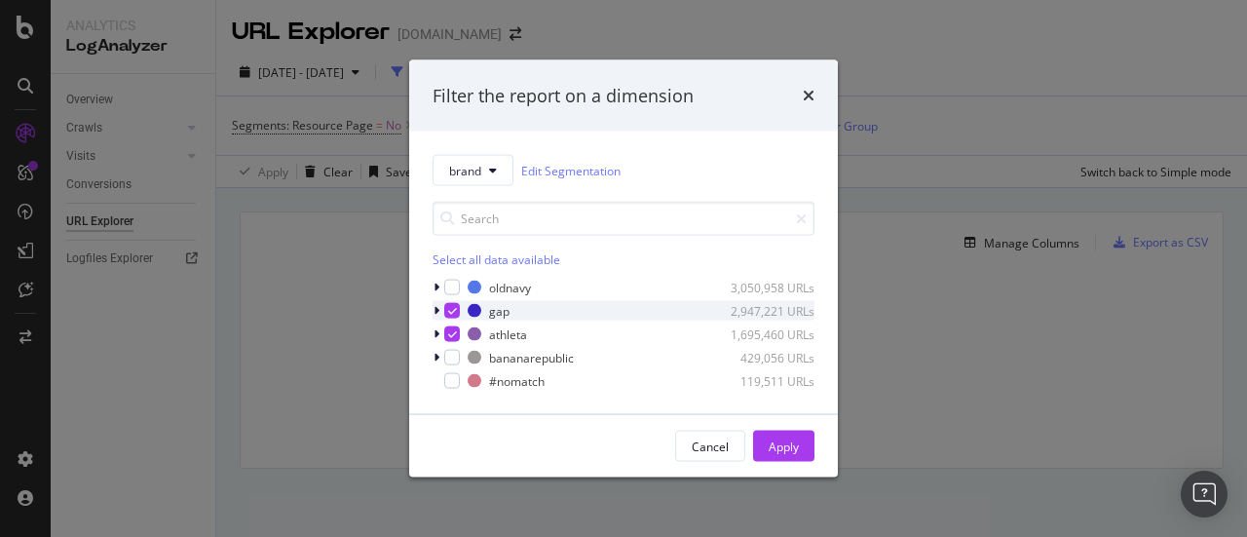
click at [439, 310] on icon "modal" at bounding box center [437, 311] width 6 height 12
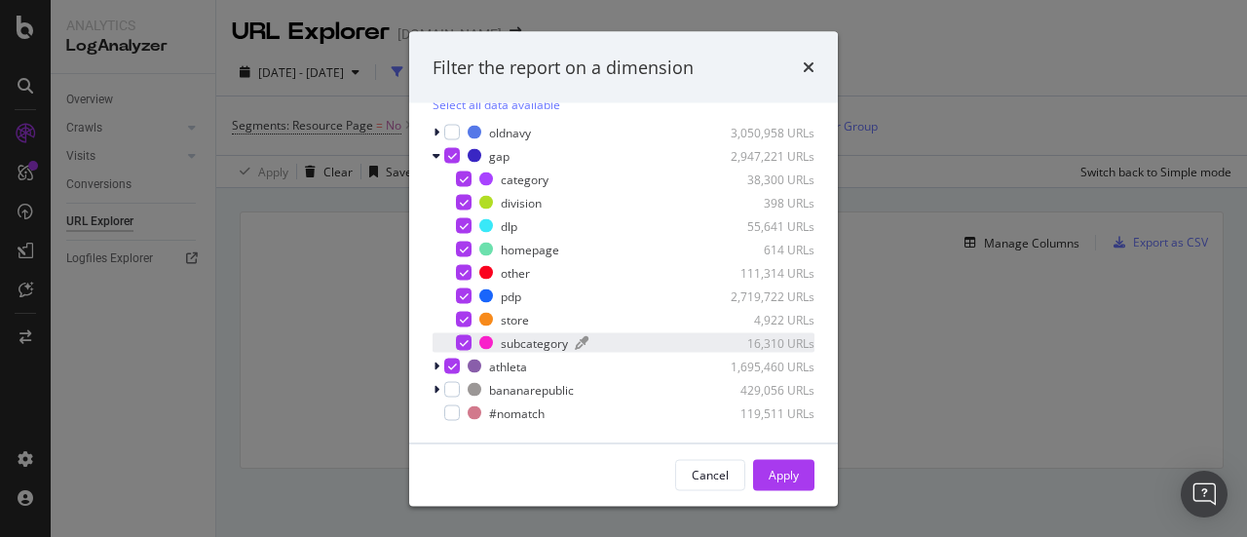
scroll to position [129, 0]
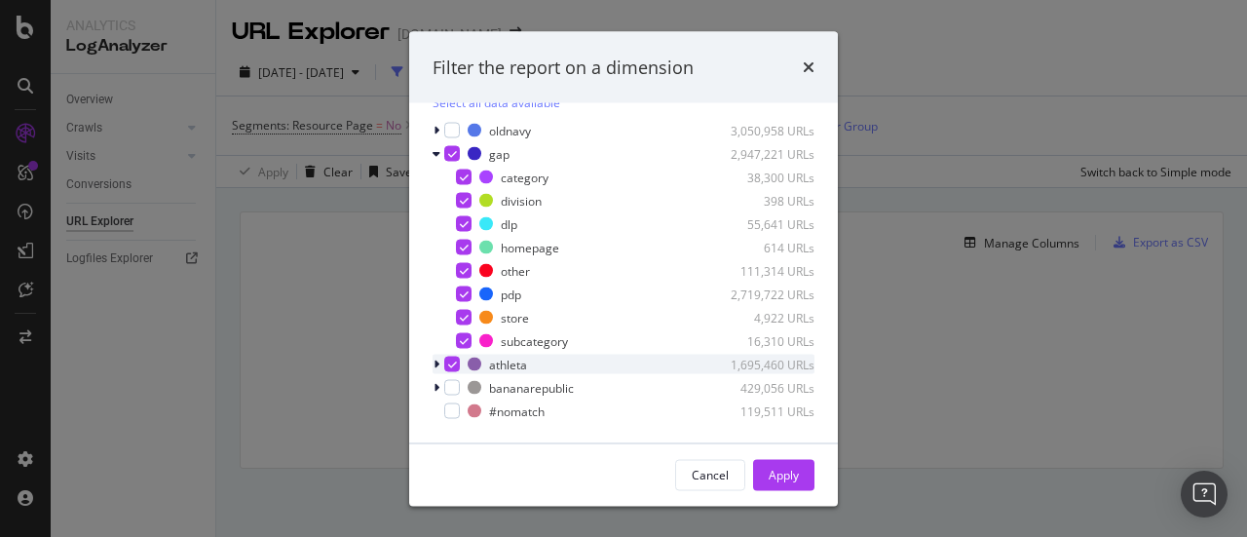
click at [433, 362] on div "modal" at bounding box center [439, 364] width 12 height 19
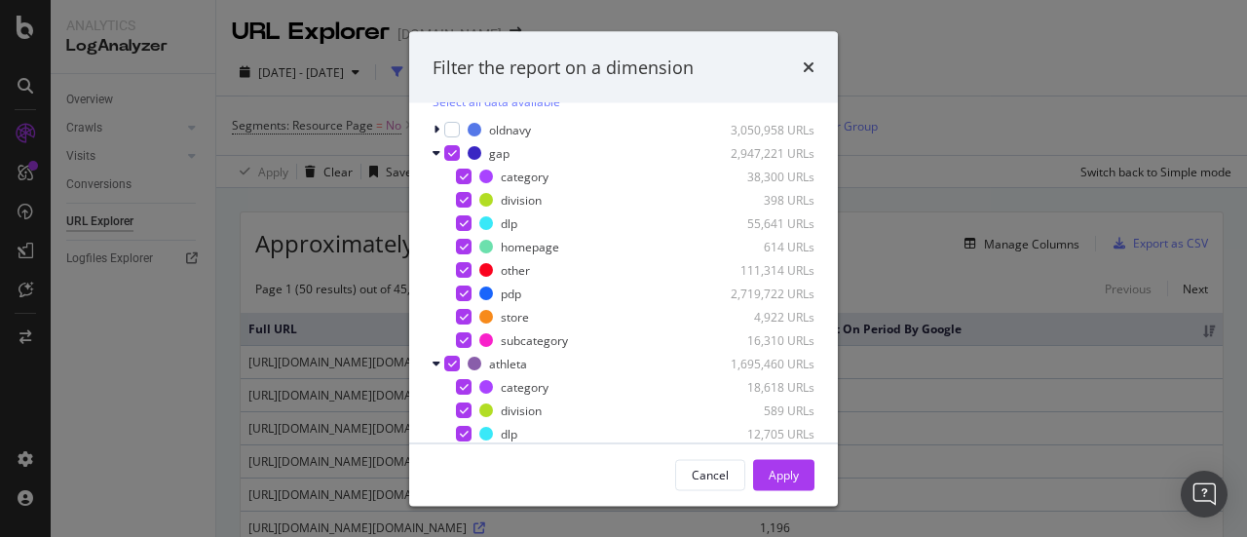
click at [1008, 104] on div "Filter the report on a dimension brand Edit Segmentation Select all data availa…" at bounding box center [623, 268] width 1247 height 537
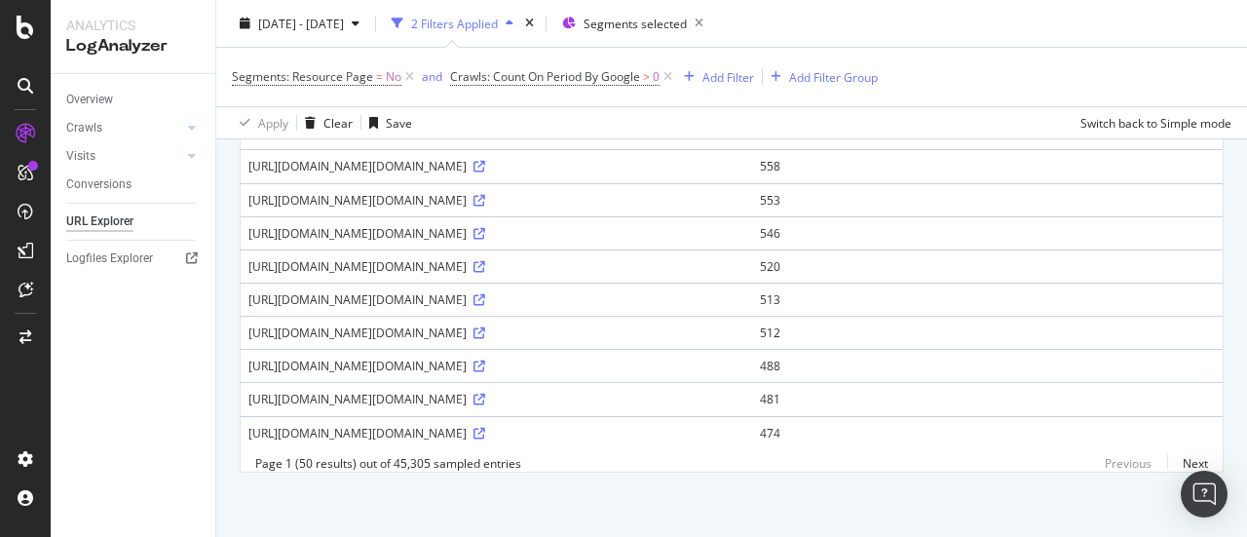
scroll to position [1559, 0]
click at [1173, 457] on link "Next" at bounding box center [1187, 463] width 41 height 28
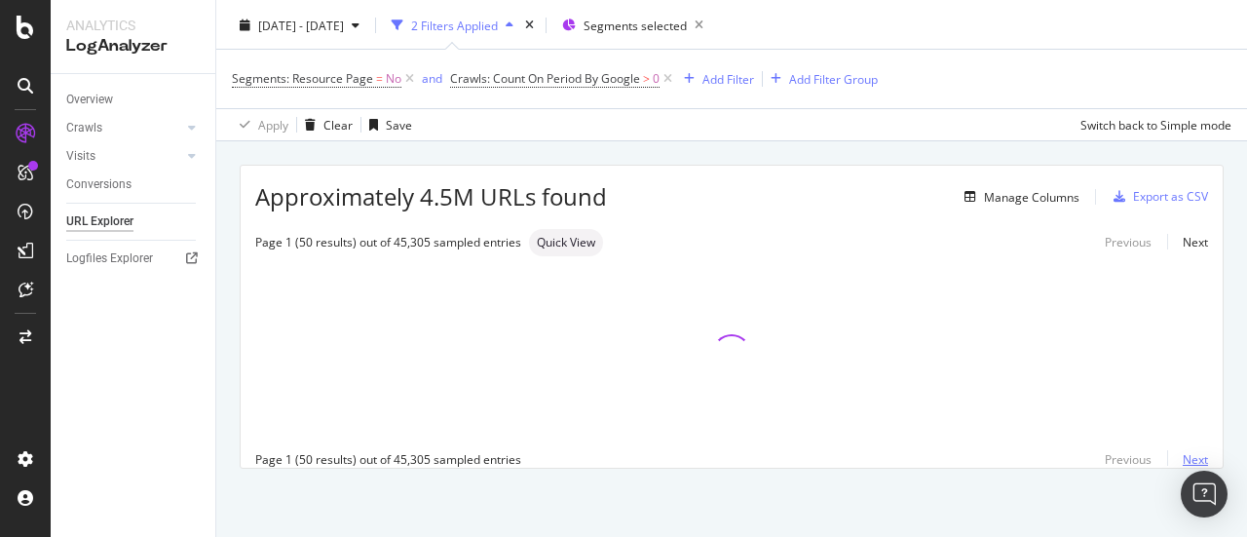
scroll to position [45, 0]
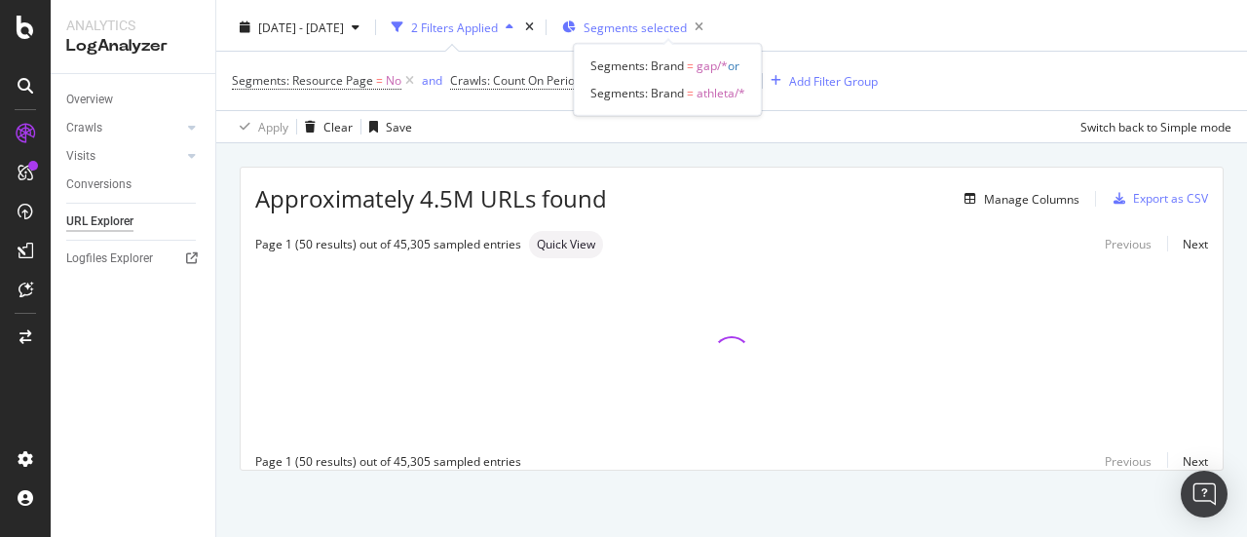
click at [648, 26] on span "Segments selected" at bounding box center [635, 27] width 103 height 17
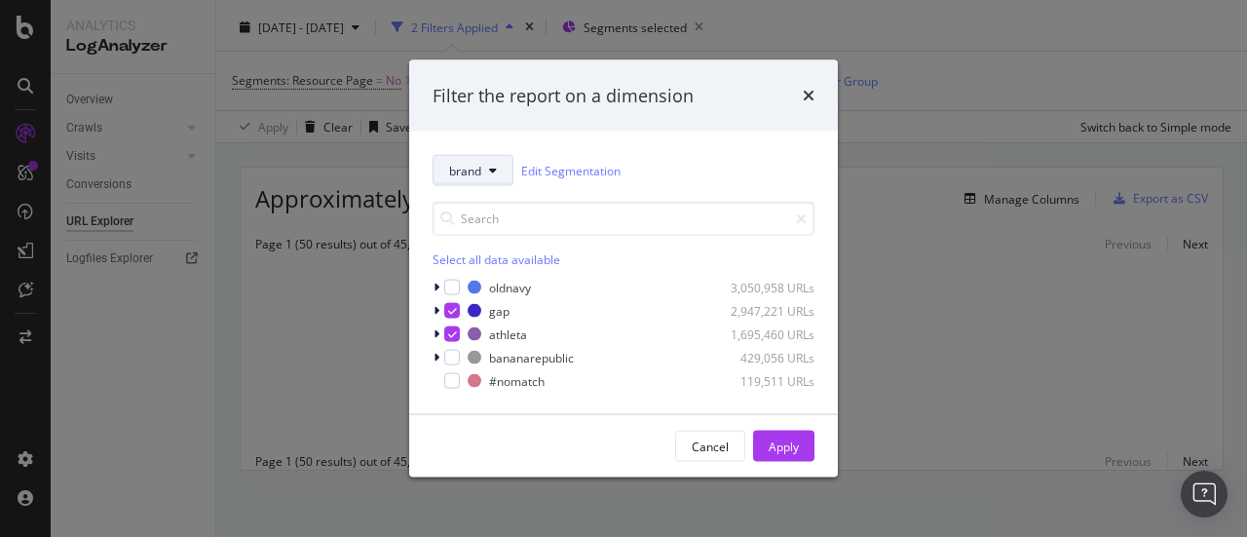
click at [476, 182] on button "brand" at bounding box center [473, 170] width 81 height 31
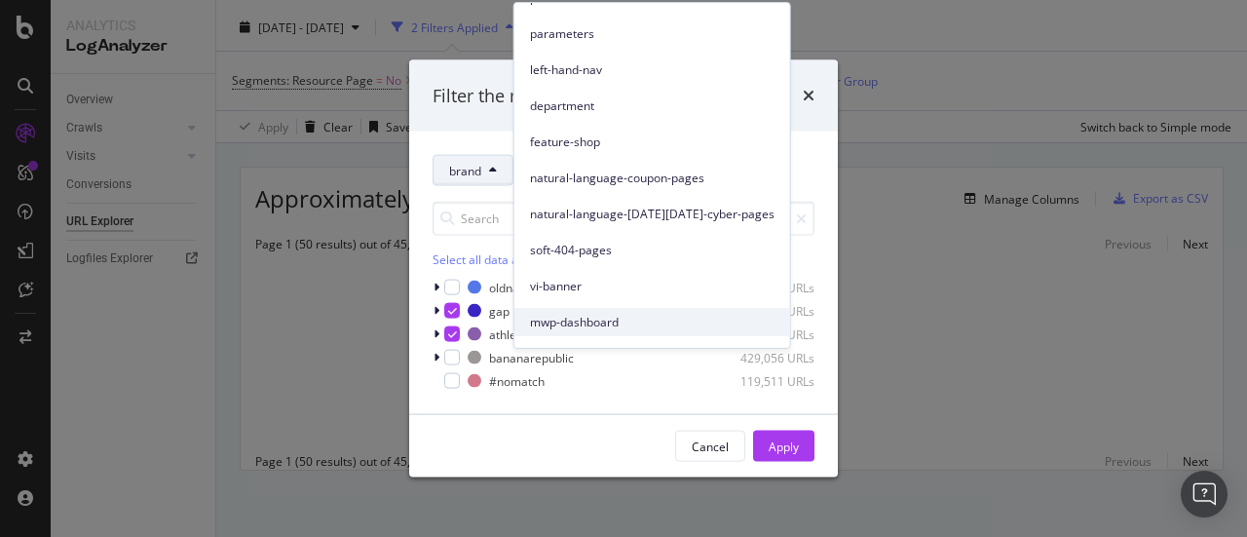
scroll to position [97, 0]
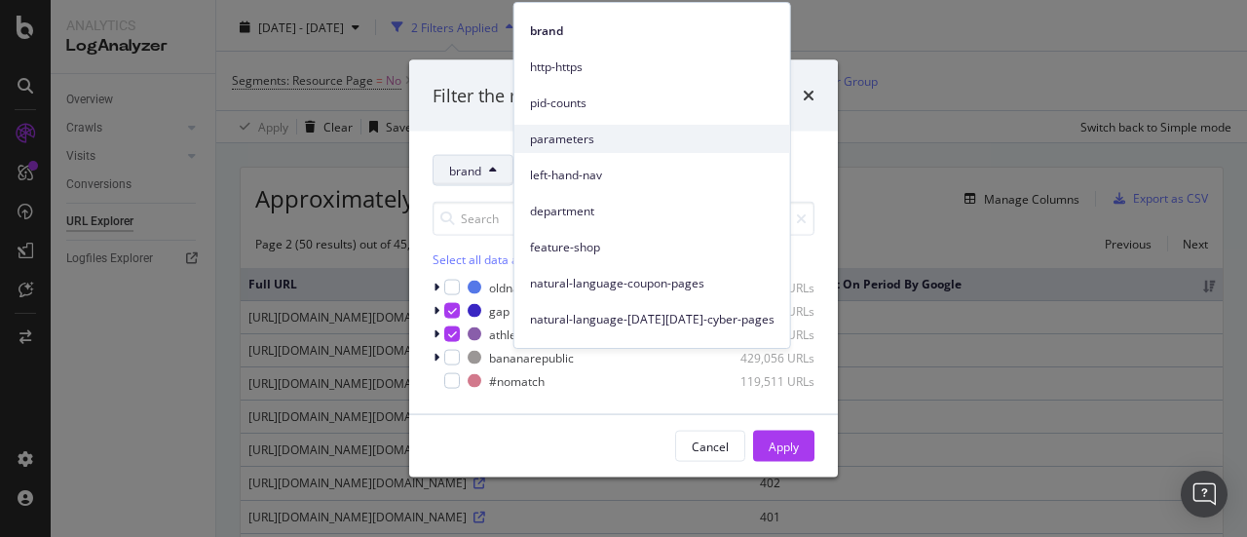
click at [592, 139] on span "parameters" at bounding box center [652, 140] width 245 height 18
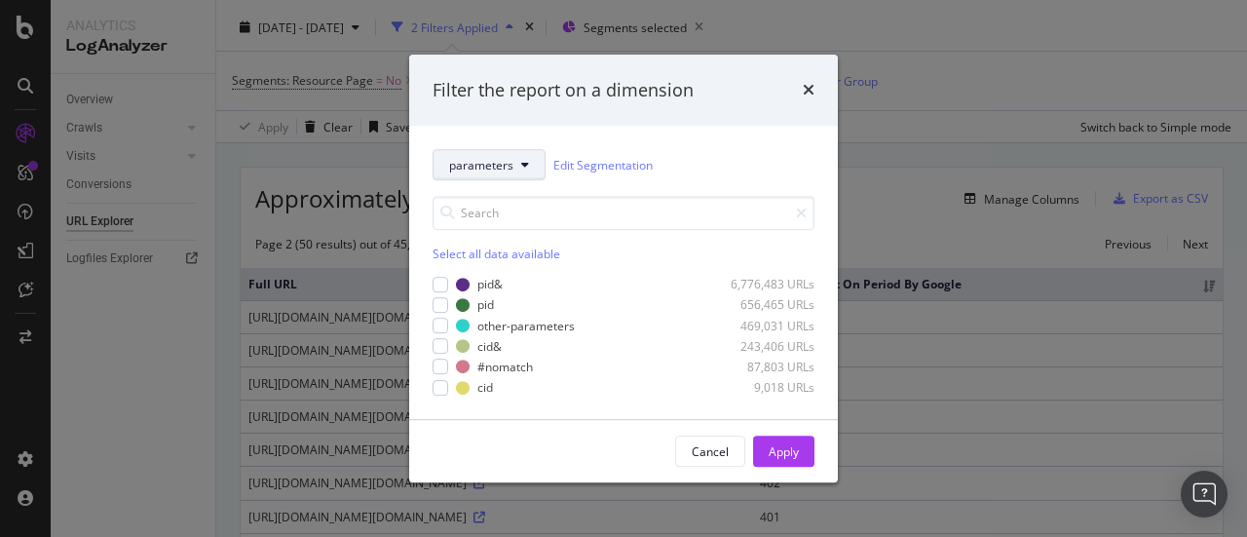
click at [500, 166] on span "parameters" at bounding box center [481, 165] width 64 height 17
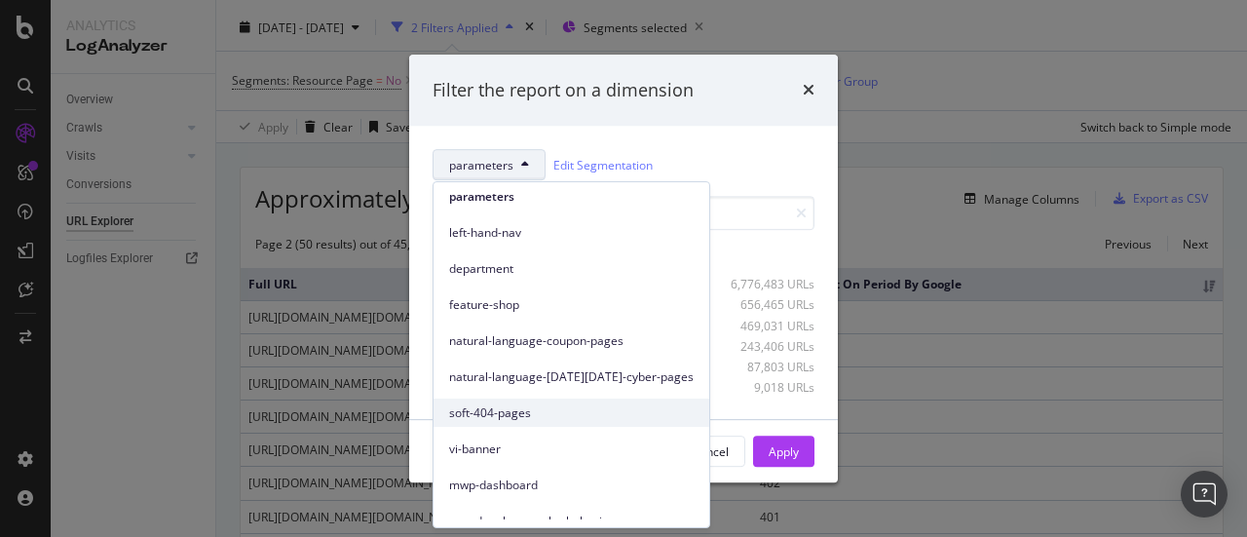
scroll to position [306, 0]
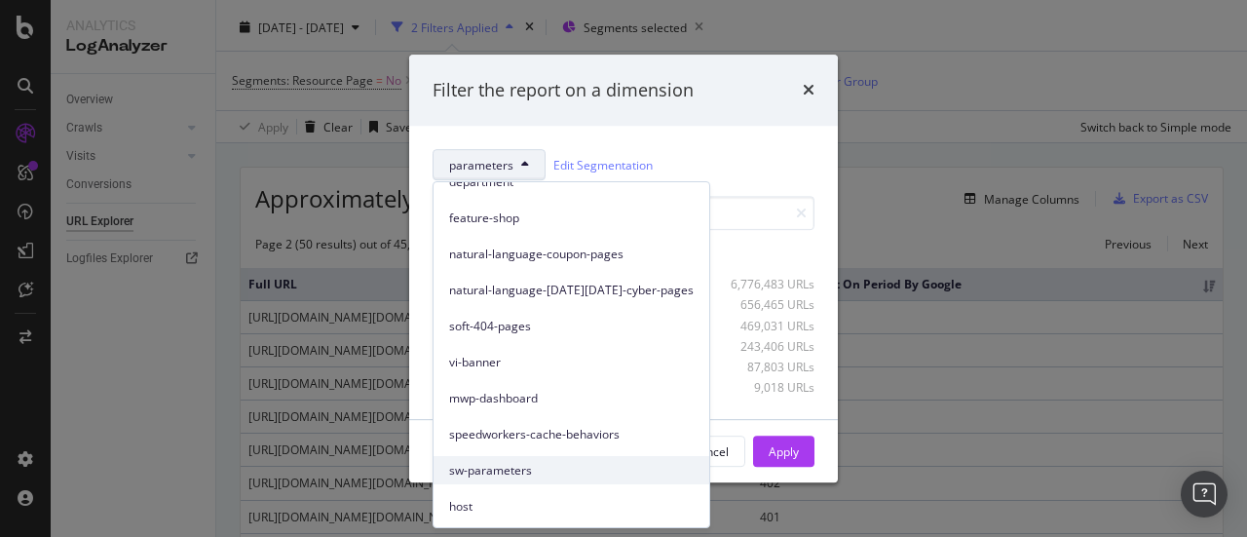
click at [526, 471] on span "sw-parameters" at bounding box center [571, 471] width 245 height 18
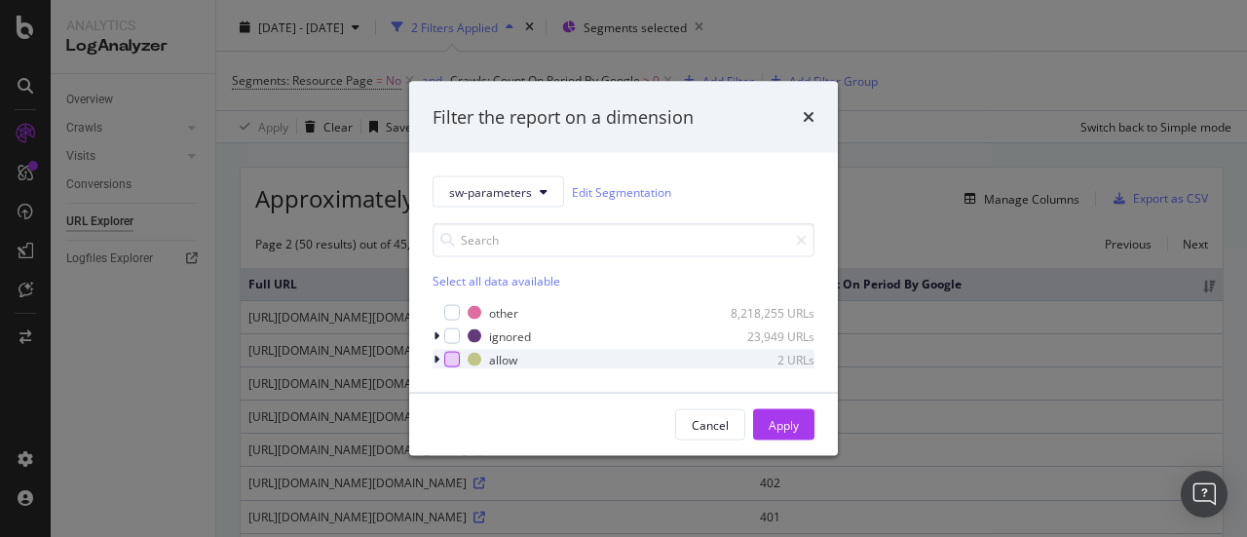
click at [447, 363] on div "modal" at bounding box center [452, 360] width 16 height 16
click at [435, 362] on icon "modal" at bounding box center [437, 360] width 6 height 12
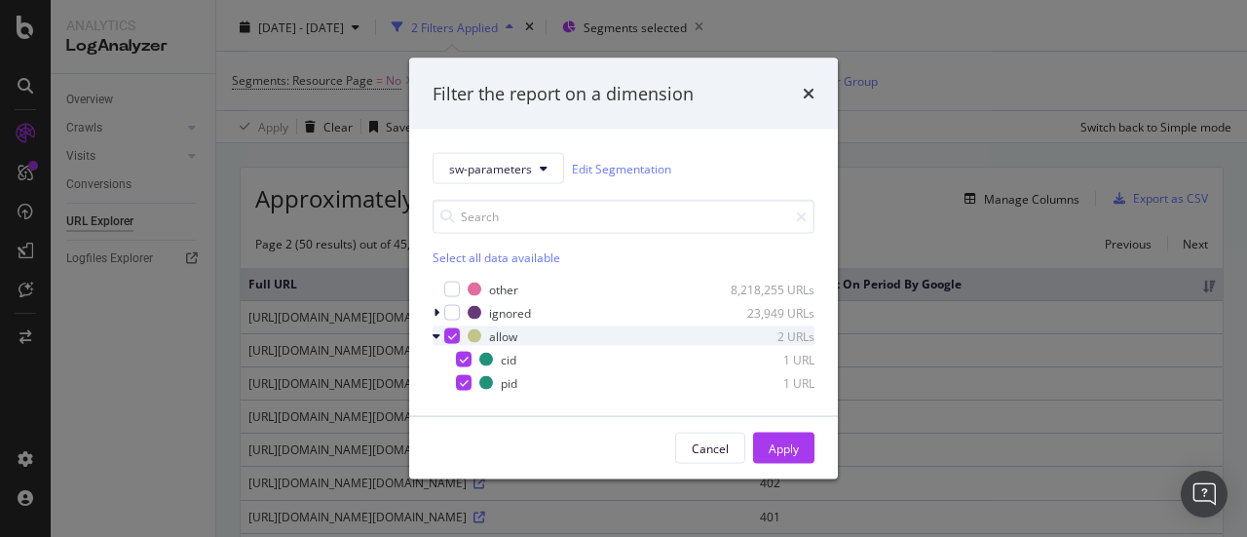
click at [448, 334] on icon "modal" at bounding box center [452, 336] width 9 height 10
click at [439, 316] on icon "modal" at bounding box center [437, 313] width 6 height 12
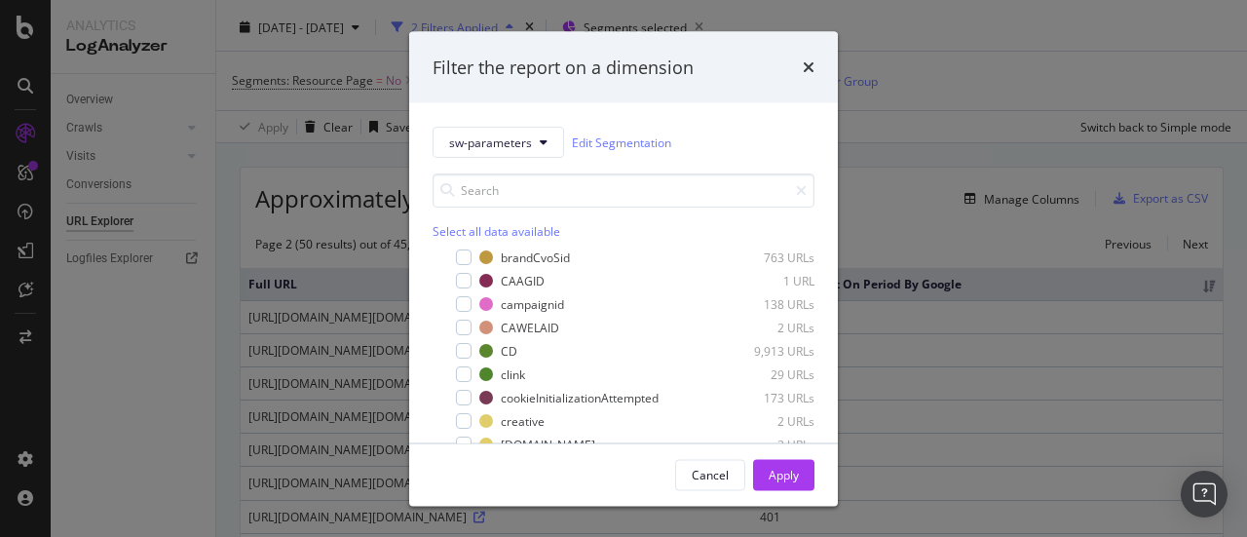
scroll to position [0, 0]
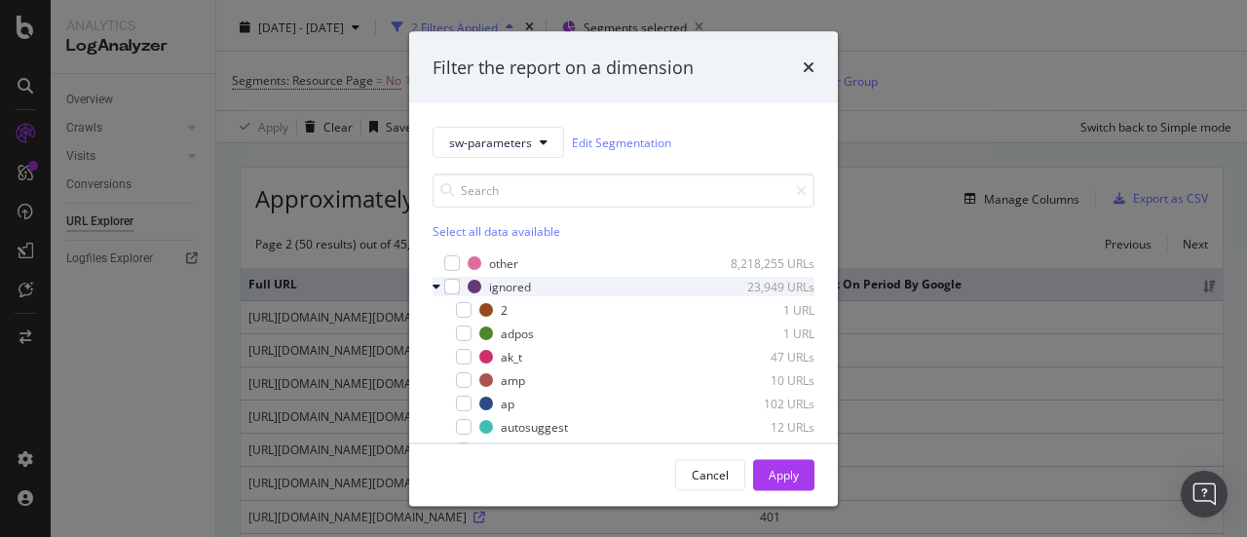
click at [438, 286] on icon "modal" at bounding box center [437, 287] width 8 height 12
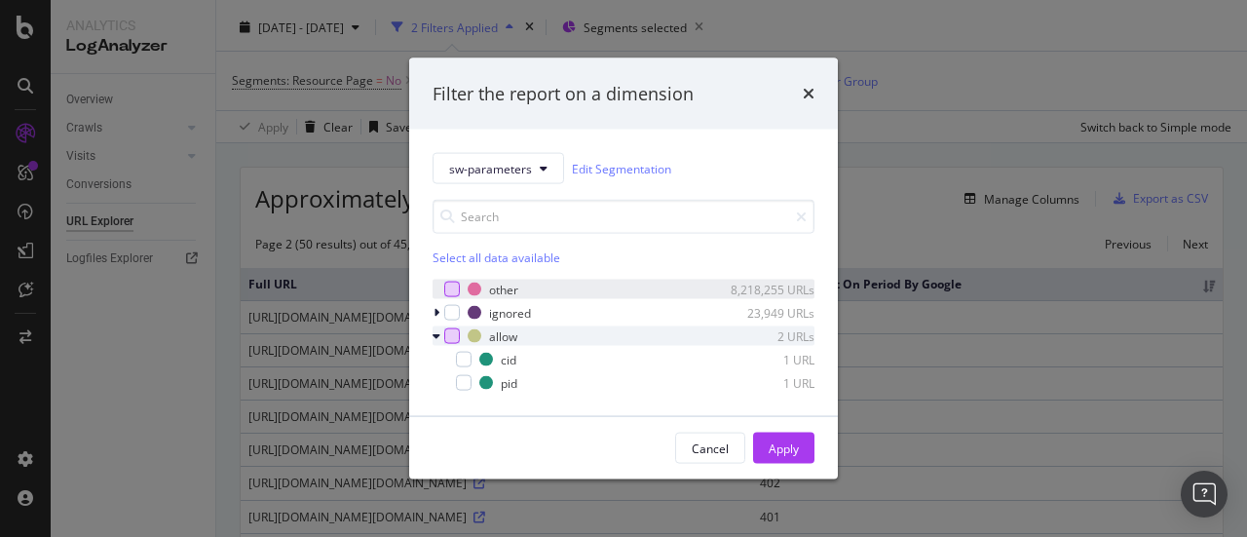
click at [448, 291] on div "modal" at bounding box center [452, 290] width 16 height 16
click at [455, 287] on icon "modal" at bounding box center [452, 290] width 9 height 10
click at [464, 257] on div "Select all data available" at bounding box center [624, 257] width 382 height 17
drag, startPoint x: 797, startPoint y: 449, endPoint x: 413, endPoint y: 248, distance: 433.3
click at [797, 449] on div "Apply" at bounding box center [784, 448] width 30 height 17
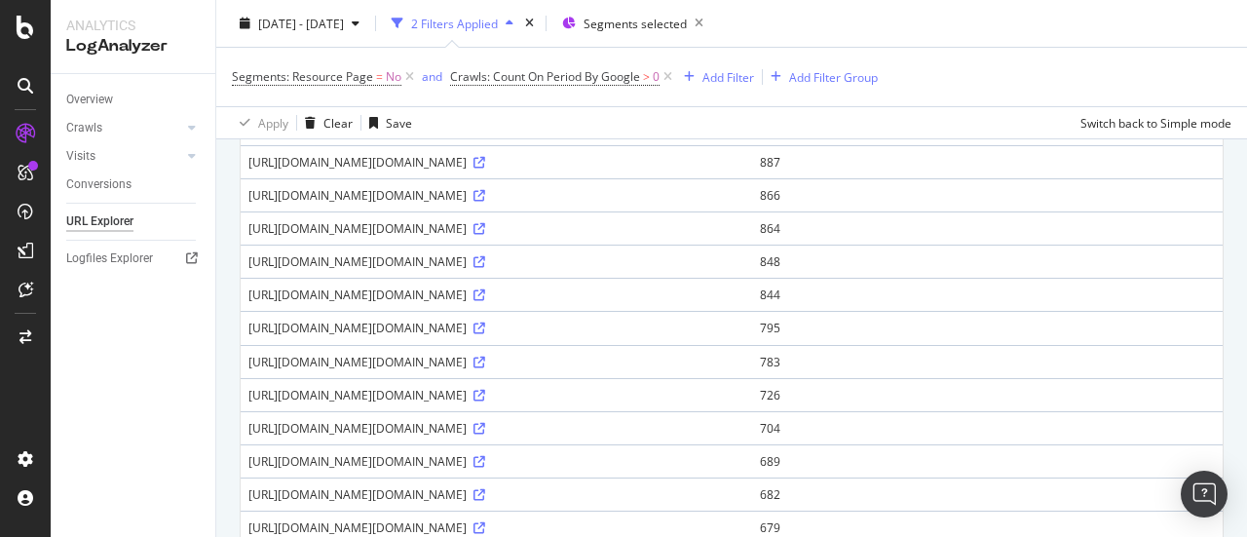
scroll to position [390, 0]
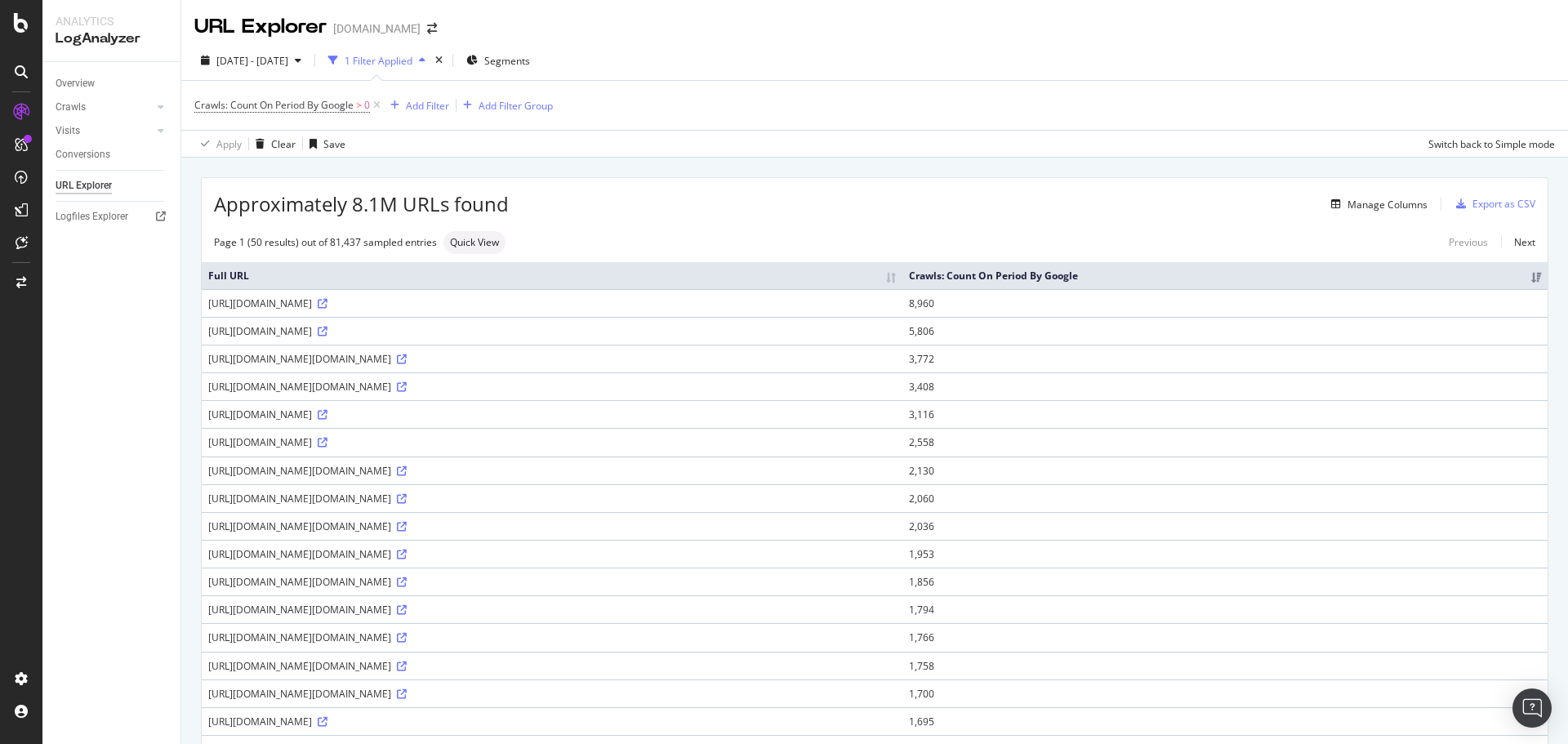
click at [412, 63] on div "1 Filter Applied" at bounding box center [378, 60] width 68 height 14
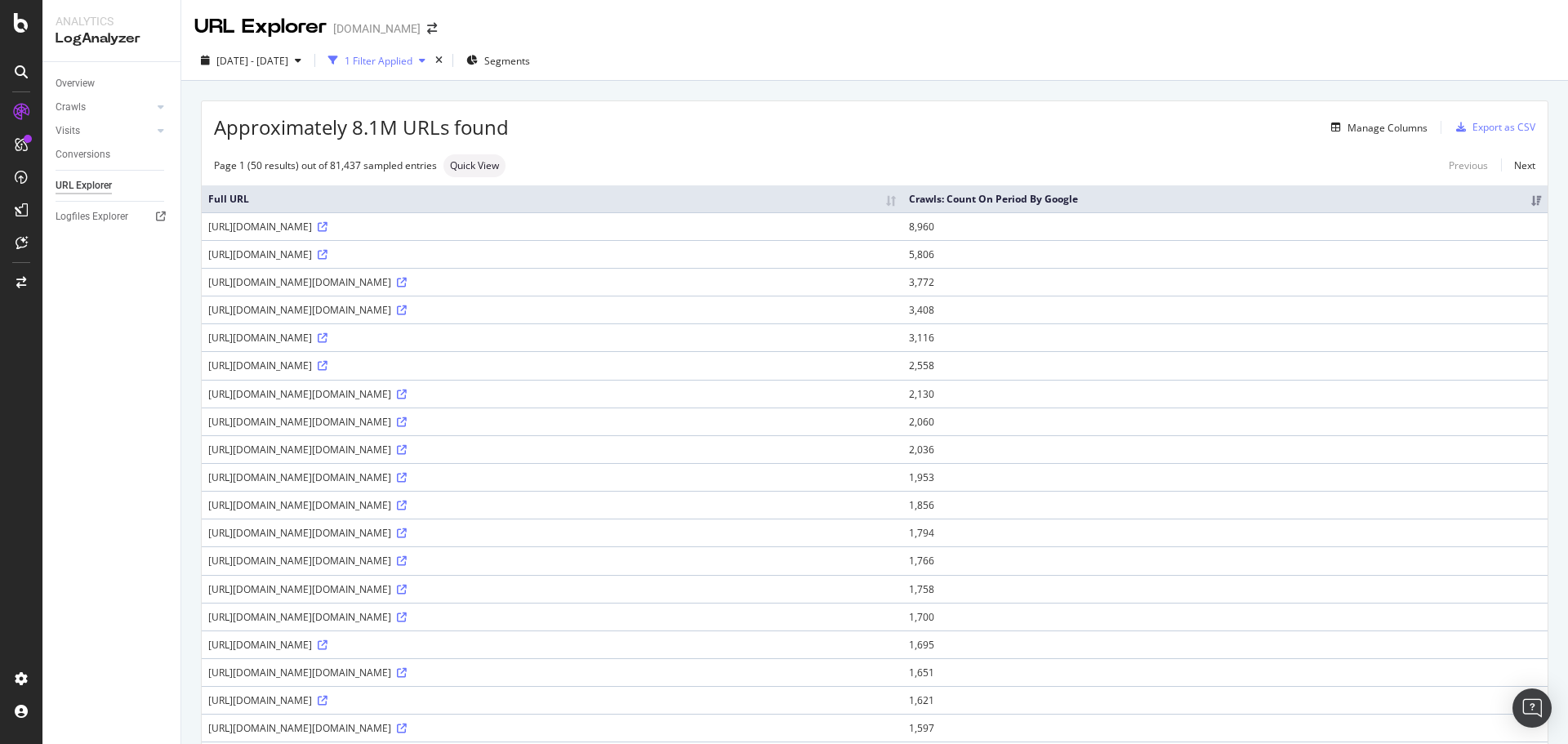
click at [412, 66] on div "1 Filter Applied" at bounding box center [378, 60] width 68 height 14
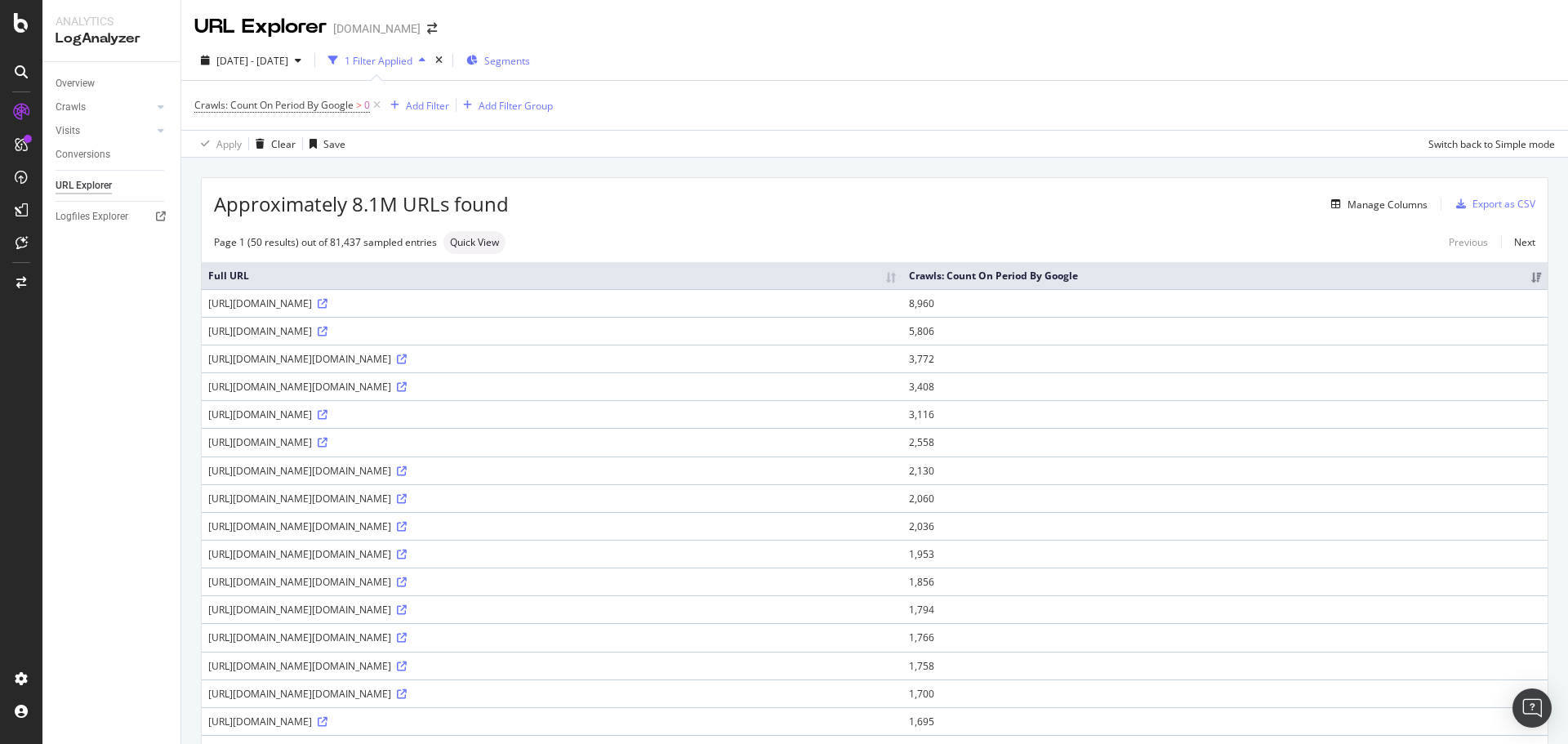
click at [530, 64] on span "Segments" at bounding box center [507, 60] width 46 height 14
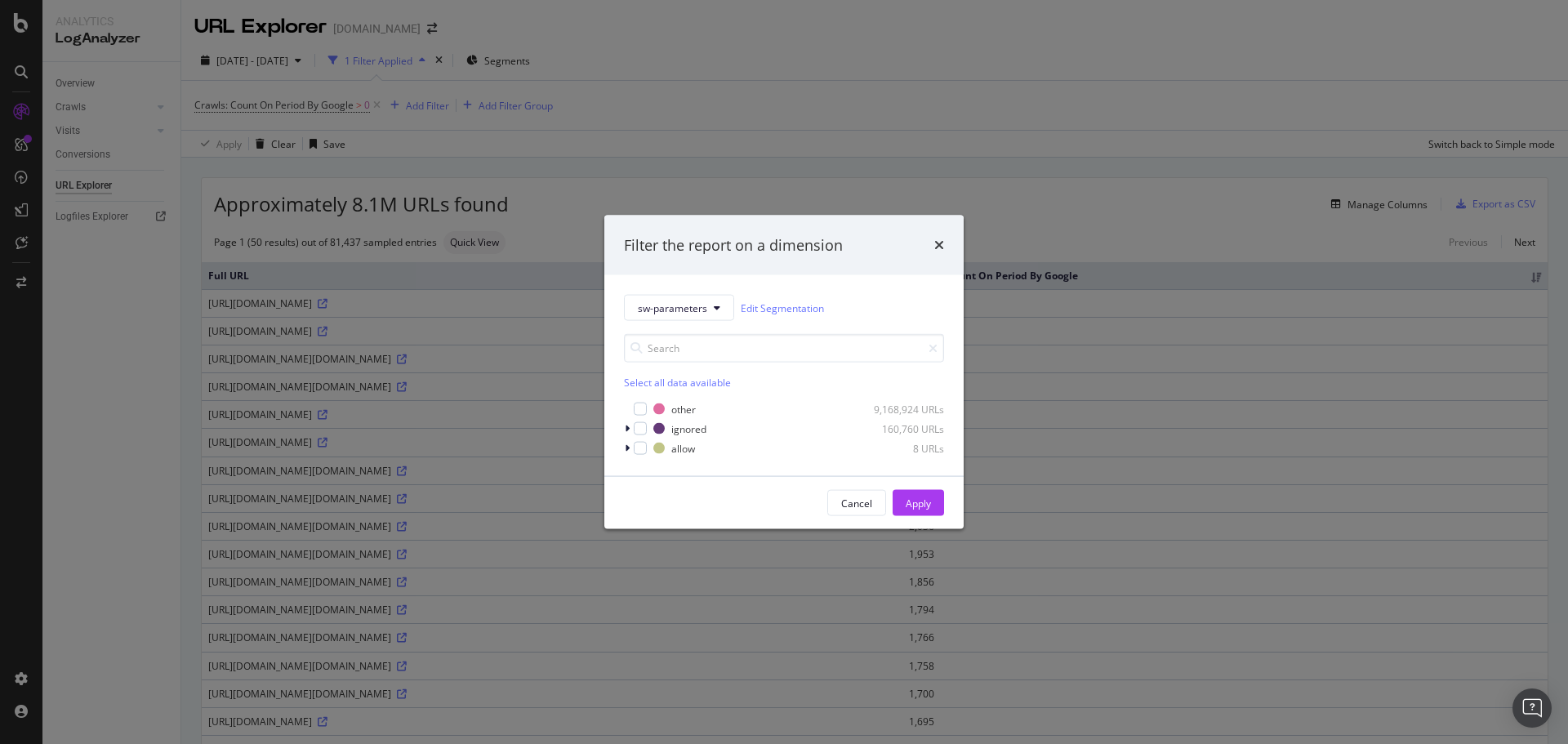
click at [990, 97] on div "Filter the report on a dimension sw-parameters Edit Segmentation Select all dat…" at bounding box center [784, 372] width 1568 height 744
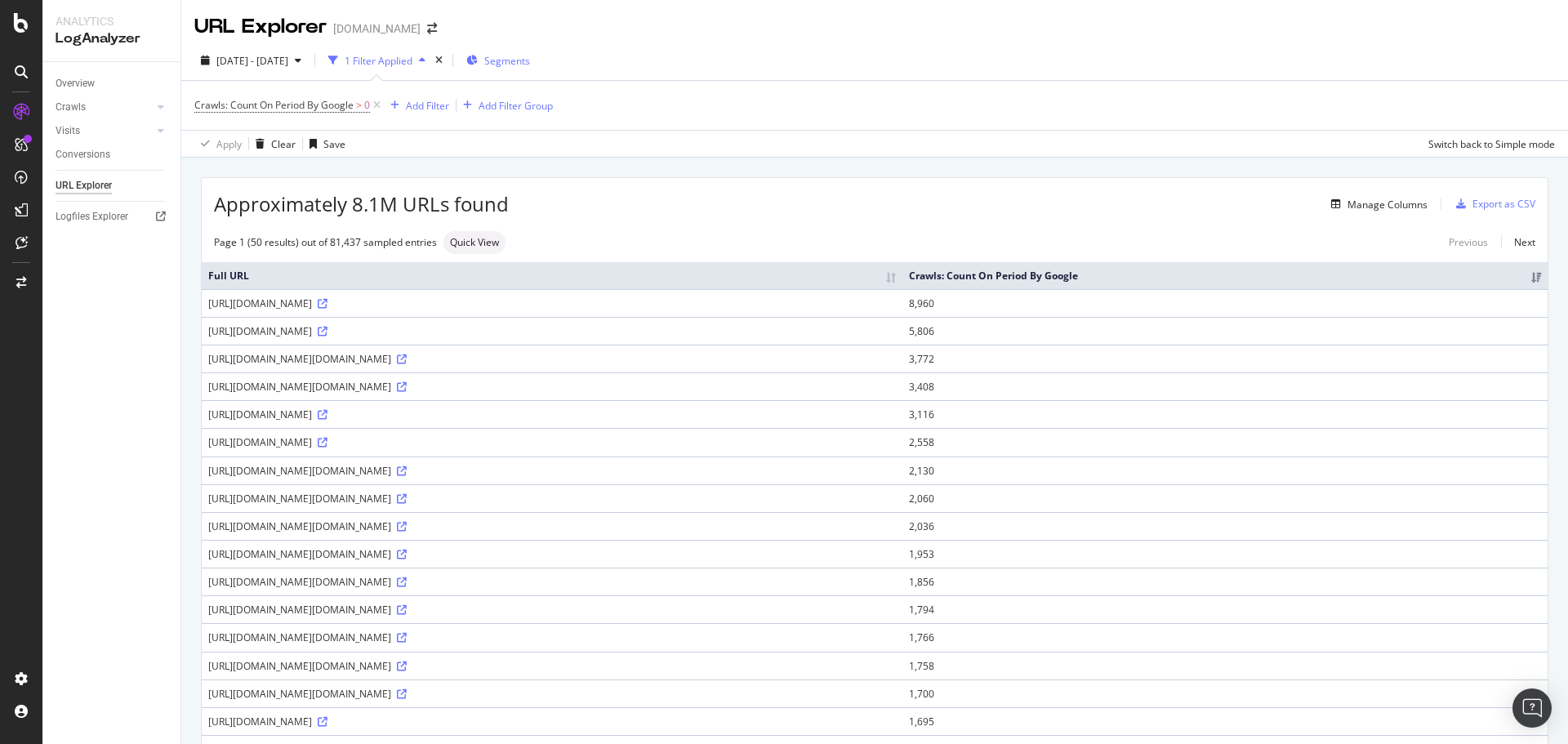
click at [530, 57] on span "Segments" at bounding box center [507, 60] width 46 height 14
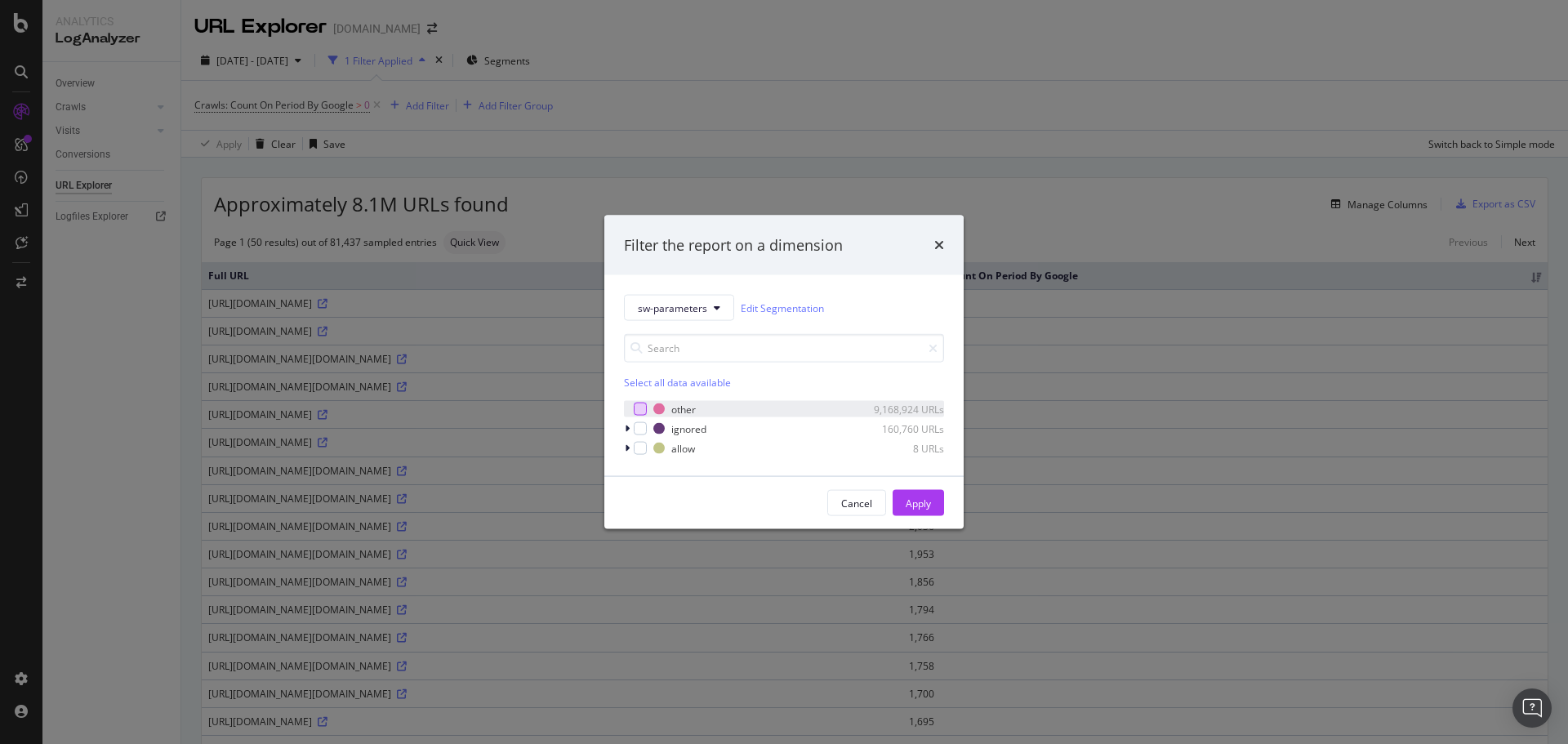
click at [636, 411] on div "modal" at bounding box center [640, 409] width 13 height 13
click at [637, 411] on icon "modal" at bounding box center [640, 409] width 8 height 8
click at [624, 422] on div "modal" at bounding box center [629, 428] width 10 height 16
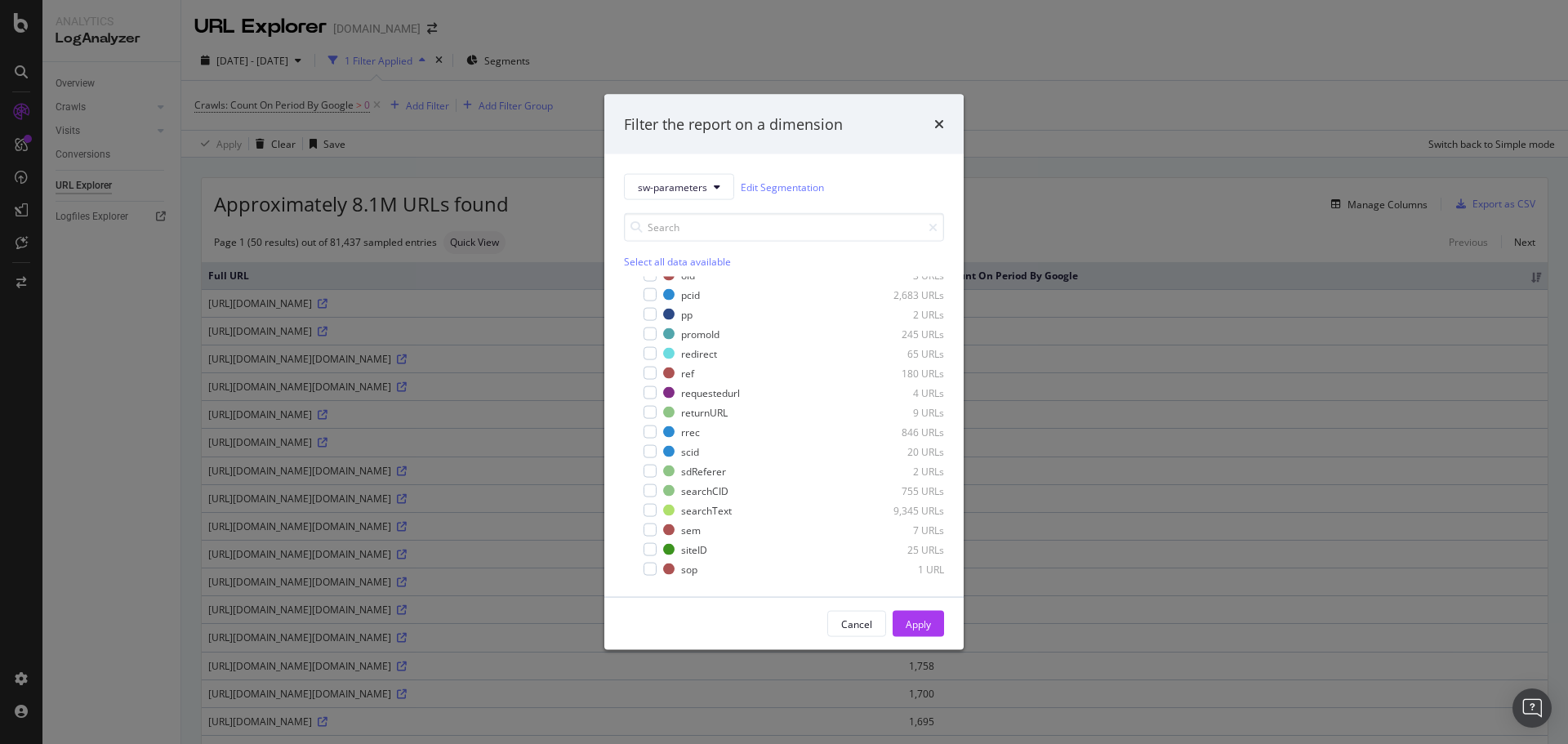
scroll to position [855, 0]
click at [624, 569] on icon "modal" at bounding box center [627, 569] width 5 height 10
click at [642, 531] on div "modal" at bounding box center [640, 530] width 13 height 13
click at [924, 624] on div "Apply" at bounding box center [919, 623] width 25 height 14
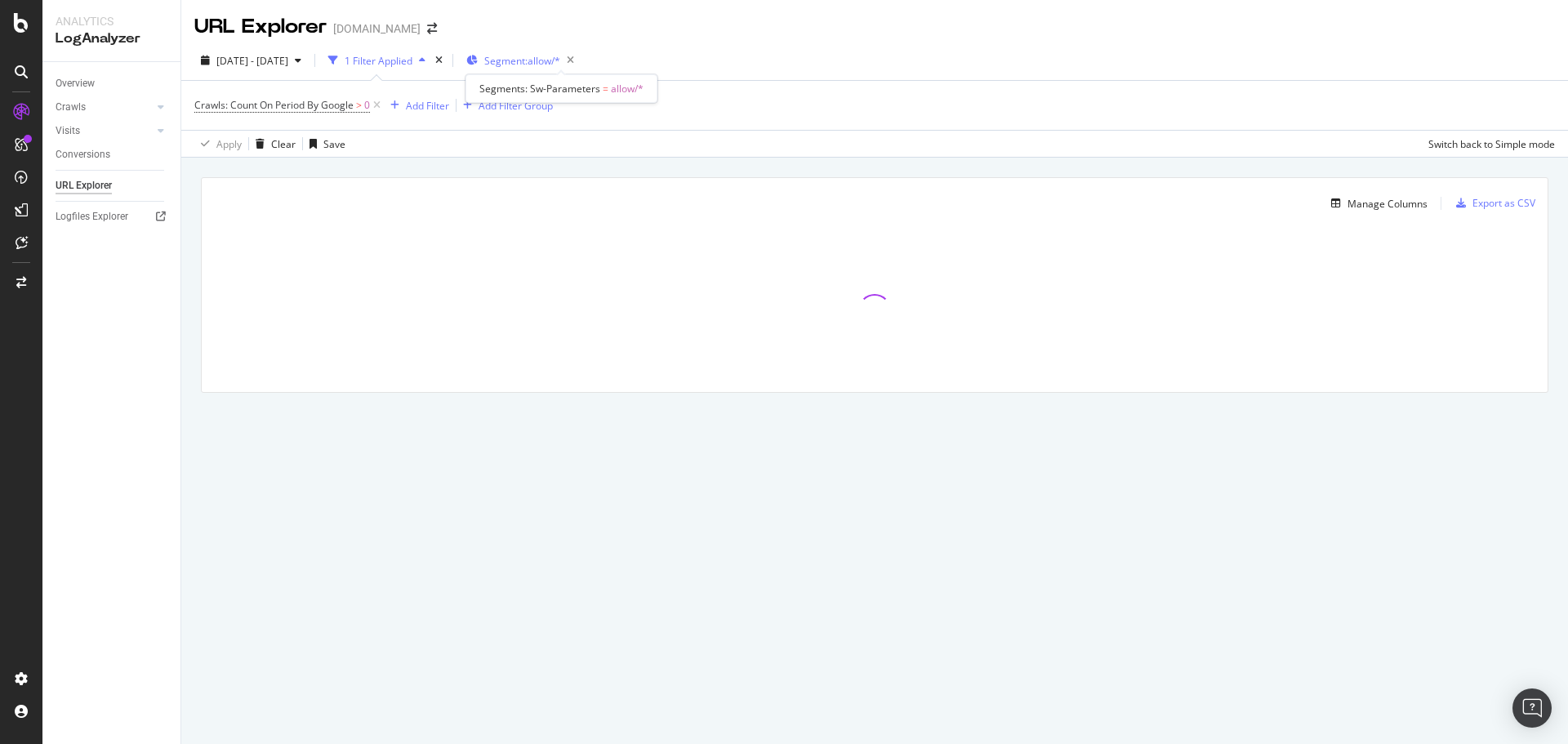
click at [561, 55] on span "Segment: allow/*" at bounding box center [522, 60] width 76 height 14
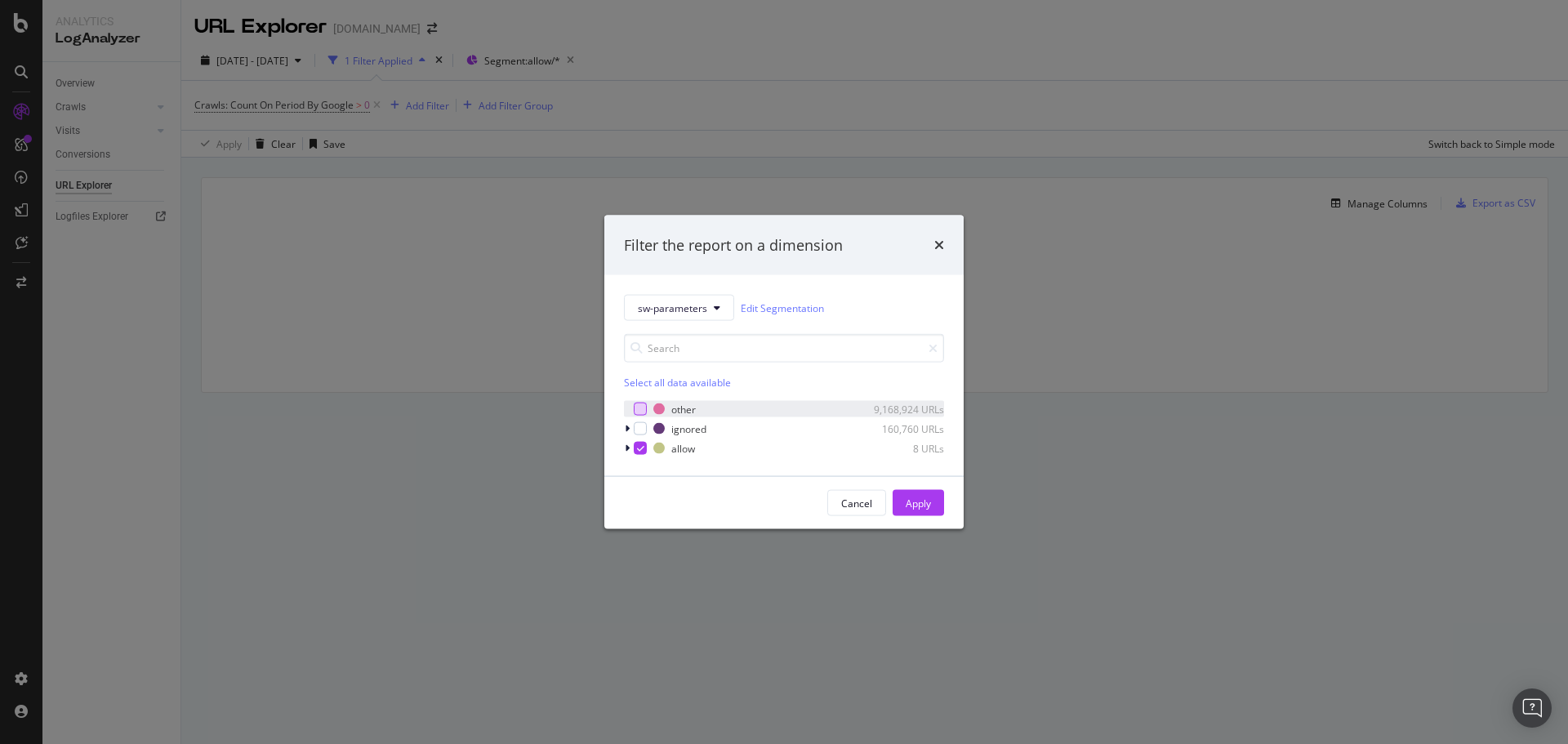
click at [637, 410] on div "modal" at bounding box center [640, 409] width 13 height 13
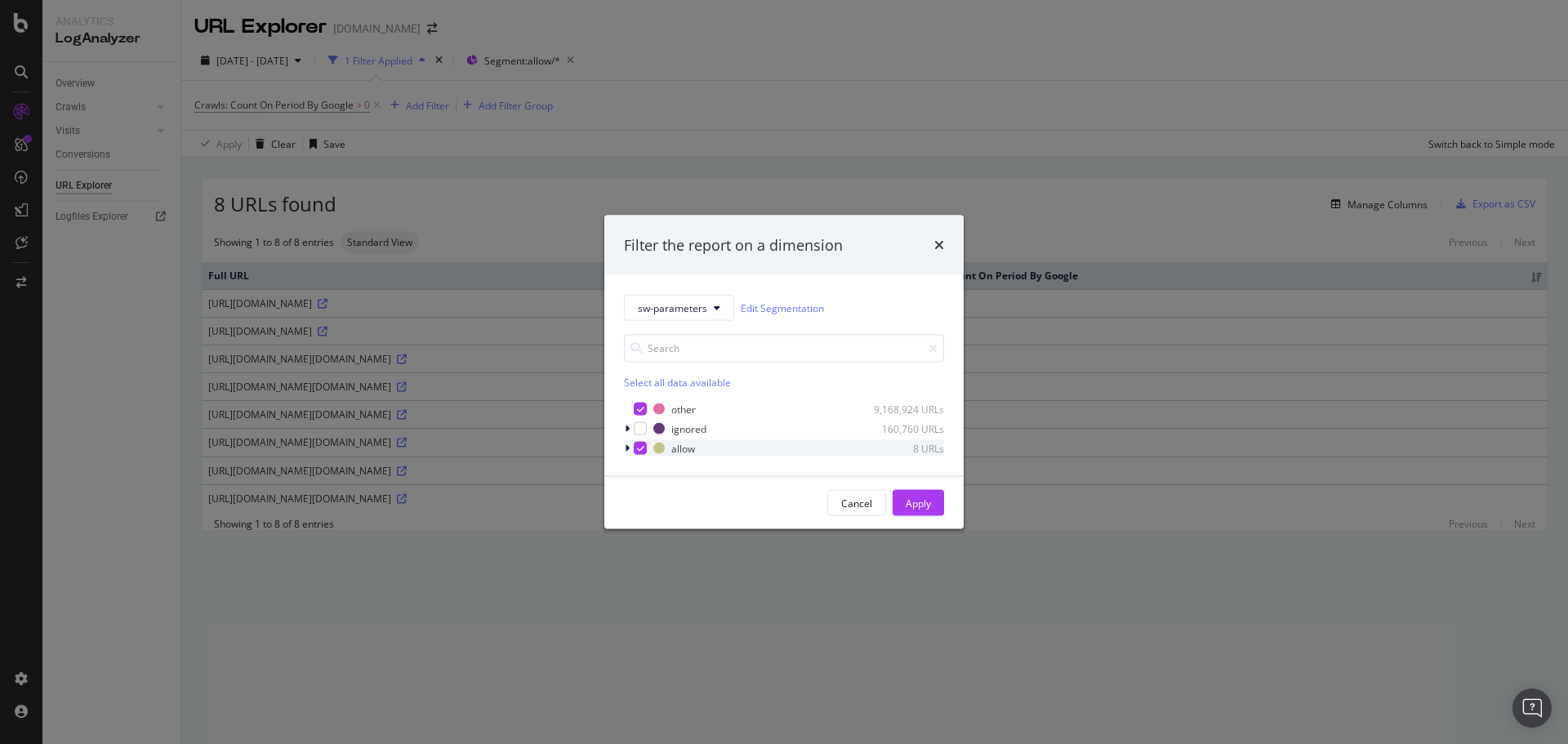
click at [642, 451] on icon "modal" at bounding box center [640, 448] width 8 height 8
click at [917, 504] on div "Apply" at bounding box center [919, 503] width 25 height 14
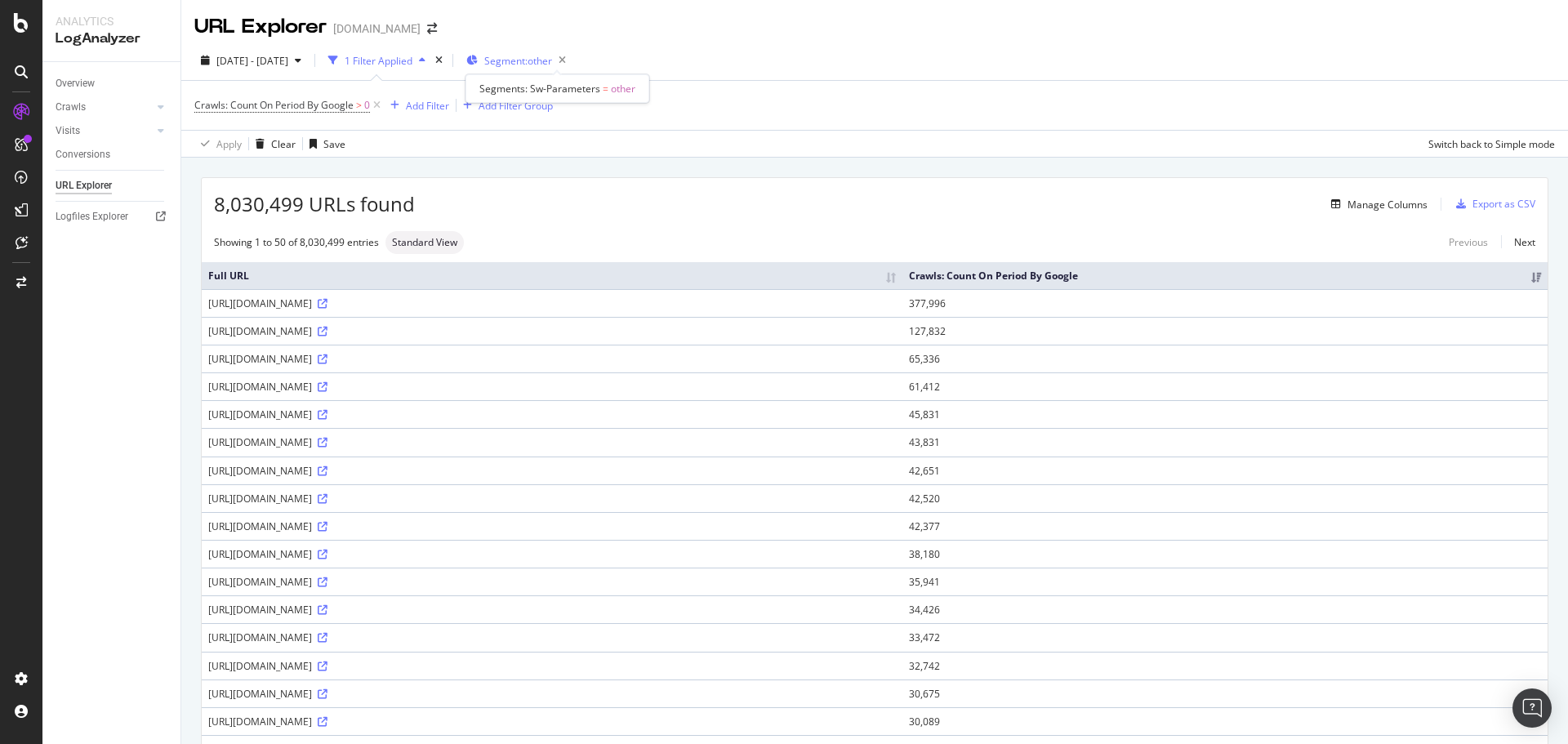
click at [552, 66] on span "Segment: other" at bounding box center [518, 60] width 68 height 14
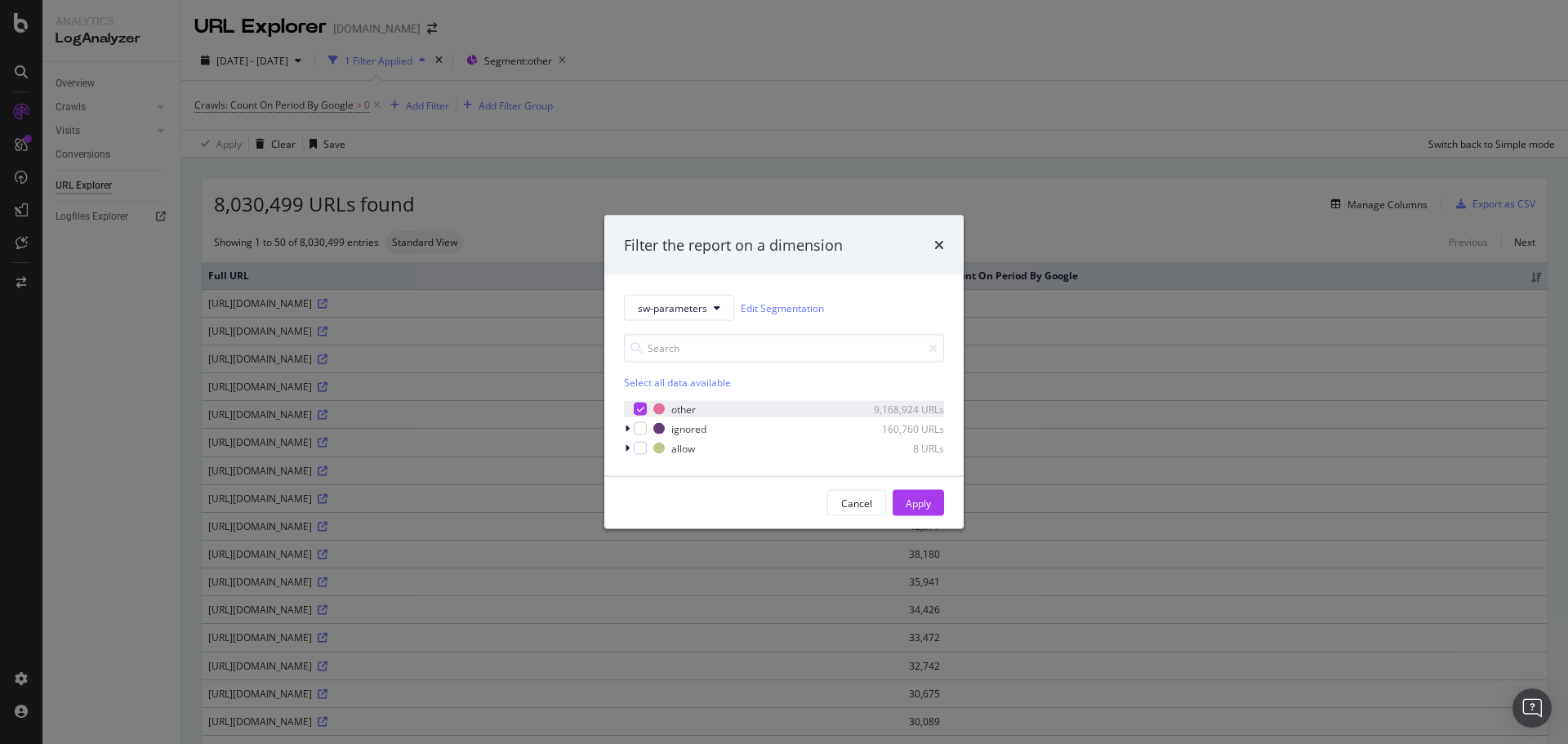
click at [637, 408] on icon "modal" at bounding box center [640, 409] width 8 height 8
click at [629, 426] on icon "modal" at bounding box center [627, 429] width 5 height 10
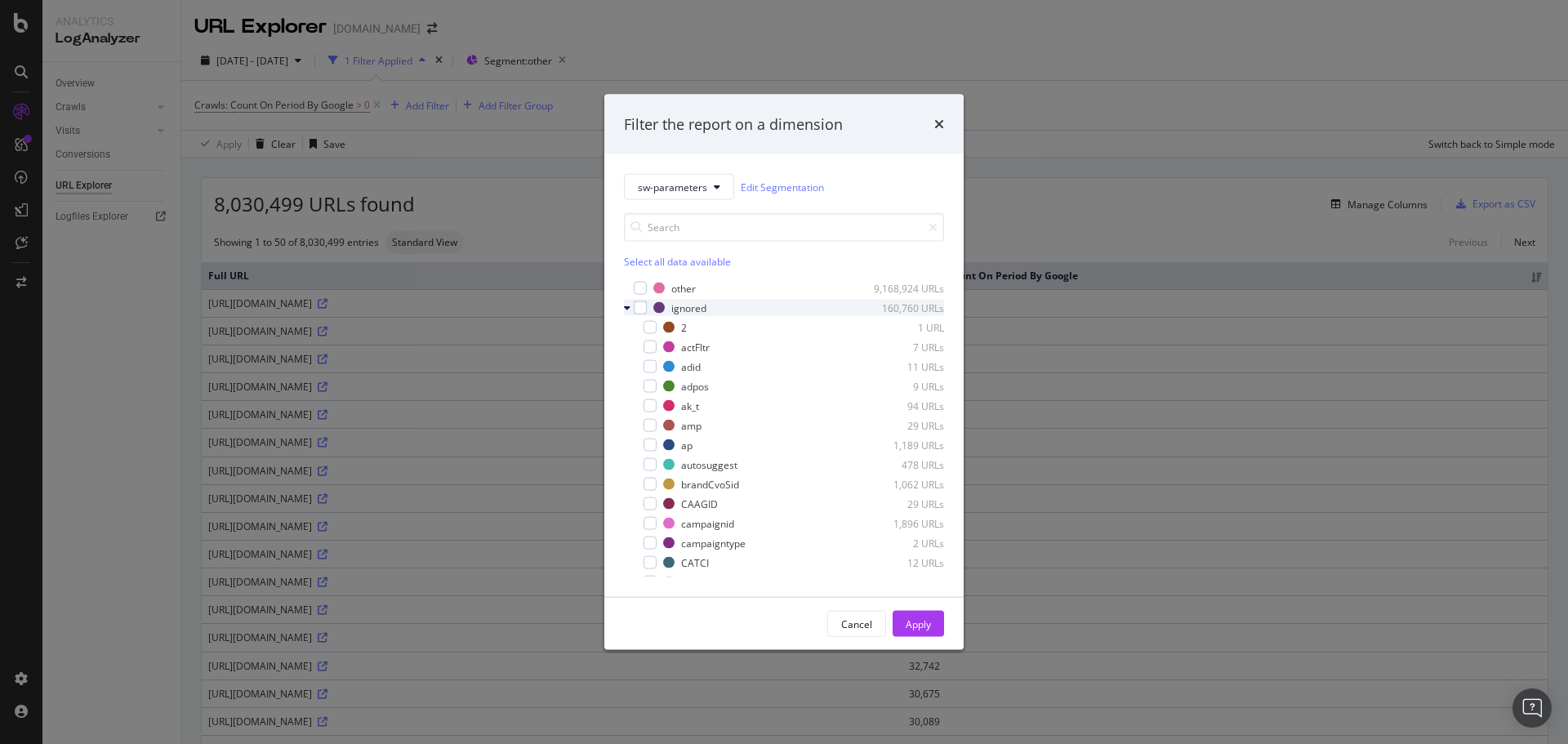
click at [634, 315] on div "ignored 160,760 URLs" at bounding box center [784, 307] width 320 height 16
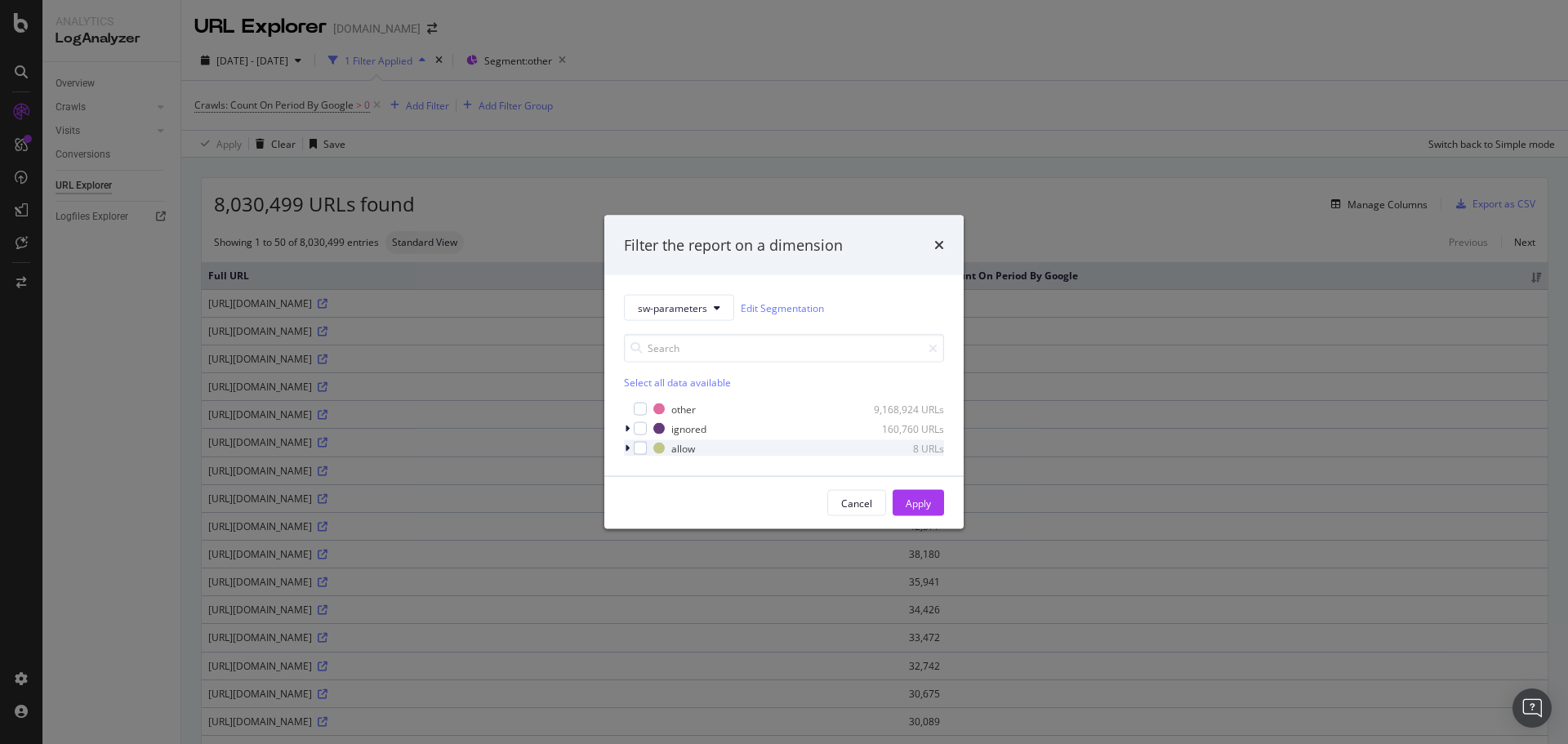
click at [629, 449] on icon "modal" at bounding box center [627, 448] width 5 height 10
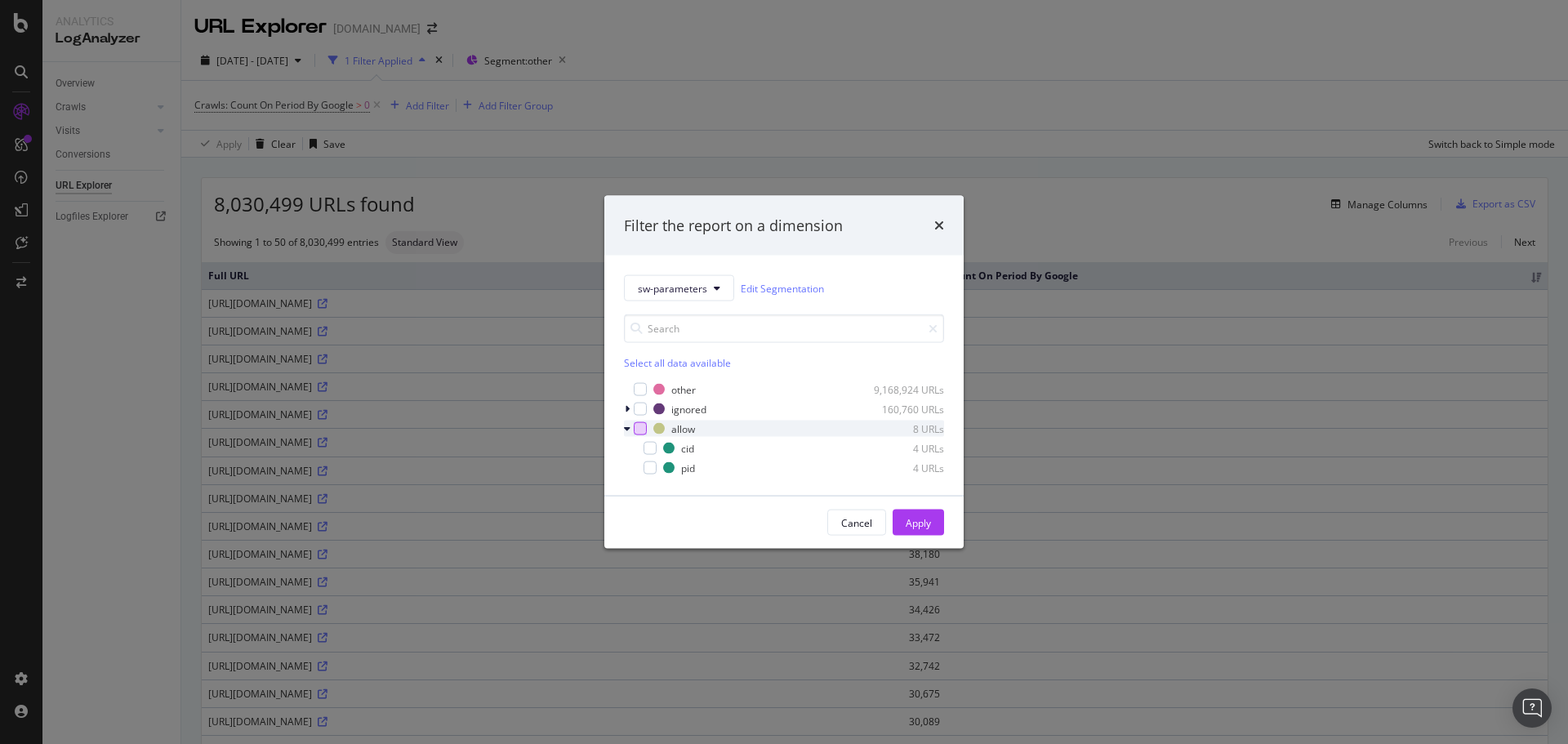
click at [634, 434] on div "modal" at bounding box center [640, 429] width 13 height 13
click at [632, 410] on div "modal" at bounding box center [629, 408] width 10 height 16
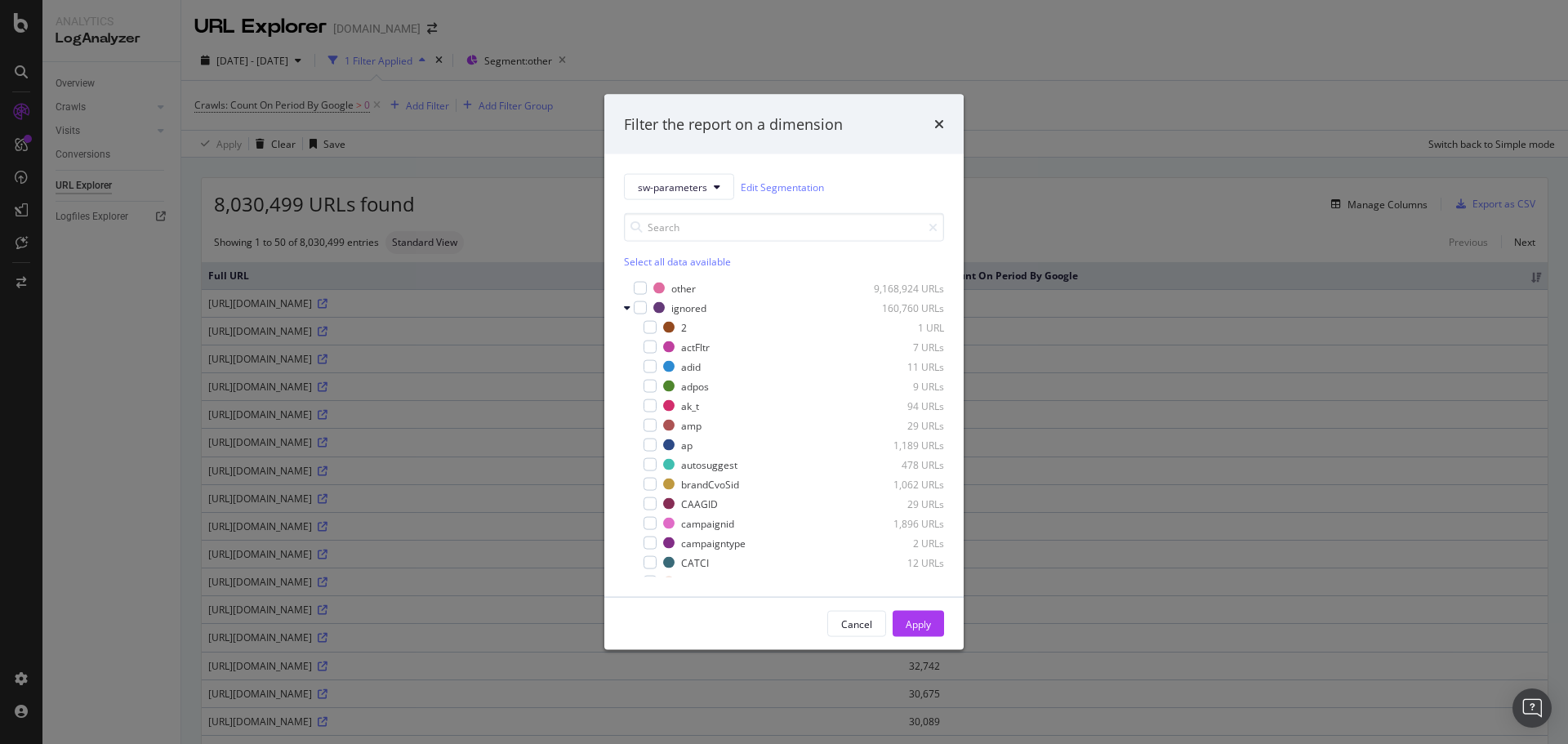
click at [934, 123] on div "Filter the report on a dimension" at bounding box center [784, 123] width 320 height 21
click at [640, 291] on div "modal" at bounding box center [640, 288] width 13 height 13
click at [935, 617] on button "Apply" at bounding box center [918, 623] width 51 height 26
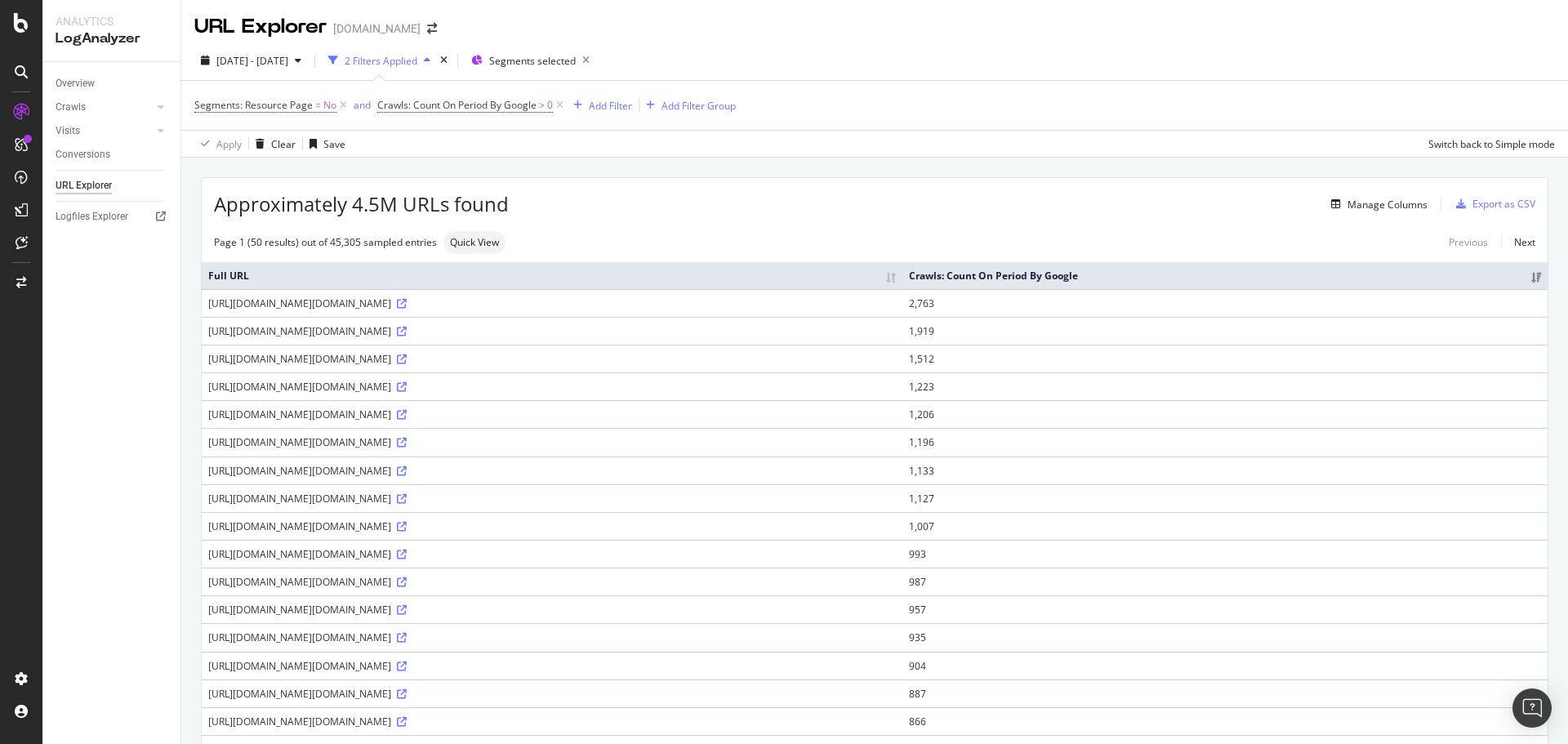
scroll to position [327, 0]
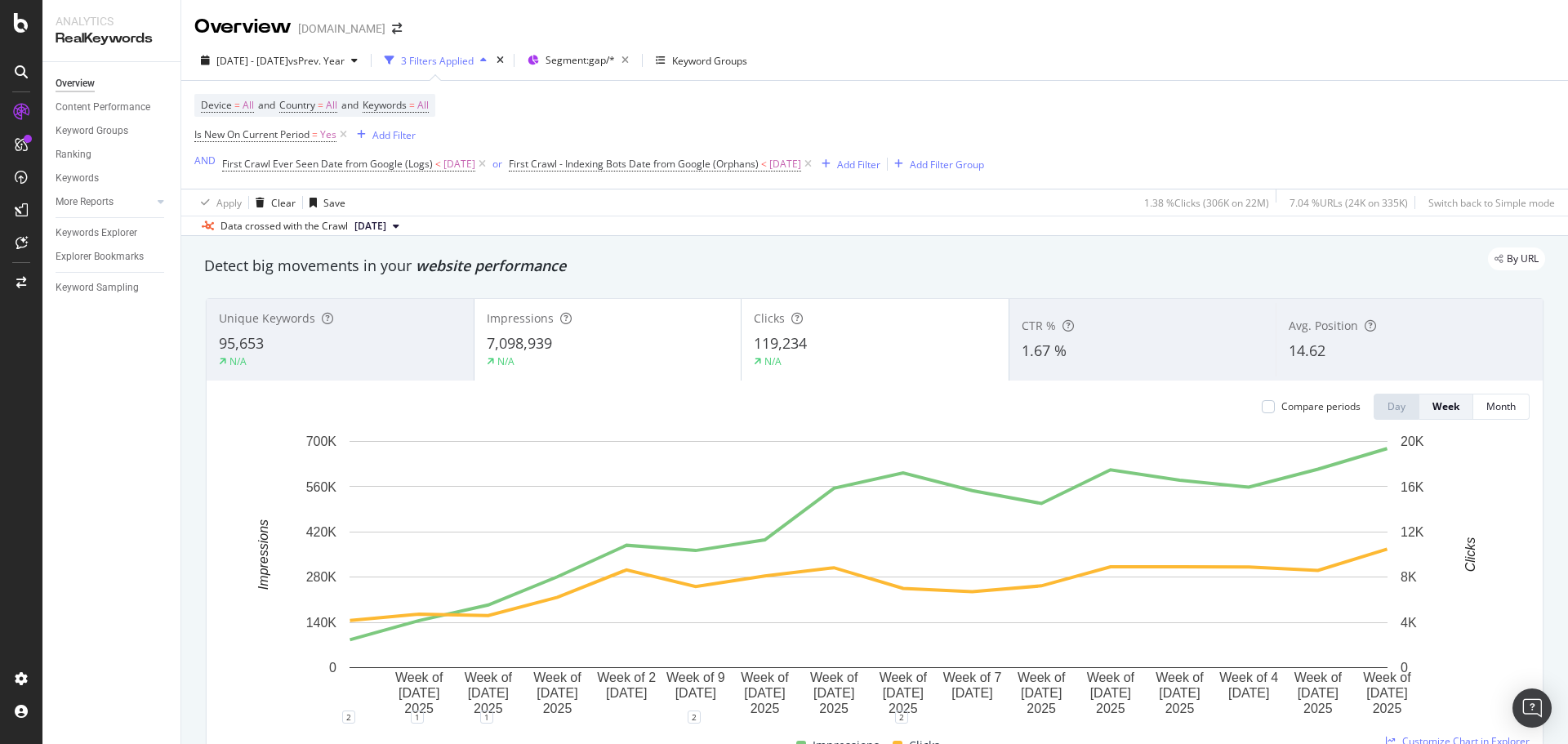
scroll to position [1633, 0]
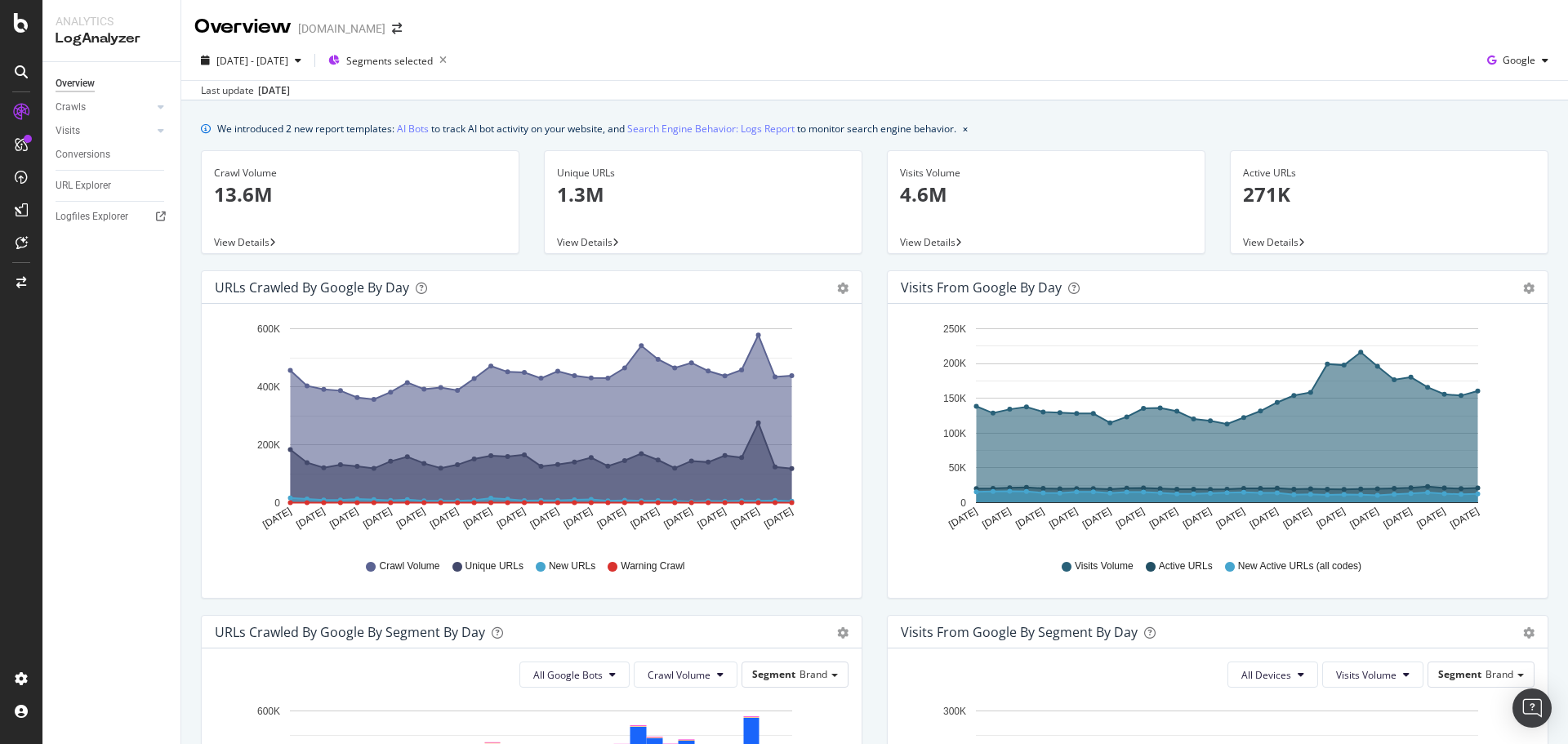
click at [1481, 44] on div "[DATE] - [DATE] Segments selected Google Last update [DATE]" at bounding box center [874, 70] width 1387 height 59
